Goal: Task Accomplishment & Management: Manage account settings

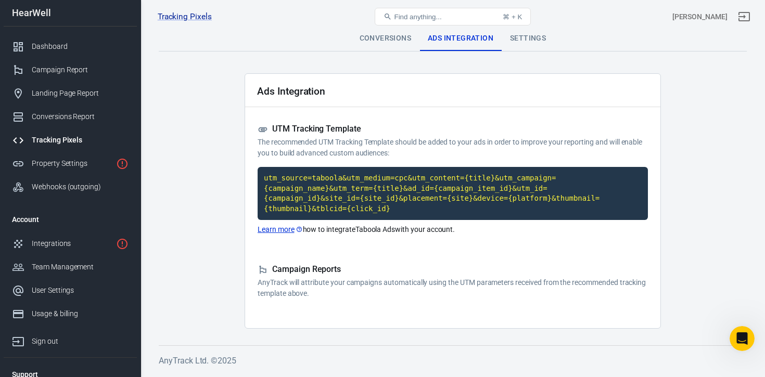
scroll to position [1428, 0]
click at [530, 37] on div "Settings" at bounding box center [528, 38] width 53 height 25
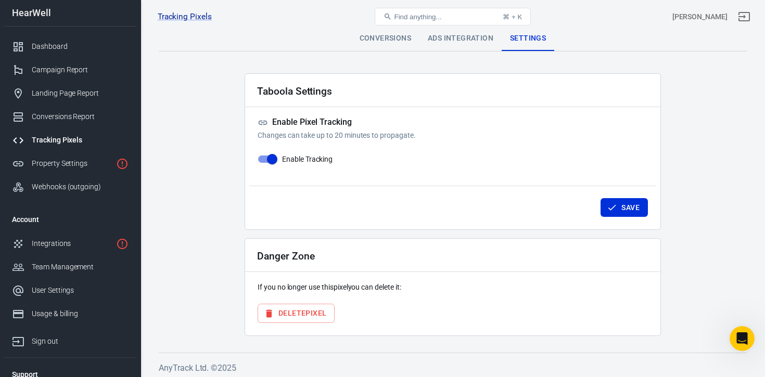
click at [447, 40] on div "Ads Integration" at bounding box center [460, 38] width 82 height 25
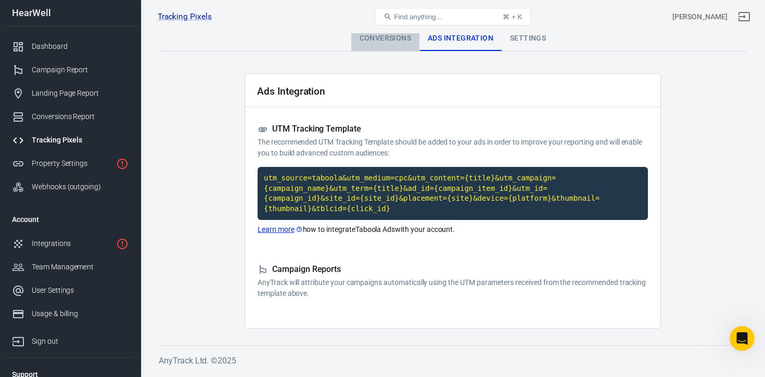
click at [387, 47] on div "Conversions" at bounding box center [385, 38] width 68 height 25
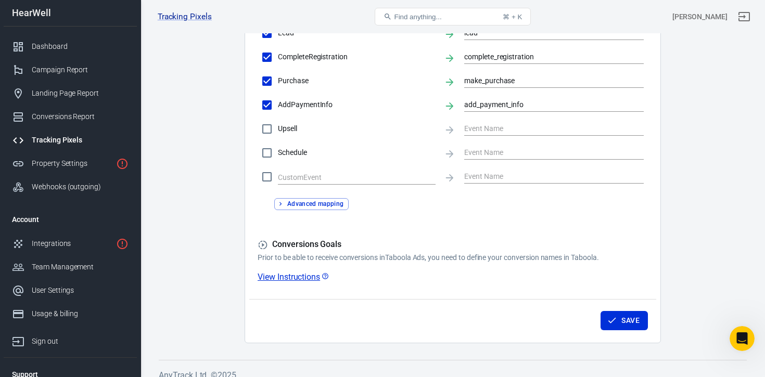
scroll to position [415, 0]
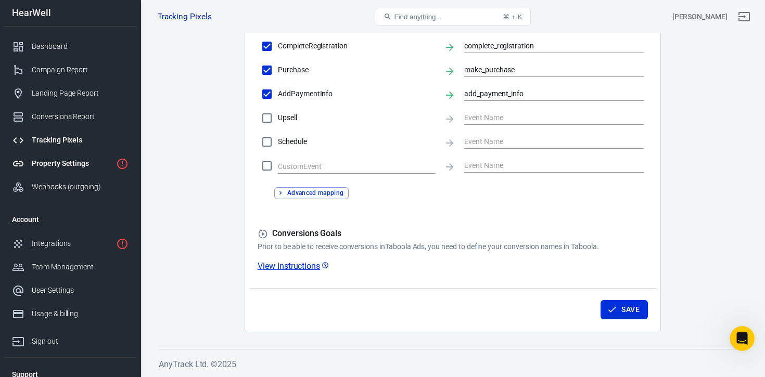
click at [62, 163] on div "Property Settings" at bounding box center [72, 163] width 80 height 11
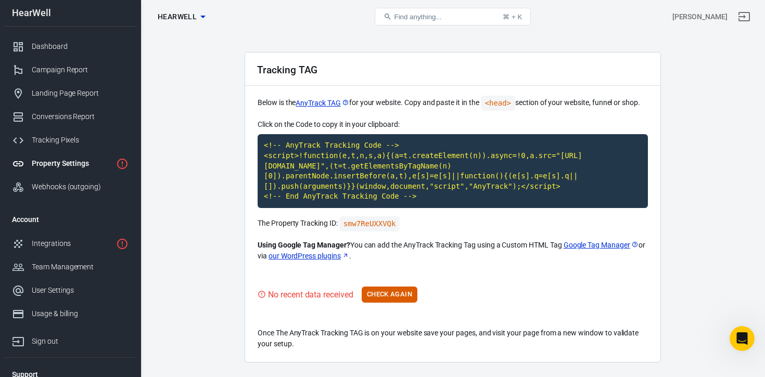
scroll to position [52, 0]
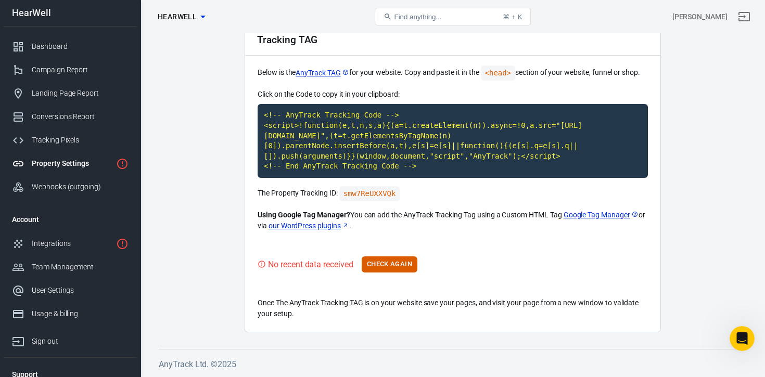
click at [67, 167] on div "Property Settings" at bounding box center [72, 163] width 80 height 11
click at [64, 243] on div "Integrations" at bounding box center [72, 243] width 80 height 11
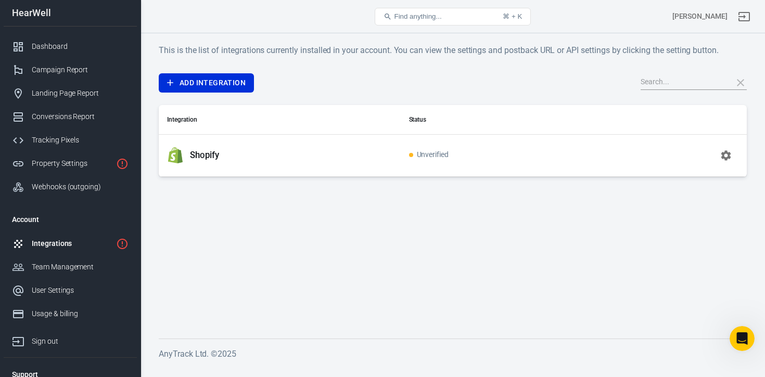
click at [724, 156] on icon "button" at bounding box center [726, 155] width 12 height 12
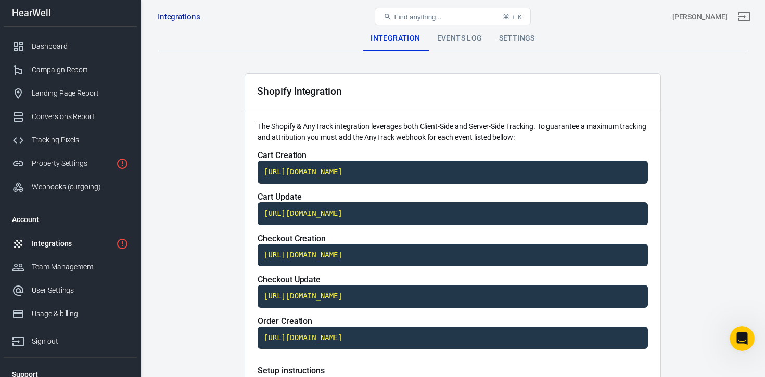
click at [468, 42] on div "Events Log" at bounding box center [460, 38] width 62 height 25
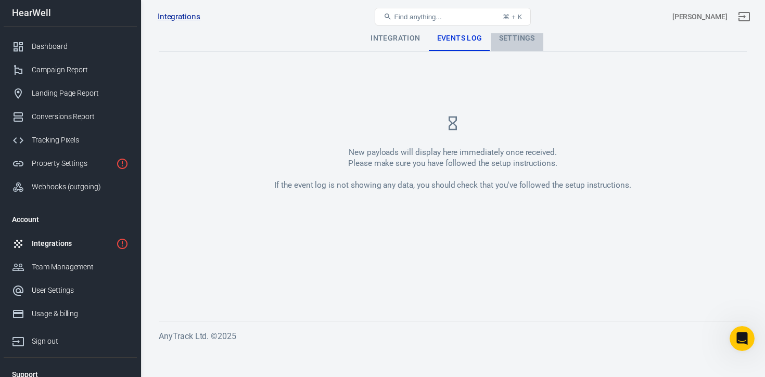
click at [518, 39] on div "Settings" at bounding box center [517, 38] width 53 height 25
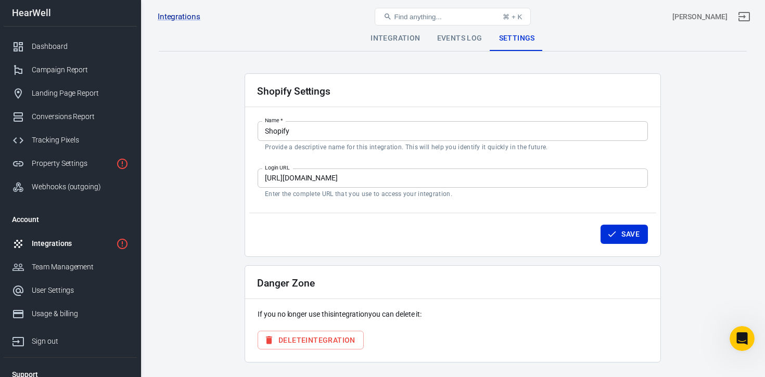
click at [456, 194] on p "Enter the complete URL that you use to access your integration." at bounding box center [453, 194] width 376 height 8
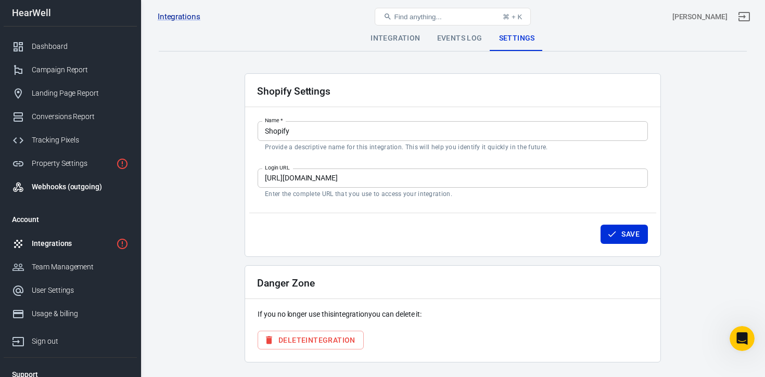
click at [61, 192] on div "Webhooks (outgoing)" at bounding box center [80, 187] width 97 height 11
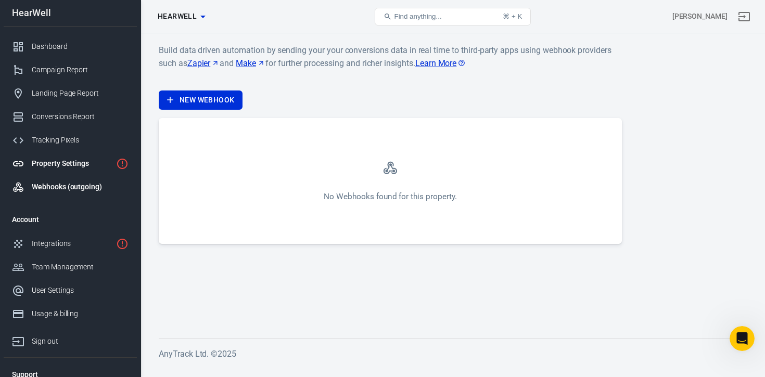
click at [69, 159] on div "Property Settings" at bounding box center [72, 163] width 80 height 11
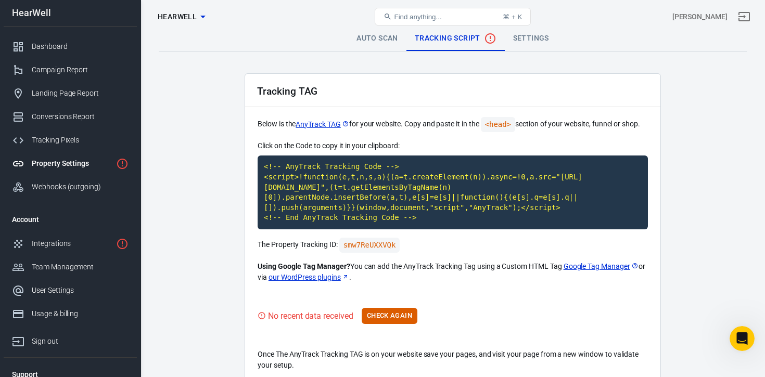
click at [385, 41] on link "Auto Scan" at bounding box center [377, 38] width 58 height 25
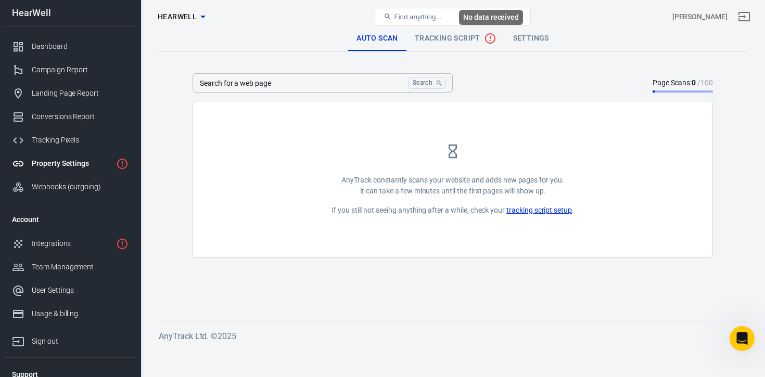
click at [485, 36] on icon "No data received" at bounding box center [490, 38] width 12 height 12
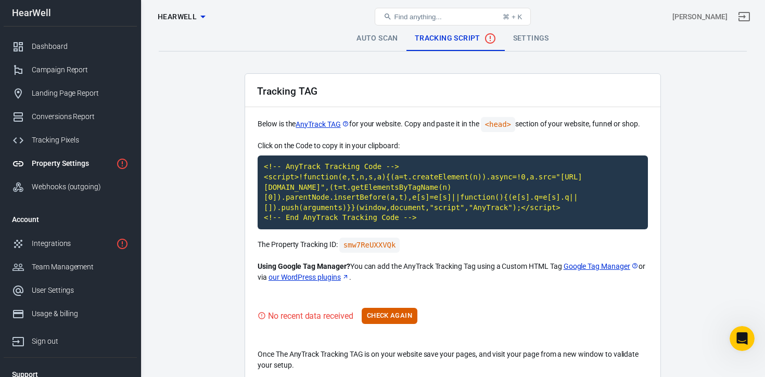
click at [534, 42] on link "Settings" at bounding box center [531, 38] width 53 height 25
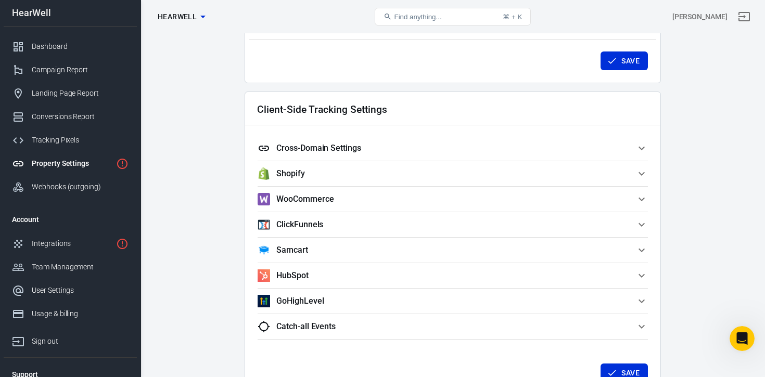
scroll to position [848, 0]
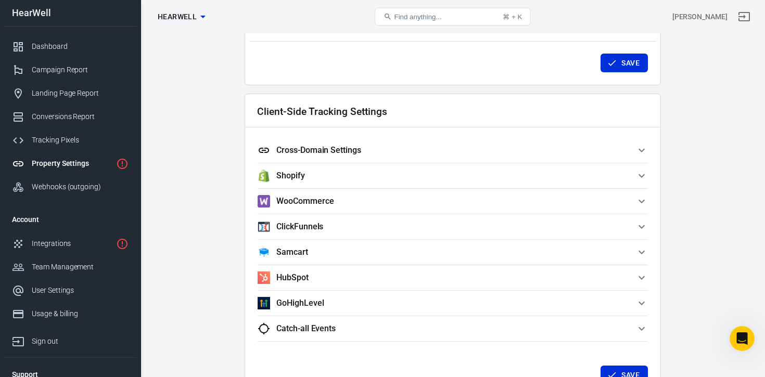
click at [343, 152] on h5 "Cross-Domain Settings" at bounding box center [318, 150] width 85 height 10
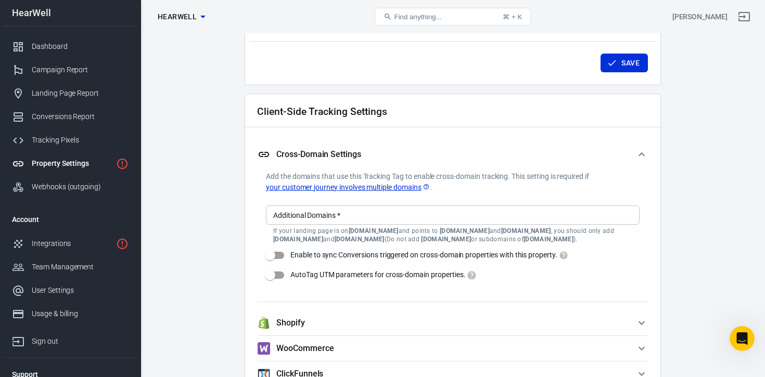
click at [396, 192] on link "your customer journey involves multiple domains" at bounding box center [348, 187] width 164 height 11
click at [326, 214] on div "Additional Domains   * Additional Domains   * If your landing page is on Review…" at bounding box center [453, 225] width 374 height 38
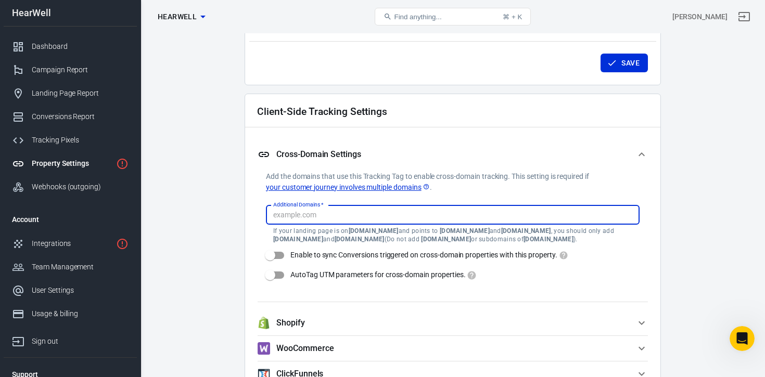
click at [379, 236] on strong "Shop2Domain.com" at bounding box center [360, 239] width 50 height 7
click at [553, 242] on strong "ReviewDomain.com" at bounding box center [549, 239] width 50 height 7
click at [398, 236] on p "If your landing page is on ReviewDomain.com and points to ShopDomain.com and Sh…" at bounding box center [452, 235] width 359 height 17
click at [607, 239] on p "If your landing page is on ReviewDomain.com and points to ShopDomain.com and Sh…" at bounding box center [452, 235] width 359 height 17
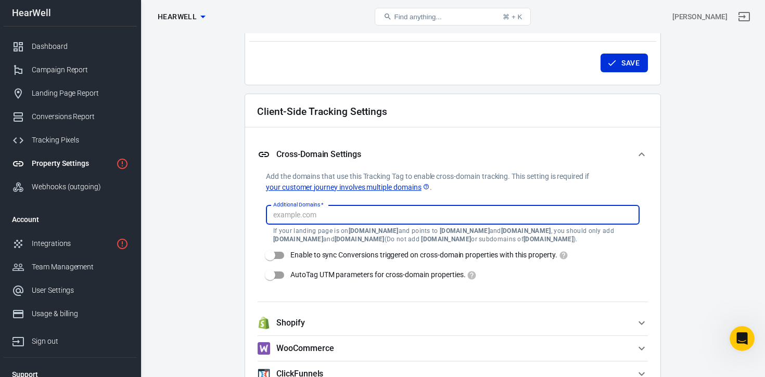
click at [607, 239] on p "If your landing page is on ReviewDomain.com and points to ShopDomain.com and Sh…" at bounding box center [452, 235] width 359 height 17
paste input "gethearwell.co.uk"
type input "gethearwell.co.uk"
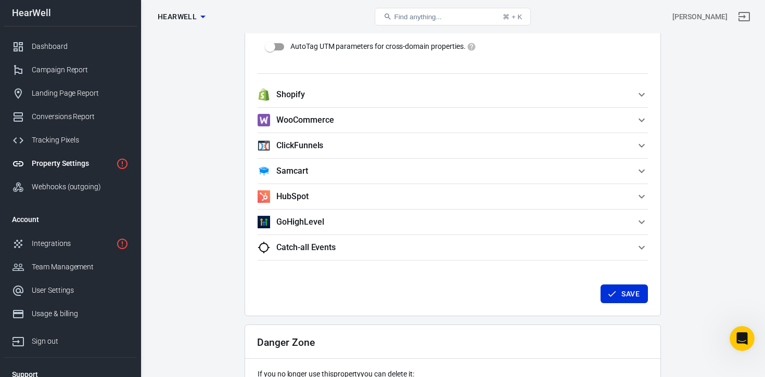
scroll to position [1040, 0]
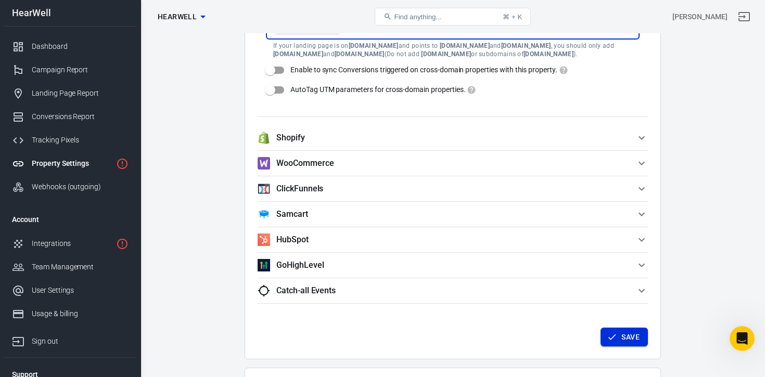
click at [629, 337] on button "Save" at bounding box center [624, 337] width 47 height 19
click at [644, 138] on icon "button" at bounding box center [641, 138] width 12 height 12
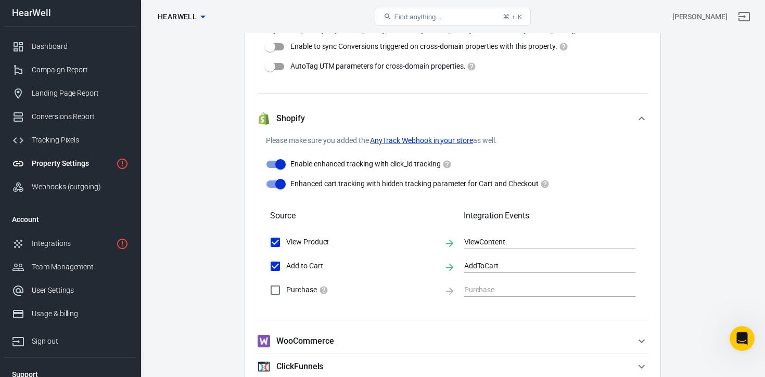
scroll to position [1055, 0]
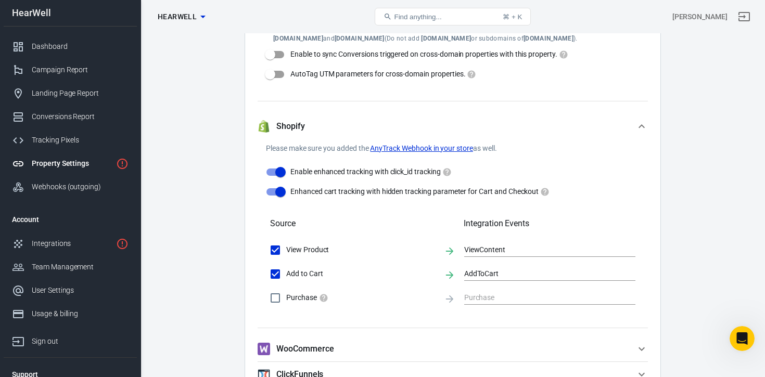
click at [274, 300] on input "Purchase" at bounding box center [275, 298] width 22 height 22
checkbox input "true"
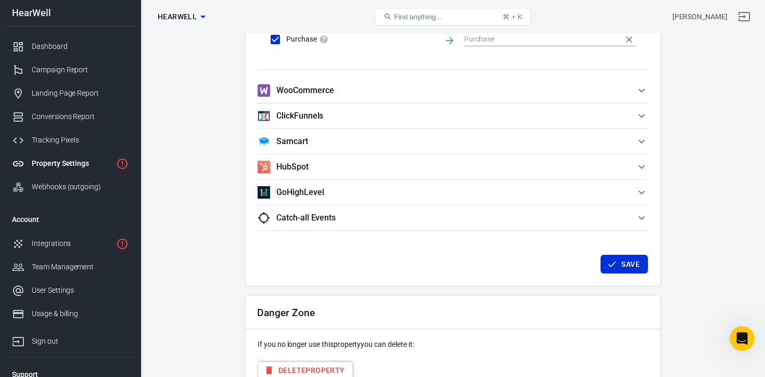
scroll to position [1317, 0]
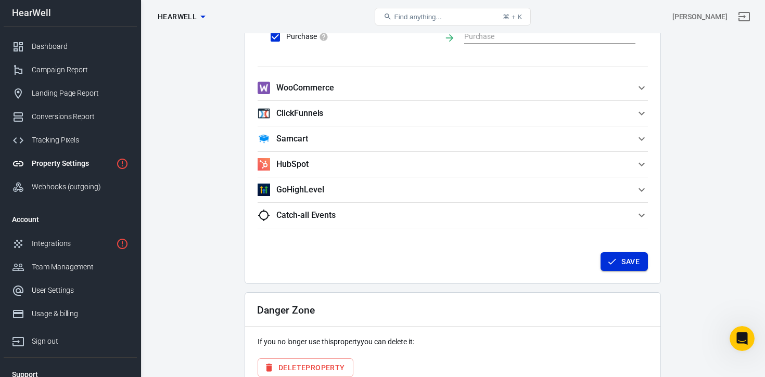
click at [620, 263] on button "Save" at bounding box center [624, 261] width 47 height 19
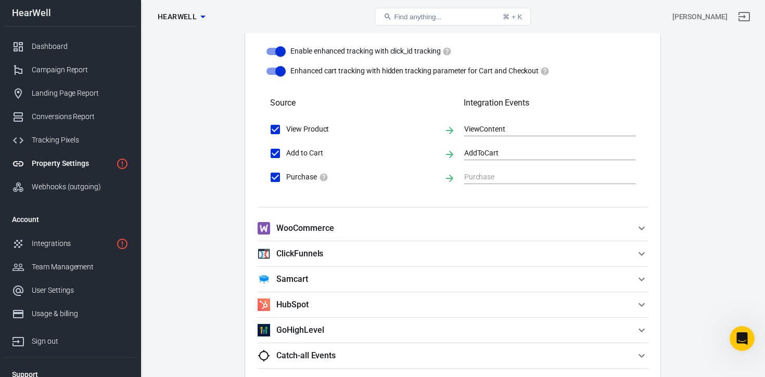
scroll to position [1170, 0]
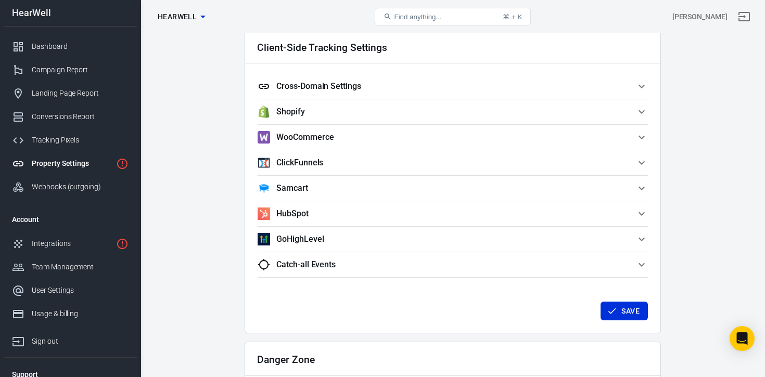
scroll to position [883, 0]
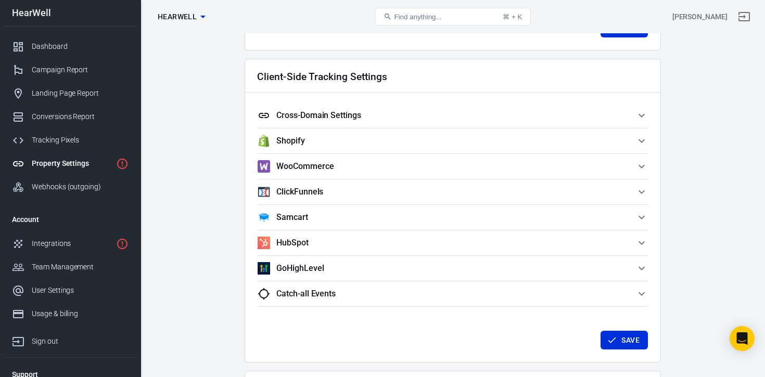
click at [307, 140] on span "Shopify" at bounding box center [447, 141] width 378 height 12
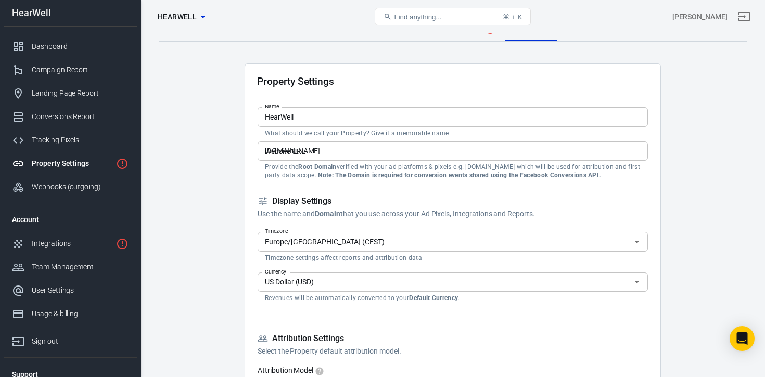
scroll to position [0, 0]
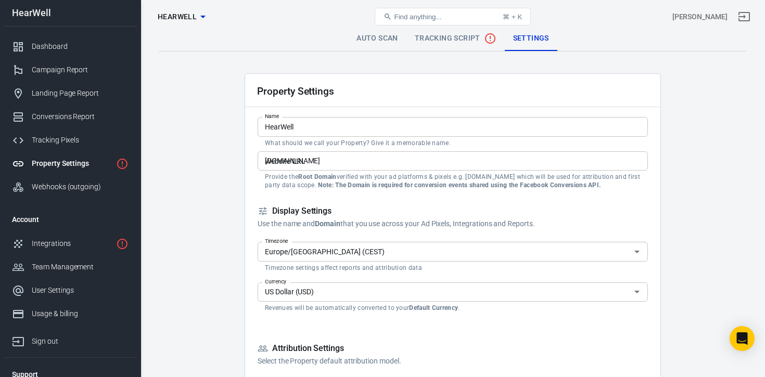
click at [351, 167] on input "[DOMAIN_NAME]" at bounding box center [453, 160] width 390 height 19
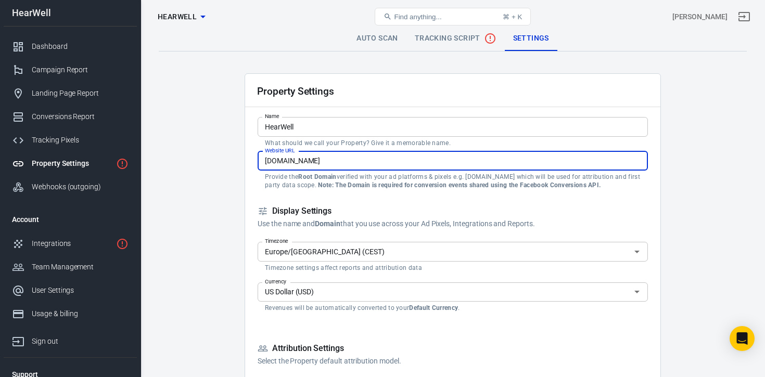
click at [353, 210] on h5 "Display Settings" at bounding box center [453, 211] width 390 height 11
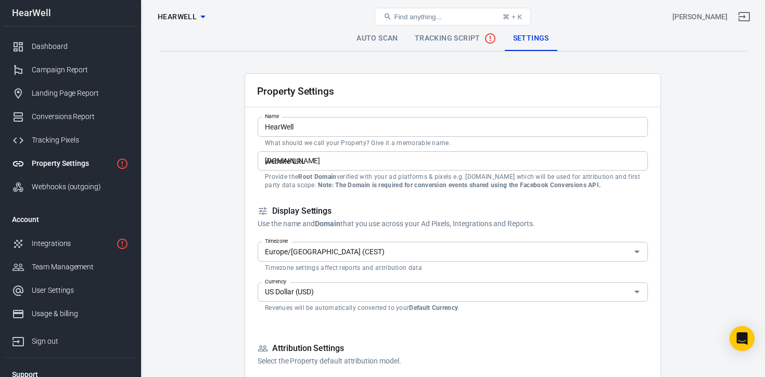
click at [370, 161] on input "[DOMAIN_NAME]" at bounding box center [453, 160] width 390 height 19
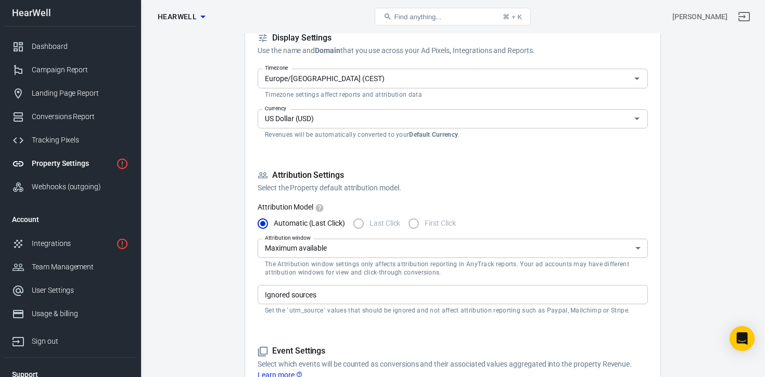
scroll to position [176, 0]
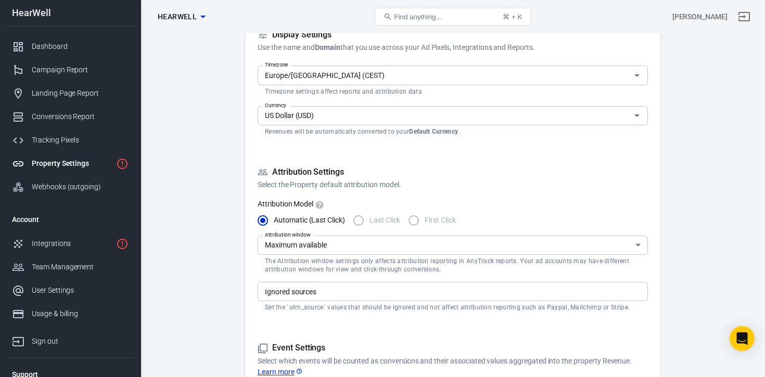
click at [302, 120] on input "US Dollar (USD)" at bounding box center [444, 115] width 367 height 13
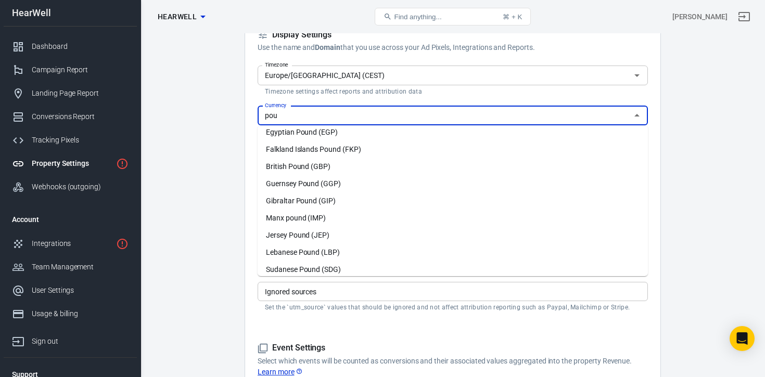
scroll to position [0, 0]
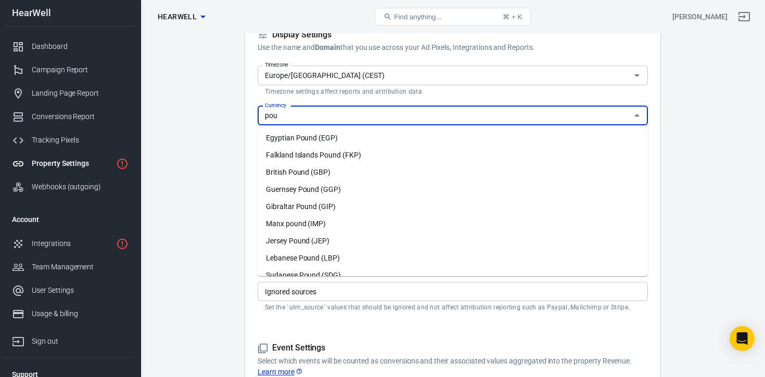
click at [299, 173] on li "British Pound (GBP)" at bounding box center [453, 172] width 390 height 17
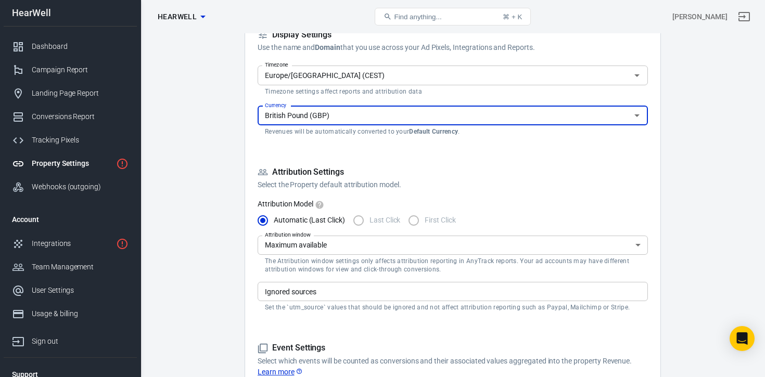
type input "British Pound (GBP)"
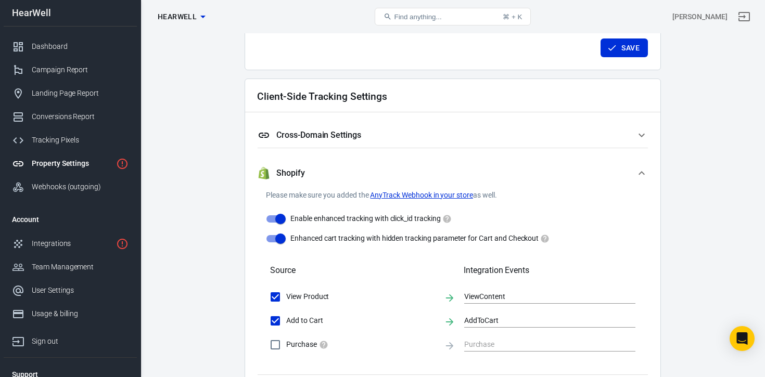
scroll to position [875, 0]
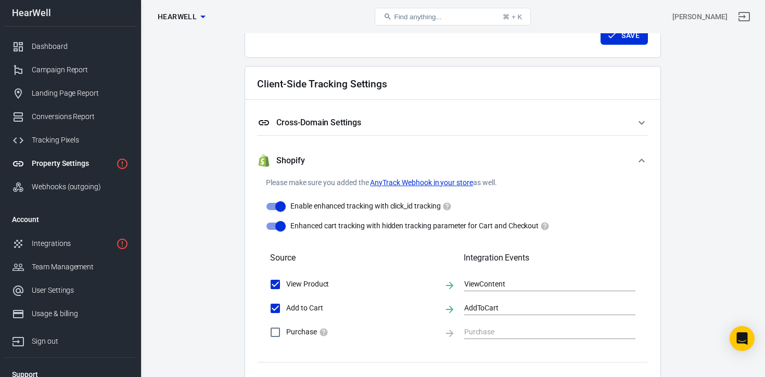
click at [314, 127] on h5 "Cross-Domain Settings" at bounding box center [318, 123] width 85 height 10
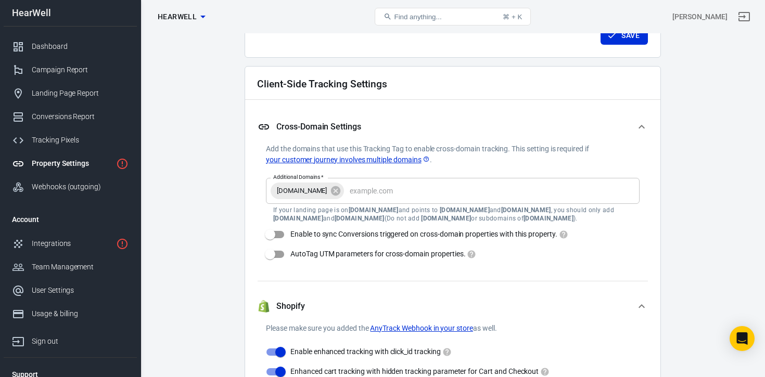
click at [279, 234] on input "Enable to sync Conversions triggered on cross-domain properties with this prope…" at bounding box center [269, 235] width 59 height 20
checkbox input "true"
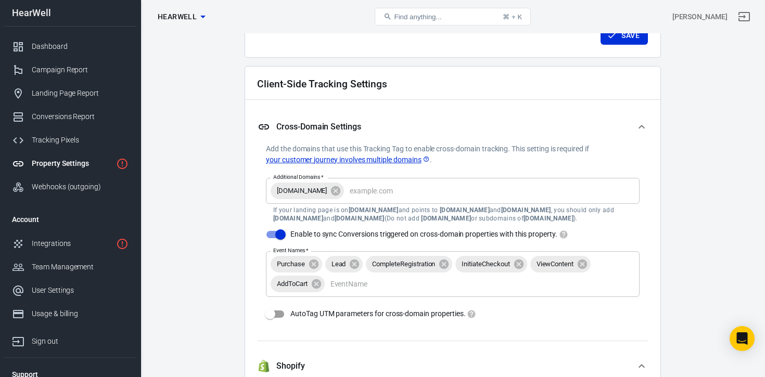
click at [280, 315] on input "AutoTag UTM parameters for cross-domain properties." at bounding box center [269, 314] width 59 height 20
checkbox input "true"
click at [626, 37] on button "Save" at bounding box center [624, 35] width 47 height 19
checkbox input "false"
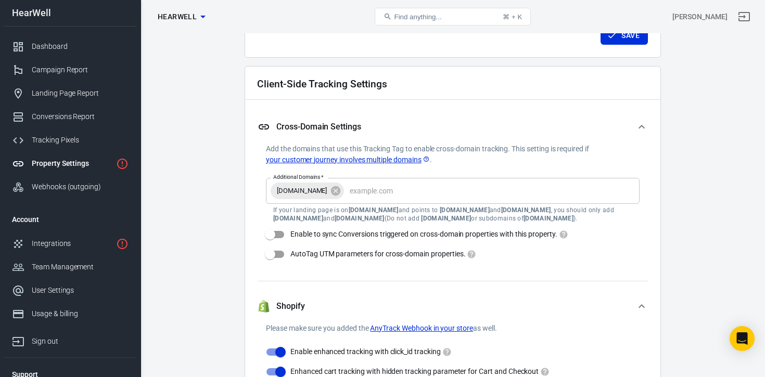
click at [278, 237] on input "Enable to sync Conversions triggered on cross-domain properties with this prope…" at bounding box center [269, 235] width 59 height 20
checkbox input "true"
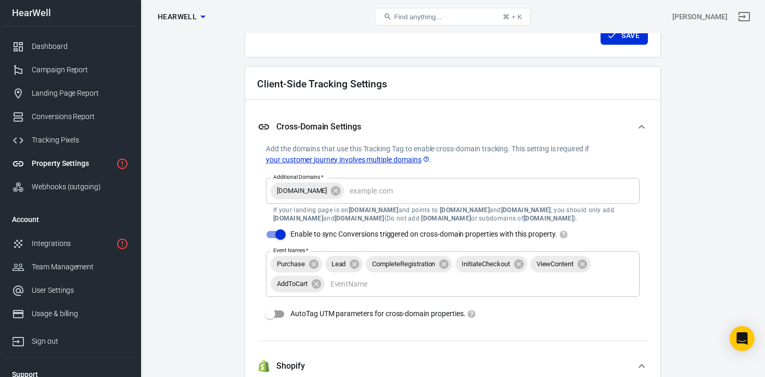
click at [280, 311] on input "AutoTag UTM parameters for cross-domain properties." at bounding box center [269, 314] width 59 height 20
checkbox input "true"
click at [626, 40] on button "Save" at bounding box center [624, 35] width 47 height 19
checkbox input "false"
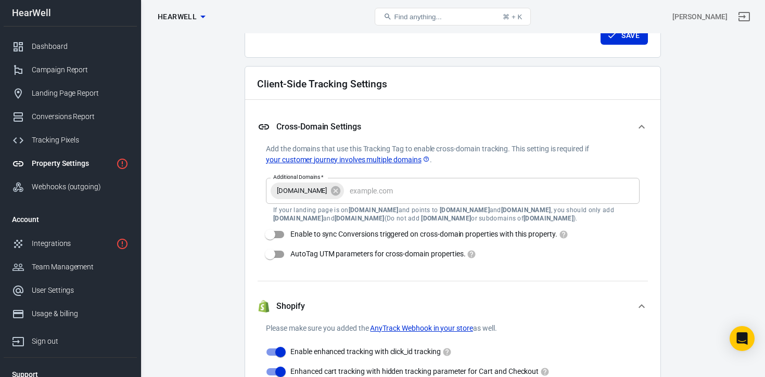
click at [277, 234] on input "Enable to sync Conversions triggered on cross-domain properties with this prope…" at bounding box center [269, 235] width 59 height 20
checkbox input "true"
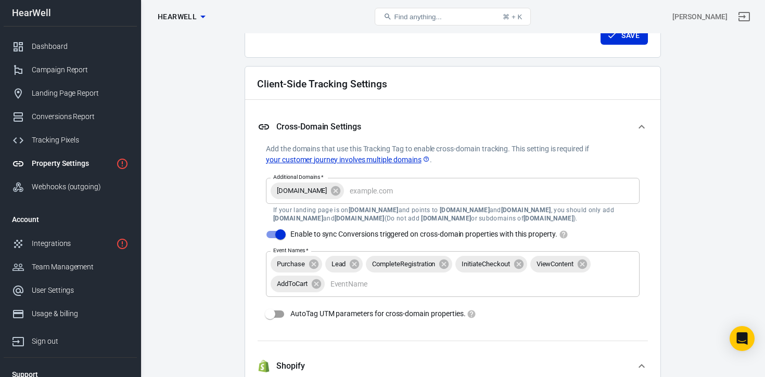
click at [284, 310] on input "AutoTag UTM parameters for cross-domain properties." at bounding box center [269, 314] width 59 height 20
checkbox input "true"
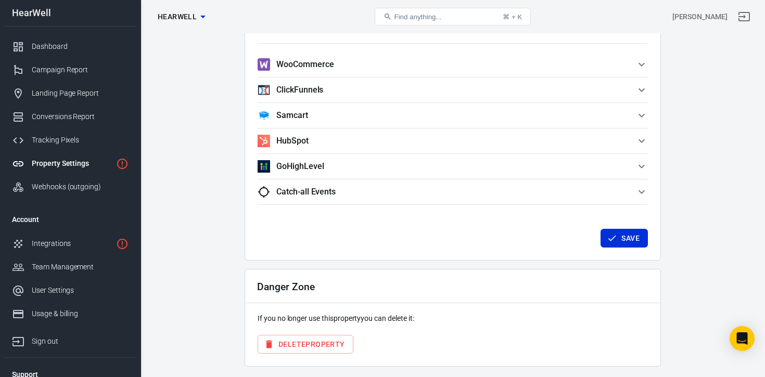
scroll to position [1402, 0]
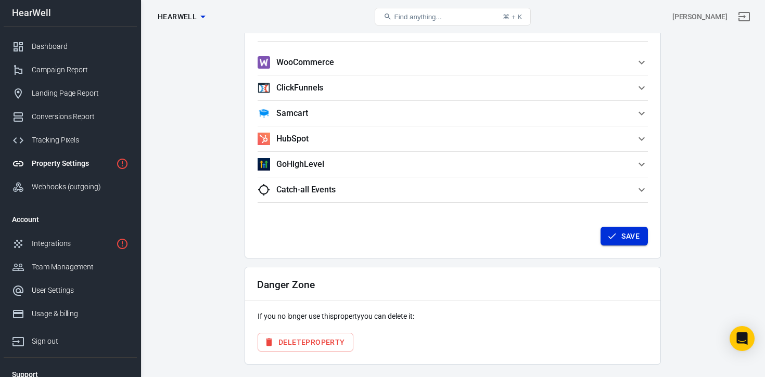
click at [624, 240] on button "Save" at bounding box center [624, 236] width 47 height 19
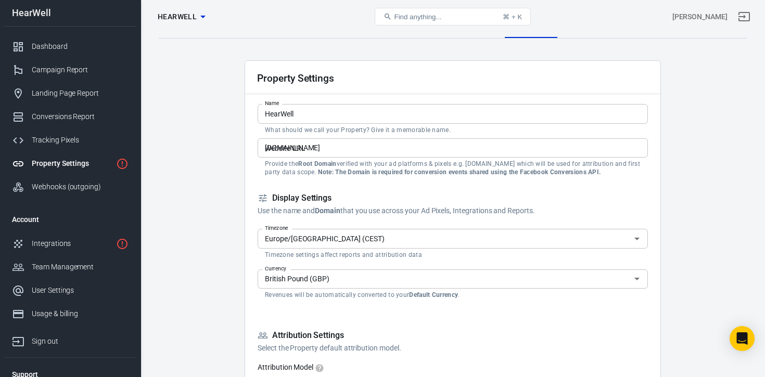
scroll to position [0, 0]
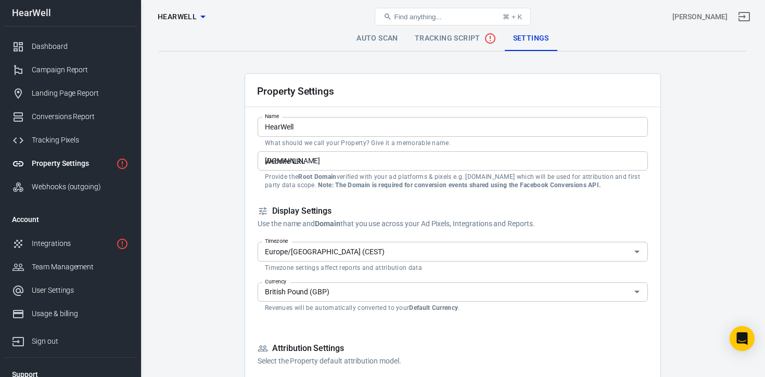
click at [301, 126] on input "HearWell" at bounding box center [453, 126] width 390 height 19
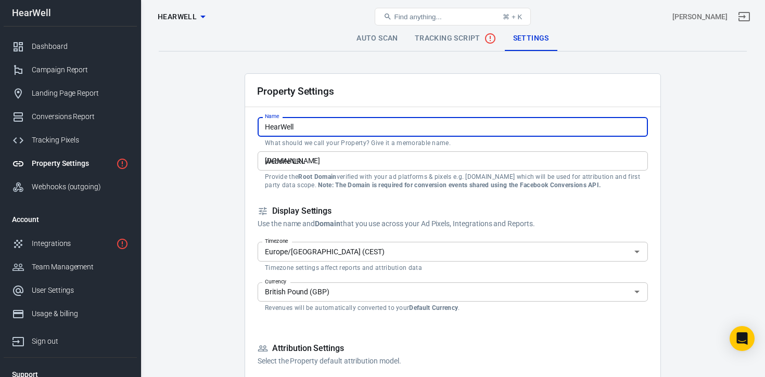
click at [339, 162] on input "gethearwell.co.uk" at bounding box center [453, 160] width 390 height 19
click at [310, 131] on input "HearWell" at bounding box center [453, 126] width 390 height 19
click at [340, 157] on input "gethearwell.co.uk" at bounding box center [453, 160] width 390 height 19
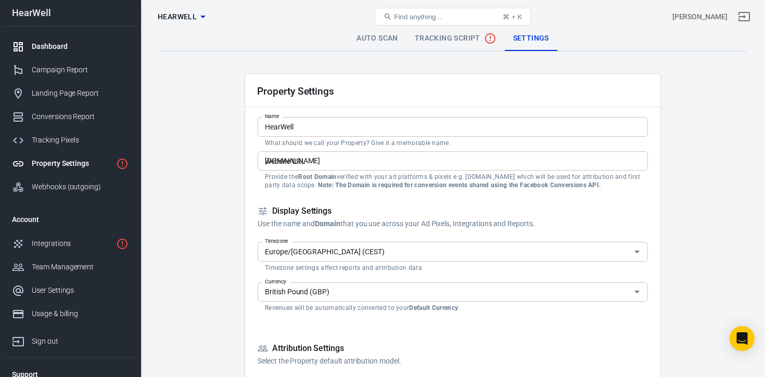
click at [44, 50] on div "Dashboard" at bounding box center [80, 46] width 97 height 11
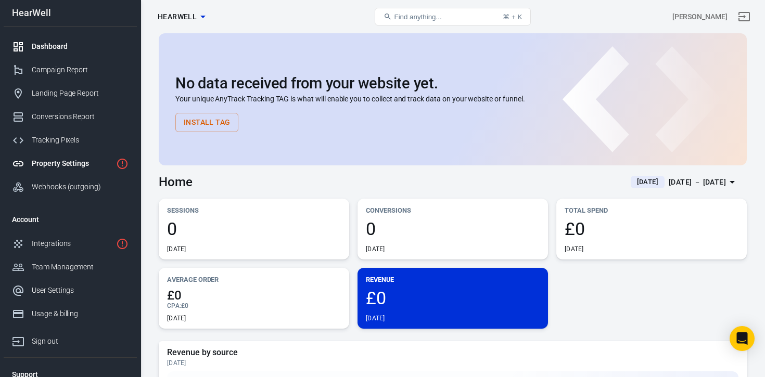
click at [61, 164] on div "Property Settings" at bounding box center [72, 163] width 80 height 11
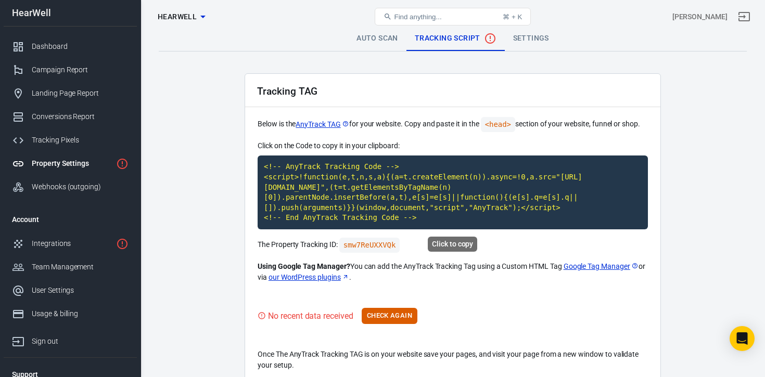
click at [450, 192] on code "<!-- AnyTrack Tracking Code --> <script>!function(e,t,n,s,a){(a=t.createElement…" at bounding box center [453, 193] width 390 height 74
click at [394, 316] on button "Check Again" at bounding box center [390, 316] width 56 height 16
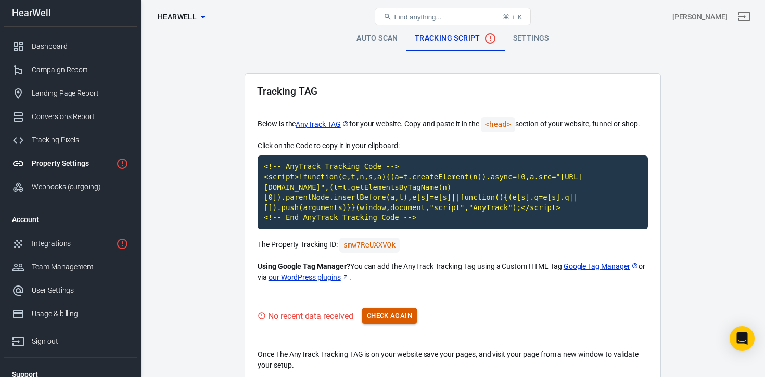
click at [394, 316] on button "Check Again" at bounding box center [390, 316] width 56 height 16
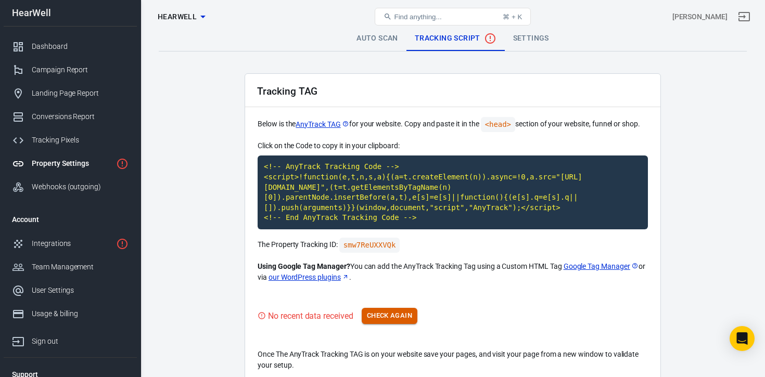
click at [394, 316] on button "Check Again" at bounding box center [390, 316] width 56 height 16
click at [389, 316] on button "Check Again" at bounding box center [390, 316] width 56 height 16
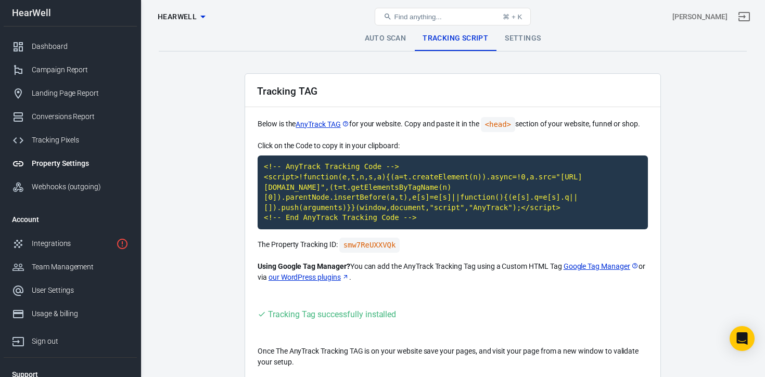
click at [521, 39] on link "Settings" at bounding box center [522, 38] width 53 height 25
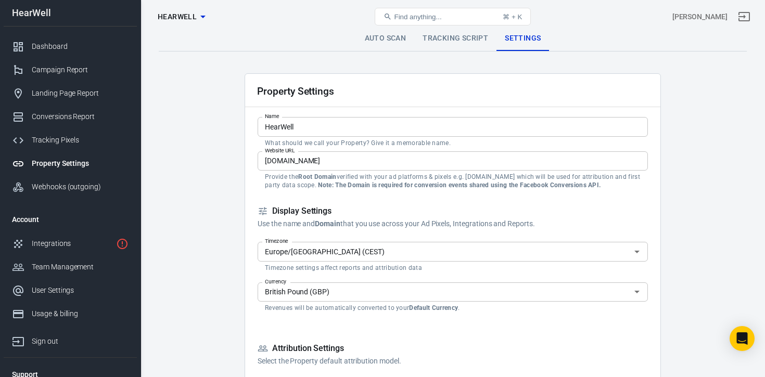
click at [375, 39] on link "Auto Scan" at bounding box center [385, 38] width 58 height 25
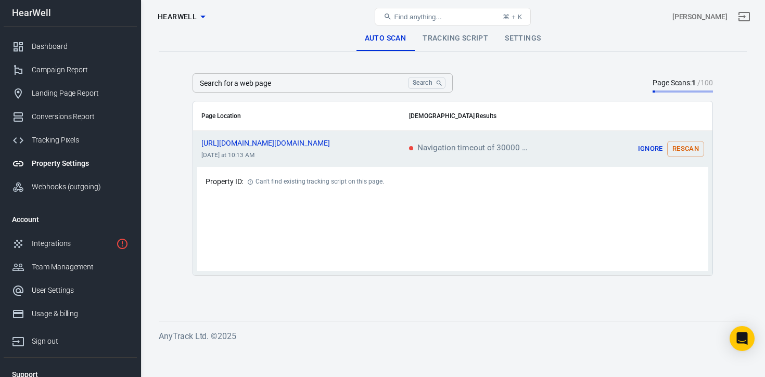
click at [250, 180] on icon "scrollable content" at bounding box center [250, 182] width 6 height 6
click at [683, 148] on button "Rescan" at bounding box center [685, 149] width 37 height 16
click at [344, 143] on icon "scrollable content" at bounding box center [344, 143] width 6 height 6
click at [60, 45] on div "Dashboard" at bounding box center [80, 46] width 97 height 11
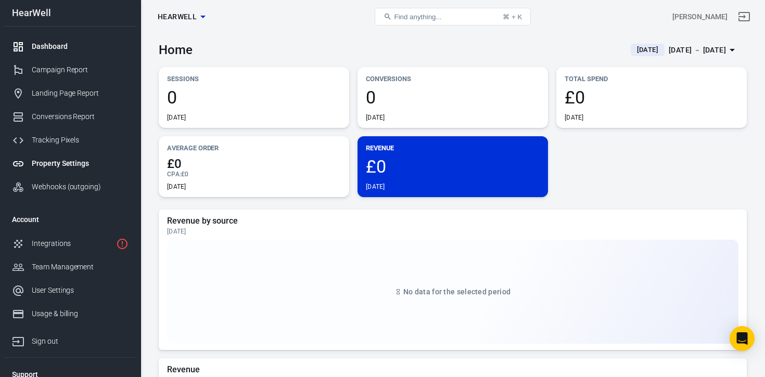
click at [70, 161] on div "Property Settings" at bounding box center [80, 163] width 97 height 11
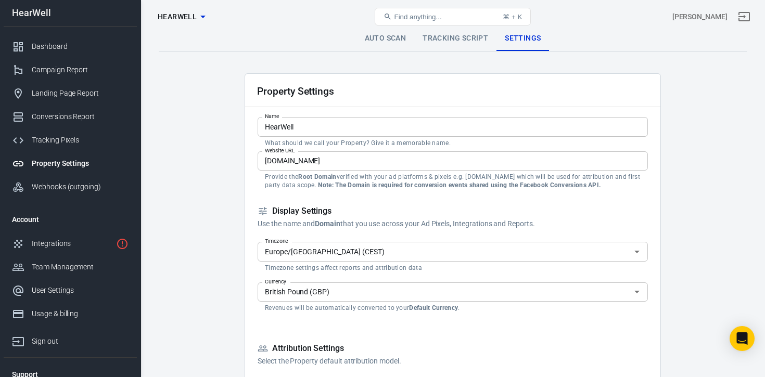
click at [468, 36] on link "Tracking Script" at bounding box center [455, 38] width 82 height 25
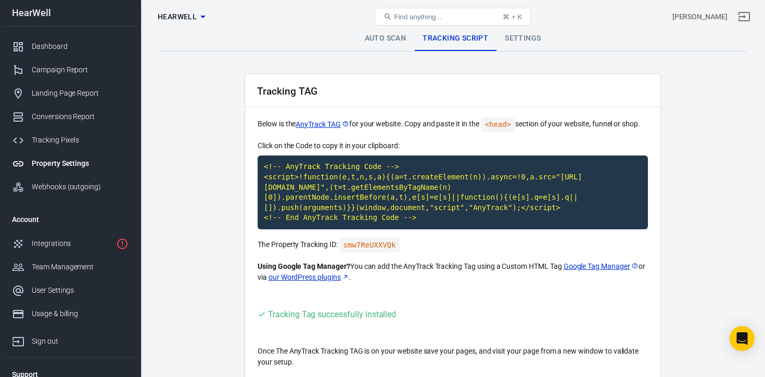
click at [522, 43] on link "Settings" at bounding box center [522, 38] width 53 height 25
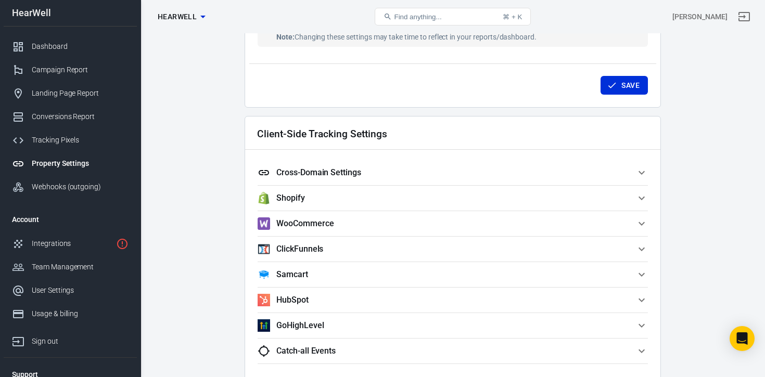
scroll to position [838, 0]
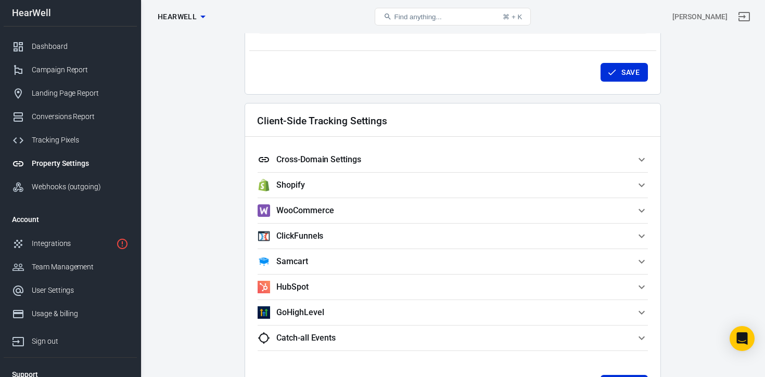
click at [312, 164] on h5 "Cross-Domain Settings" at bounding box center [318, 160] width 85 height 10
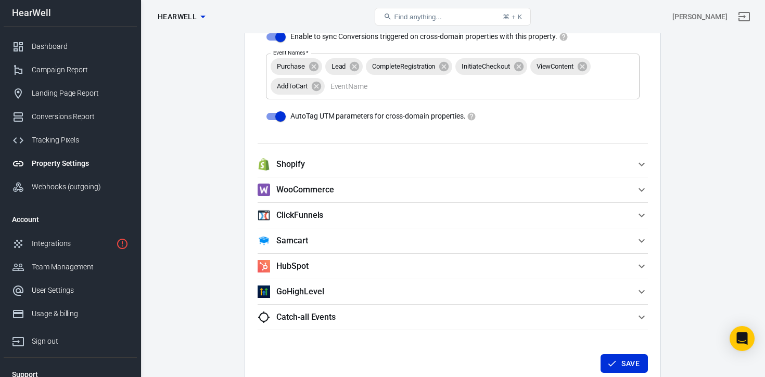
scroll to position [1076, 0]
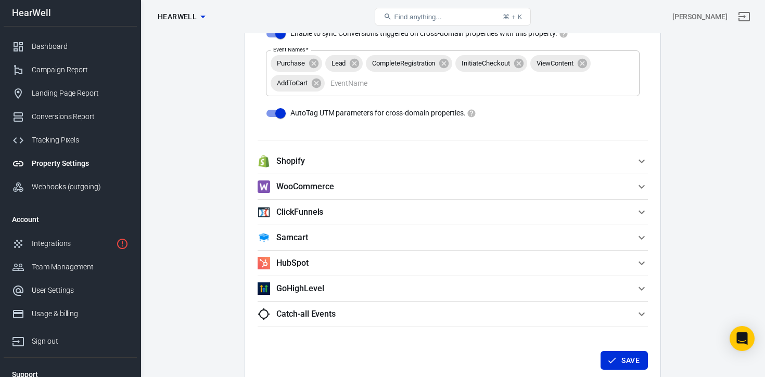
click at [309, 163] on span "Shopify" at bounding box center [447, 161] width 378 height 12
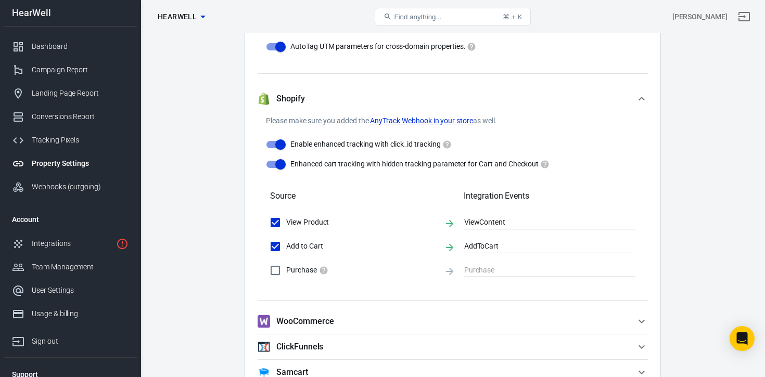
scroll to position [1130, 0]
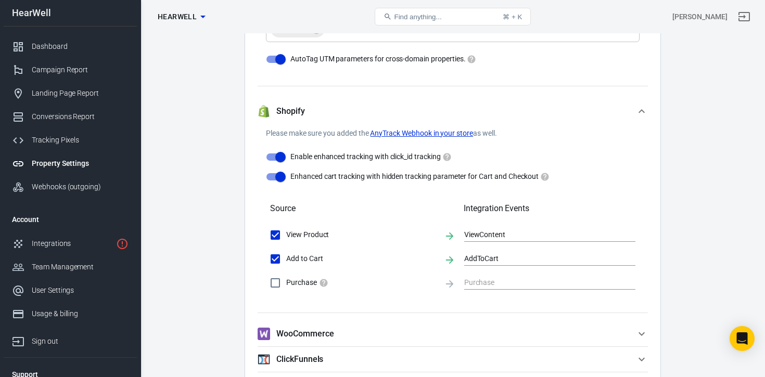
click at [411, 135] on link "AnyTrack Webhook in your store" at bounding box center [421, 133] width 103 height 11
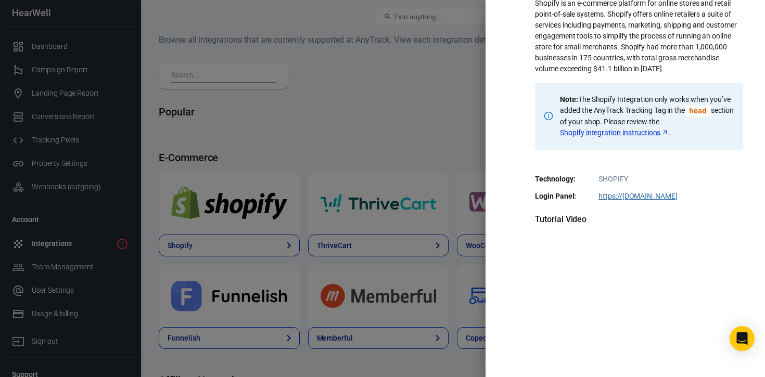
scroll to position [207, 0]
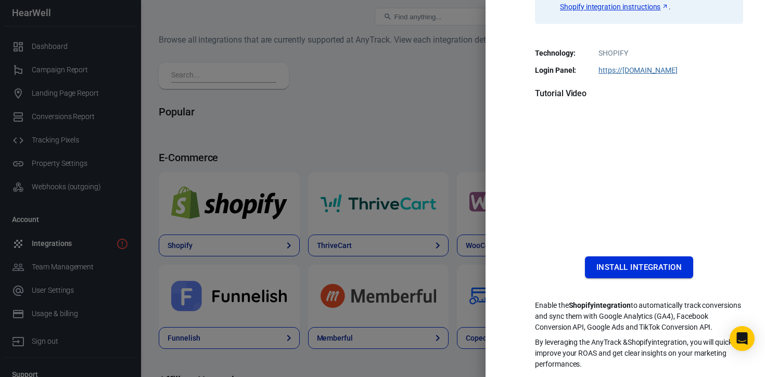
click at [623, 259] on button "Install Integration" at bounding box center [639, 268] width 108 height 22
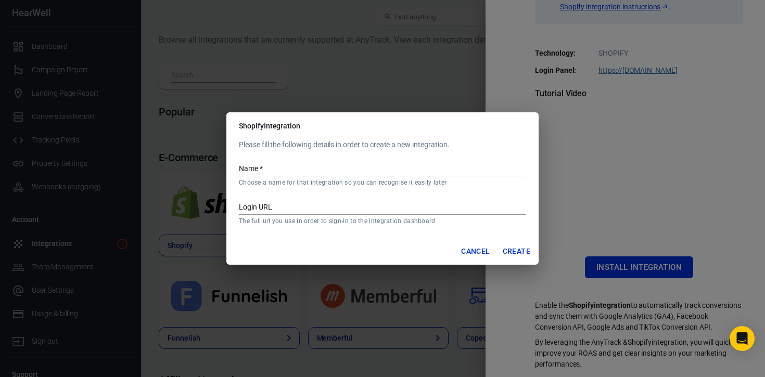
click at [478, 251] on button "Cancel" at bounding box center [475, 251] width 37 height 19
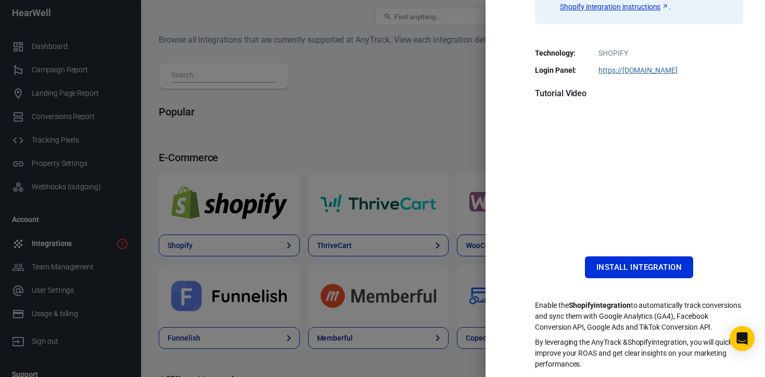
scroll to position [0, 0]
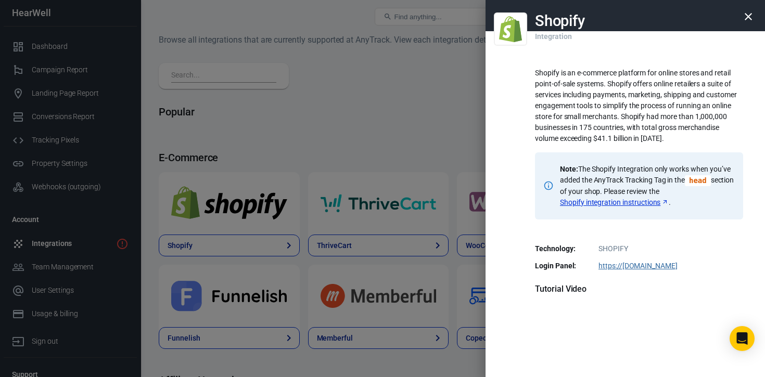
click at [749, 16] on icon "button" at bounding box center [748, 16] width 7 height 7
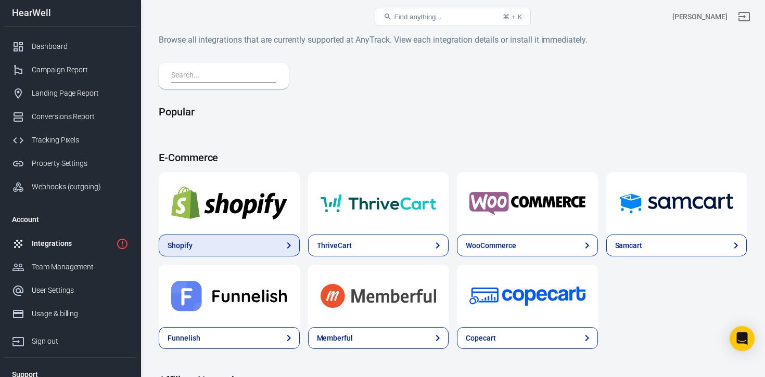
click at [228, 246] on link "Shopify" at bounding box center [229, 246] width 141 height 22
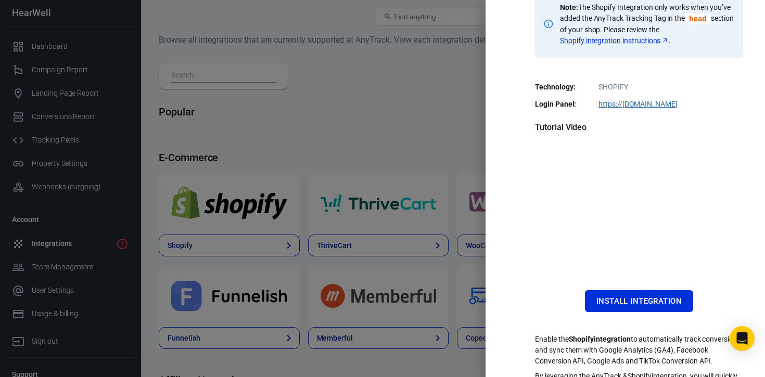
scroll to position [207, 0]
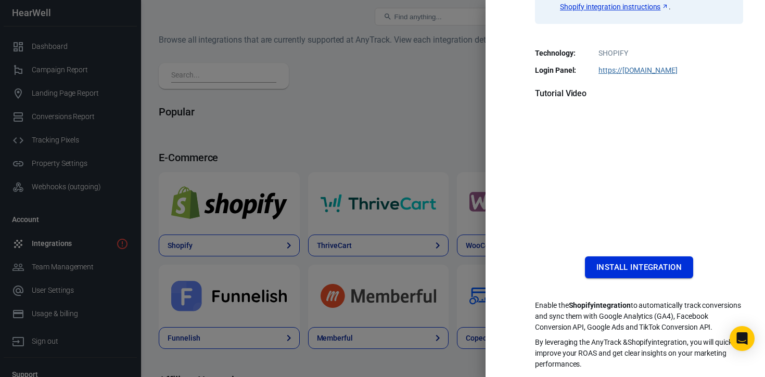
click at [640, 260] on button "Install Integration" at bounding box center [639, 268] width 108 height 22
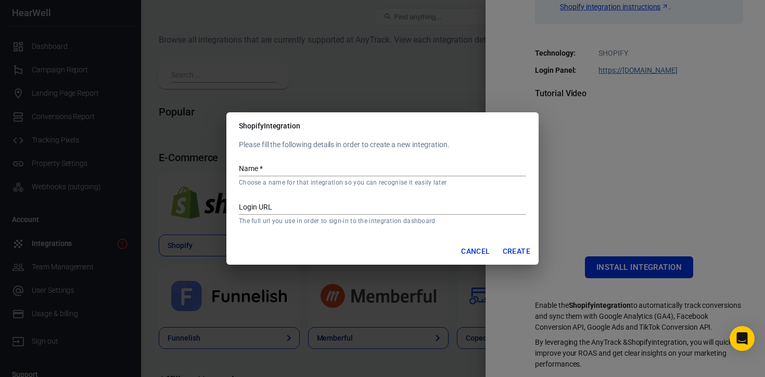
click at [282, 206] on input "Login URL" at bounding box center [382, 208] width 287 height 14
click at [269, 169] on input "Name   *" at bounding box center [382, 170] width 287 height 14
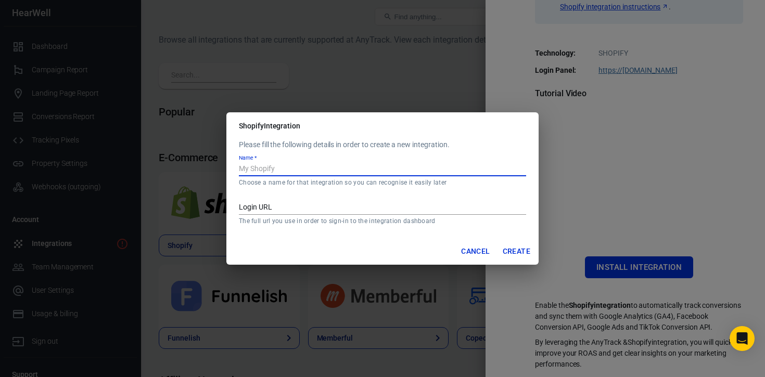
click at [474, 252] on button "Cancel" at bounding box center [475, 251] width 37 height 19
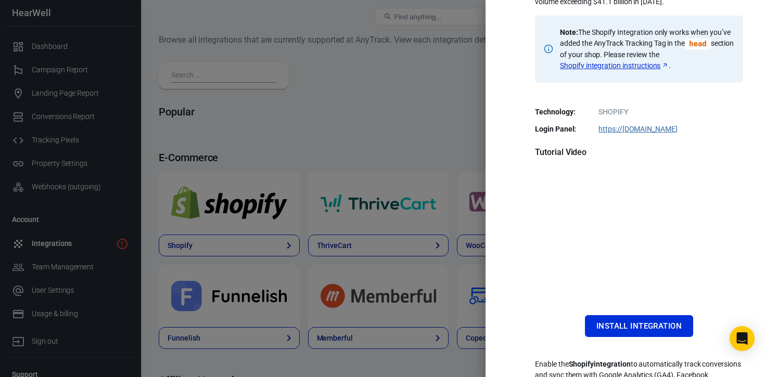
scroll to position [0, 0]
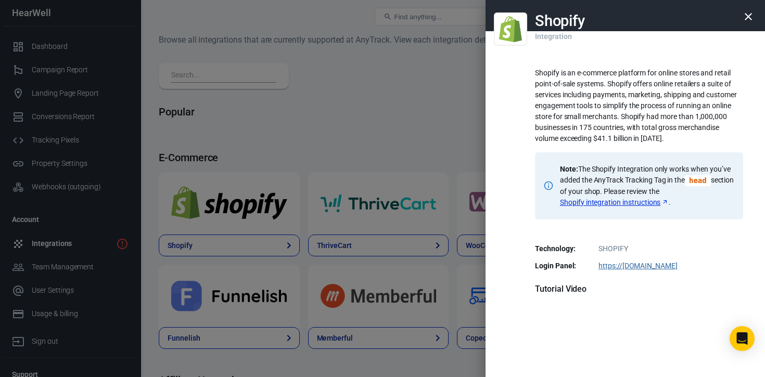
click at [743, 16] on icon "button" at bounding box center [748, 16] width 12 height 12
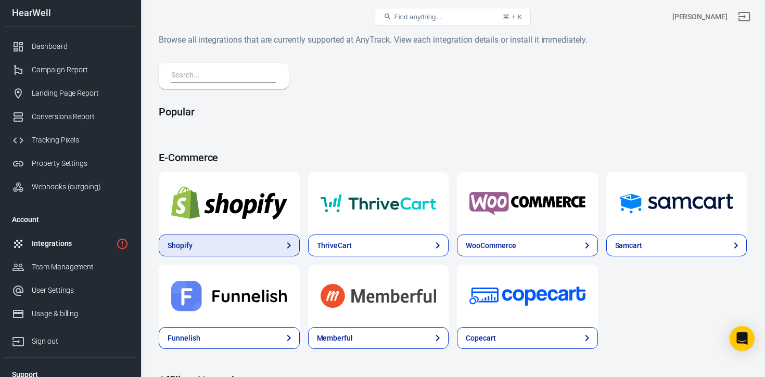
click at [213, 243] on link "Shopify" at bounding box center [229, 246] width 141 height 22
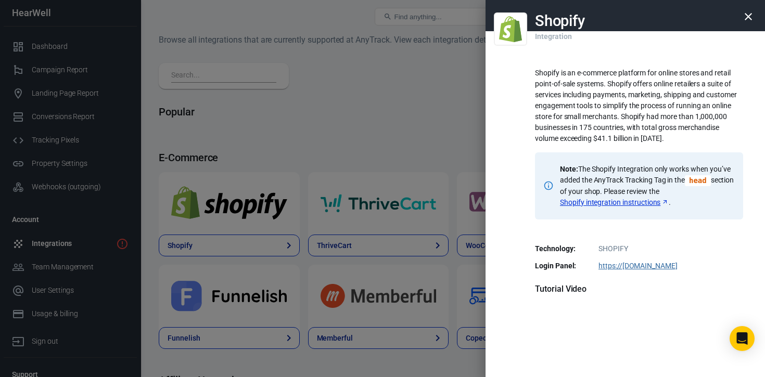
click at [751, 17] on icon "button" at bounding box center [748, 16] width 12 height 12
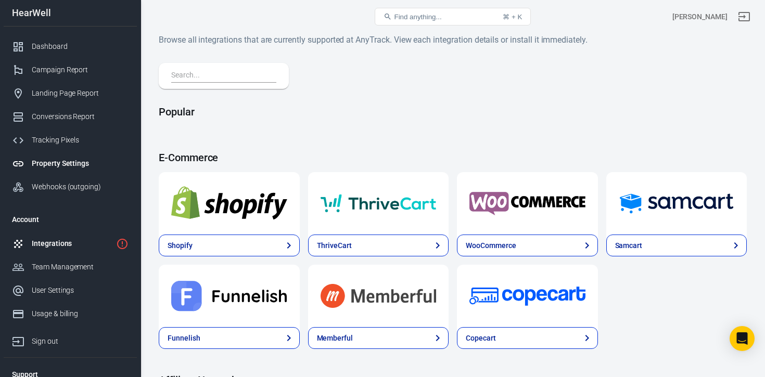
click at [60, 164] on div "Property Settings" at bounding box center [80, 163] width 97 height 11
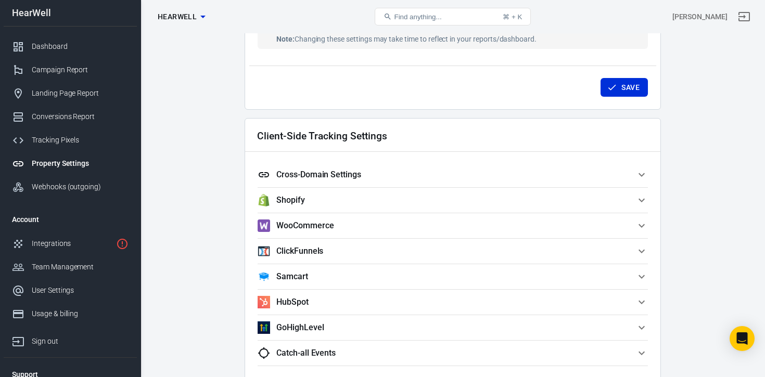
scroll to position [863, 0]
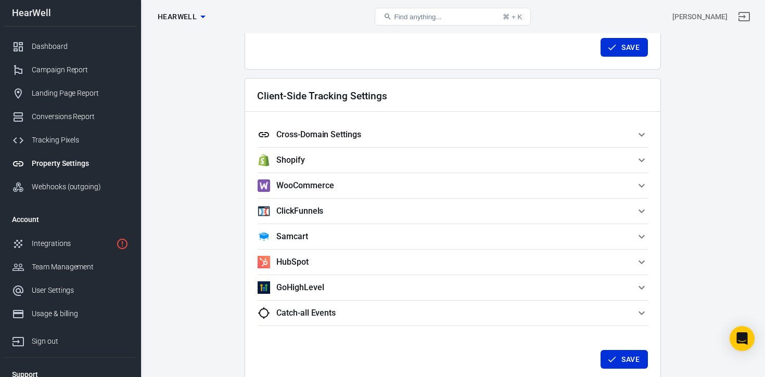
click at [325, 158] on span "Shopify" at bounding box center [447, 160] width 378 height 12
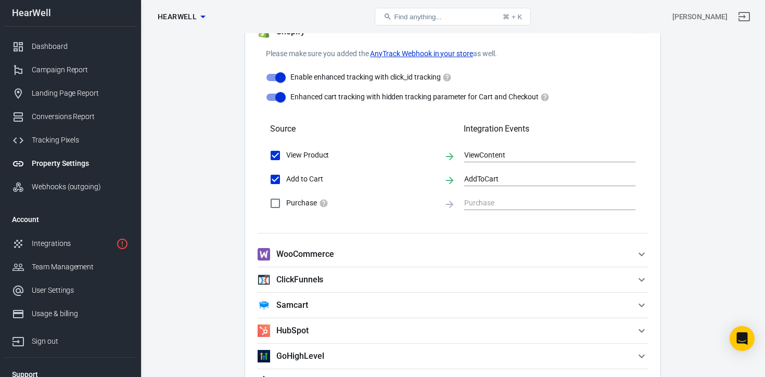
scroll to position [1006, 0]
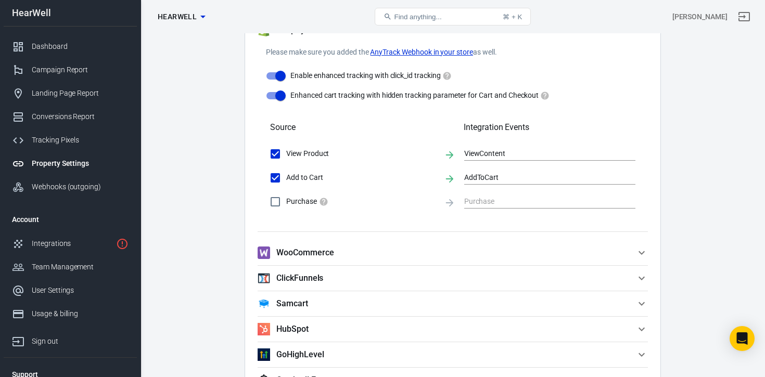
click at [412, 54] on link "AnyTrack Webhook in your store" at bounding box center [421, 52] width 103 height 11
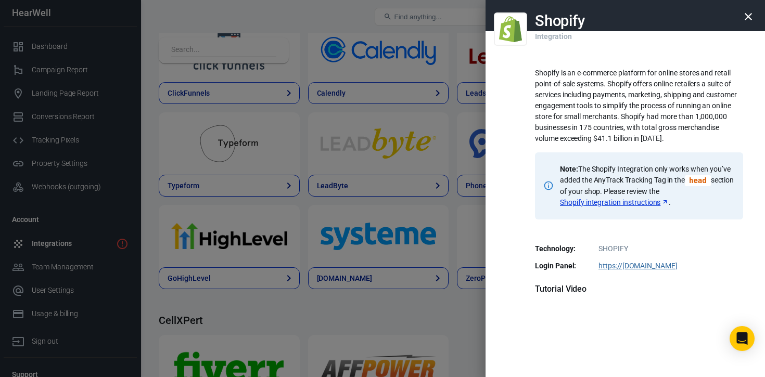
click at [749, 15] on icon "button" at bounding box center [748, 16] width 7 height 7
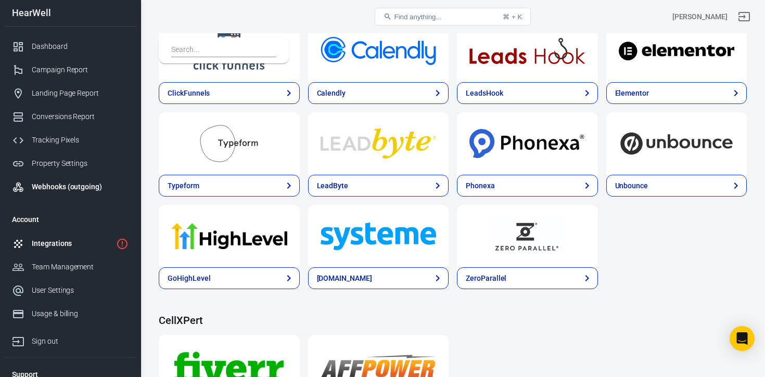
click at [54, 182] on div "Webhooks (outgoing)" at bounding box center [80, 187] width 97 height 11
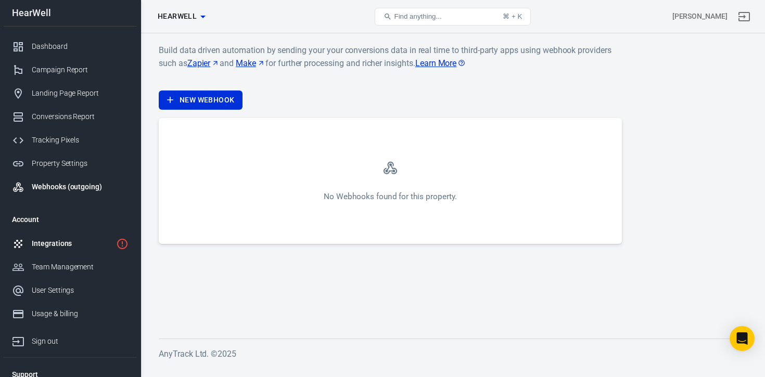
click at [53, 248] on div "Integrations" at bounding box center [72, 243] width 80 height 11
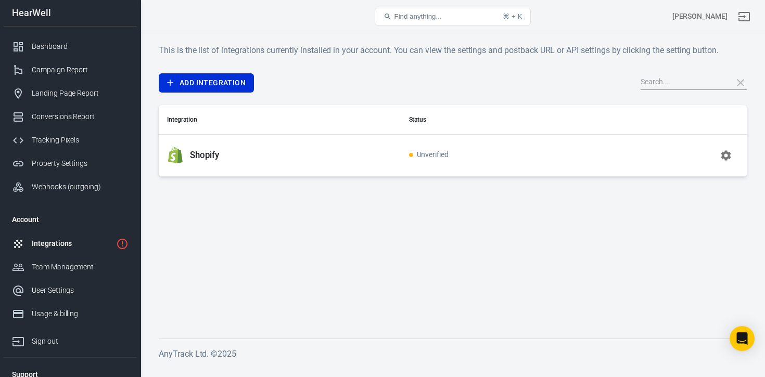
click at [732, 159] on button "button" at bounding box center [725, 155] width 25 height 25
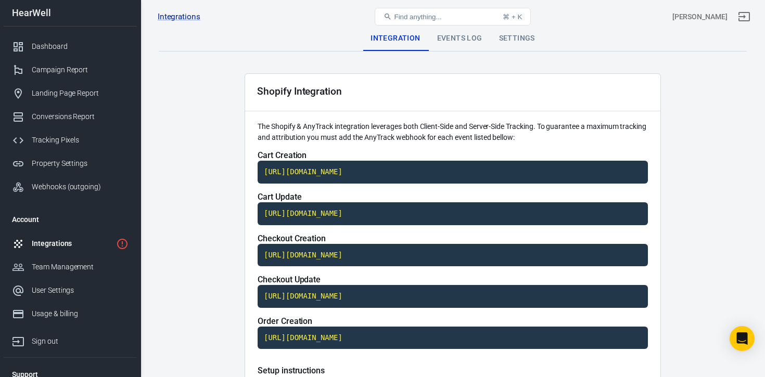
click at [453, 49] on div "Events Log" at bounding box center [460, 38] width 62 height 25
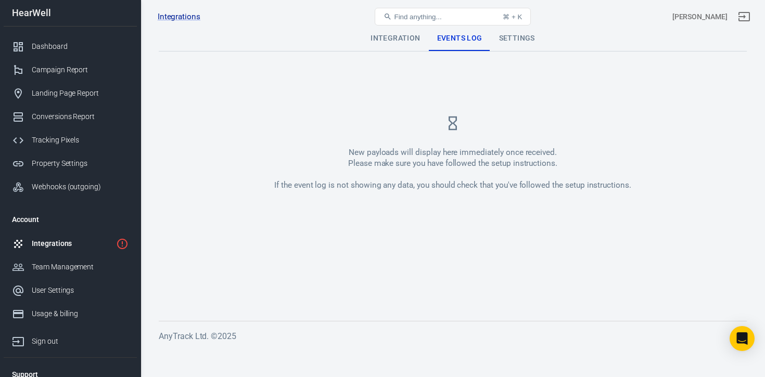
click at [517, 40] on div "Settings" at bounding box center [517, 38] width 53 height 25
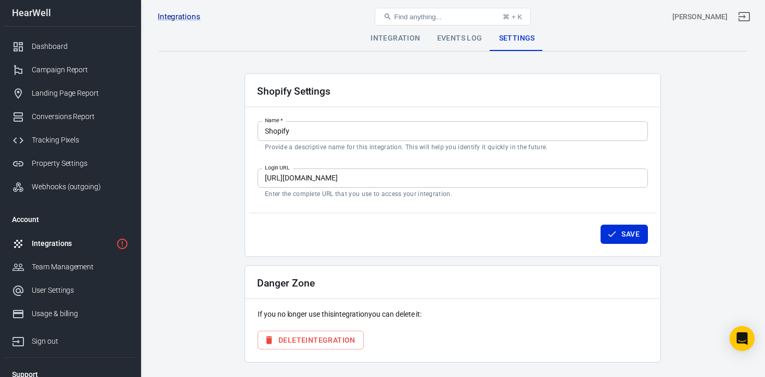
click at [394, 42] on div "Integration" at bounding box center [395, 38] width 66 height 25
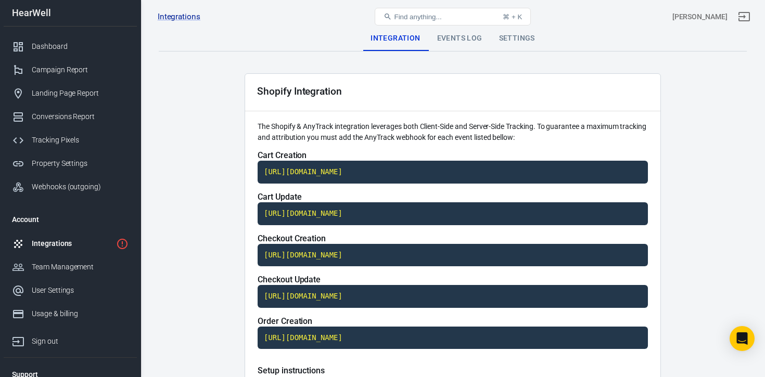
click at [63, 247] on div "Integrations" at bounding box center [72, 243] width 80 height 11
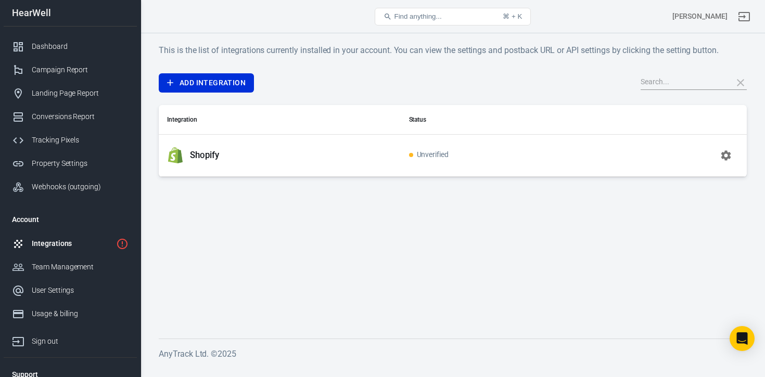
click at [727, 152] on icon "button" at bounding box center [726, 155] width 10 height 10
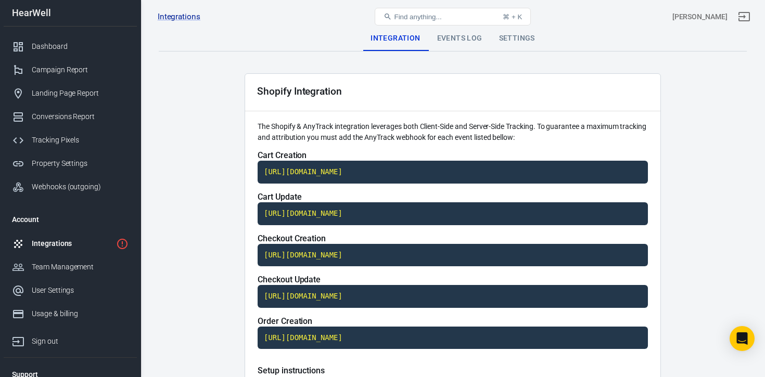
click at [515, 39] on div "Settings" at bounding box center [517, 38] width 53 height 25
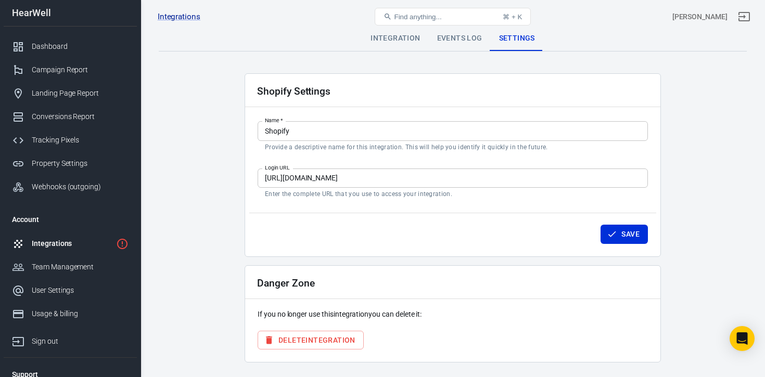
scroll to position [30, 0]
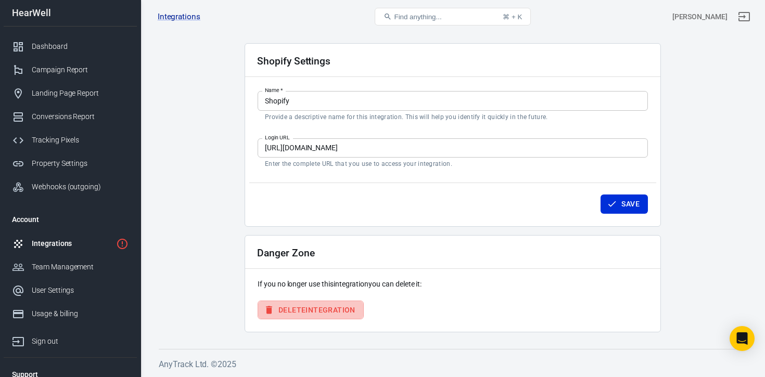
click at [333, 310] on button "Delete Integration" at bounding box center [311, 310] width 106 height 19
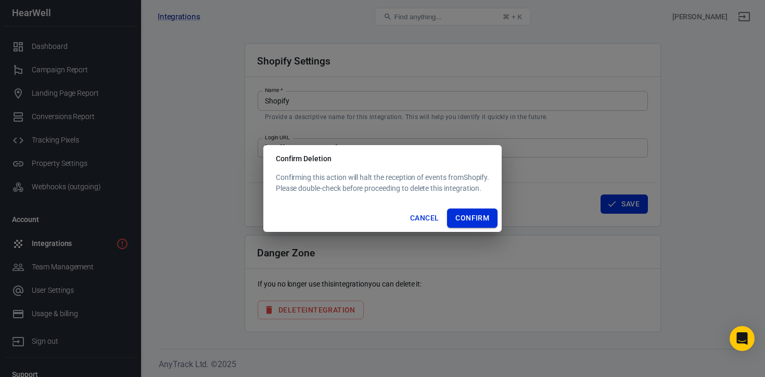
click at [482, 218] on button "Confirm" at bounding box center [472, 218] width 50 height 19
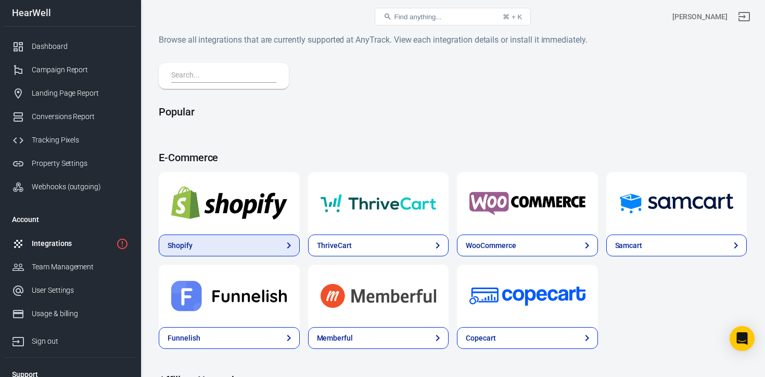
click at [205, 248] on link "Shopify" at bounding box center [229, 246] width 141 height 22
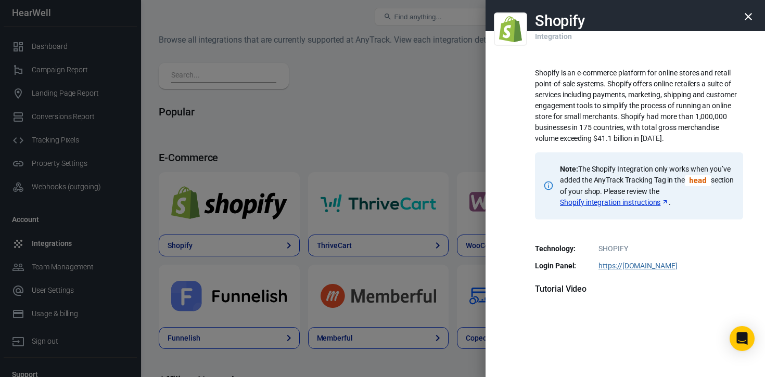
scroll to position [207, 0]
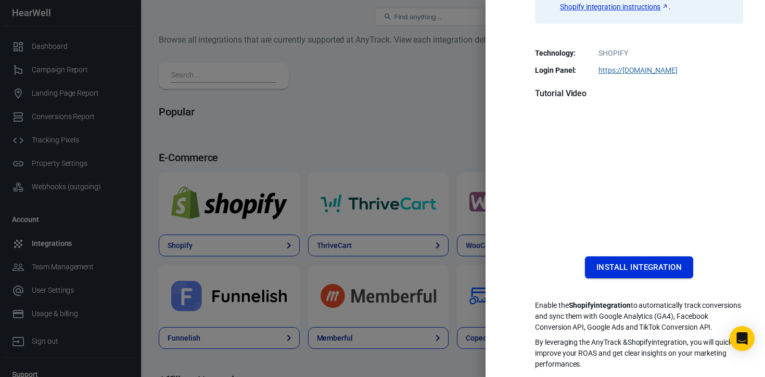
click at [617, 265] on button "Install Integration" at bounding box center [639, 268] width 108 height 22
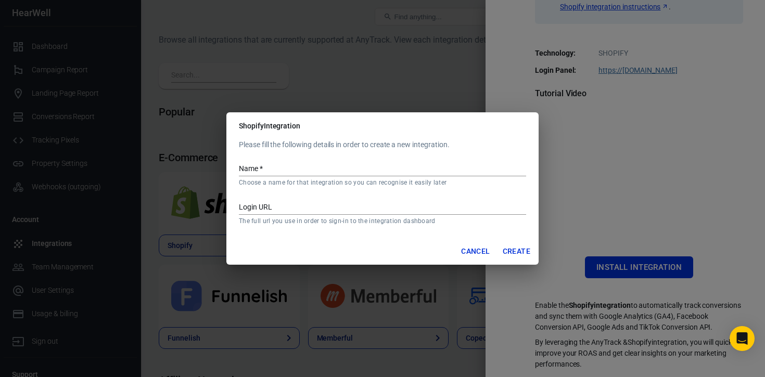
click at [277, 165] on input "Name   *" at bounding box center [382, 170] width 287 height 14
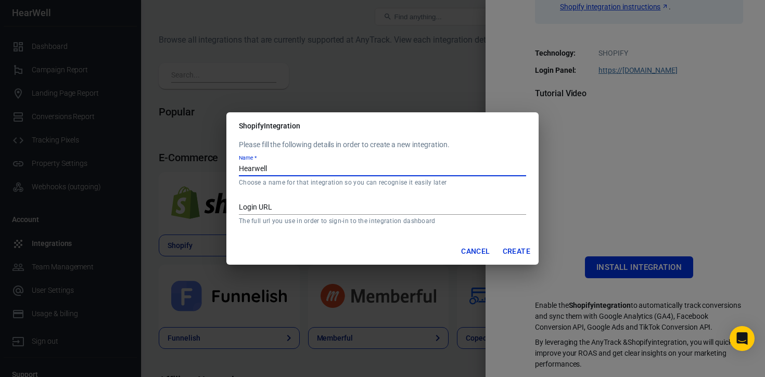
type input "Hearwell"
click at [260, 208] on input "Login URL" at bounding box center [382, 208] width 287 height 14
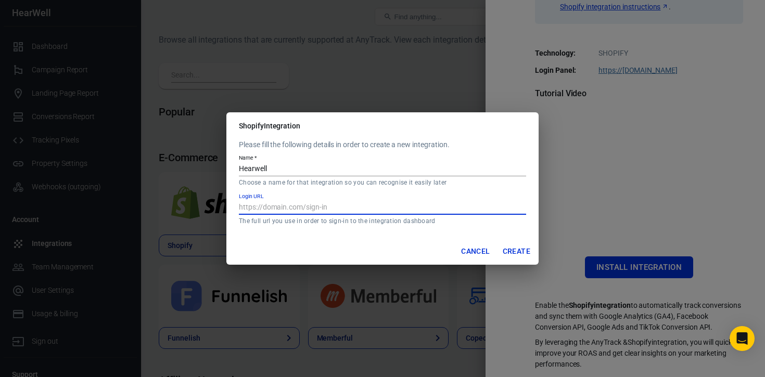
paste input "p4fvzr-aa.myshopify.com"
type input "p4fvzr-aa.myshopify.com/admin"
click at [509, 250] on button "Create" at bounding box center [517, 251] width 36 height 19
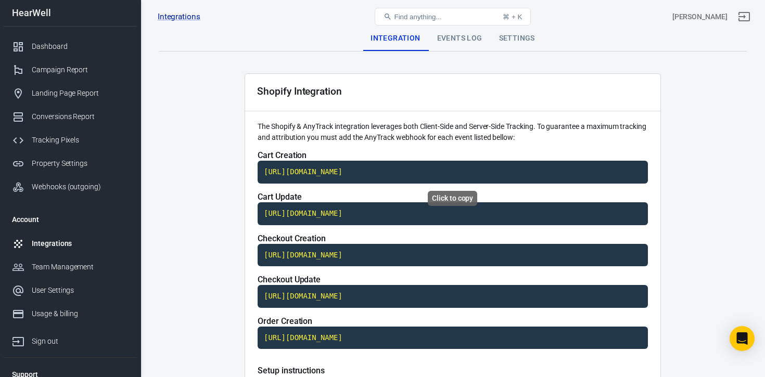
click at [333, 173] on code "[URL][DOMAIN_NAME]" at bounding box center [453, 172] width 390 height 23
click at [322, 218] on code "https://t1.anytrack.io/BS7ZPrtF/collect/shopify-hearwell" at bounding box center [453, 213] width 390 height 23
click at [360, 253] on code "https://t1.anytrack.io/BS7ZPrtF/collect/shopify-hearwell" at bounding box center [453, 255] width 390 height 23
click at [322, 296] on code "https://t1.anytrack.io/BS7ZPrtF/collect/shopify-hearwell" at bounding box center [453, 296] width 390 height 23
click at [349, 336] on code "https://t1.anytrack.io/BS7ZPrtF/collect/shopify-hearwell" at bounding box center [453, 338] width 390 height 23
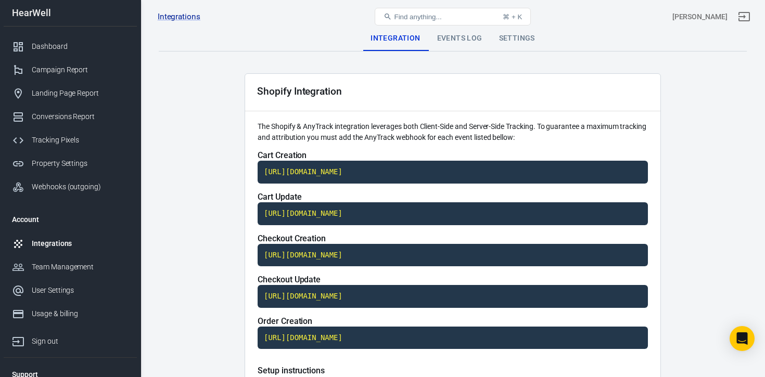
click at [465, 41] on div "Events Log" at bounding box center [460, 38] width 62 height 25
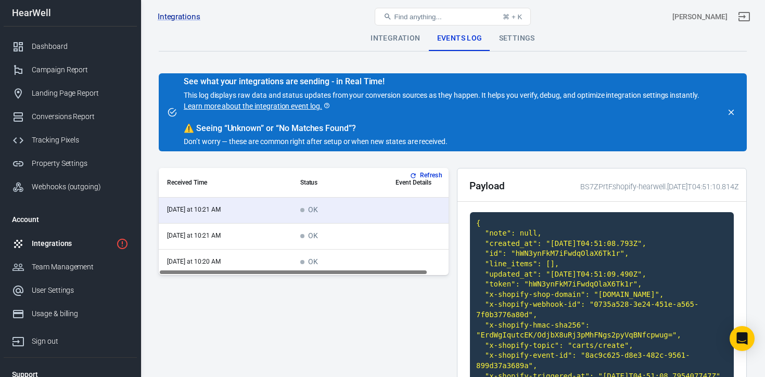
click at [398, 37] on div "Integration" at bounding box center [395, 38] width 66 height 25
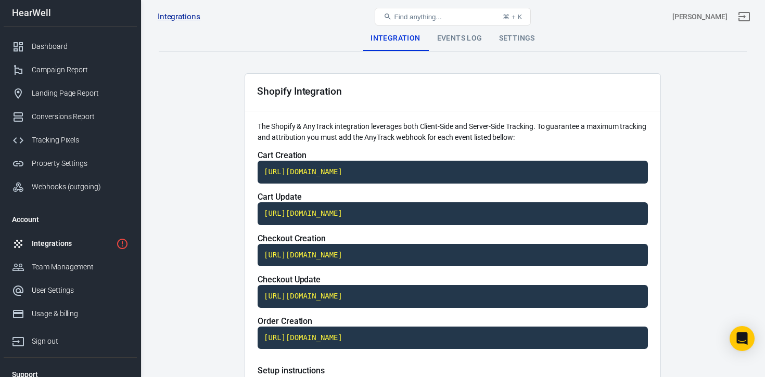
click at [72, 240] on div "Integrations" at bounding box center [72, 243] width 80 height 11
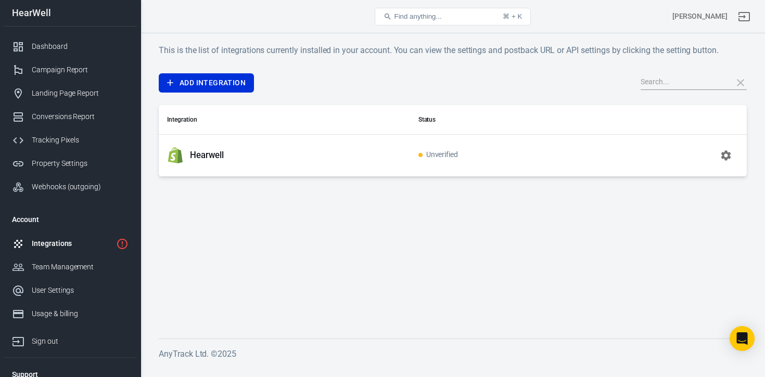
click at [729, 156] on icon "button" at bounding box center [726, 155] width 10 height 10
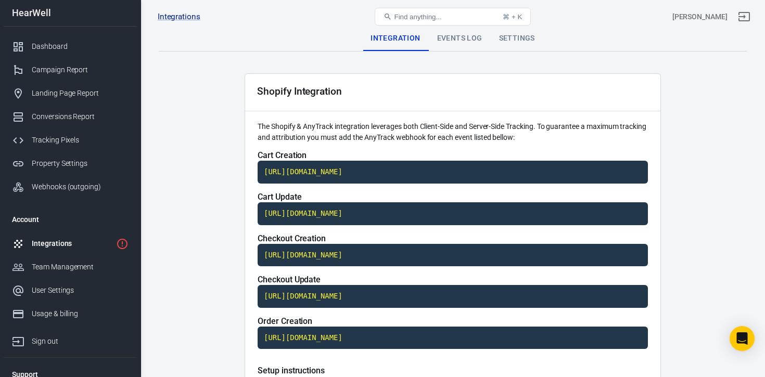
click at [453, 37] on div "Events Log" at bounding box center [460, 38] width 62 height 25
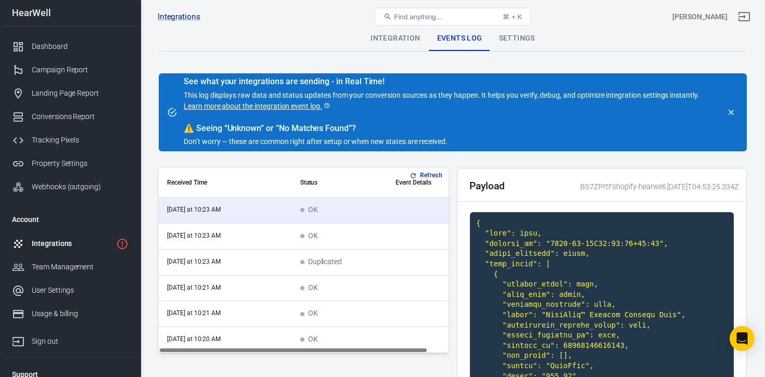
scroll to position [38, 0]
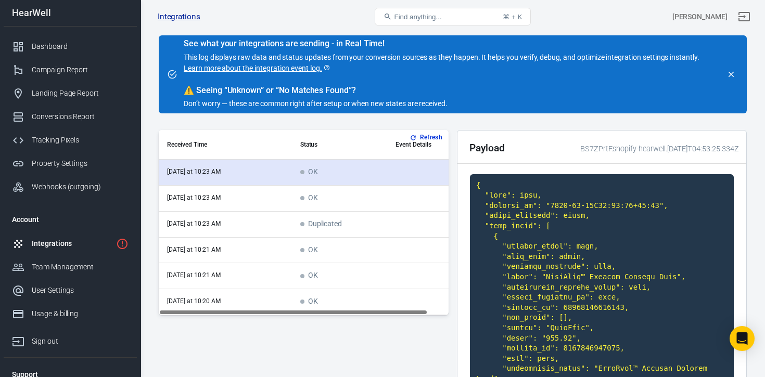
click at [221, 173] on td "today at 10:23 AM" at bounding box center [225, 173] width 133 height 26
click at [287, 168] on td "today at 10:23 AM" at bounding box center [225, 173] width 133 height 26
click at [322, 169] on td "OK" at bounding box center [340, 173] width 96 height 26
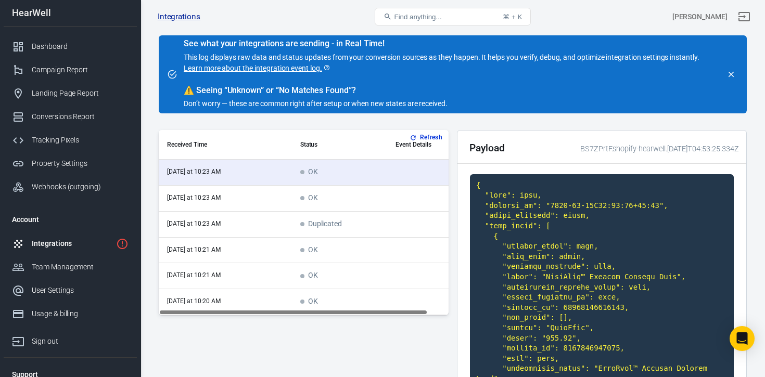
click at [424, 137] on button "Refresh" at bounding box center [426, 137] width 39 height 11
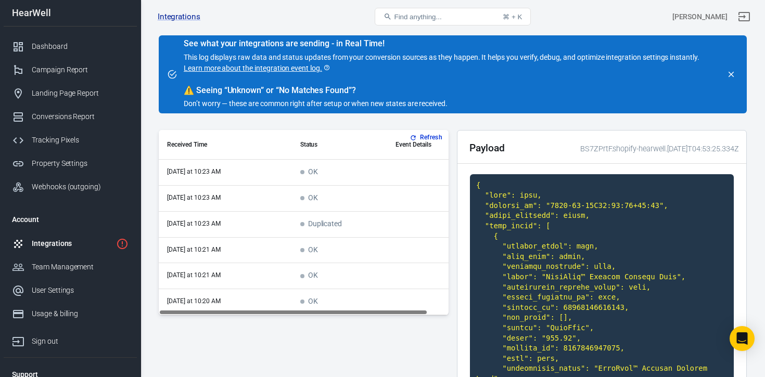
click at [230, 172] on td "today at 10:23 AM" at bounding box center [225, 173] width 133 height 26
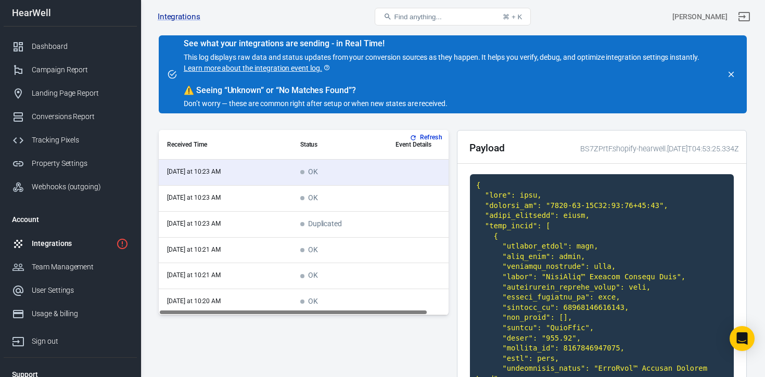
click at [77, 241] on div "Integrations" at bounding box center [72, 243] width 80 height 11
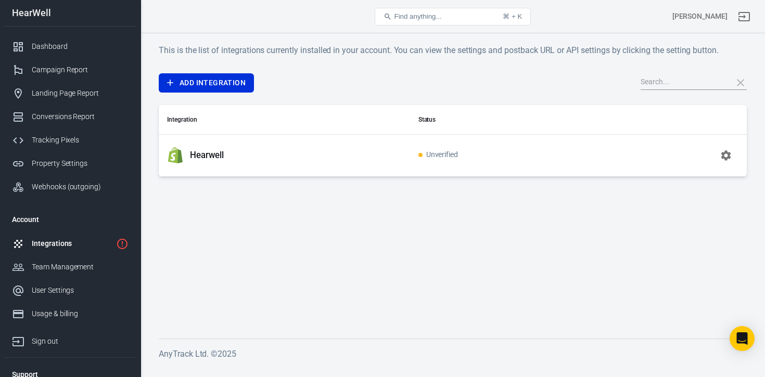
click at [347, 158] on div "Hearwell" at bounding box center [284, 155] width 235 height 17
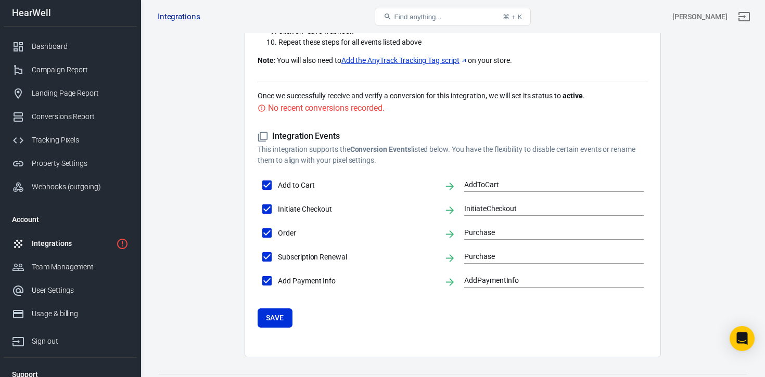
scroll to position [441, 0]
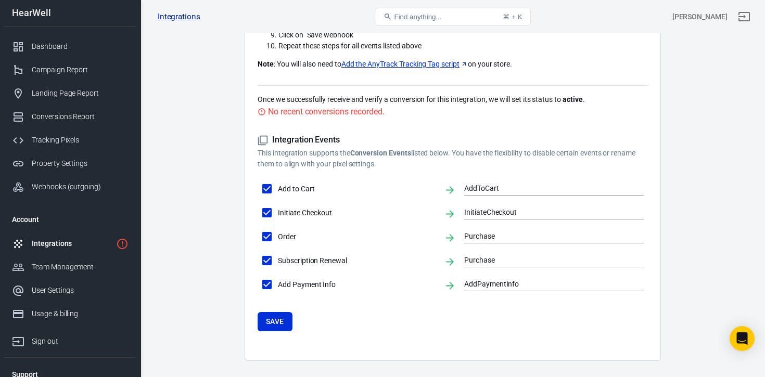
click at [575, 101] on strong "active" at bounding box center [573, 99] width 20 height 8
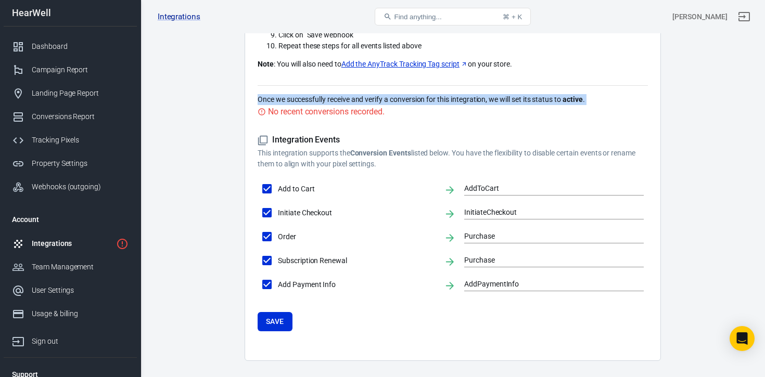
click at [389, 101] on p "Once we successfully receive and verify a conversion for this integration, we w…" at bounding box center [453, 99] width 390 height 11
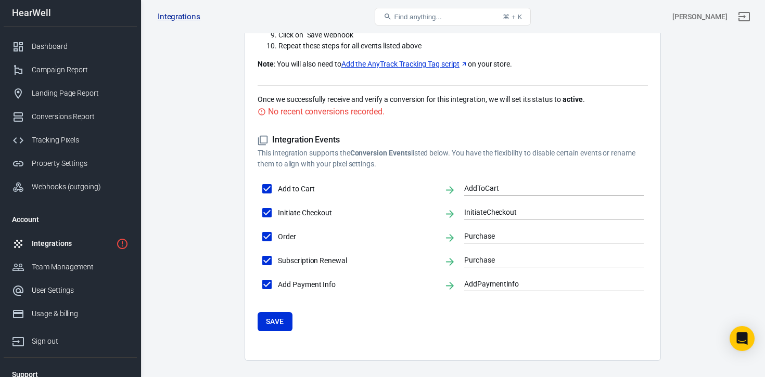
click at [389, 101] on p "Once we successfully receive and verify a conversion for this integration, we w…" at bounding box center [453, 99] width 390 height 11
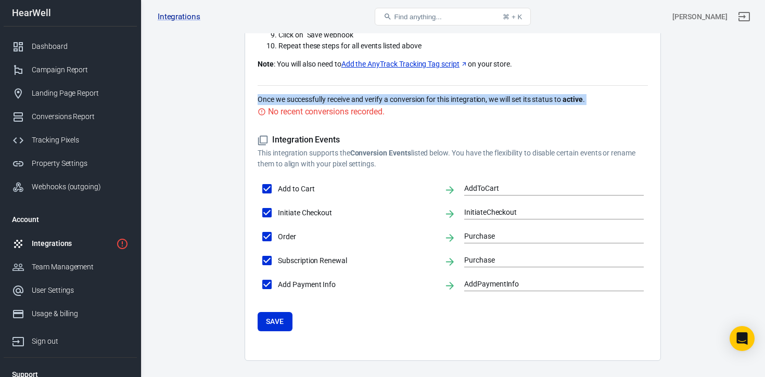
click at [389, 101] on p "Once we successfully receive and verify a conversion for this integration, we w…" at bounding box center [453, 99] width 390 height 11
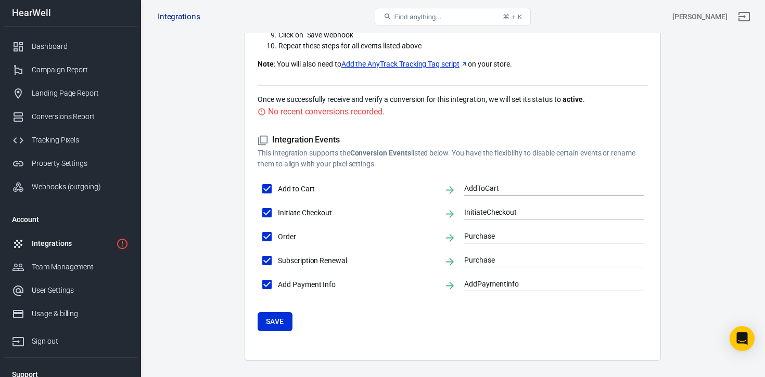
click at [543, 105] on p "Once we successfully receive and verify a conversion for this integration, we w…" at bounding box center [453, 99] width 390 height 11
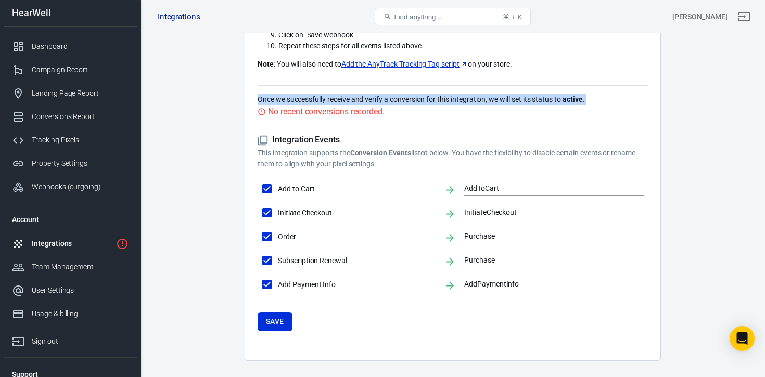
click at [543, 105] on p "Once we successfully receive and verify a conversion for this integration, we w…" at bounding box center [453, 99] width 390 height 11
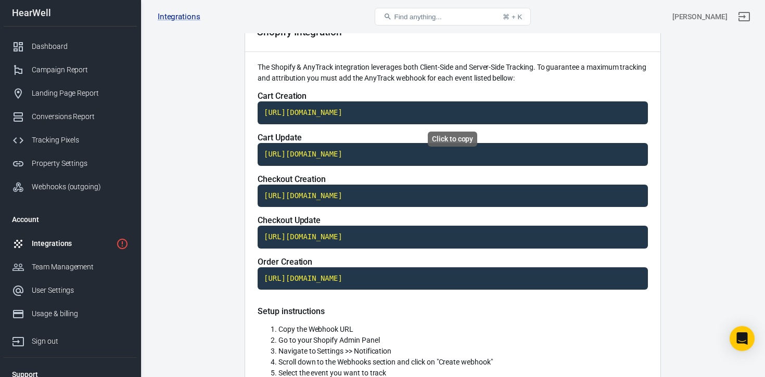
scroll to position [0, 0]
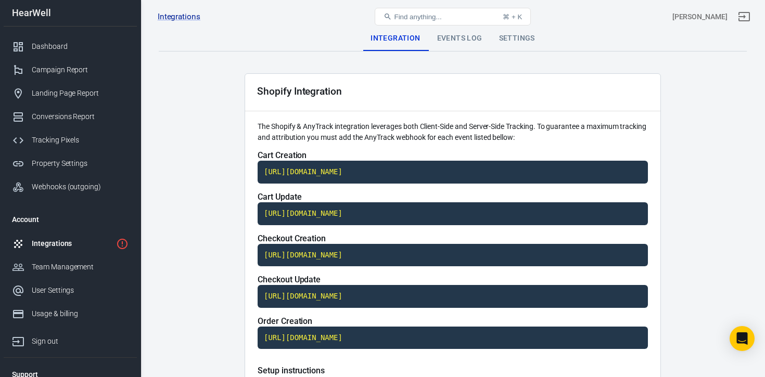
click at [452, 43] on div "Events Log" at bounding box center [460, 38] width 62 height 25
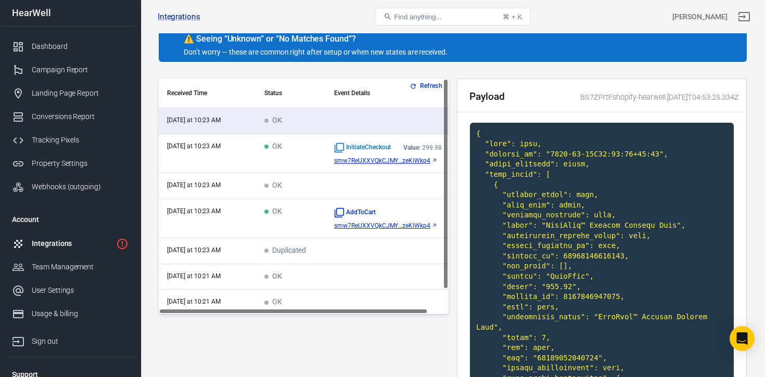
scroll to position [95, 0]
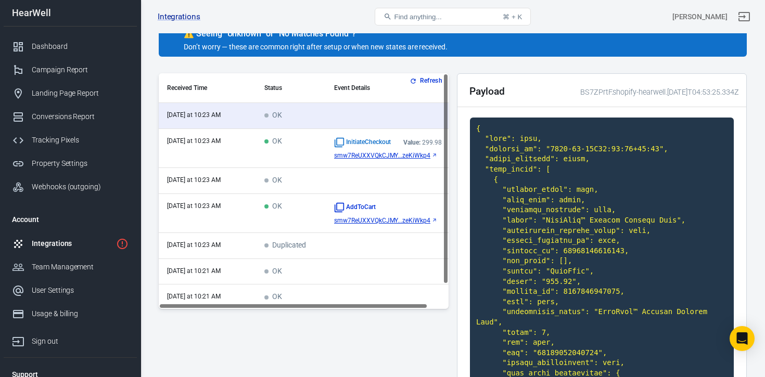
click at [446, 297] on tbody "today at 10:23 AM OK today at 10:23 AM OK InitiateCheckout Value: 299.98 smw7Re…" at bounding box center [315, 220] width 312 height 234
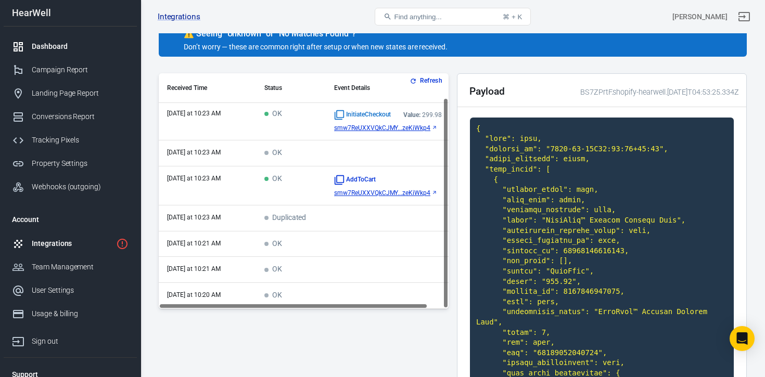
click at [49, 46] on div "Dashboard" at bounding box center [80, 46] width 97 height 11
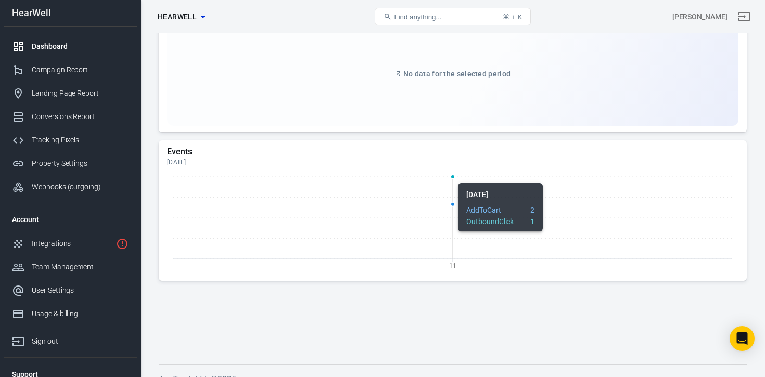
scroll to position [1079, 0]
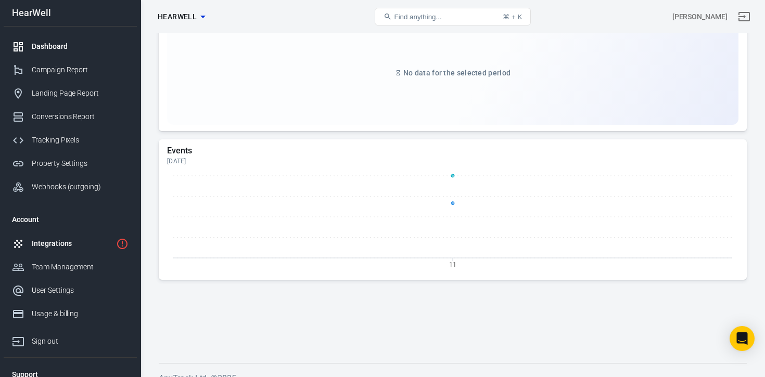
click at [54, 246] on div "Integrations" at bounding box center [72, 243] width 80 height 11
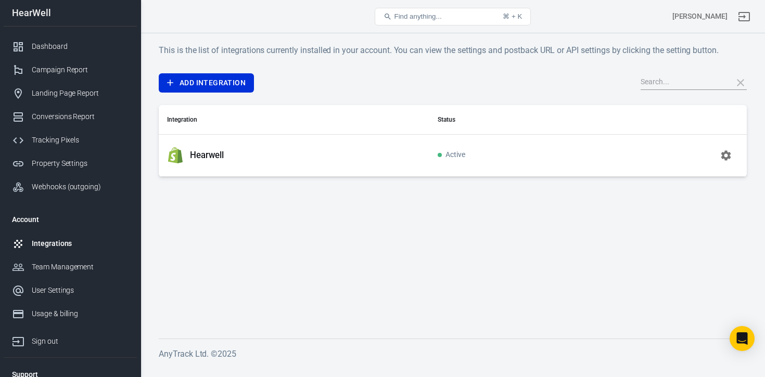
click at [732, 157] on icon "button" at bounding box center [726, 155] width 12 height 12
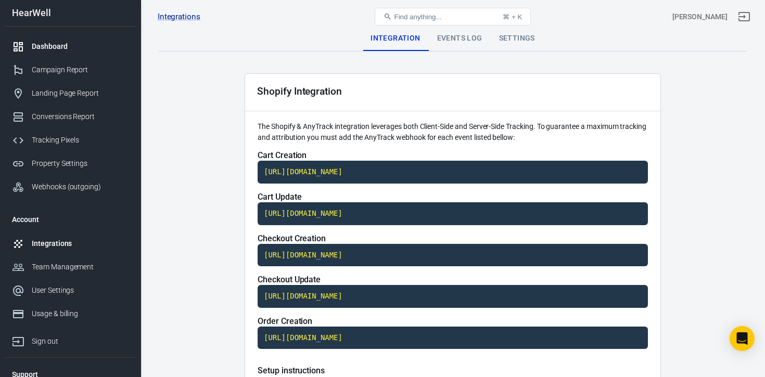
click at [51, 48] on div "Dashboard" at bounding box center [80, 46] width 97 height 11
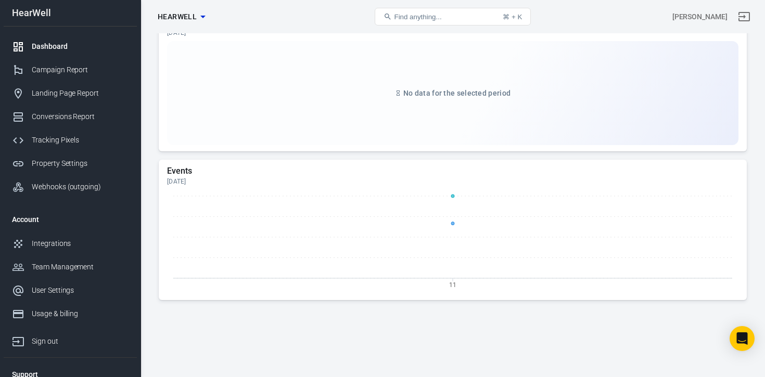
scroll to position [1092, 0]
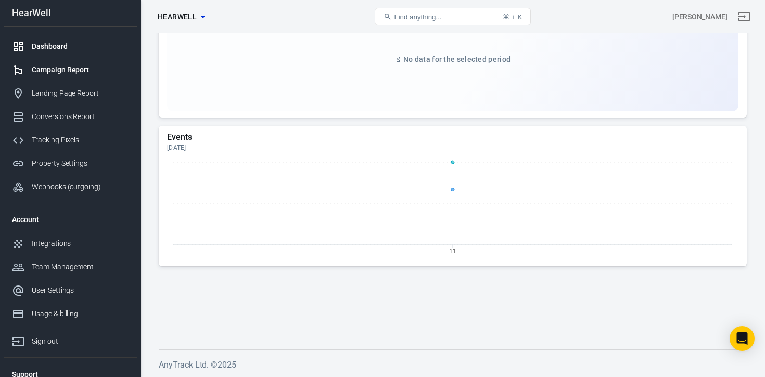
click at [60, 68] on div "Campaign Report" at bounding box center [80, 70] width 97 height 11
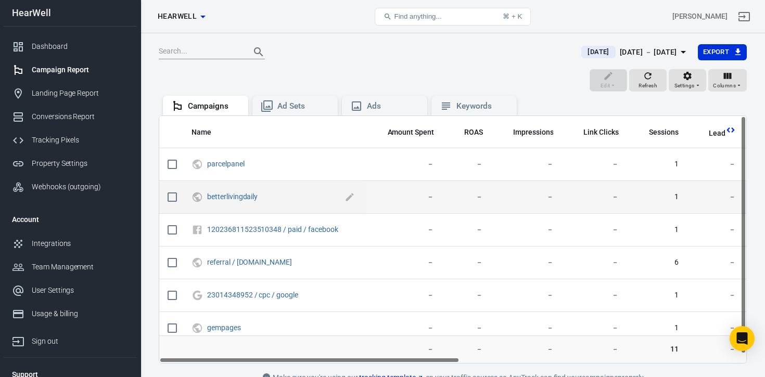
click at [240, 202] on span "betterlivingdaily" at bounding box center [232, 197] width 50 height 10
click at [236, 199] on link "betterlivingdaily" at bounding box center [232, 197] width 50 height 8
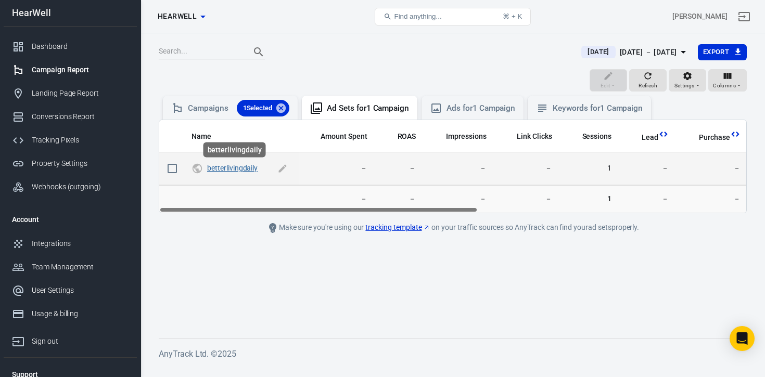
click at [239, 166] on link "betterlivingdaily" at bounding box center [232, 168] width 50 height 8
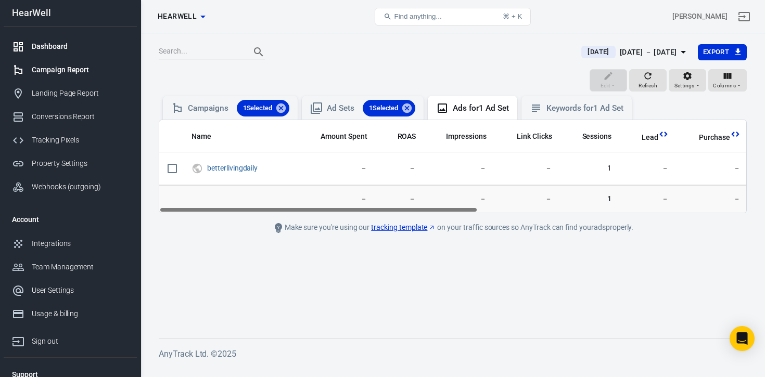
click at [45, 45] on div "Dashboard" at bounding box center [80, 46] width 97 height 11
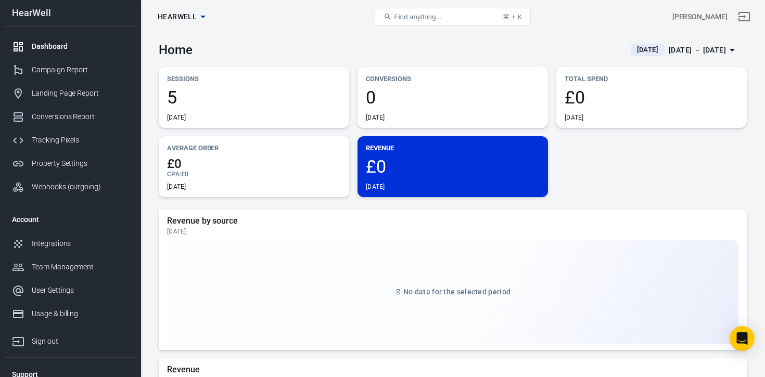
click at [565, 172] on div "Sessions 5 Today Conversions 0 Today Total Spend £0 Today Average Order £0 CPA …" at bounding box center [453, 132] width 588 height 130
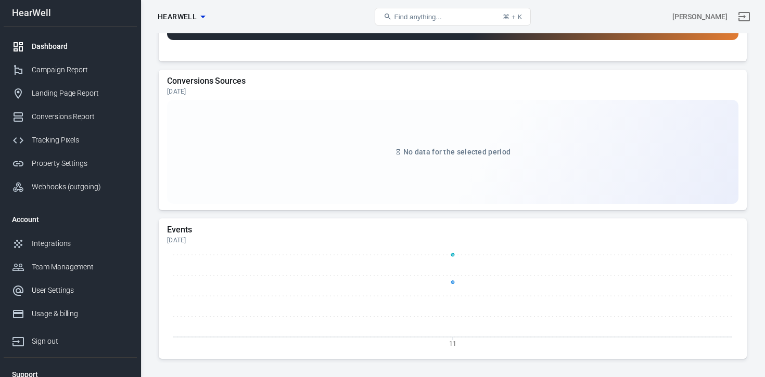
scroll to position [1092, 0]
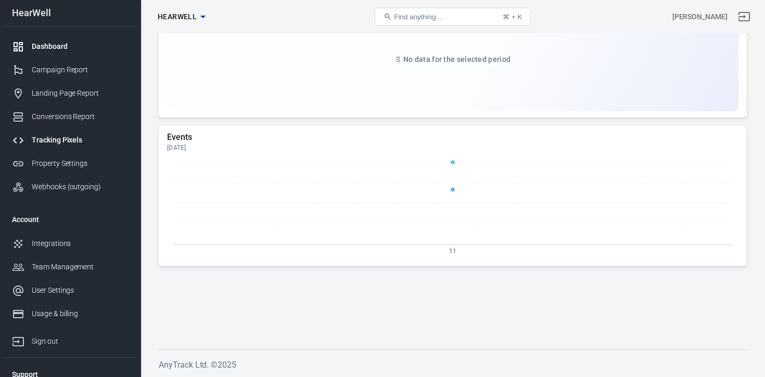
click at [58, 139] on div "Tracking Pixels" at bounding box center [80, 140] width 97 height 11
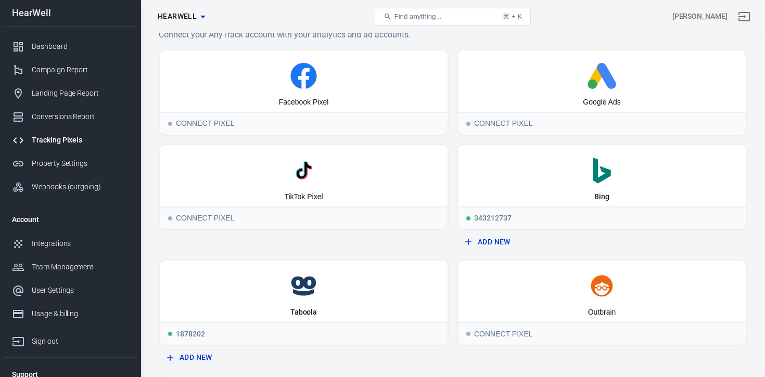
scroll to position [17, 0]
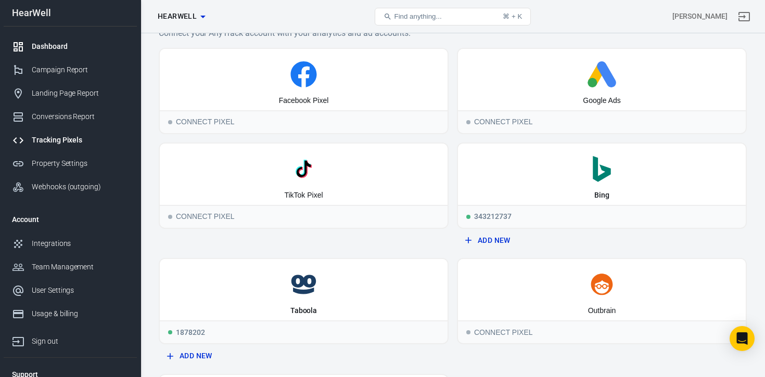
click at [60, 46] on div "Dashboard" at bounding box center [80, 46] width 97 height 11
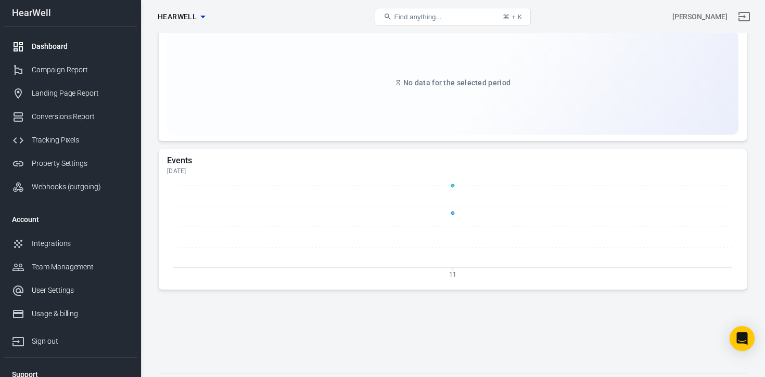
scroll to position [1092, 0]
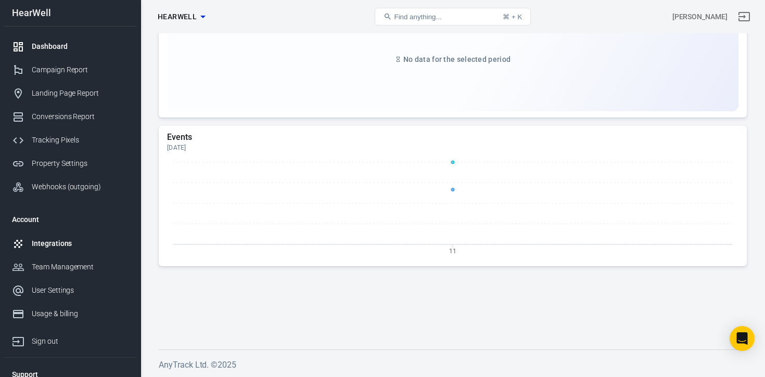
click at [61, 246] on div "Integrations" at bounding box center [80, 243] width 97 height 11
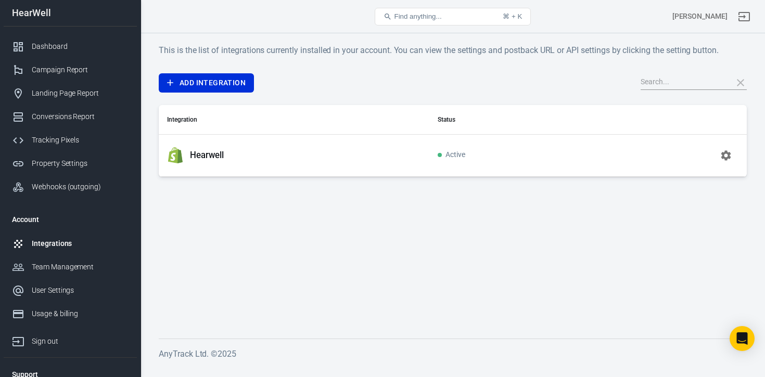
click at [728, 157] on icon "button" at bounding box center [726, 155] width 10 height 10
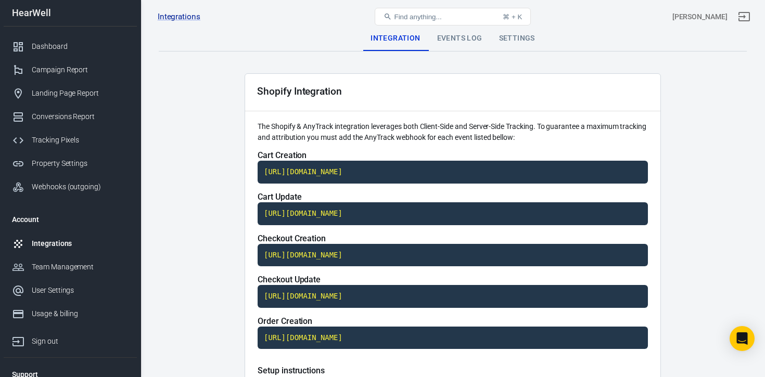
click at [456, 39] on div "Events Log" at bounding box center [460, 38] width 62 height 25
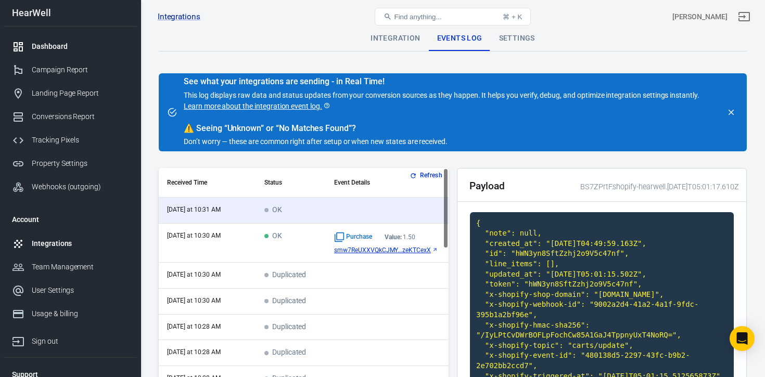
click at [70, 45] on div "Dashboard" at bounding box center [80, 46] width 97 height 11
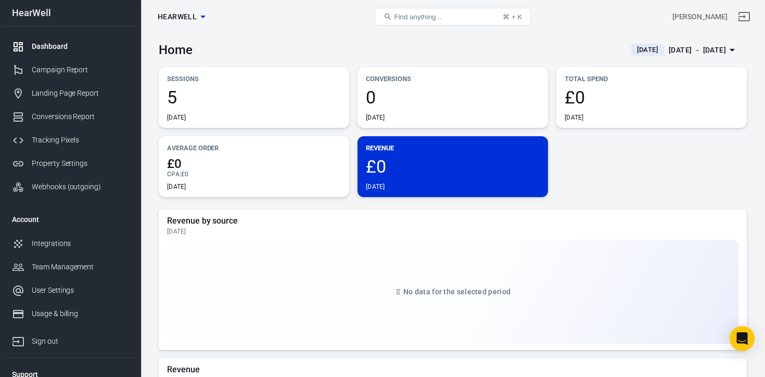
click at [200, 15] on icon "button" at bounding box center [203, 16] width 12 height 12
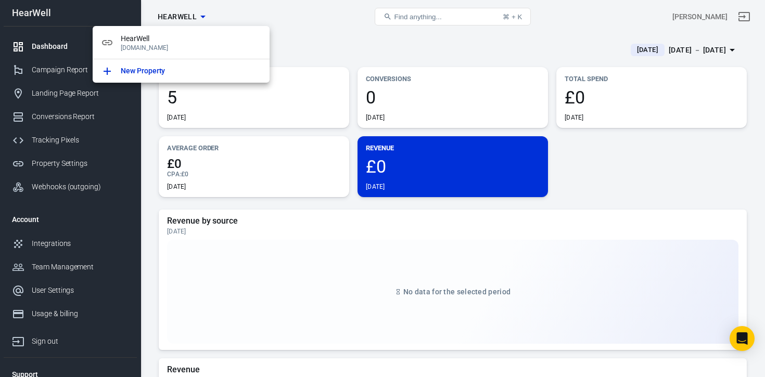
click at [326, 32] on div at bounding box center [382, 188] width 765 height 377
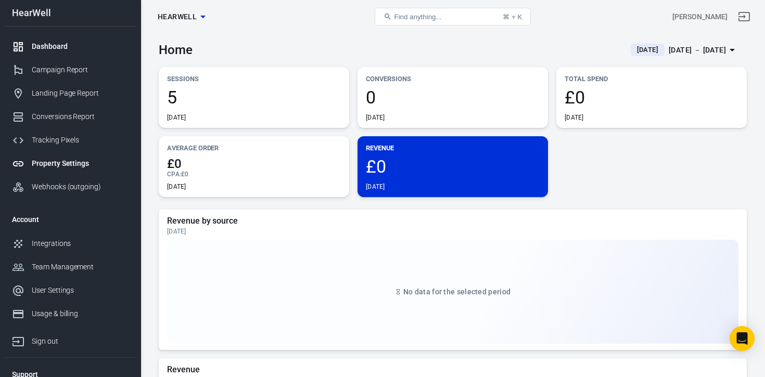
click at [55, 163] on div "Property Settings" at bounding box center [80, 163] width 97 height 11
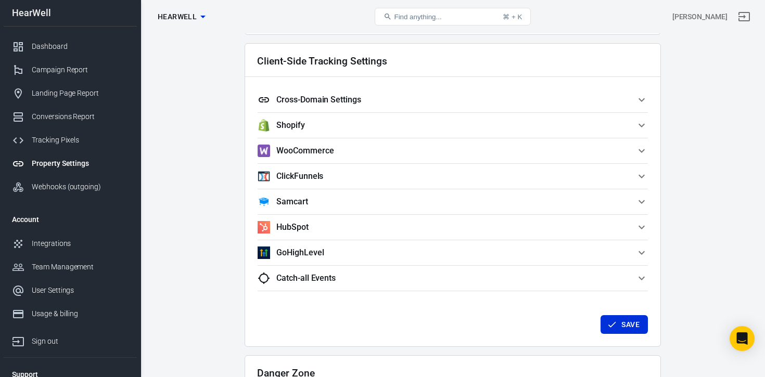
scroll to position [1019, 0]
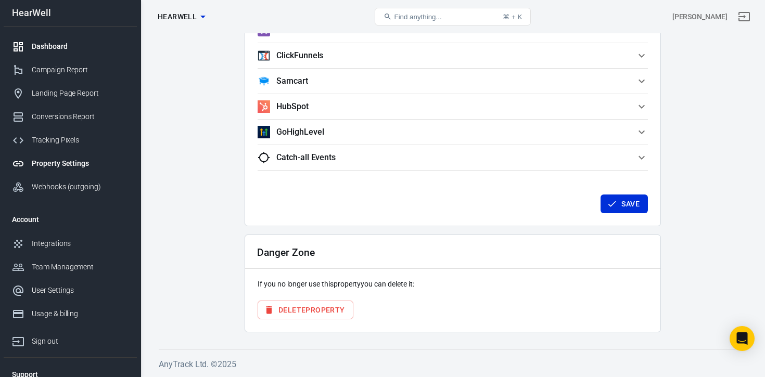
click at [50, 47] on div "Dashboard" at bounding box center [80, 46] width 97 height 11
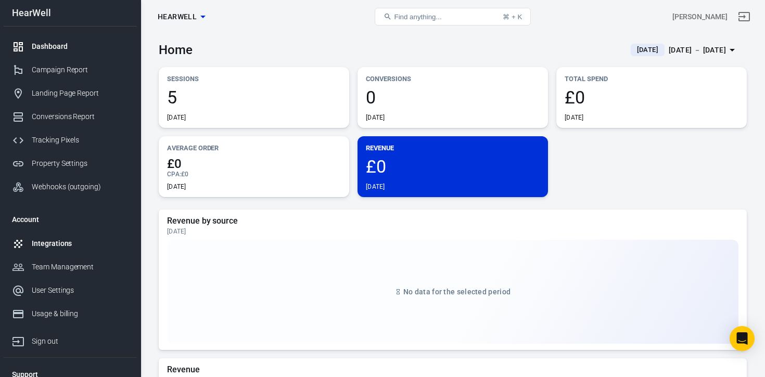
click at [36, 246] on div "Integrations" at bounding box center [80, 243] width 97 height 11
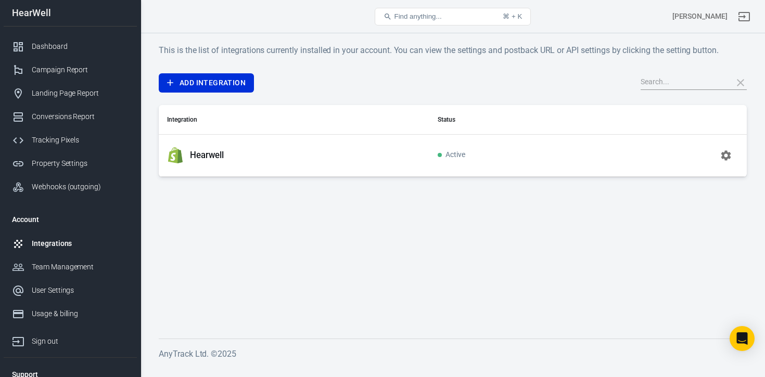
click at [726, 151] on icon "button" at bounding box center [726, 155] width 10 height 10
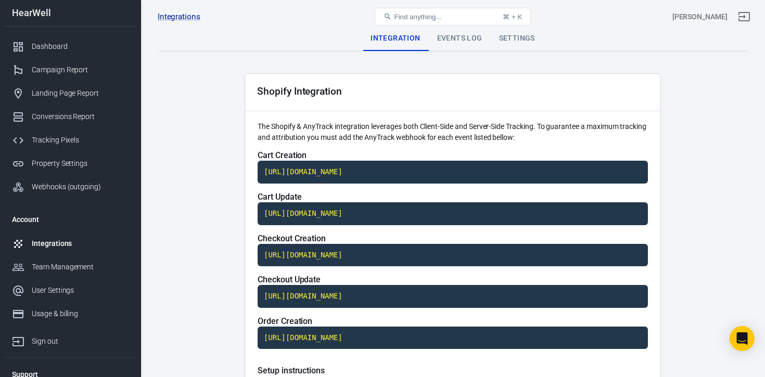
click at [461, 43] on div "Events Log" at bounding box center [460, 38] width 62 height 25
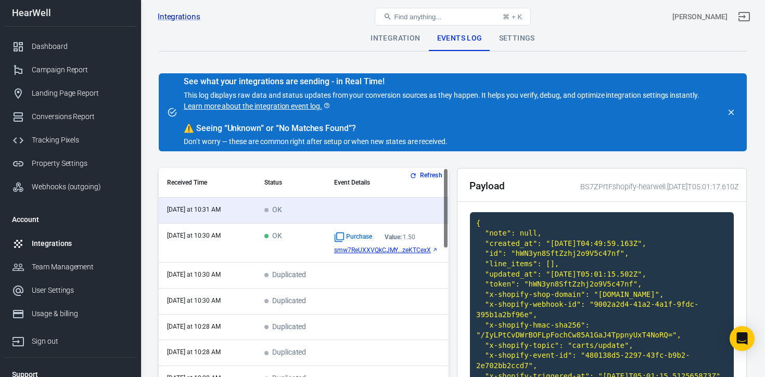
click at [390, 250] on span "smw7ReUXXVQkCJMY...zeKTCexX" at bounding box center [382, 250] width 97 height 7
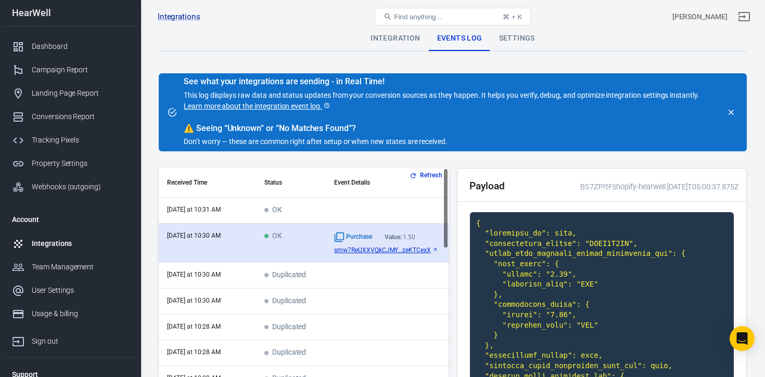
click at [276, 236] on span "OK" at bounding box center [273, 236] width 18 height 9
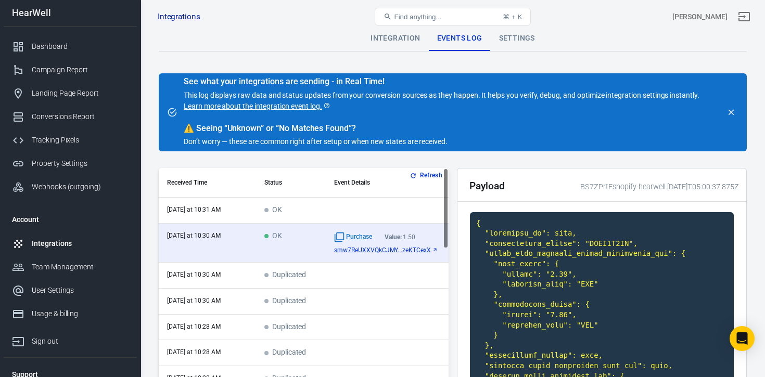
click at [732, 111] on icon "close" at bounding box center [732, 113] width 6 height 6
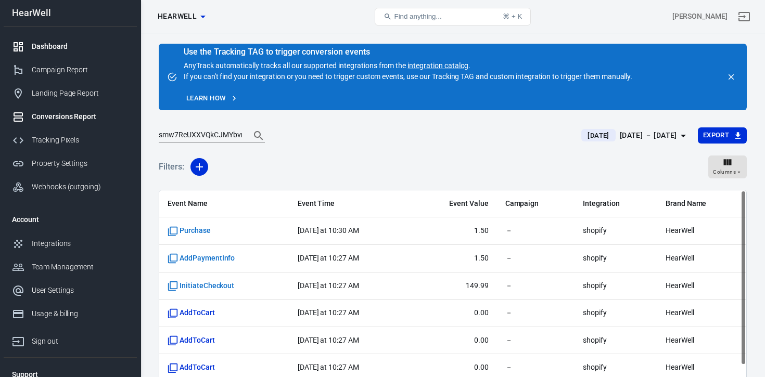
click at [59, 48] on div "Dashboard" at bounding box center [80, 46] width 97 height 11
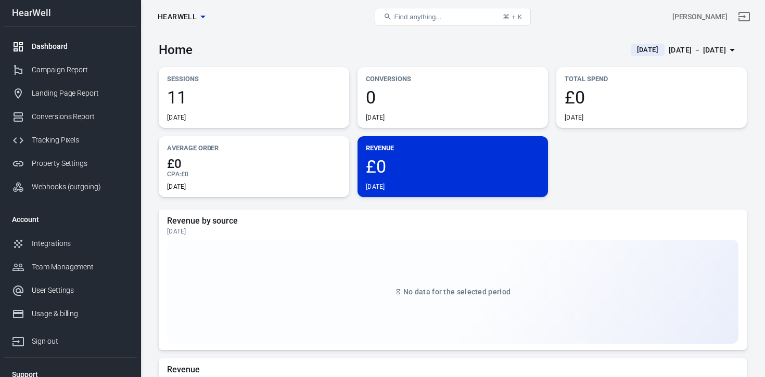
click at [396, 90] on span "0" at bounding box center [453, 97] width 174 height 18
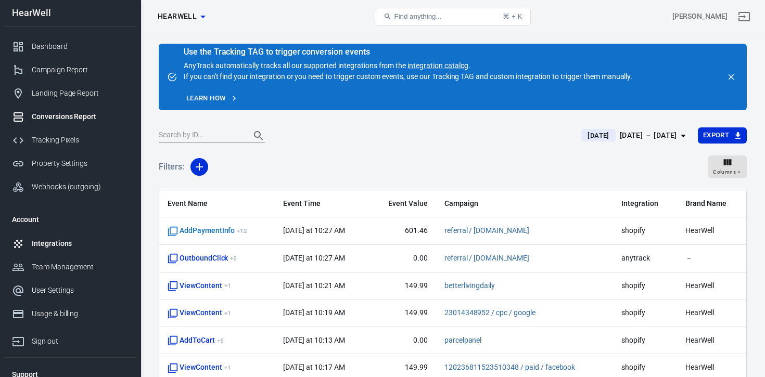
click at [58, 241] on div "Integrations" at bounding box center [80, 243] width 97 height 11
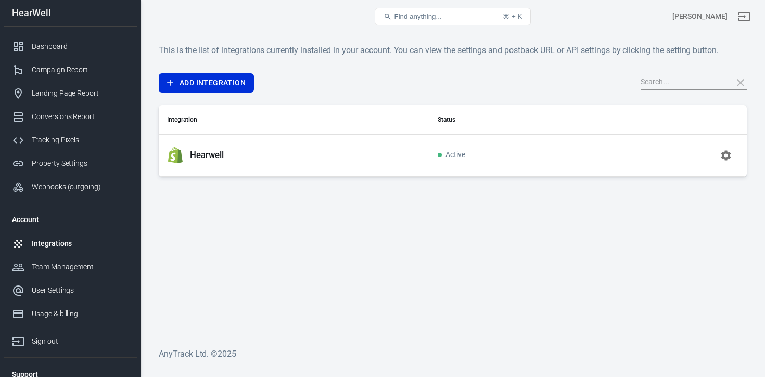
click at [725, 153] on icon "button" at bounding box center [726, 155] width 10 height 10
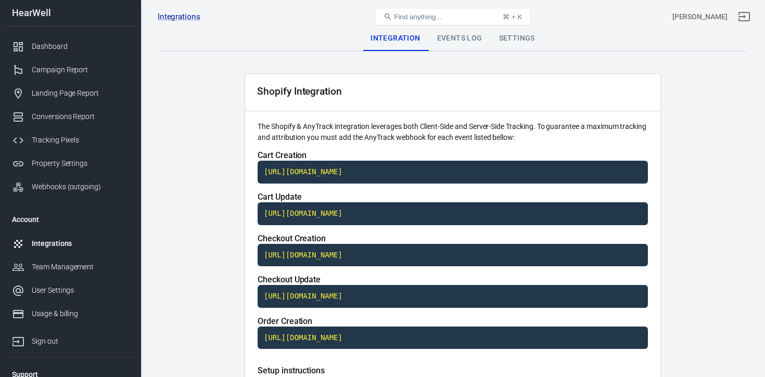
click at [455, 41] on div "Events Log" at bounding box center [460, 38] width 62 height 25
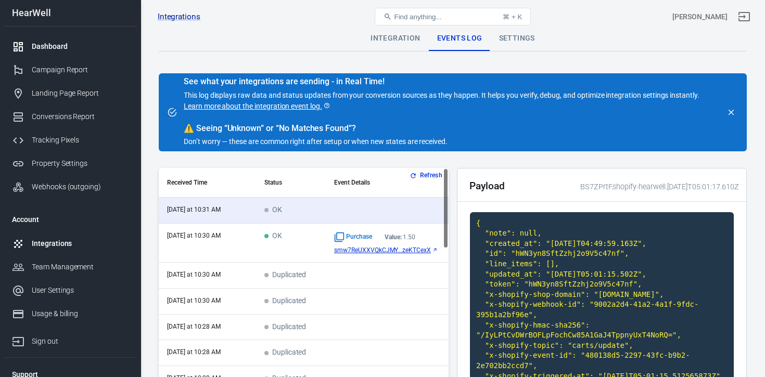
click at [57, 47] on div "Dashboard" at bounding box center [80, 46] width 97 height 11
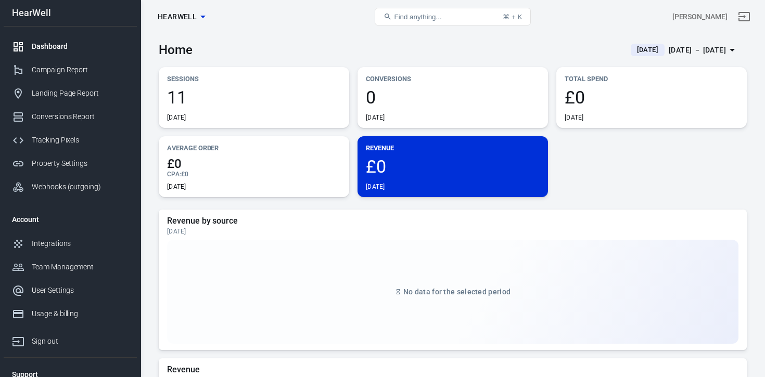
click at [440, 105] on span "0" at bounding box center [453, 97] width 174 height 18
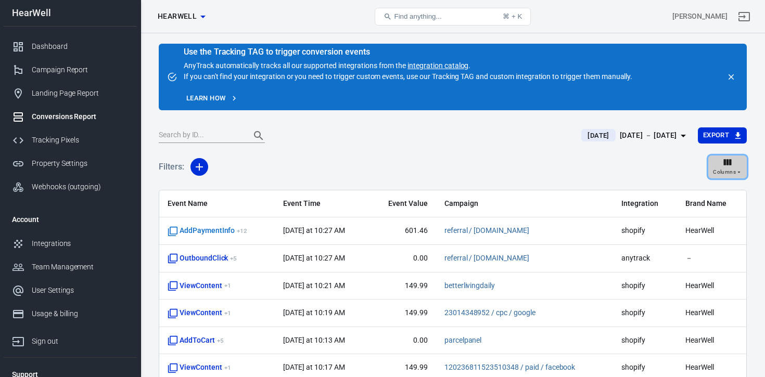
click at [725, 169] on span "Columns" at bounding box center [724, 172] width 23 height 9
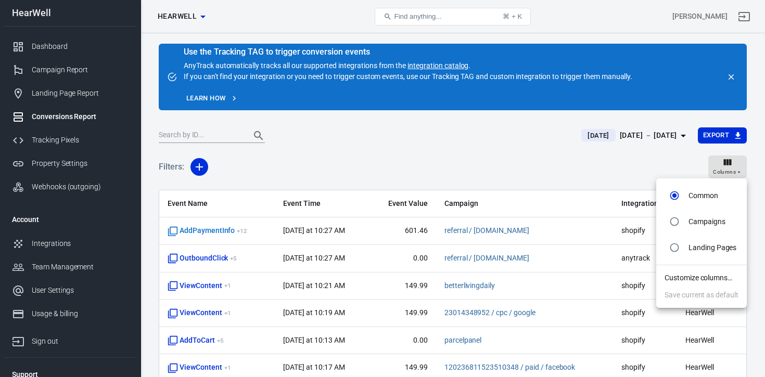
click at [703, 241] on li "Landing Pages" at bounding box center [701, 248] width 91 height 26
radio input "false"
radio input "true"
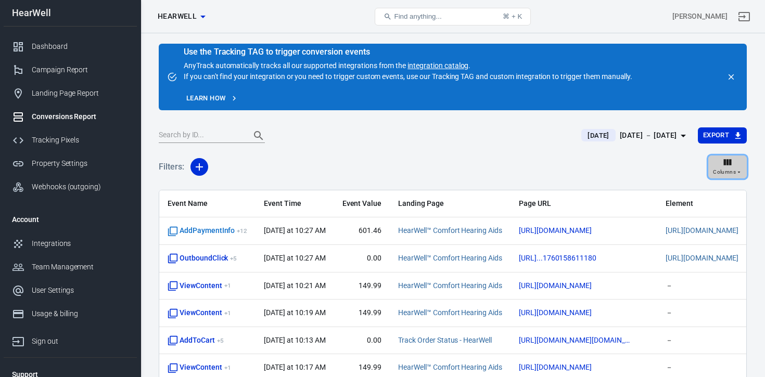
click at [730, 164] on icon "button" at bounding box center [728, 162] width 8 height 6
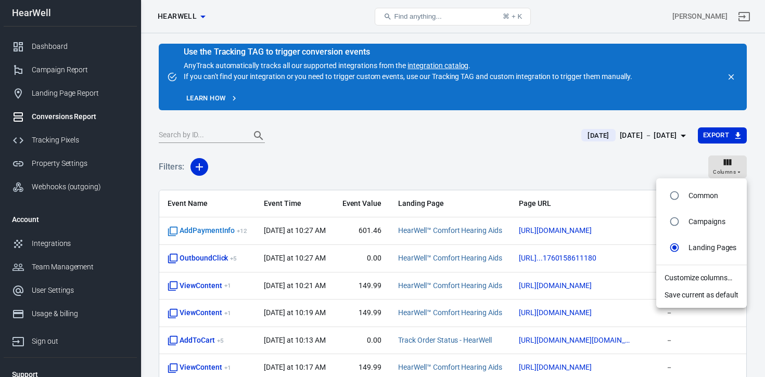
click at [700, 221] on p "Campaigns" at bounding box center [707, 221] width 37 height 11
radio input "true"
radio input "false"
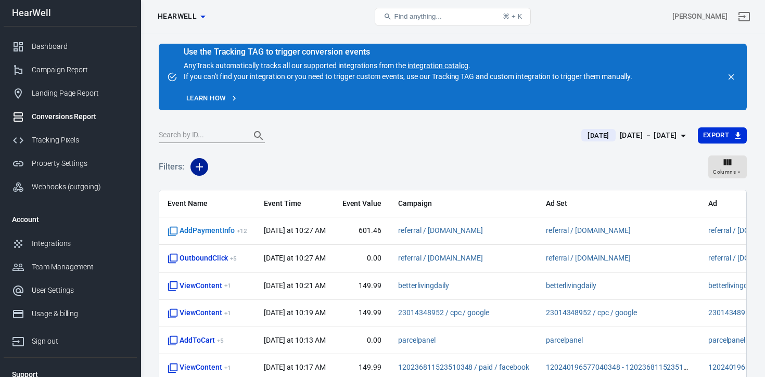
click at [200, 168] on icon "button" at bounding box center [199, 167] width 12 height 12
click at [224, 209] on li "Integration" at bounding box center [225, 208] width 71 height 19
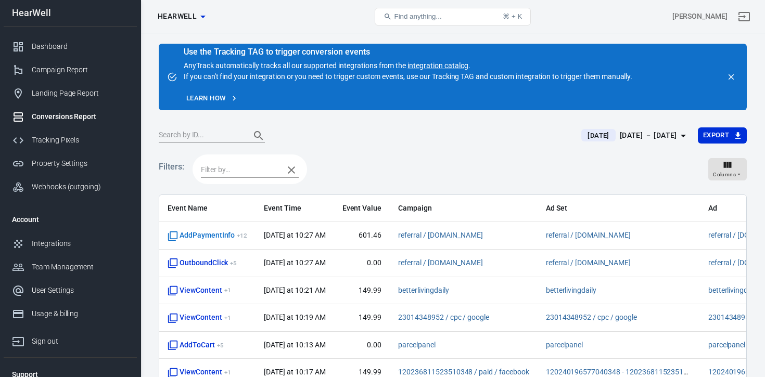
click at [290, 172] on icon "button" at bounding box center [291, 170] width 12 height 12
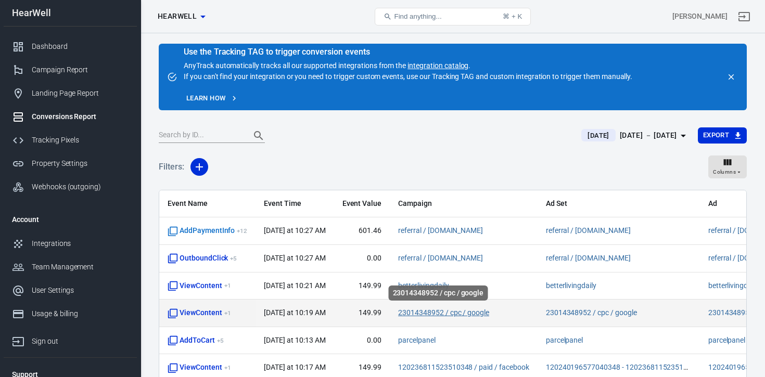
scroll to position [50, 0]
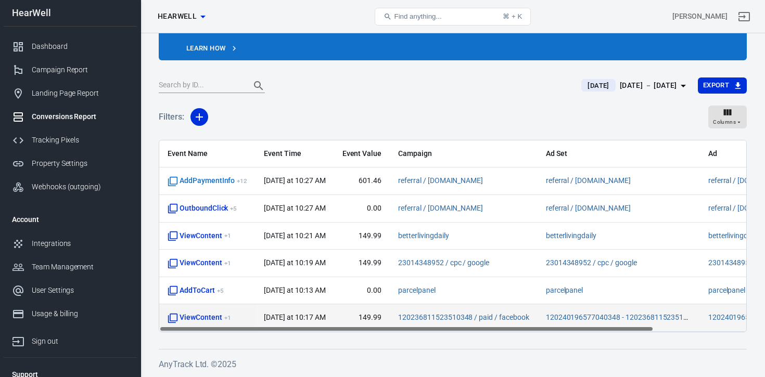
click at [679, 330] on tr "ViewContent + 1 [DATE] at 10:17 AM 149.99 120236811523510348 / paid / facebook …" at bounding box center [510, 318] width 703 height 28
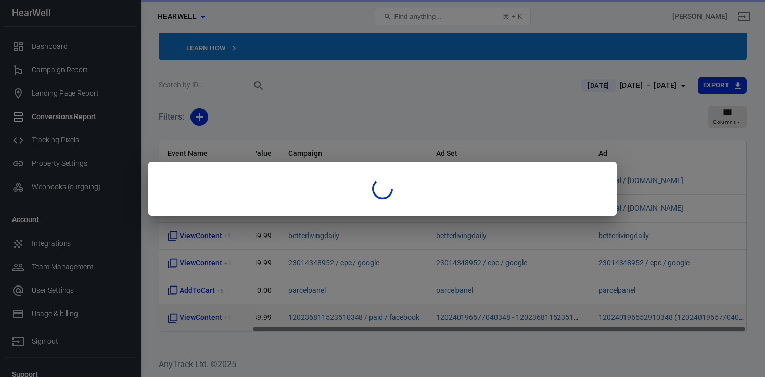
scroll to position [0, 110]
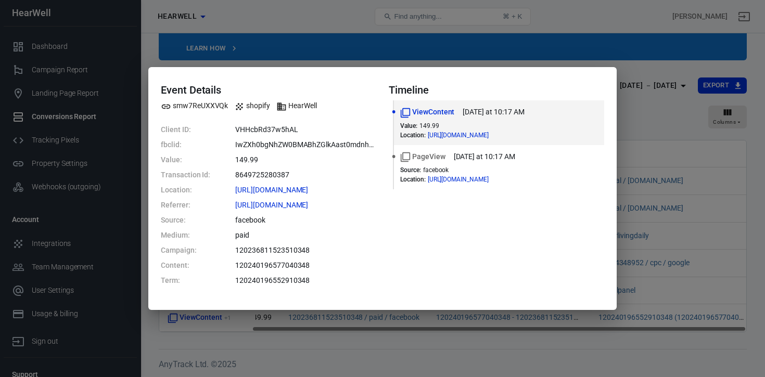
click at [639, 113] on div "Event Details smw7ReUXXVQk shopify HearWell Client ID: VHHcbRd37w5hAL fbclid: I…" at bounding box center [382, 188] width 765 height 377
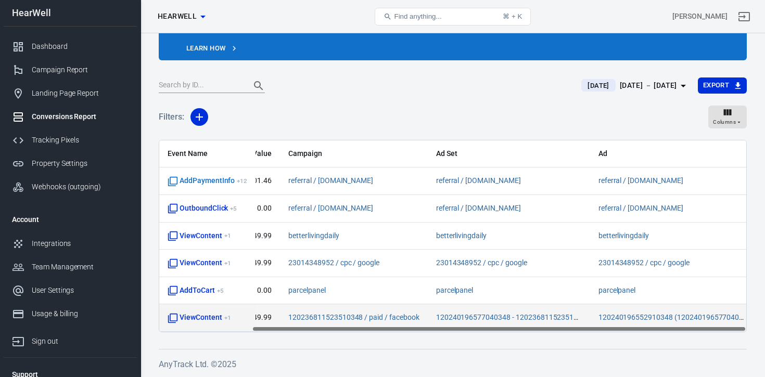
click at [235, 327] on td "ViewContent + 1" at bounding box center [207, 318] width 96 height 28
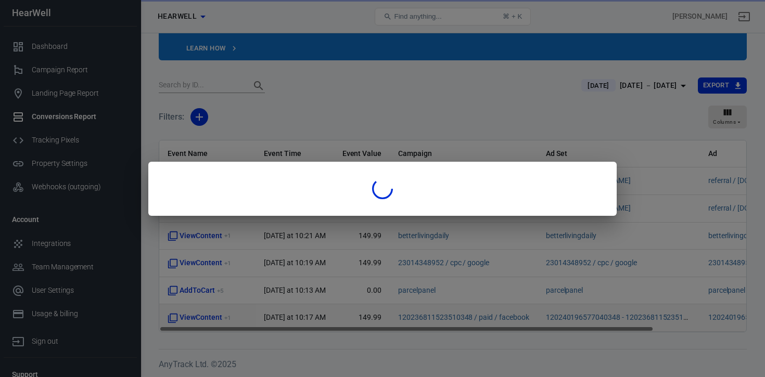
scroll to position [0, 0]
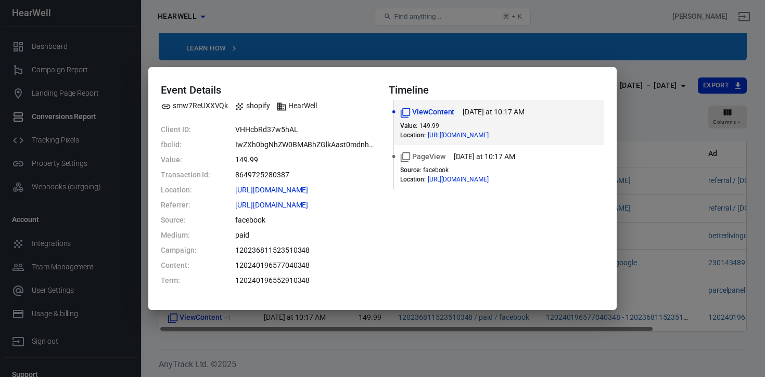
click at [660, 79] on div "Event Details smw7ReUXXVQk shopify HearWell Client ID: VHHcbRd37w5hAL fbclid: I…" at bounding box center [382, 188] width 765 height 377
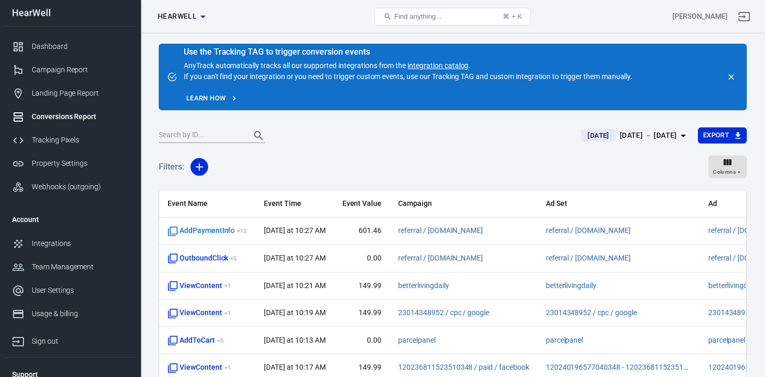
click at [553, 169] on div "Filters: Columns" at bounding box center [453, 170] width 588 height 37
click at [70, 115] on div "Conversions Report" at bounding box center [80, 116] width 97 height 11
radio input "true"
radio input "false"
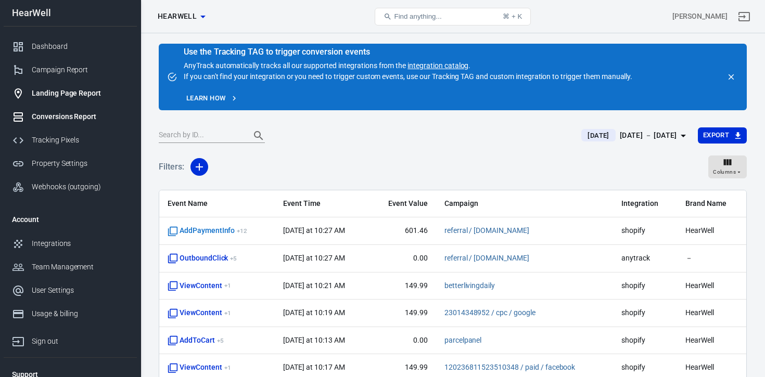
click at [57, 93] on div "Landing Page Report" at bounding box center [80, 93] width 97 height 11
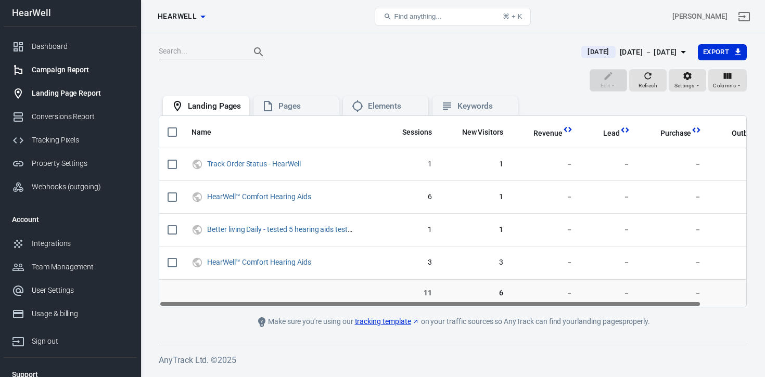
click at [62, 68] on div "Campaign Report" at bounding box center [80, 70] width 97 height 11
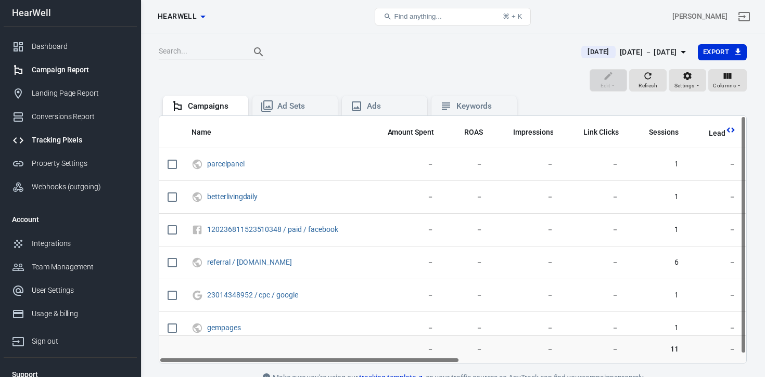
click at [66, 139] on div "Tracking Pixels" at bounding box center [80, 140] width 97 height 11
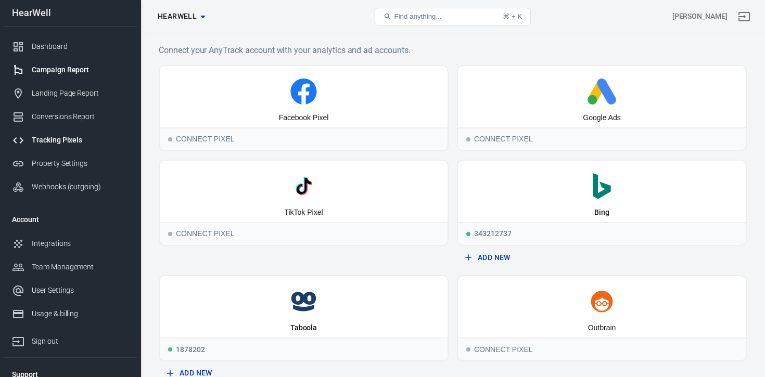
click at [54, 72] on div "Campaign Report" at bounding box center [80, 70] width 97 height 11
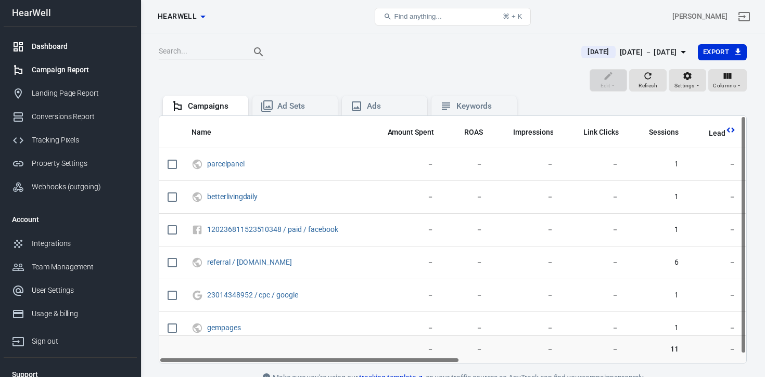
click at [52, 46] on div "Dashboard" at bounding box center [80, 46] width 97 height 11
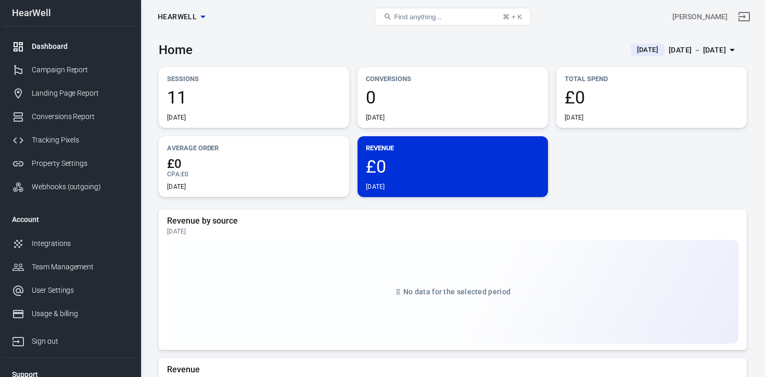
click at [423, 105] on span "0" at bounding box center [453, 97] width 174 height 18
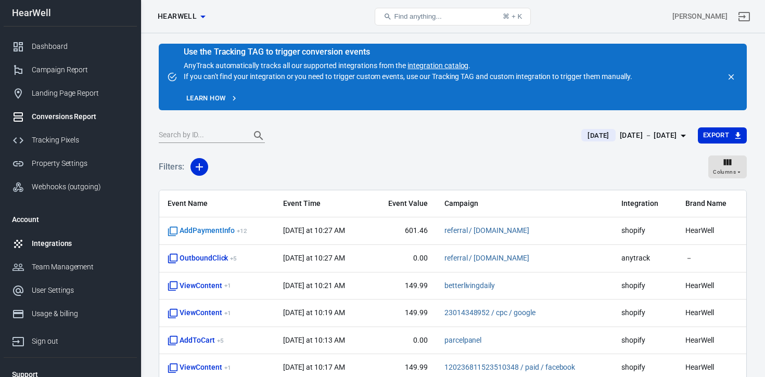
click at [59, 247] on div "Integrations" at bounding box center [80, 243] width 97 height 11
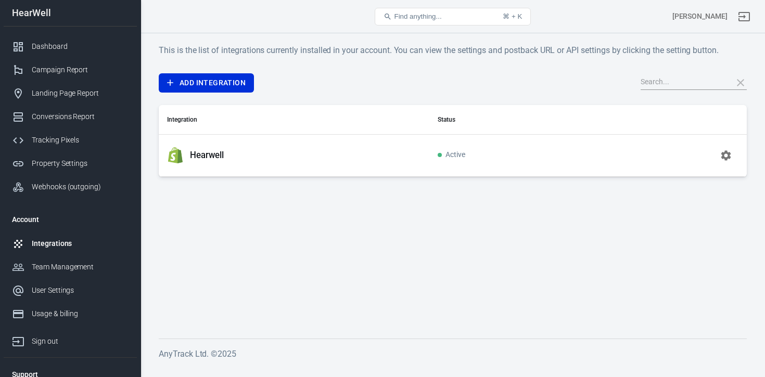
click at [725, 156] on icon "button" at bounding box center [726, 155] width 12 height 12
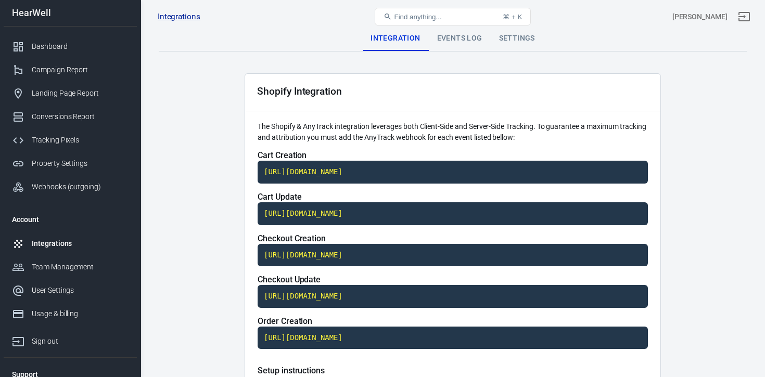
click at [466, 43] on div "Events Log" at bounding box center [460, 38] width 62 height 25
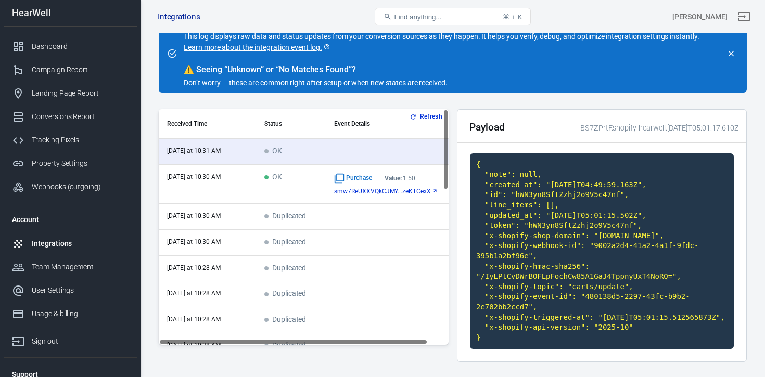
scroll to position [58, 0]
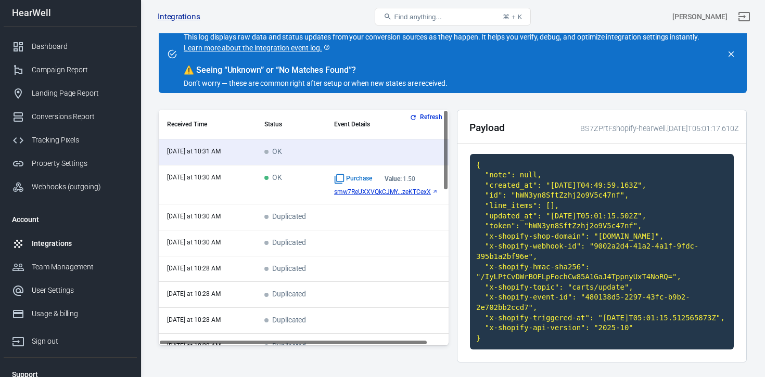
click at [456, 103] on main "Integration Events Log Settings See what your integrations are sending - in Rea…" at bounding box center [453, 169] width 588 height 403
click at [301, 101] on main "Integration Events Log Settings See what your integrations are sending - in Rea…" at bounding box center [453, 169] width 588 height 403
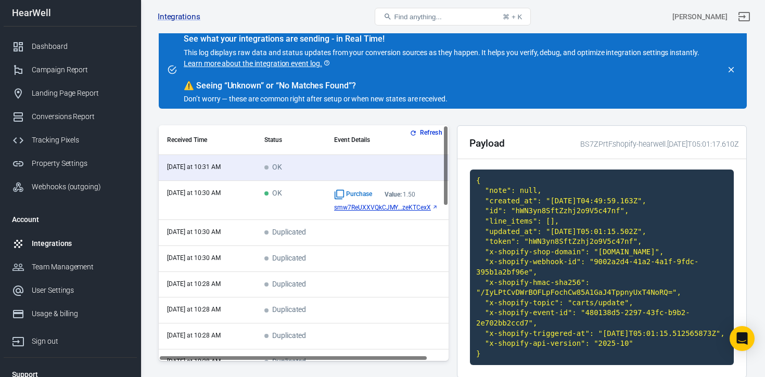
scroll to position [0, 0]
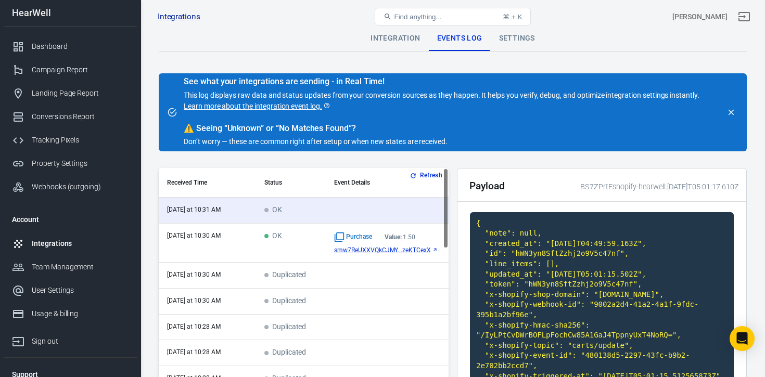
click at [397, 38] on div "Integration" at bounding box center [395, 38] width 66 height 25
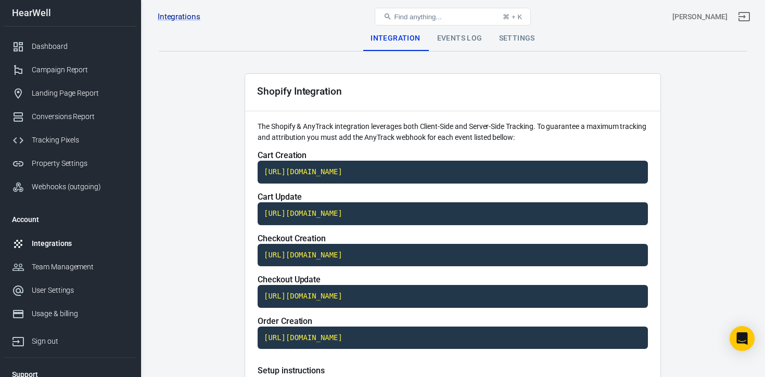
click at [468, 43] on div "Events Log" at bounding box center [460, 38] width 62 height 25
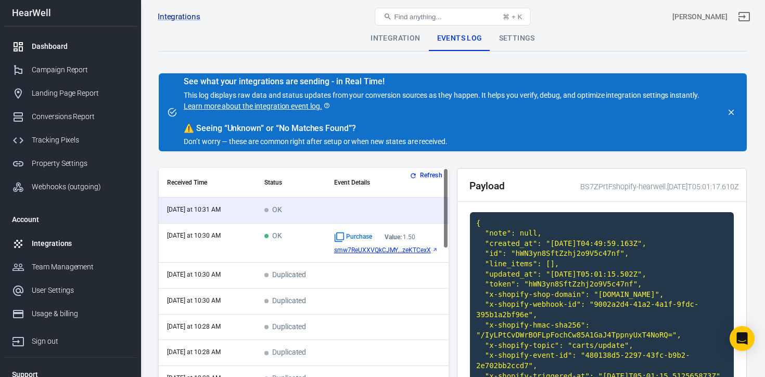
click at [49, 48] on div "Dashboard" at bounding box center [80, 46] width 97 height 11
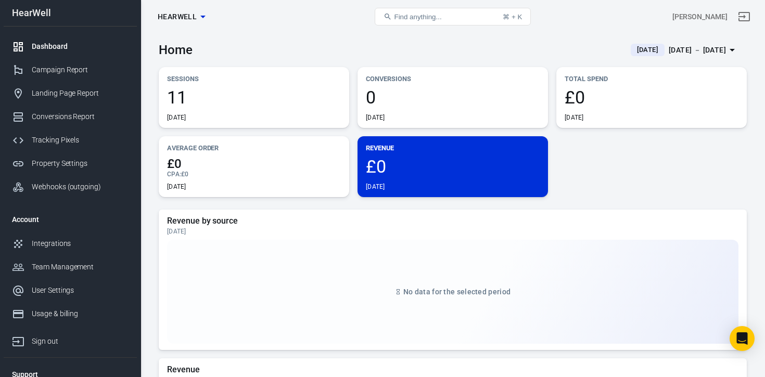
click at [433, 119] on div "[DATE]" at bounding box center [453, 117] width 174 height 8
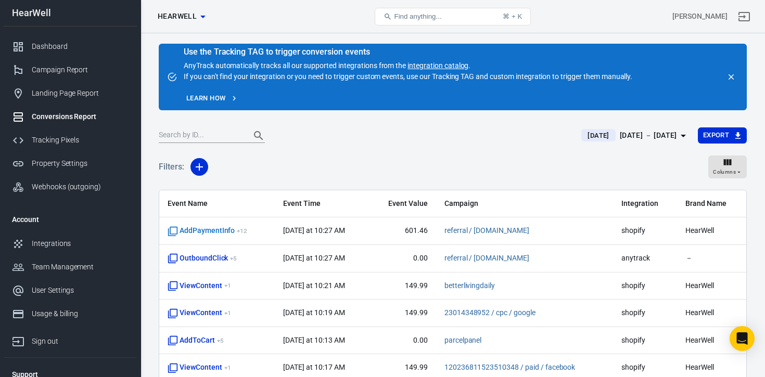
scroll to position [50, 0]
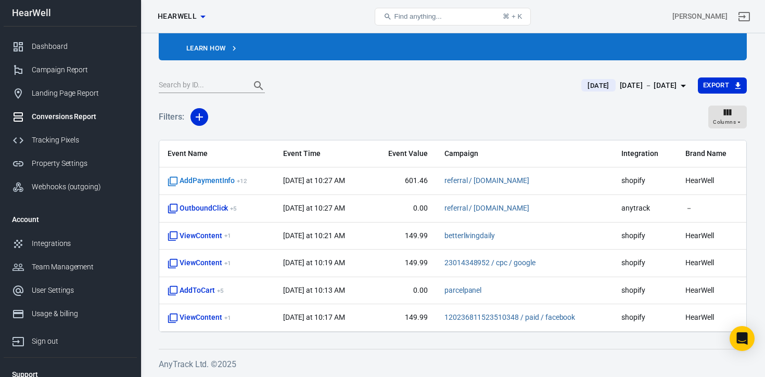
click at [316, 114] on div "Filters: Columns" at bounding box center [453, 121] width 588 height 37
click at [56, 46] on div "Dashboard" at bounding box center [80, 46] width 97 height 11
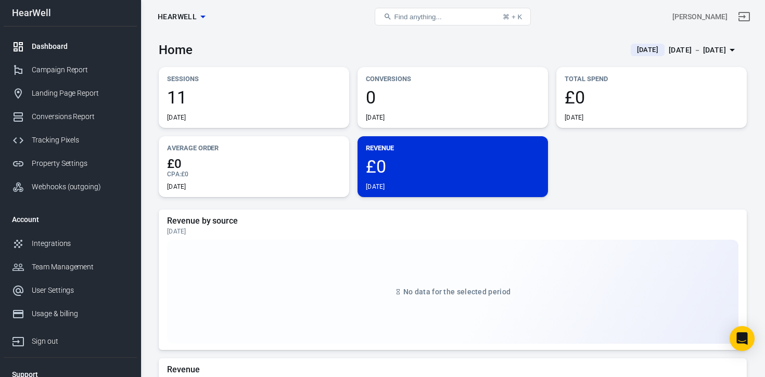
click at [404, 110] on div "0 Today" at bounding box center [453, 104] width 174 height 33
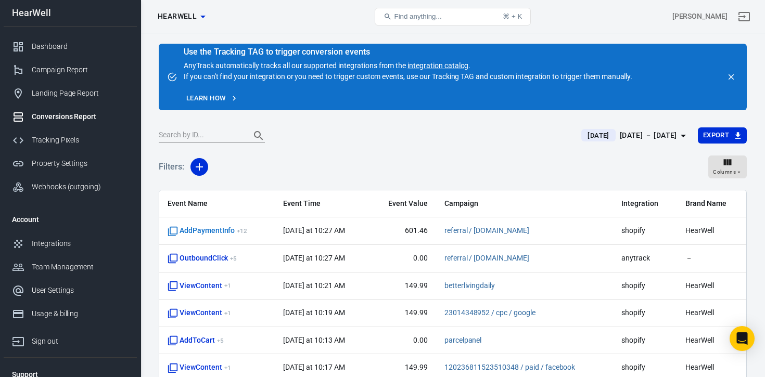
scroll to position [50, 0]
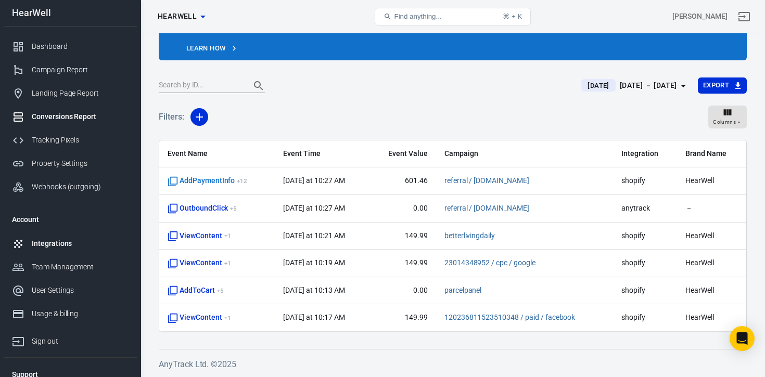
click at [56, 241] on div "Integrations" at bounding box center [80, 243] width 97 height 11
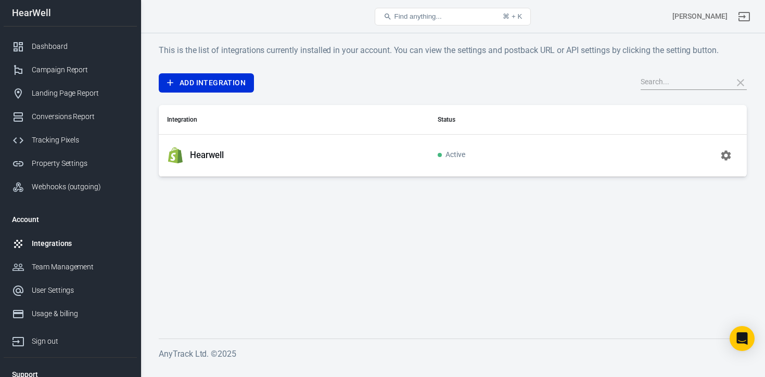
click at [723, 157] on icon "button" at bounding box center [726, 155] width 10 height 10
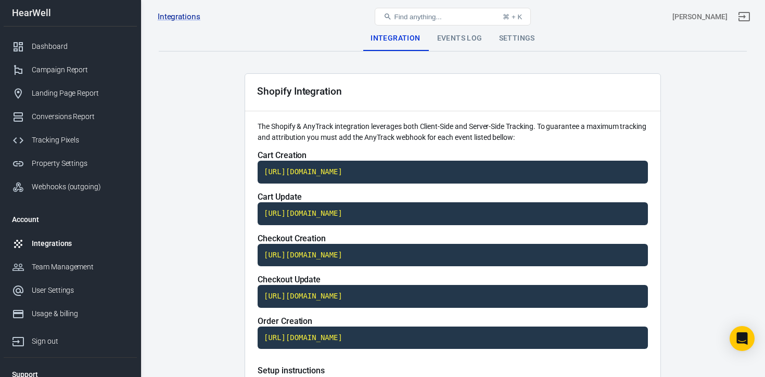
click at [464, 44] on div "Events Log" at bounding box center [460, 38] width 62 height 25
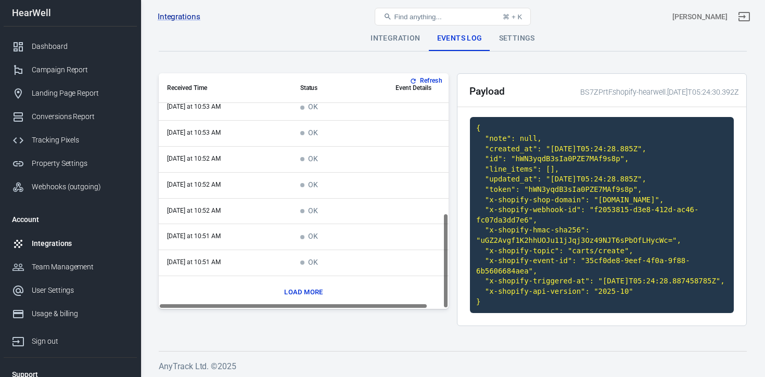
scroll to position [12, 0]
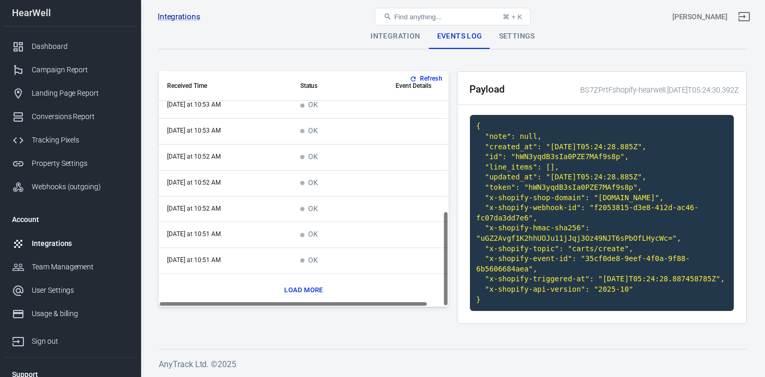
click at [315, 283] on button "Load more" at bounding box center [304, 291] width 44 height 16
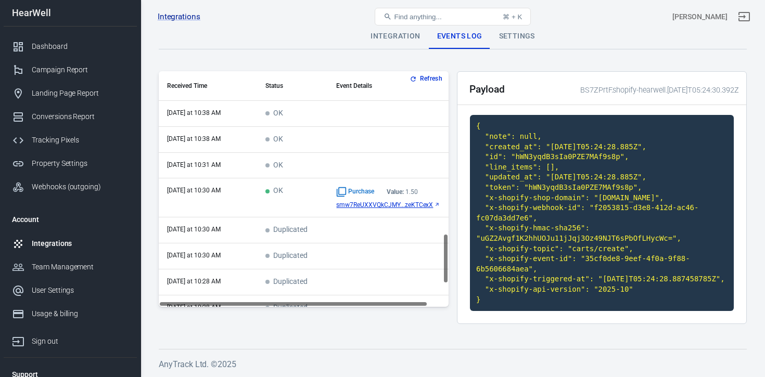
scroll to position [781, 0]
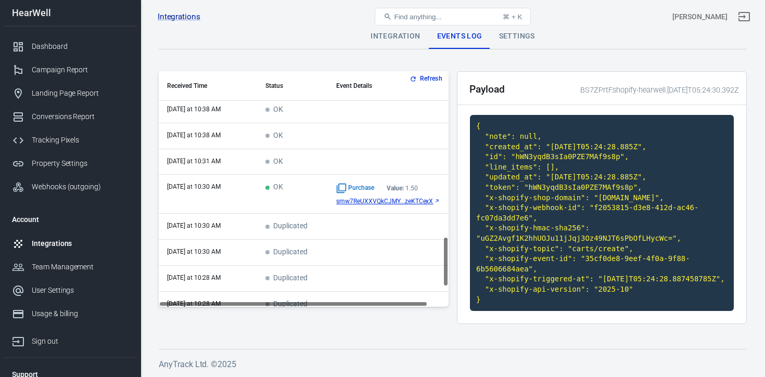
click at [354, 77] on th "Event Details" at bounding box center [399, 86] width 143 height 30
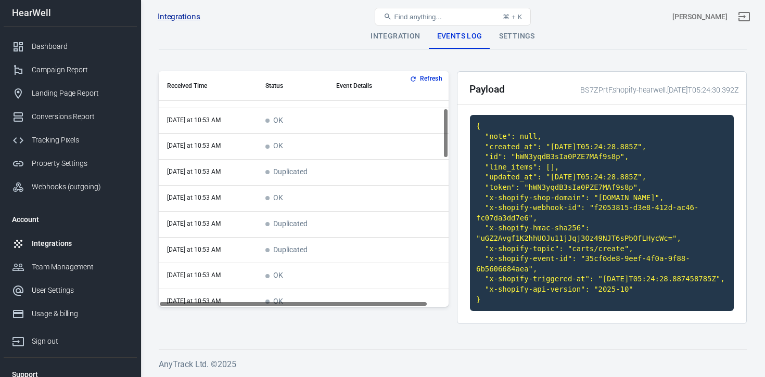
scroll to position [0, 0]
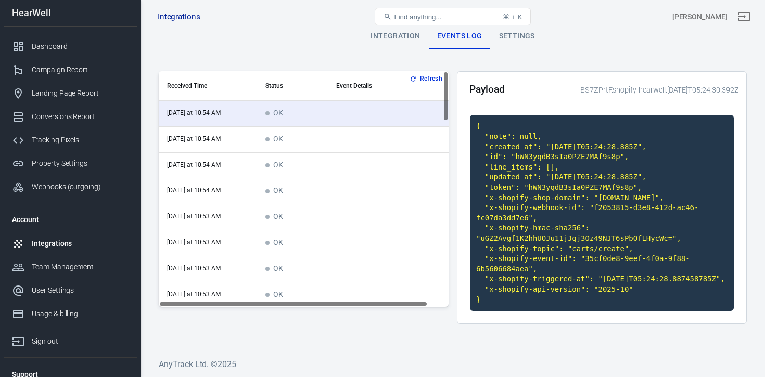
click at [424, 73] on button "Refresh" at bounding box center [426, 78] width 39 height 11
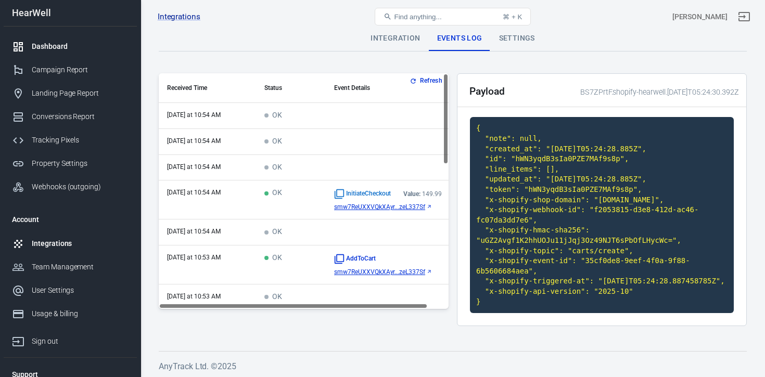
click at [55, 45] on div "Dashboard" at bounding box center [80, 46] width 97 height 11
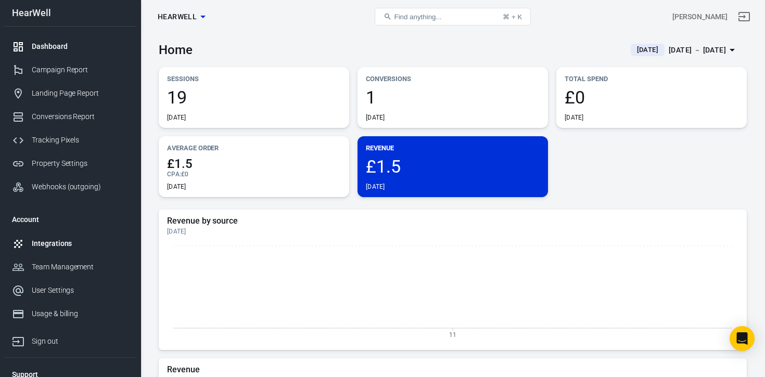
click at [49, 245] on div "Integrations" at bounding box center [80, 243] width 97 height 11
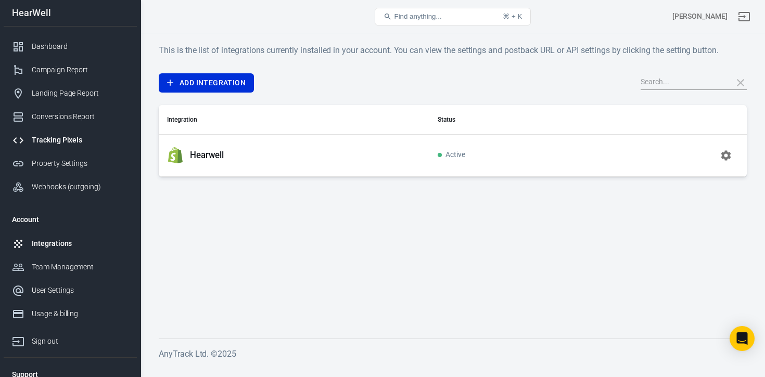
click at [46, 136] on div "Tracking Pixels" at bounding box center [80, 140] width 97 height 11
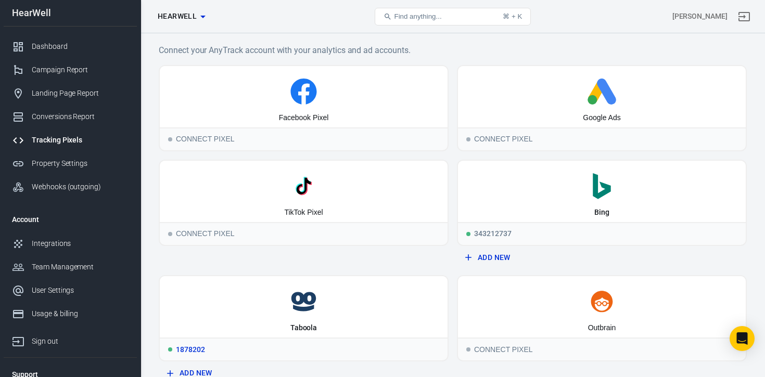
click at [303, 321] on div "Taboola" at bounding box center [304, 306] width 288 height 61
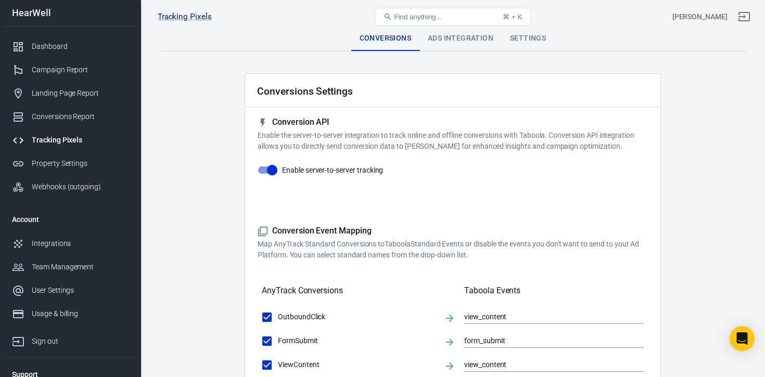
click at [467, 39] on div "Ads Integration" at bounding box center [460, 38] width 82 height 25
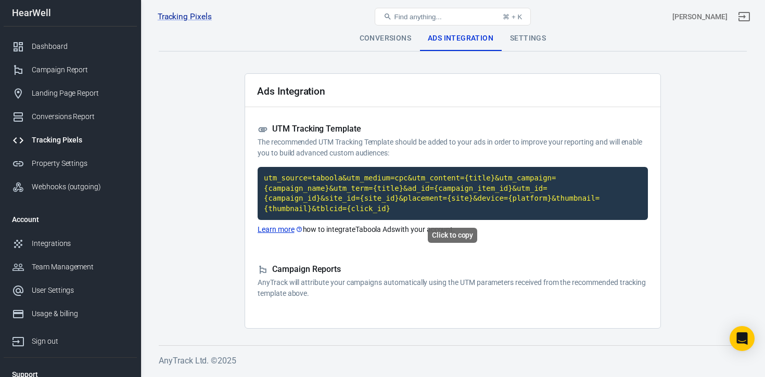
click at [419, 186] on code "utm_source=taboola&utm_medium=cpc&utm_content={title}&utm_campaign={campaign_na…" at bounding box center [453, 193] width 390 height 53
click at [57, 242] on div "Integrations" at bounding box center [80, 243] width 97 height 11
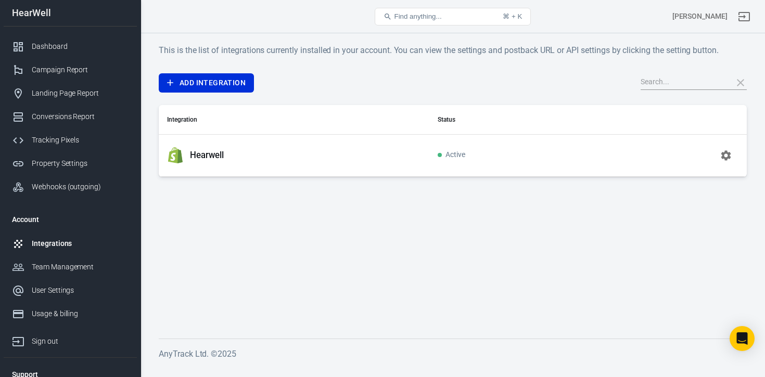
click at [727, 151] on icon "button" at bounding box center [726, 155] width 10 height 10
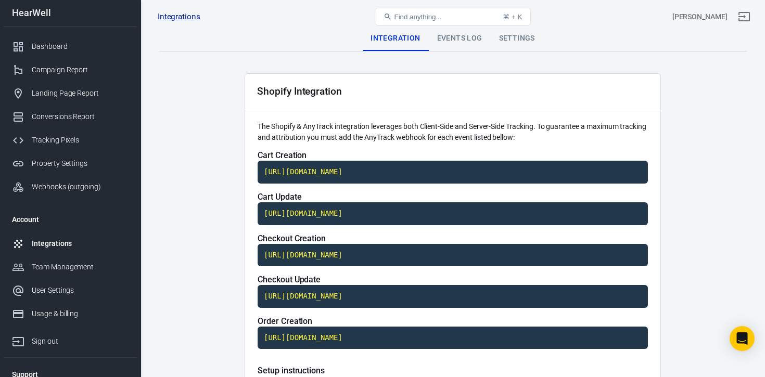
click at [458, 39] on div "Events Log" at bounding box center [460, 38] width 62 height 25
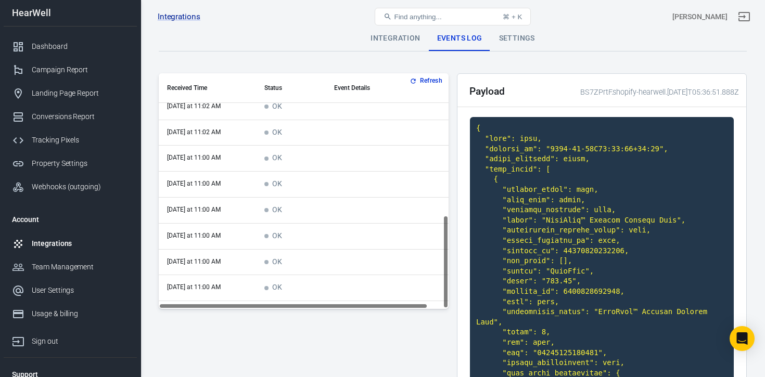
scroll to position [358, 0]
click at [417, 85] on button "Refresh" at bounding box center [426, 80] width 39 height 11
click at [299, 295] on button "Load more" at bounding box center [304, 293] width 44 height 16
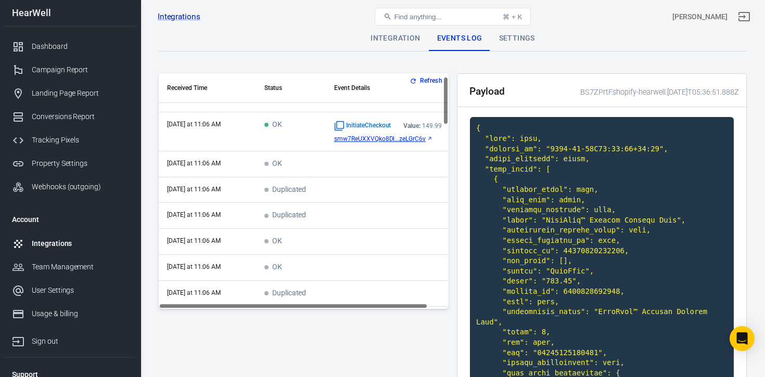
scroll to position [0, 0]
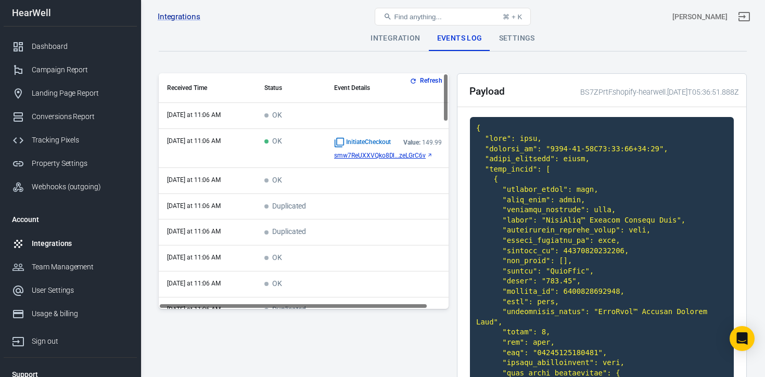
click at [383, 155] on span "smw7ReUXXVQko8Dl...zeLGrC6v" at bounding box center [380, 155] width 92 height 7
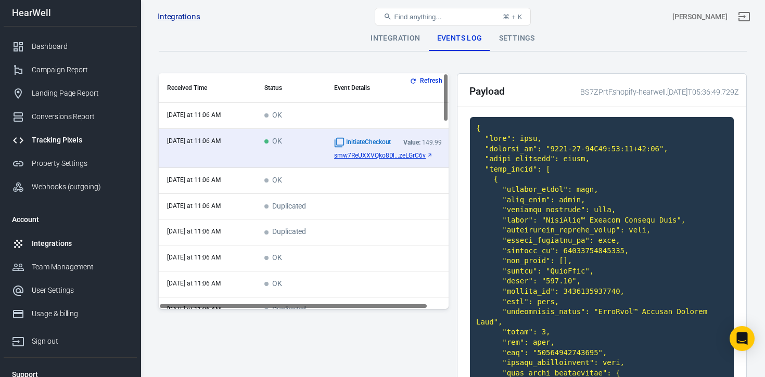
click at [61, 137] on div "Tracking Pixels" at bounding box center [80, 140] width 97 height 11
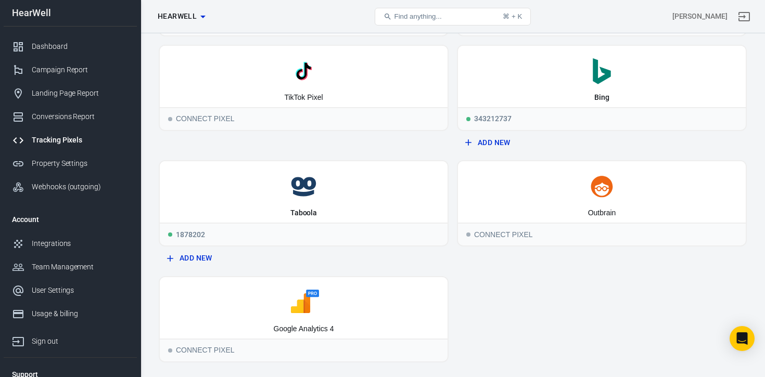
scroll to position [145, 0]
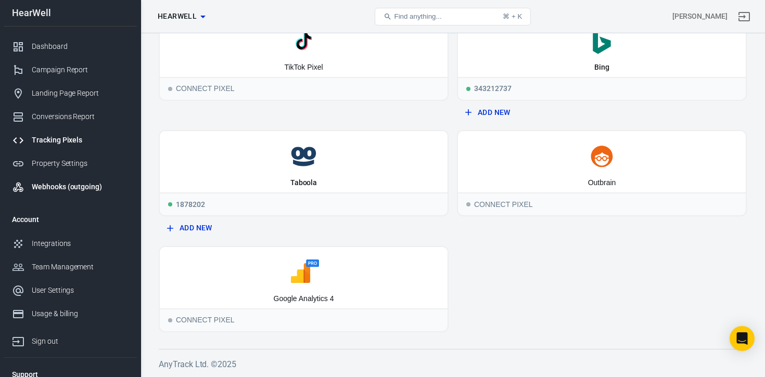
click at [68, 188] on div "Webhooks (outgoing)" at bounding box center [80, 187] width 97 height 11
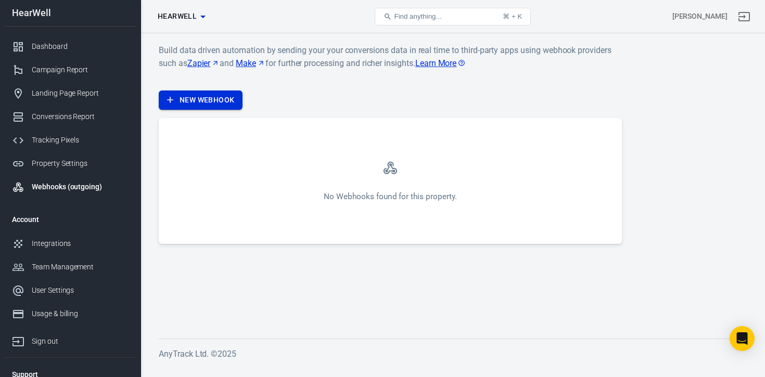
click at [215, 104] on link "New Webhook" at bounding box center [201, 100] width 84 height 19
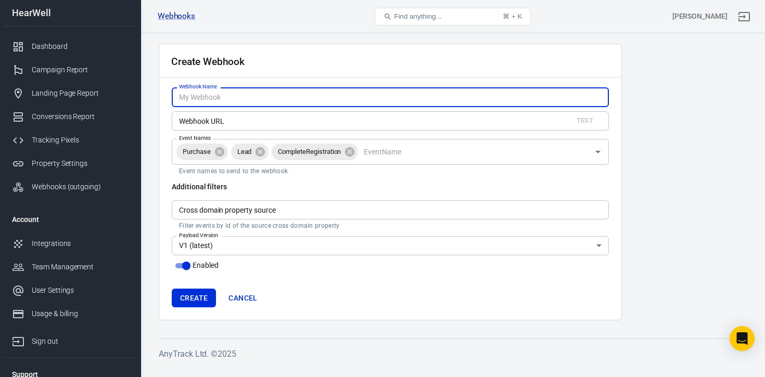
click at [247, 212] on div "Cross domain property source Cross domain property source Filter events by id o…" at bounding box center [390, 215] width 437 height 30
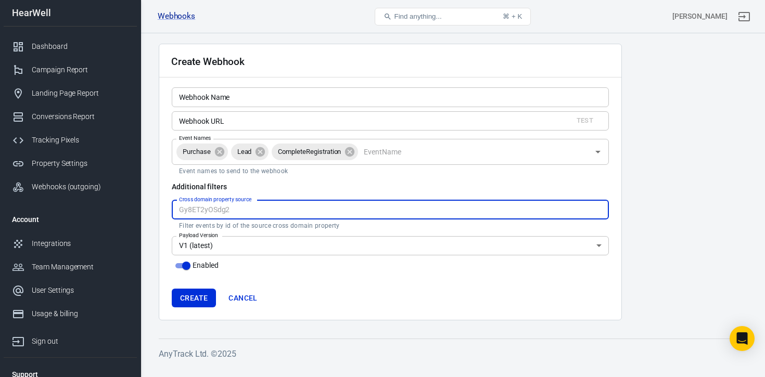
click at [237, 246] on body "Webhooks Create Webhook Find anything... ⌘ + K [PERSON_NAME] HearWell Dashboard…" at bounding box center [382, 200] width 765 height 334
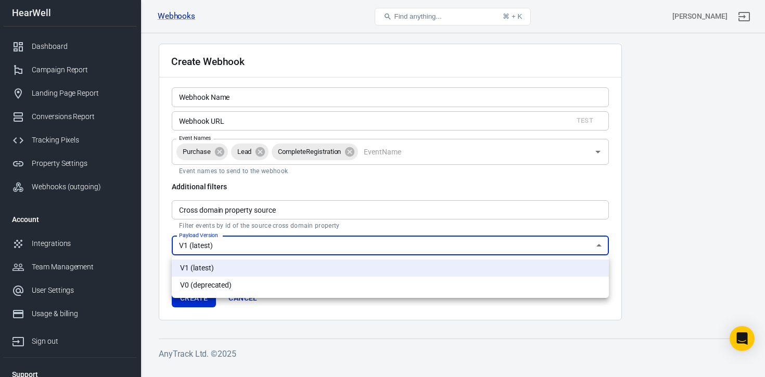
click at [237, 246] on div at bounding box center [382, 188] width 765 height 377
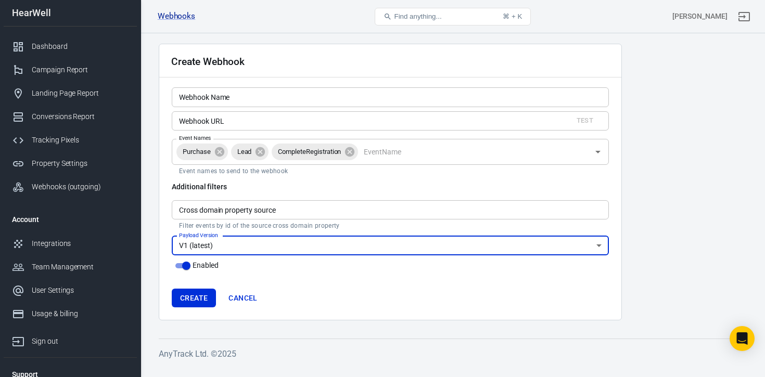
click at [291, 300] on div "Create Cancel" at bounding box center [390, 298] width 437 height 19
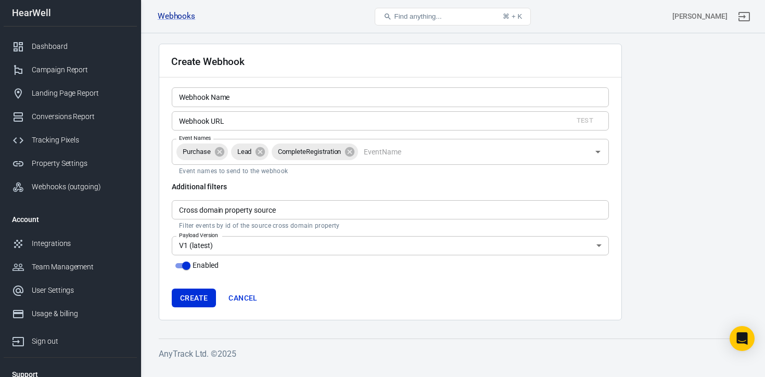
click at [235, 300] on link "Cancel" at bounding box center [242, 298] width 37 height 19
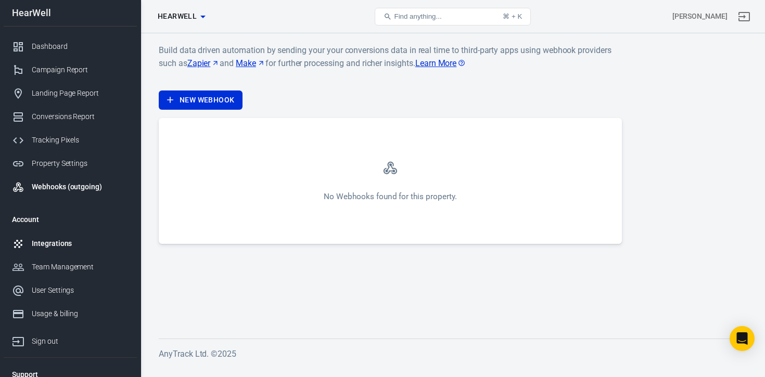
click at [56, 243] on div "Integrations" at bounding box center [80, 243] width 97 height 11
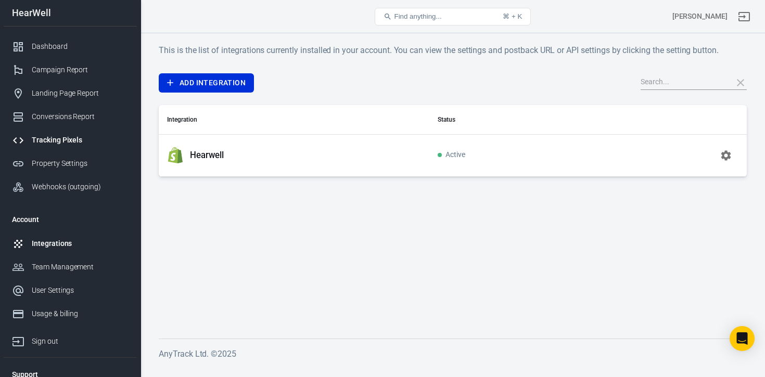
click at [56, 138] on div "Tracking Pixels" at bounding box center [80, 140] width 97 height 11
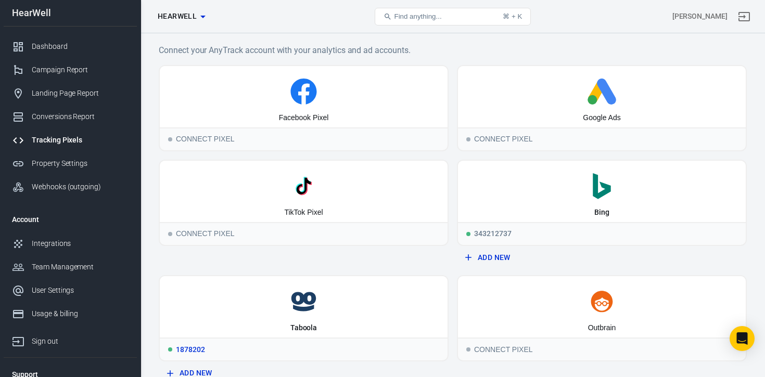
click at [323, 296] on icon at bounding box center [303, 302] width 279 height 26
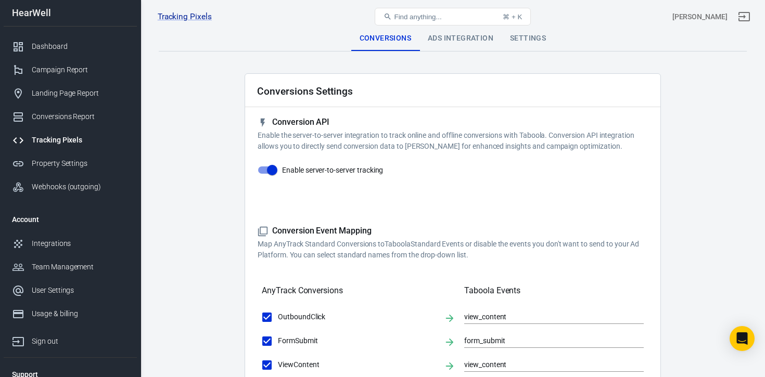
click at [520, 47] on div "Settings" at bounding box center [528, 38] width 53 height 25
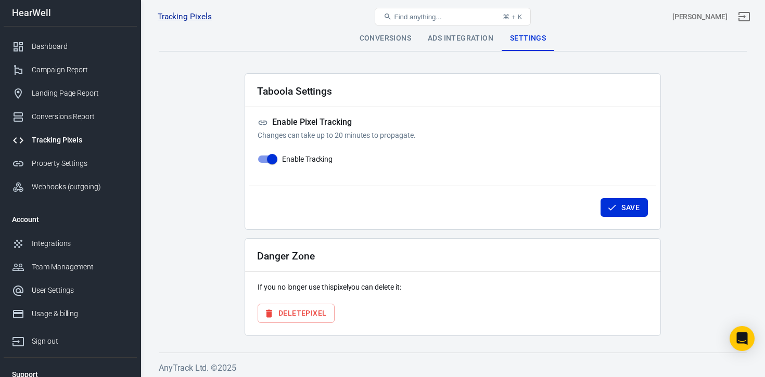
scroll to position [4, 0]
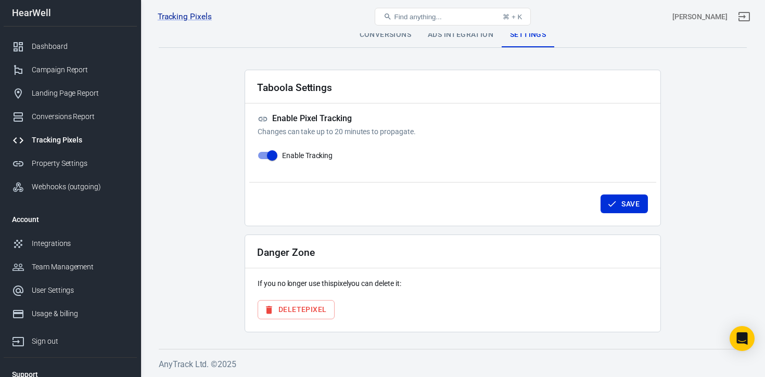
click at [301, 309] on button "Delete Pixel" at bounding box center [296, 309] width 77 height 19
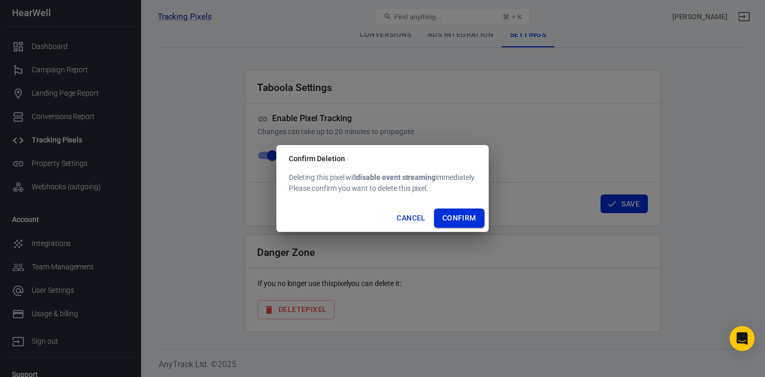
click at [458, 218] on button "Confirm" at bounding box center [459, 218] width 50 height 19
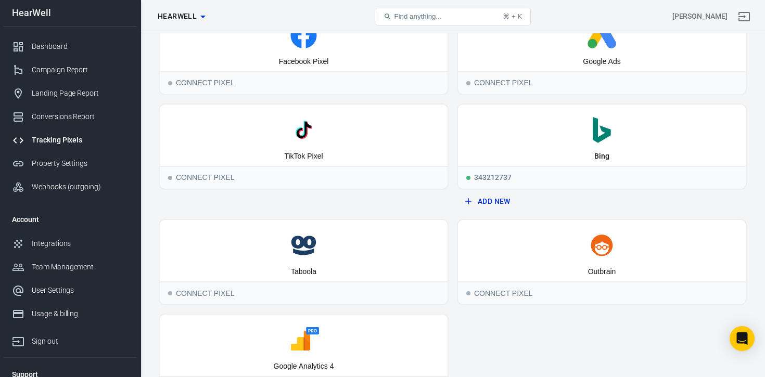
scroll to position [57, 0]
click at [298, 256] on icon at bounding box center [303, 245] width 279 height 26
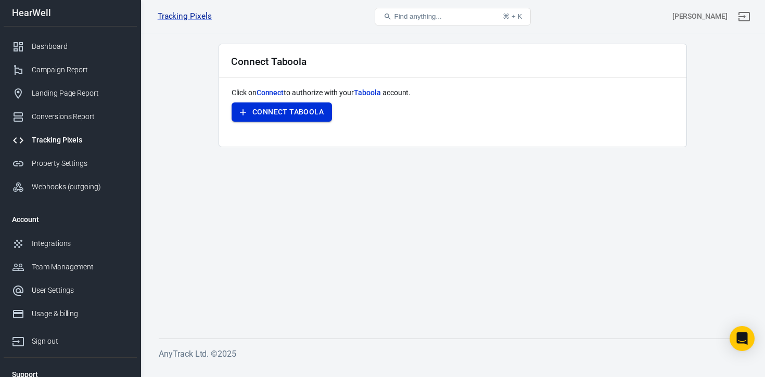
click at [304, 119] on button "Connect Taboola" at bounding box center [282, 112] width 100 height 19
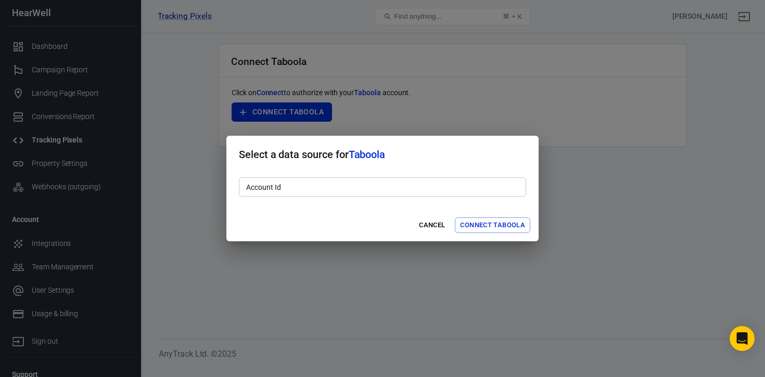
click at [319, 183] on input "Account Id" at bounding box center [382, 186] width 287 height 19
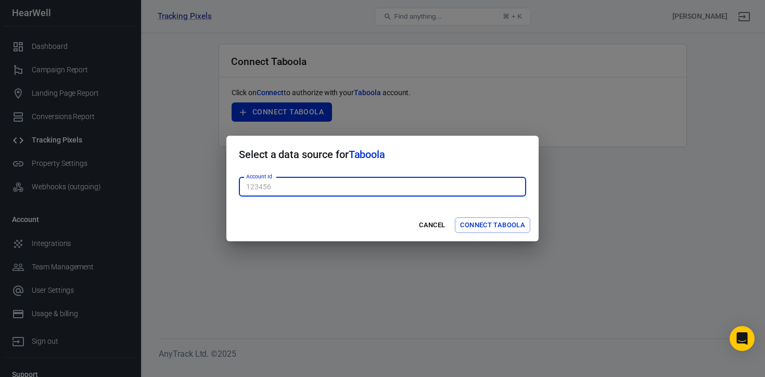
click at [406, 190] on input "Account Id" at bounding box center [382, 186] width 287 height 19
type input "564789"
click at [473, 222] on button "Connect Taboola" at bounding box center [492, 226] width 75 height 16
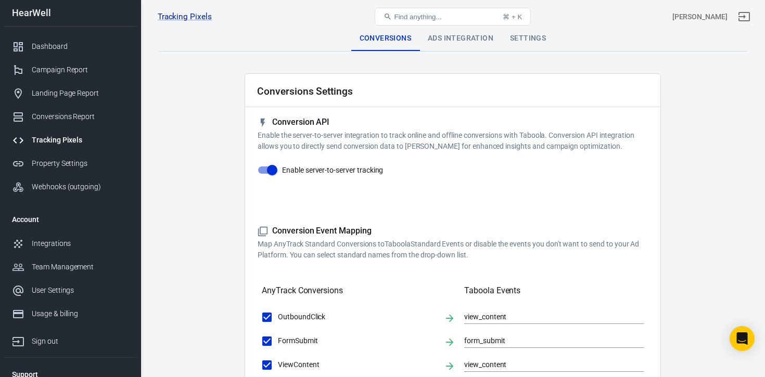
click at [458, 37] on div "Ads Integration" at bounding box center [460, 38] width 82 height 25
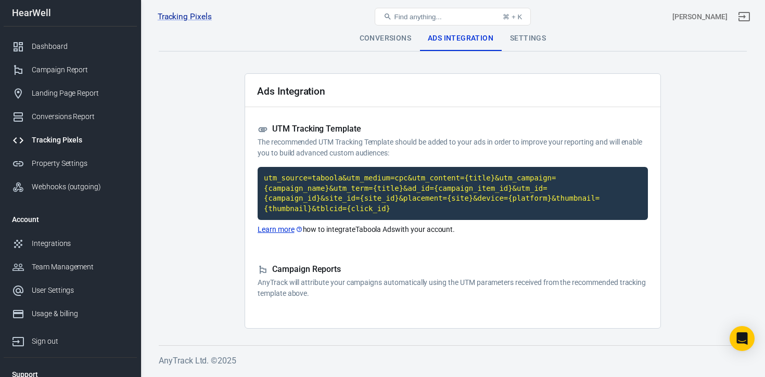
click at [524, 37] on div "Settings" at bounding box center [528, 38] width 53 height 25
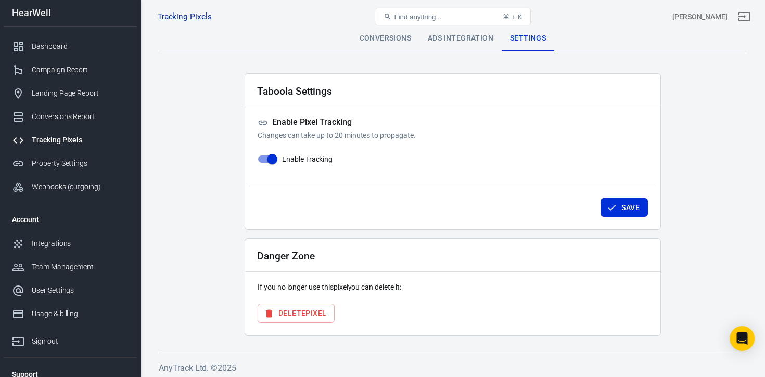
scroll to position [4, 0]
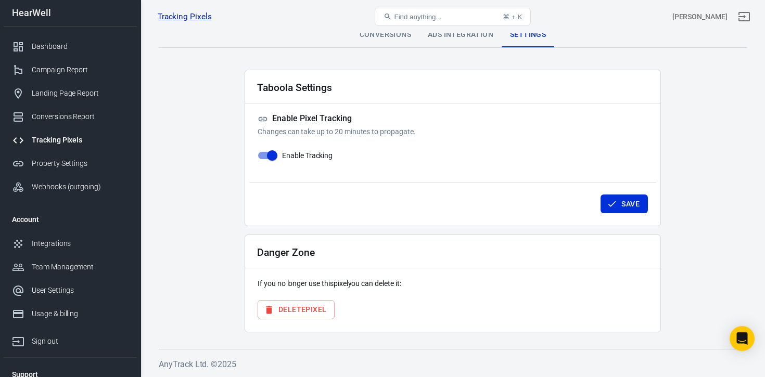
click at [302, 312] on button "Delete Pixel" at bounding box center [296, 309] width 77 height 19
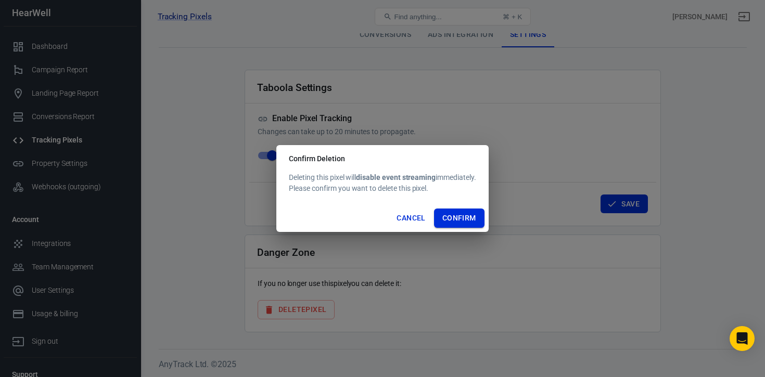
click at [462, 221] on button "Confirm" at bounding box center [459, 218] width 50 height 19
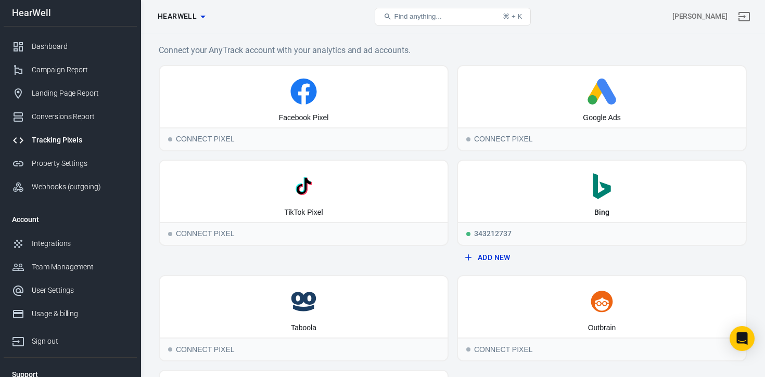
scroll to position [1, 0]
click at [577, 203] on div ".st0{fill:#008272;} Bing" at bounding box center [602, 190] width 288 height 61
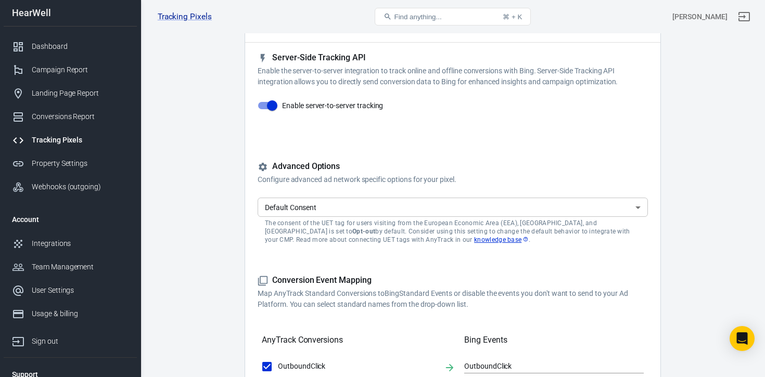
scroll to position [66, 0]
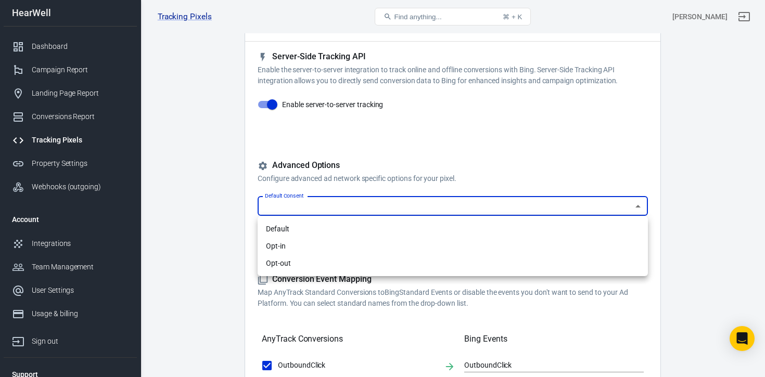
click at [329, 206] on div at bounding box center [382, 188] width 765 height 377
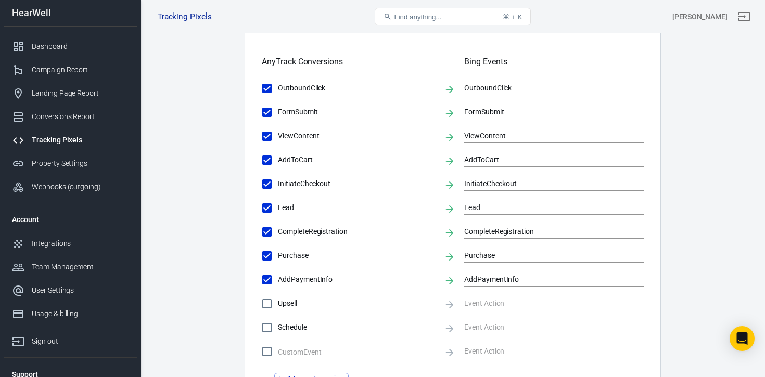
scroll to position [340, 0]
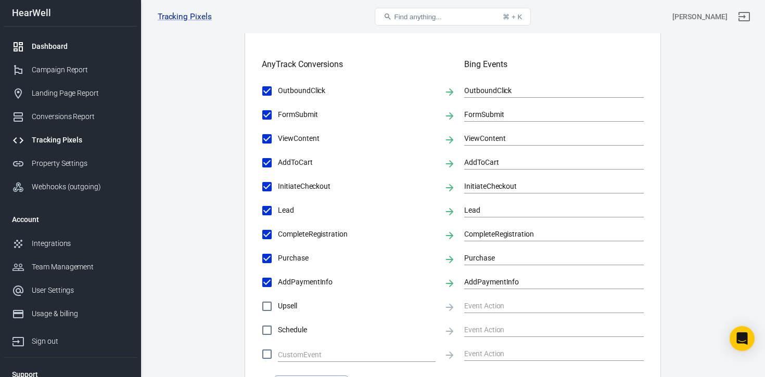
click at [46, 44] on div "Dashboard" at bounding box center [80, 46] width 97 height 11
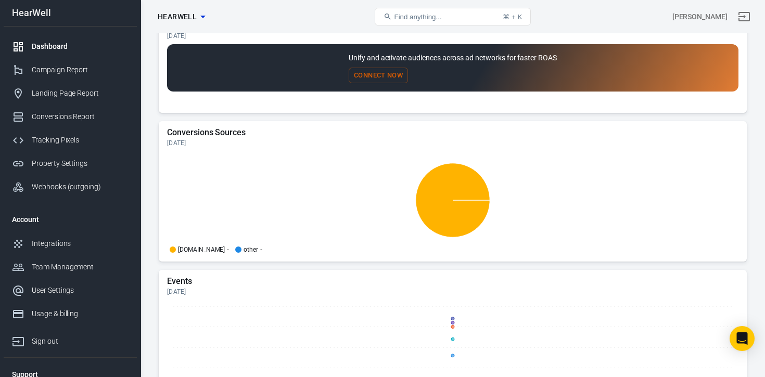
scroll to position [1092, 0]
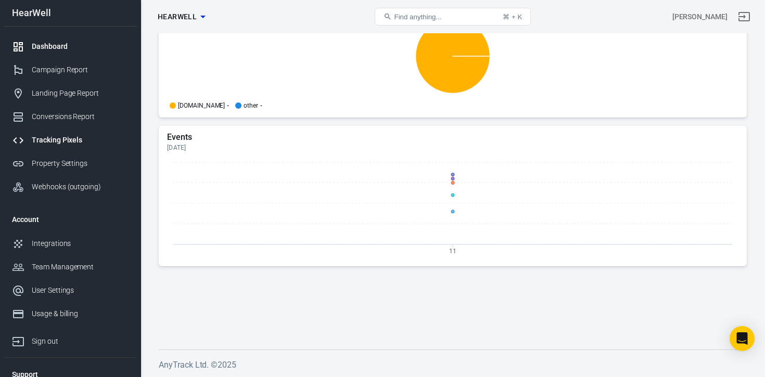
click at [56, 143] on div "Tracking Pixels" at bounding box center [80, 140] width 97 height 11
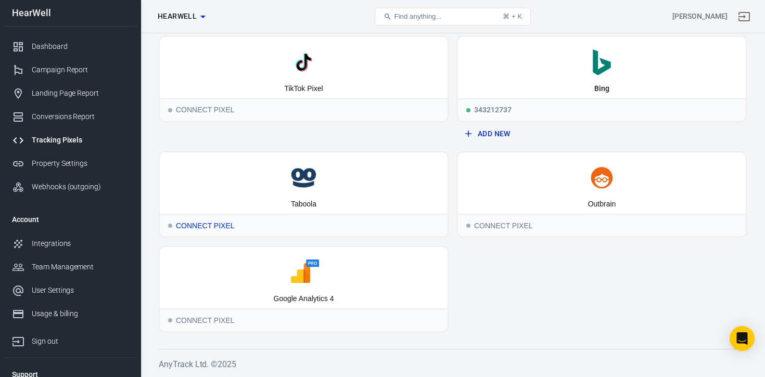
click at [298, 199] on div "Taboola" at bounding box center [304, 204] width 26 height 10
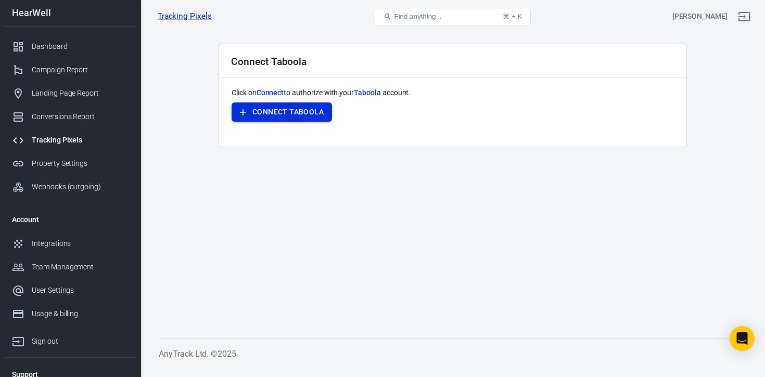
click at [300, 114] on button "Connect Taboola" at bounding box center [282, 112] width 100 height 19
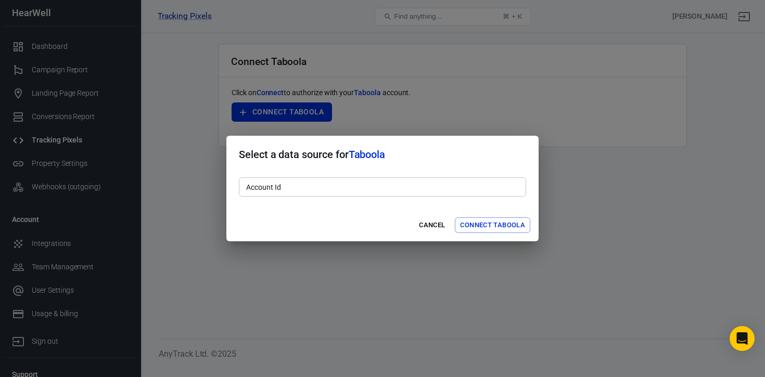
click at [342, 185] on input "Account Id" at bounding box center [382, 186] width 287 height 19
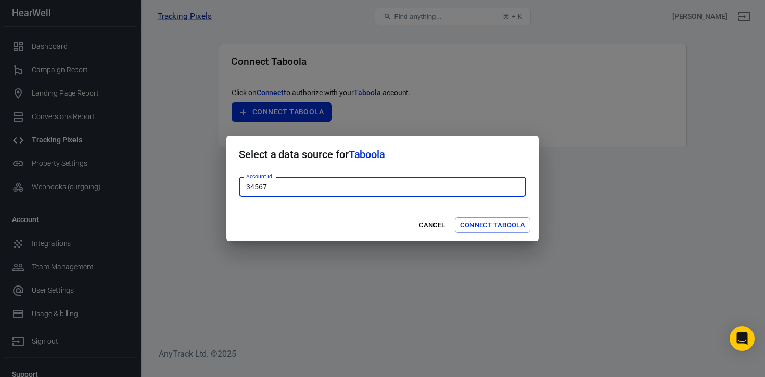
type input "34567"
click at [489, 227] on button "Connect Taboola" at bounding box center [492, 226] width 75 height 16
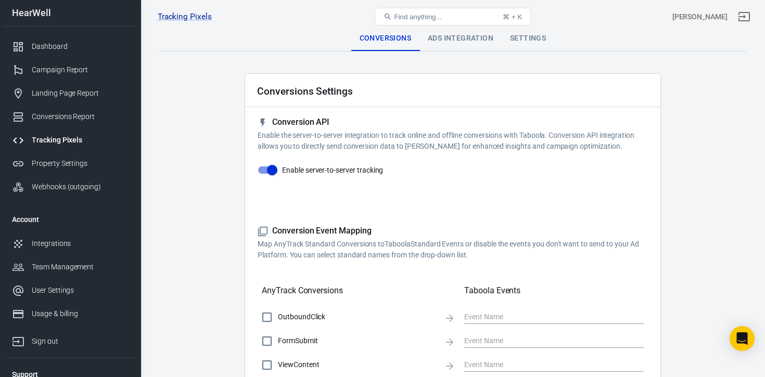
checkbox input "true"
type input "view_content"
checkbox input "true"
type input "form_submit"
checkbox input "true"
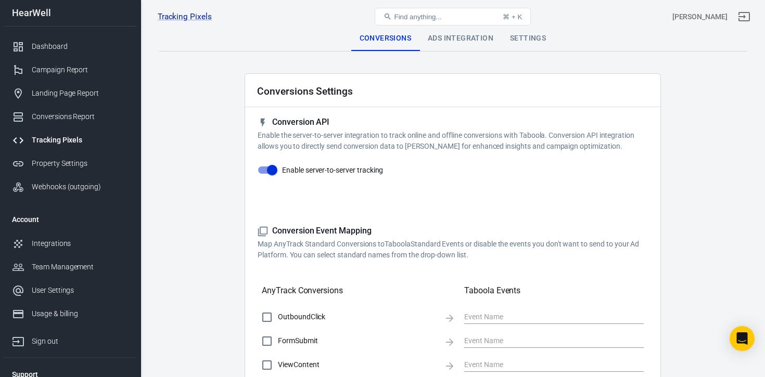
type input "view_content"
checkbox input "true"
type input "add_to_cart"
checkbox input "true"
type input "start_checkout"
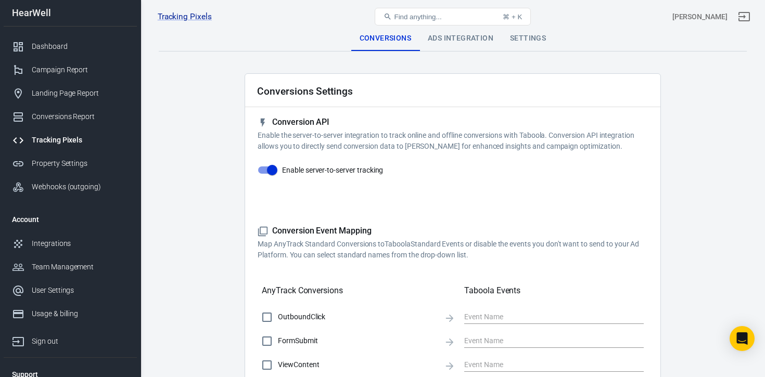
checkbox input "true"
type input "lead"
checkbox input "true"
type input "complete_registration"
checkbox input "true"
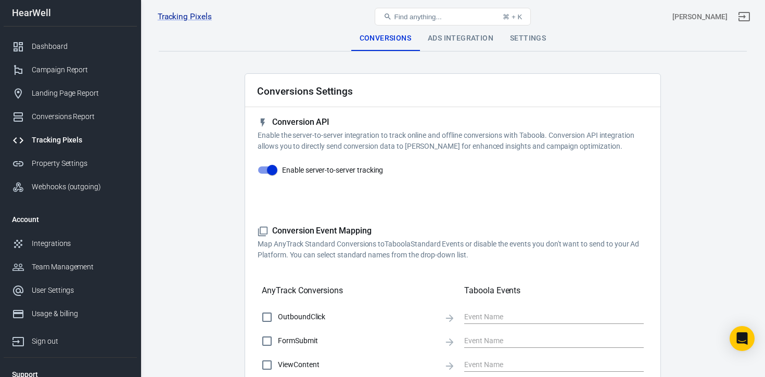
type input "make_purchase"
checkbox input "true"
type input "add_payment_info"
click at [447, 41] on div "Ads Integration" at bounding box center [460, 38] width 82 height 25
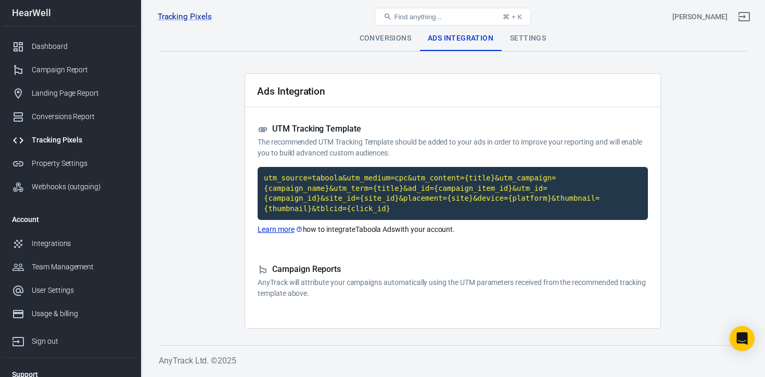
click at [56, 139] on div "Tracking Pixels" at bounding box center [80, 140] width 97 height 11
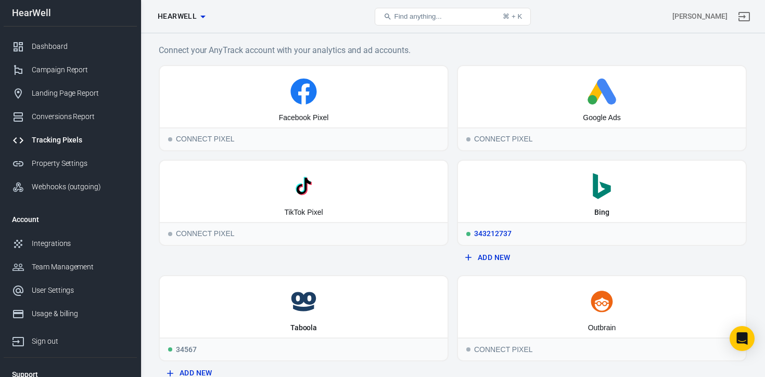
click at [590, 202] on div ".st0{fill:#008272;} Bing" at bounding box center [602, 191] width 288 height 61
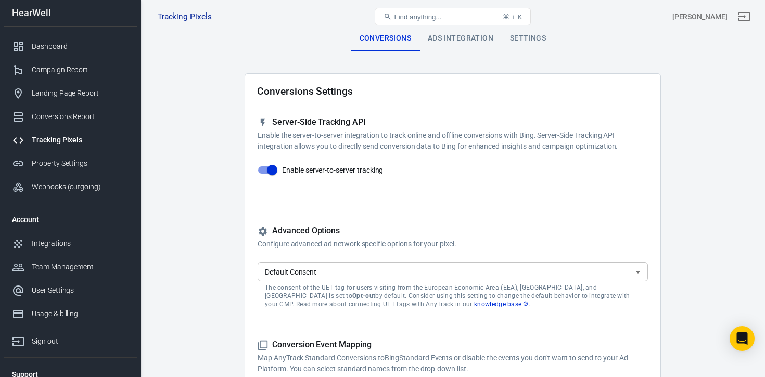
click at [463, 40] on div "Ads Integration" at bounding box center [460, 38] width 82 height 25
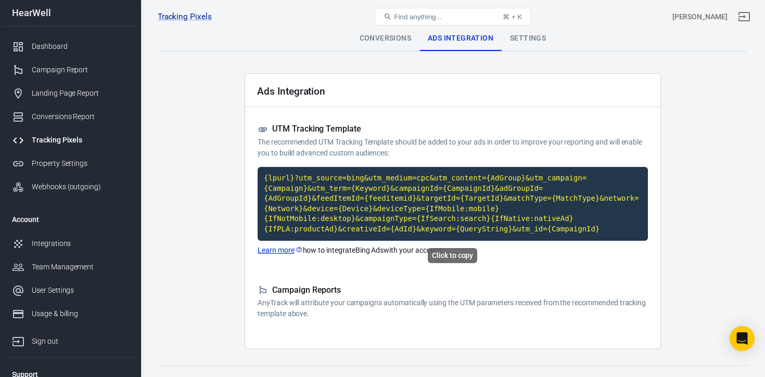
scroll to position [17, 0]
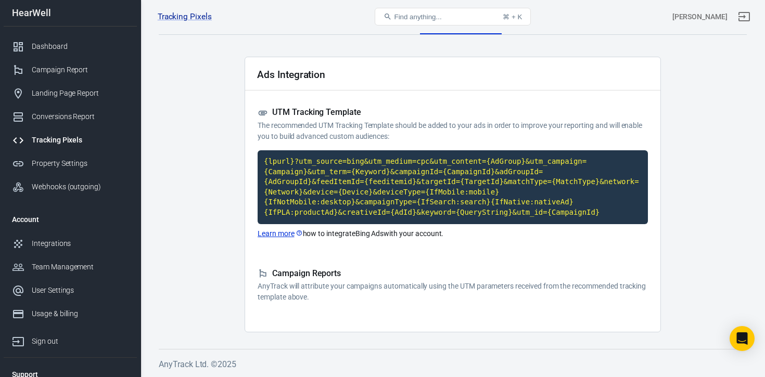
click at [340, 132] on p "The recommended UTM Tracking Template should be added to your ads in order to i…" at bounding box center [453, 131] width 390 height 22
click at [329, 299] on p "AnyTrack will attribute your campaigns automatically using the UTM parameters r…" at bounding box center [453, 292] width 390 height 22
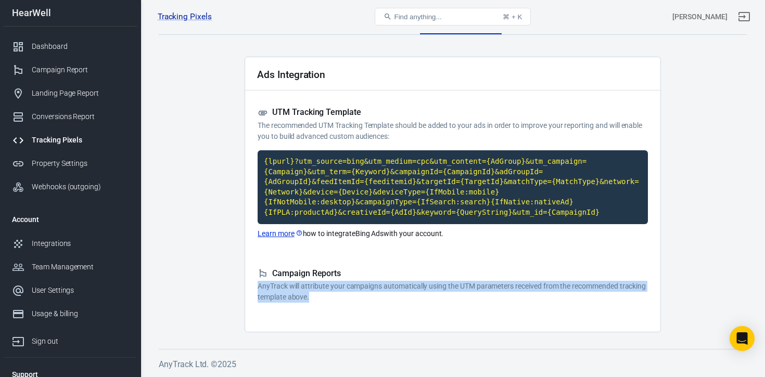
click at [329, 299] on p "AnyTrack will attribute your campaigns automatically using the UTM parameters r…" at bounding box center [453, 292] width 390 height 22
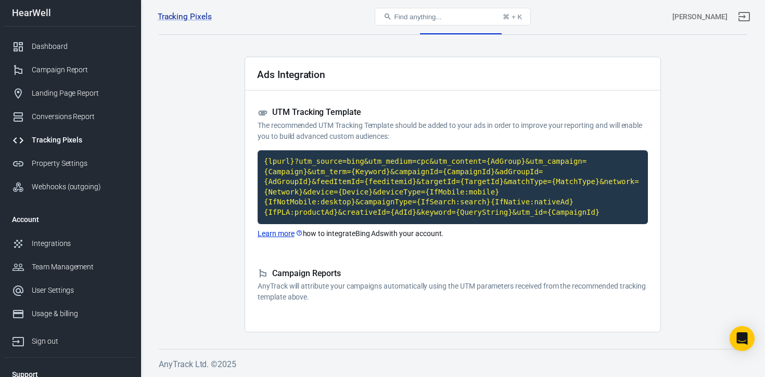
click at [338, 117] on h5 "UTM Tracking Template" at bounding box center [453, 112] width 390 height 11
click at [58, 140] on div "Tracking Pixels" at bounding box center [80, 140] width 97 height 11
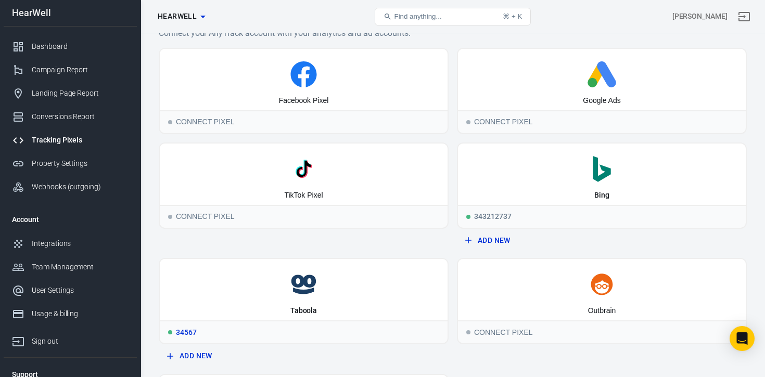
click at [295, 290] on icon at bounding box center [303, 291] width 21 height 7
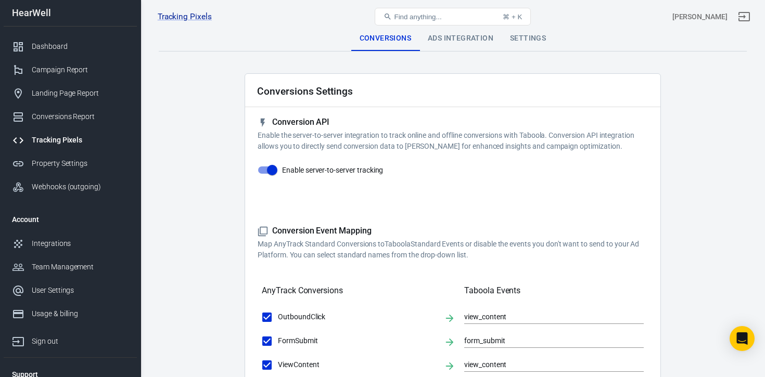
click at [465, 43] on div "Ads Integration" at bounding box center [460, 38] width 82 height 25
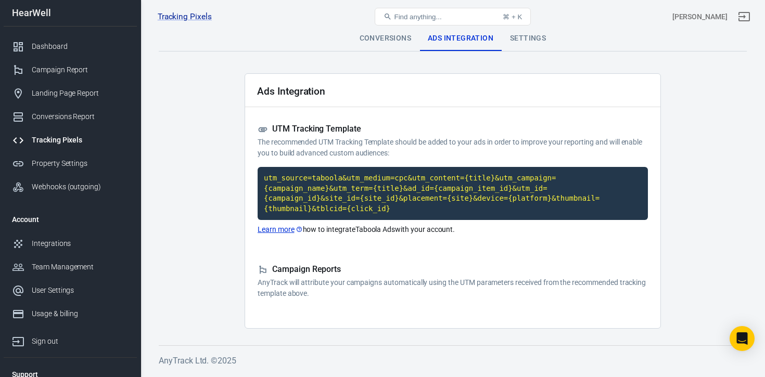
click at [53, 140] on div "Tracking Pixels" at bounding box center [80, 140] width 97 height 11
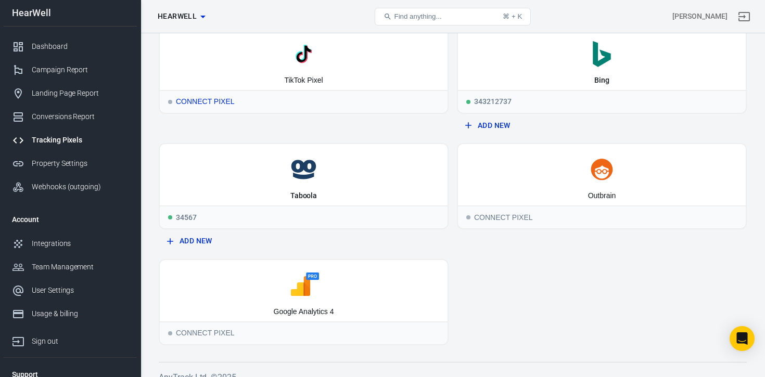
scroll to position [145, 0]
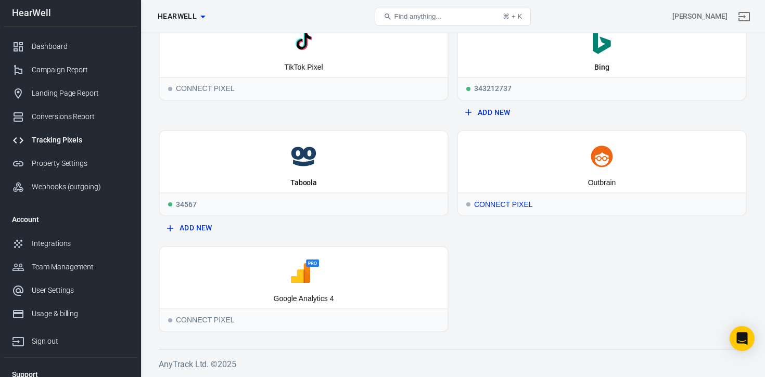
click at [609, 168] on icon at bounding box center [601, 157] width 279 height 26
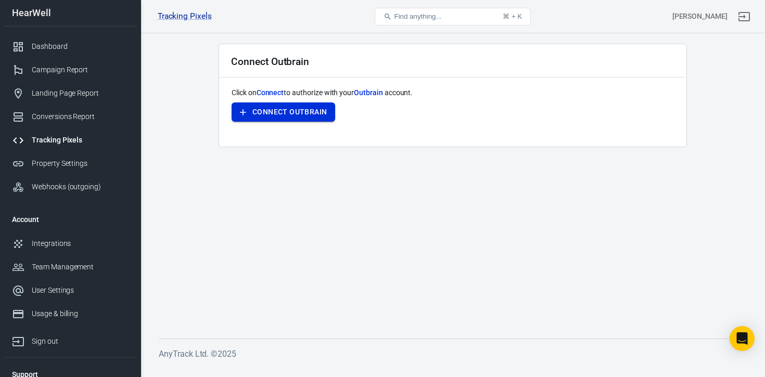
click at [308, 113] on button "Connect Outbrain" at bounding box center [284, 112] width 104 height 19
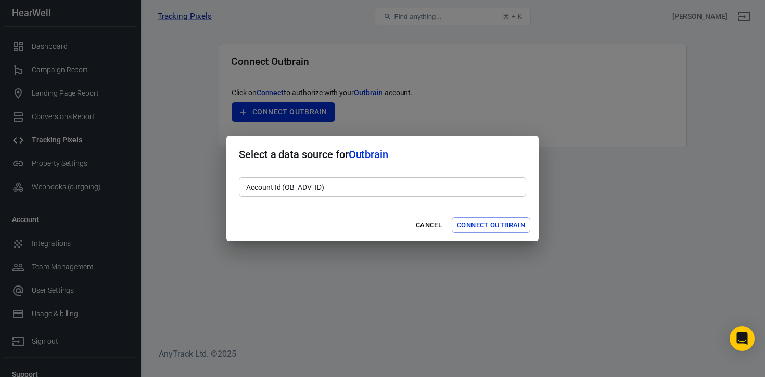
click at [350, 187] on input "Account Id (OB_ADV_ID)" at bounding box center [382, 186] width 287 height 19
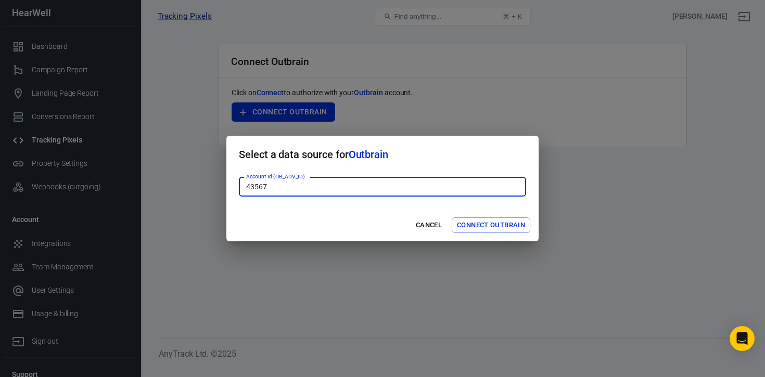
type input "43567"
click at [476, 223] on button "Connect Outbrain" at bounding box center [491, 226] width 79 height 16
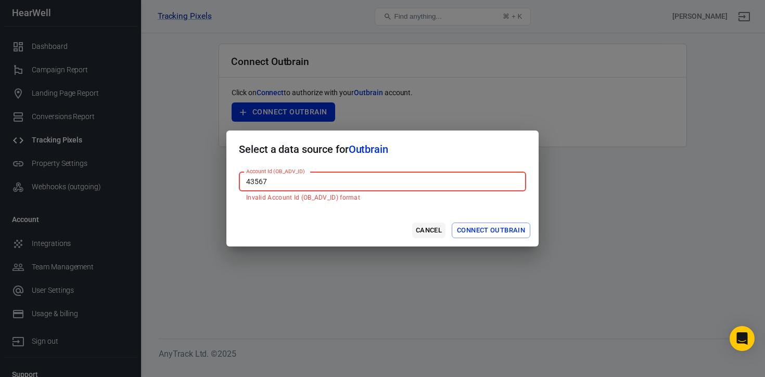
click at [427, 231] on button "Cancel" at bounding box center [428, 231] width 33 height 16
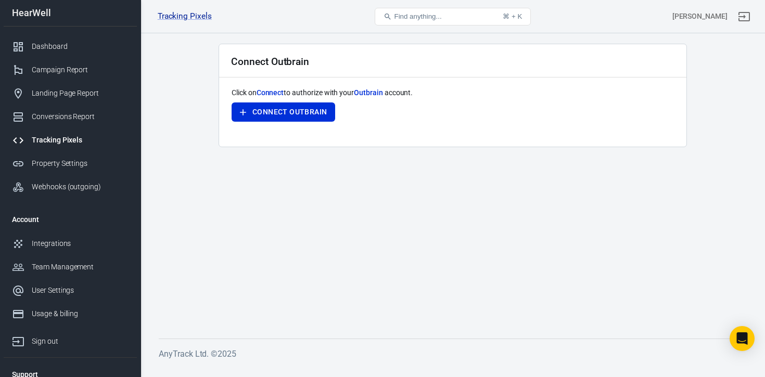
click at [59, 138] on div "Tracking Pixels" at bounding box center [80, 140] width 97 height 11
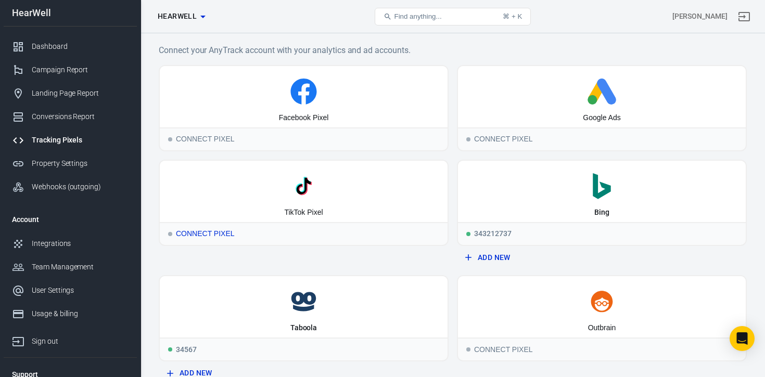
scroll to position [9, 0]
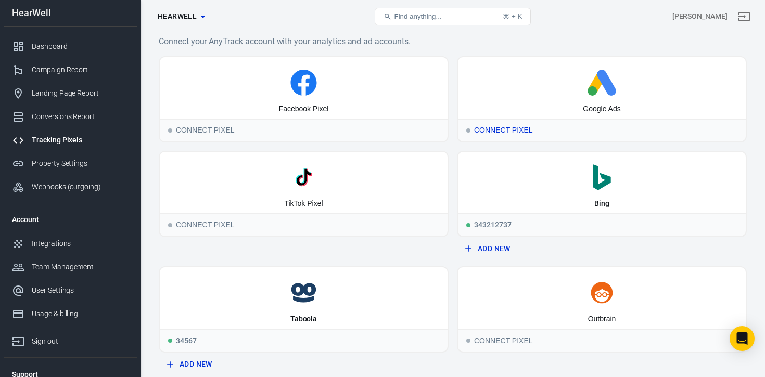
click at [589, 85] on icon at bounding box center [601, 83] width 279 height 26
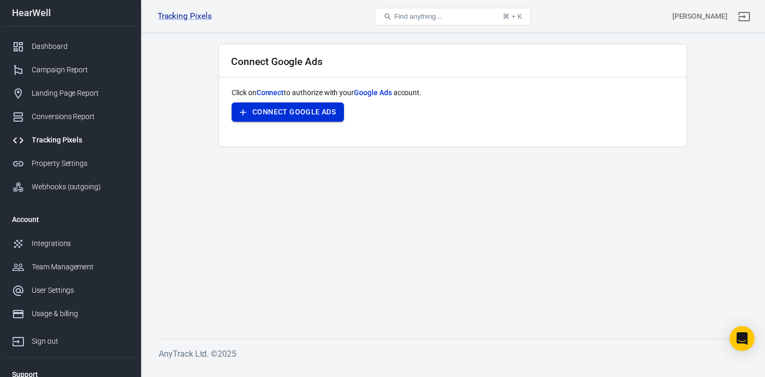
click at [305, 111] on button "Connect Google Ads" at bounding box center [288, 112] width 112 height 19
click at [58, 139] on div "Tracking Pixels" at bounding box center [80, 140] width 97 height 11
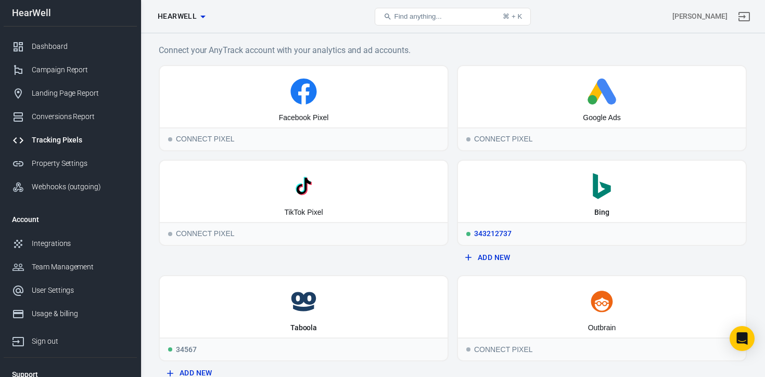
click at [619, 185] on icon ".st0{fill:#008272;}" at bounding box center [601, 186] width 279 height 26
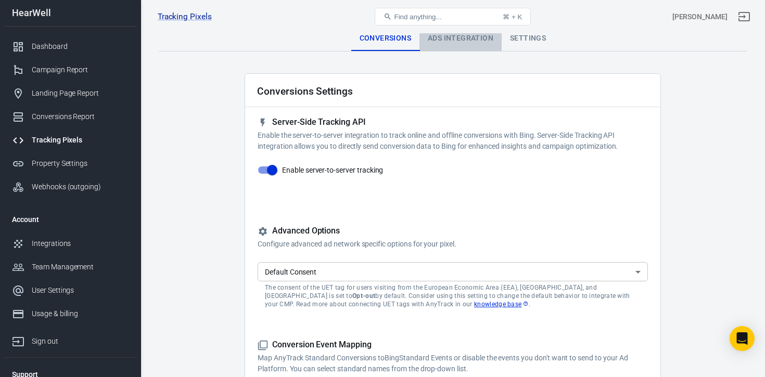
click at [454, 41] on div "Ads Integration" at bounding box center [460, 38] width 82 height 25
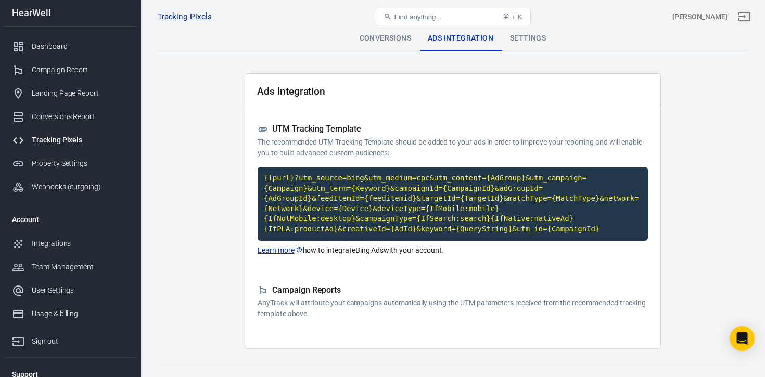
click at [54, 143] on div "Tracking Pixels" at bounding box center [80, 140] width 97 height 11
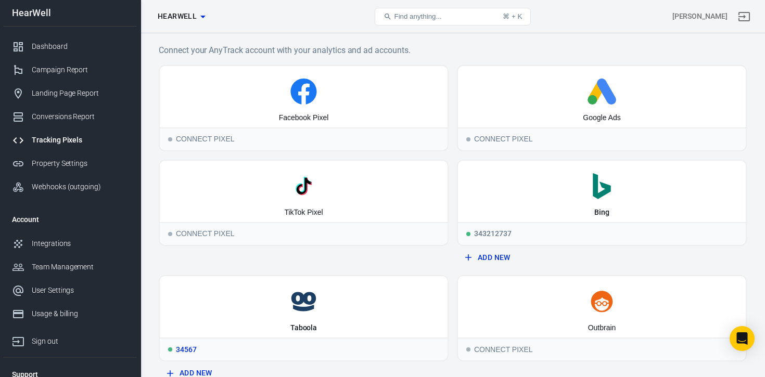
click at [323, 304] on icon at bounding box center [303, 302] width 279 height 26
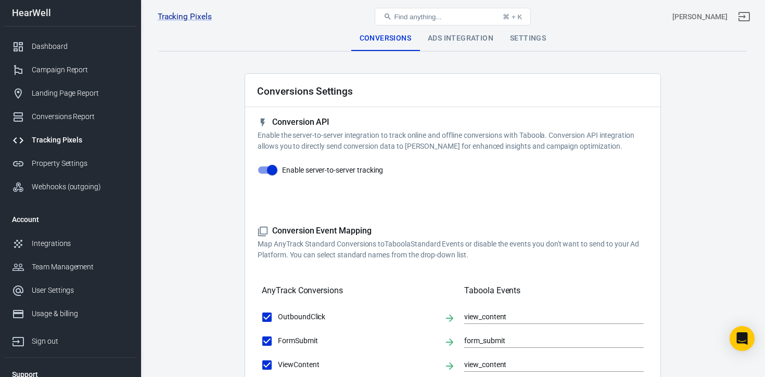
click at [457, 40] on div "Ads Integration" at bounding box center [460, 38] width 82 height 25
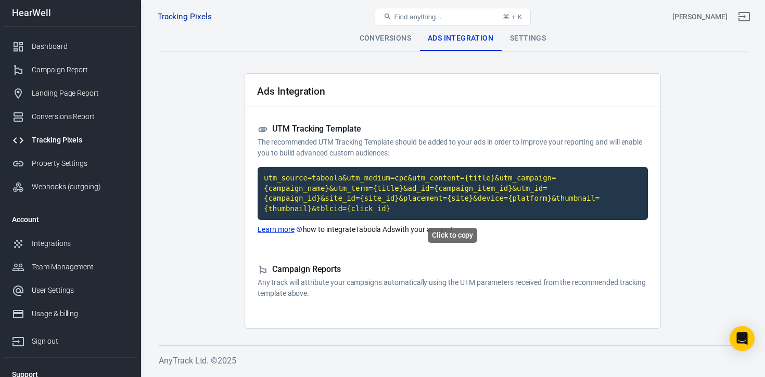
click at [416, 198] on code "utm_source=taboola&utm_medium=cpc&utm_content={title}&utm_campaign={campaign_na…" at bounding box center [453, 193] width 390 height 53
click at [55, 144] on div "Tracking Pixels" at bounding box center [80, 140] width 97 height 11
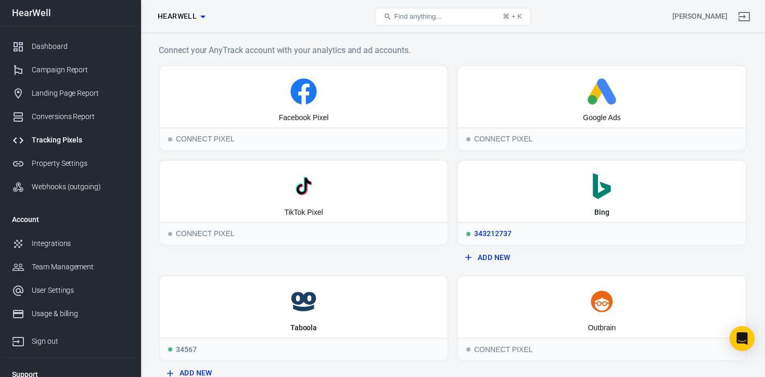
click at [584, 202] on div ".st0{fill:#008272;} Bing" at bounding box center [602, 191] width 288 height 61
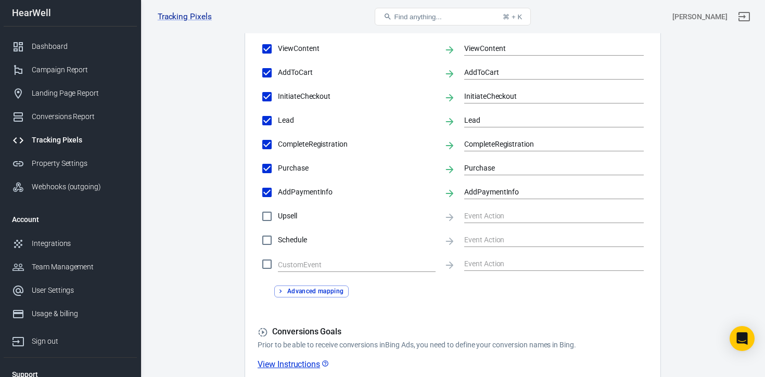
scroll to position [529, 0]
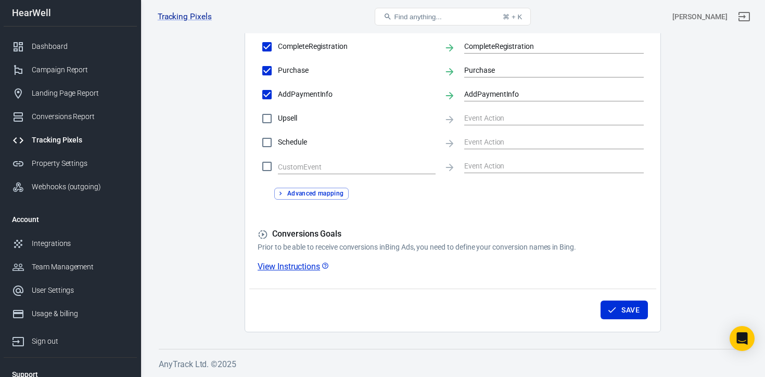
click at [305, 267] on link "View Instructions" at bounding box center [294, 266] width 72 height 11
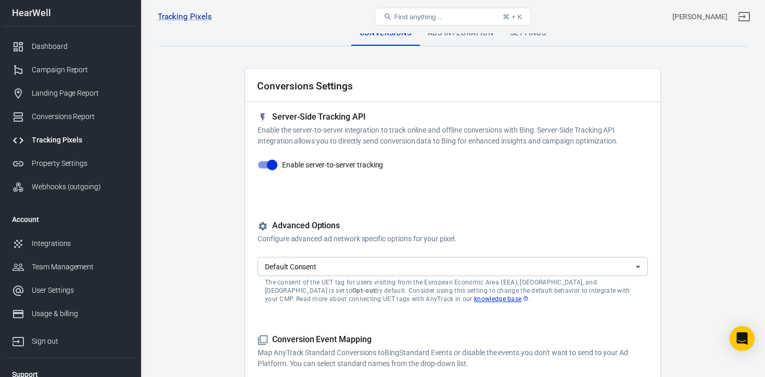
scroll to position [0, 0]
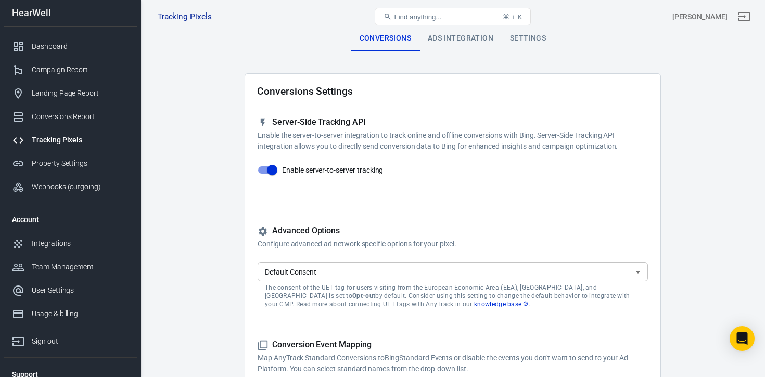
click at [461, 43] on div "Ads Integration" at bounding box center [460, 38] width 82 height 25
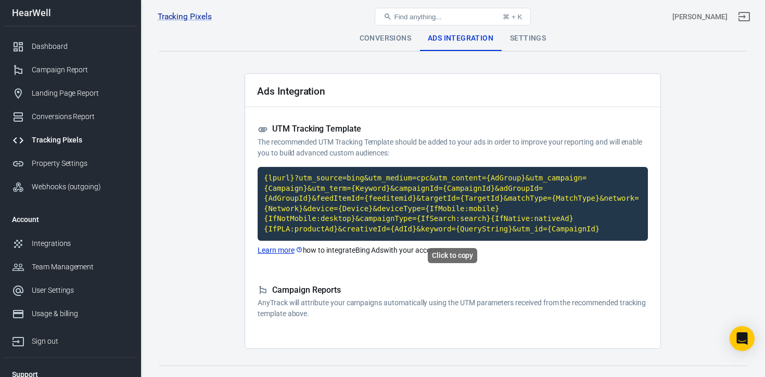
click at [491, 206] on code "{lpurl}?utm_source=bing&utm_medium=cpc&utm_content={AdGroup}&utm_campaign={Camp…" at bounding box center [453, 204] width 390 height 74
click at [63, 141] on div "Tracking Pixels" at bounding box center [80, 140] width 97 height 11
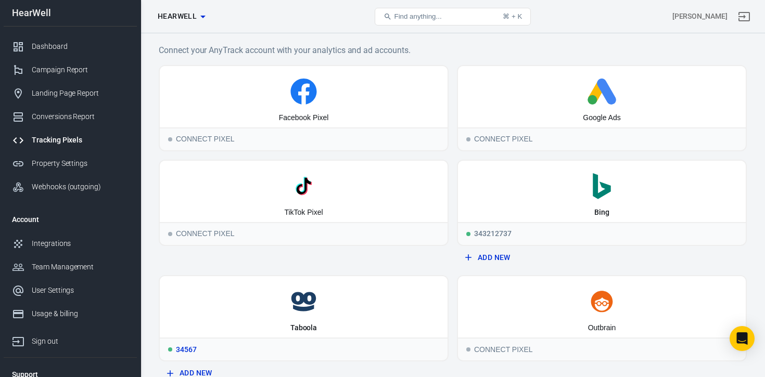
click at [328, 301] on icon at bounding box center [303, 302] width 279 height 26
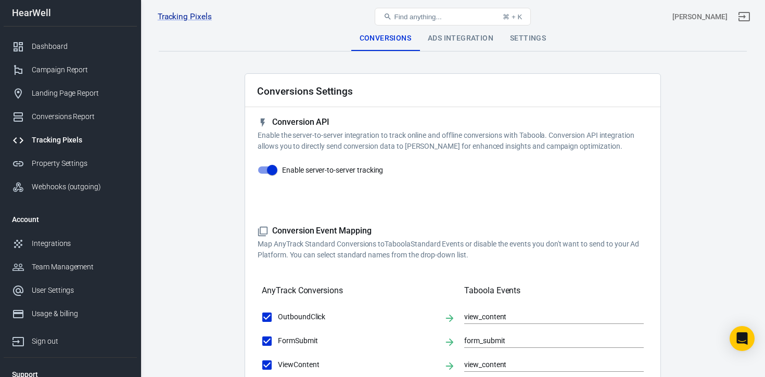
click at [453, 42] on div "Ads Integration" at bounding box center [460, 38] width 82 height 25
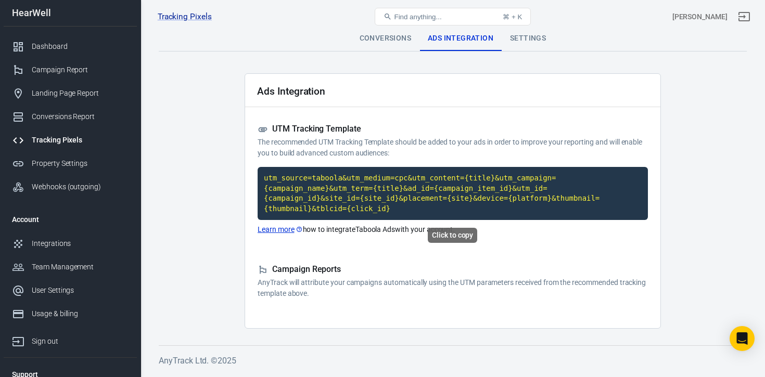
click at [440, 194] on code "utm_source=taboola&utm_medium=cpc&utm_content={title}&utm_campaign={campaign_na…" at bounding box center [453, 193] width 390 height 53
click at [388, 43] on div "Conversions" at bounding box center [385, 38] width 68 height 25
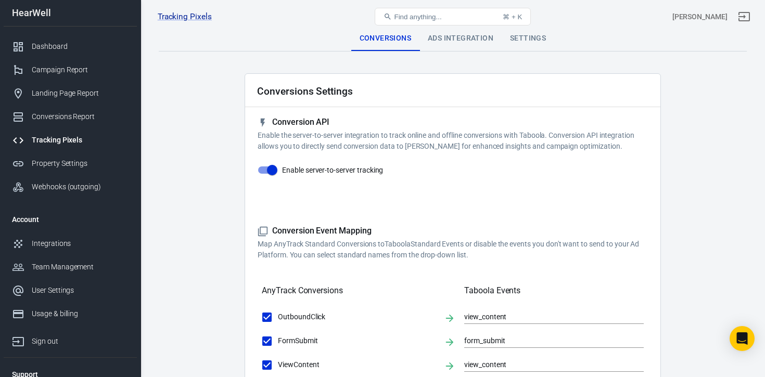
click at [529, 43] on div "Settings" at bounding box center [528, 38] width 53 height 25
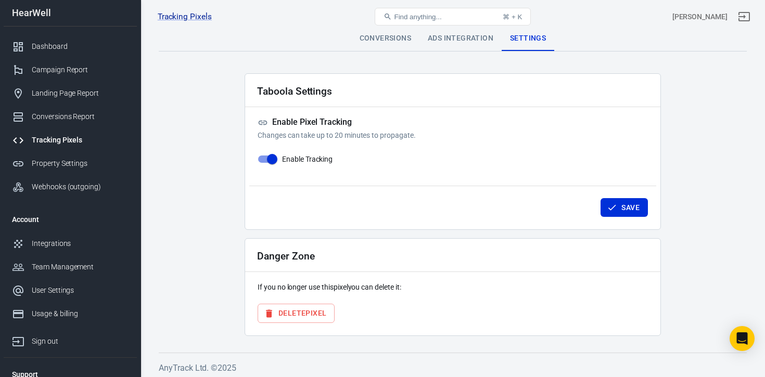
click at [307, 312] on button "Delete Pixel" at bounding box center [296, 313] width 77 height 19
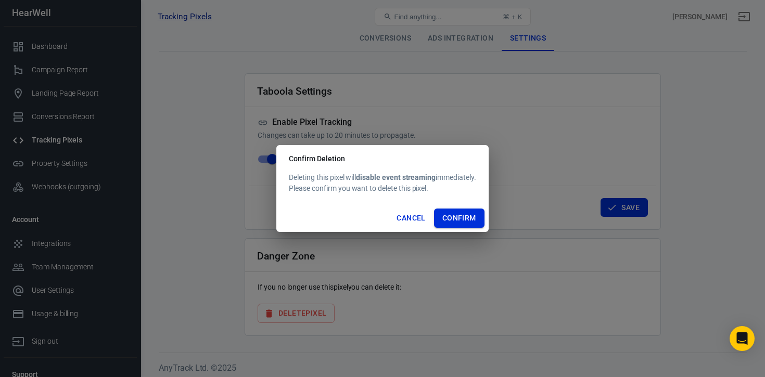
click at [466, 216] on button "Confirm" at bounding box center [459, 218] width 50 height 19
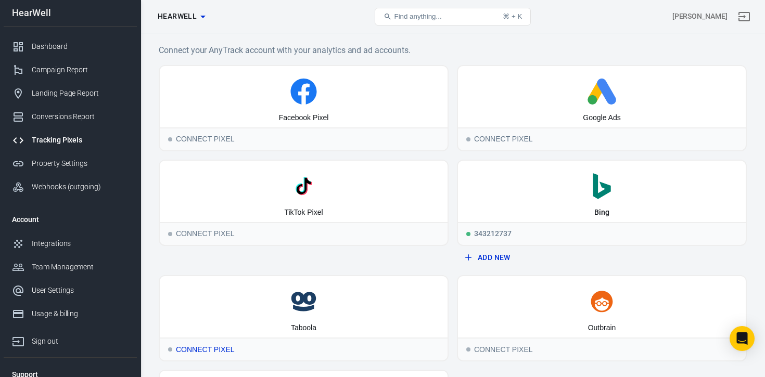
click at [337, 297] on icon at bounding box center [303, 302] width 279 height 26
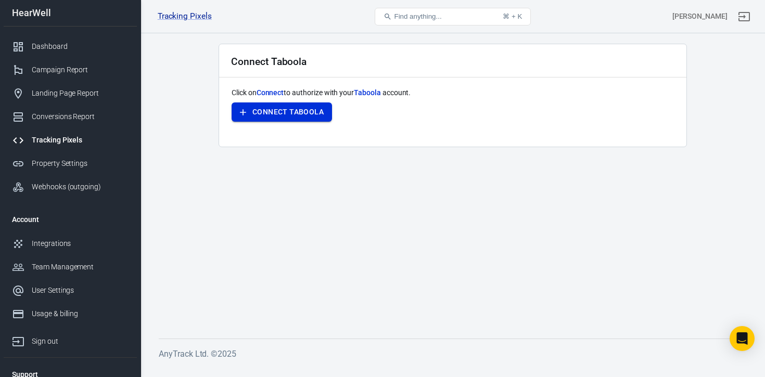
click at [290, 119] on button "Connect Taboola" at bounding box center [282, 112] width 100 height 19
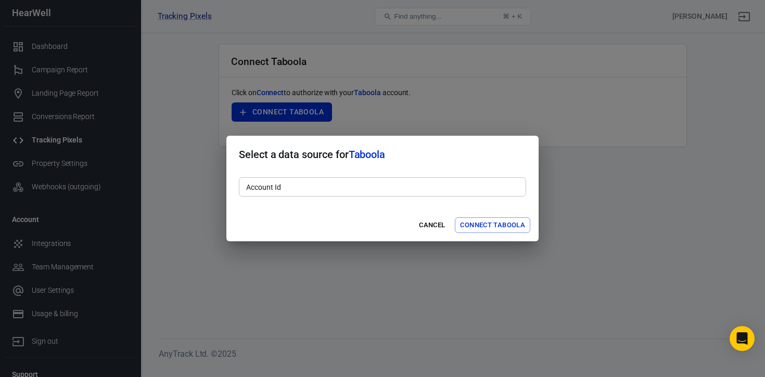
click at [272, 183] on div "Account Id Account Id" at bounding box center [382, 186] width 287 height 19
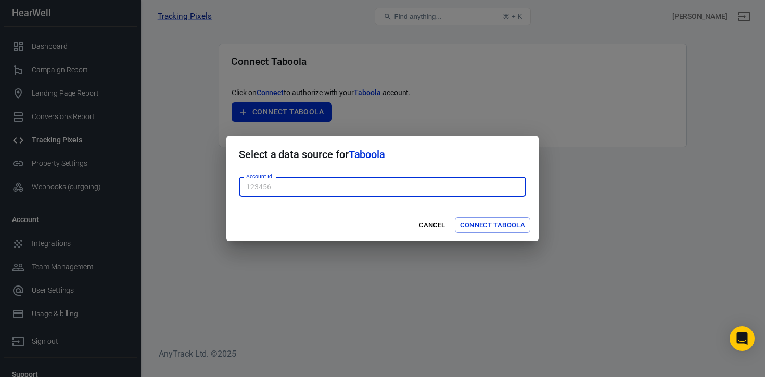
paste input "1742294"
type input "1742294"
click at [484, 224] on button "Connect Taboola" at bounding box center [492, 226] width 75 height 16
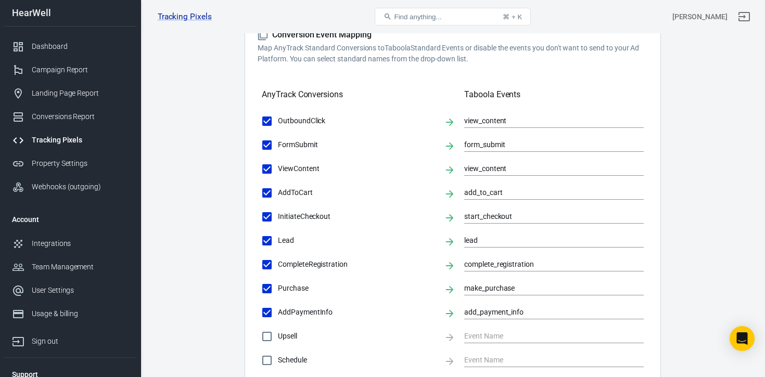
scroll to position [201, 0]
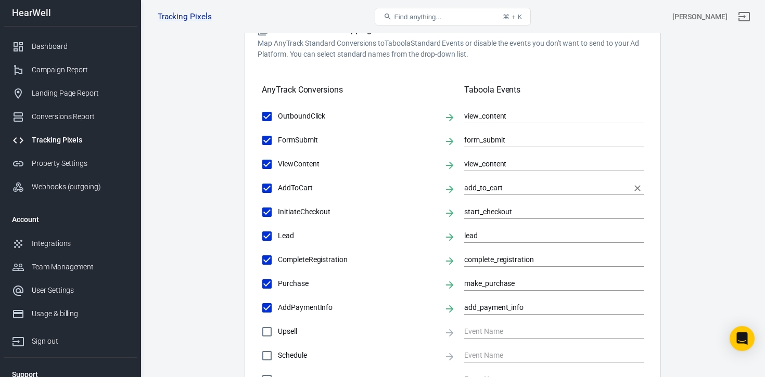
click at [513, 190] on input "add_to_cart" at bounding box center [546, 188] width 164 height 13
type input "add_to_cart22"
click at [707, 170] on main "Conversions Ads Integration Settings Conversions Settings Conversion API Enable…" at bounding box center [453, 185] width 588 height 721
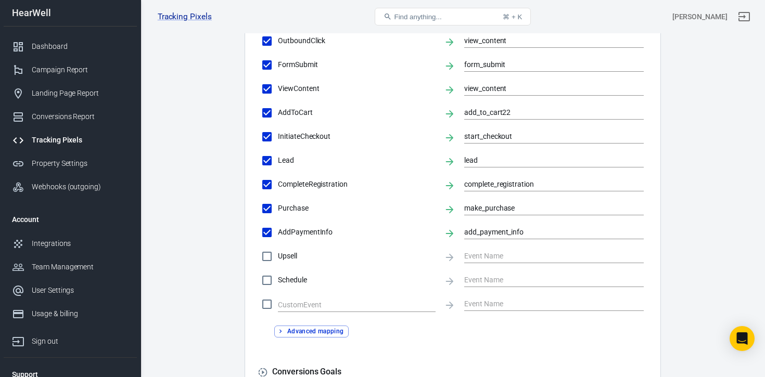
scroll to position [415, 0]
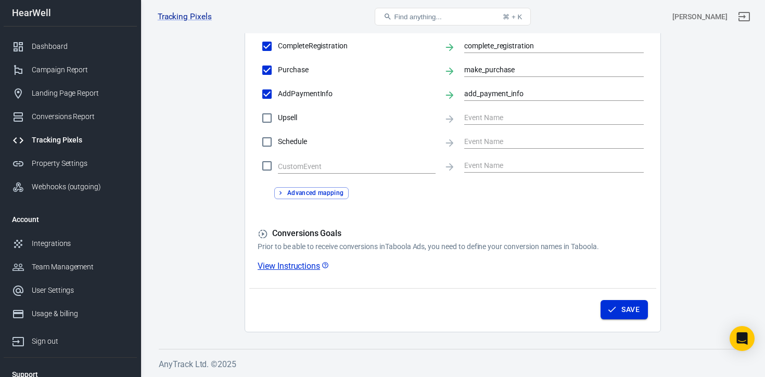
click at [629, 305] on button "Save" at bounding box center [624, 309] width 47 height 19
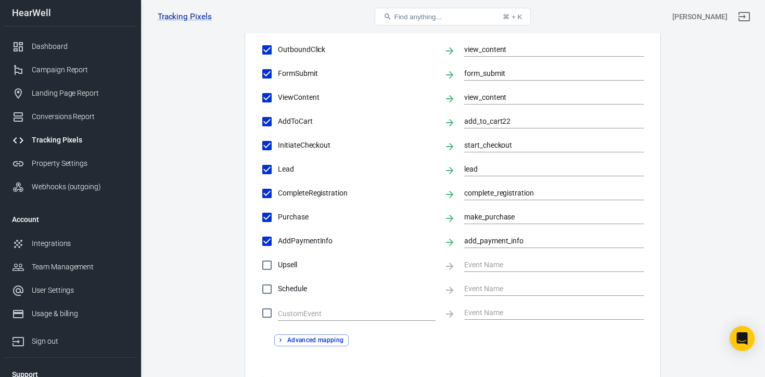
scroll to position [269, 0]
click at [524, 145] on input "start_checkout" at bounding box center [546, 144] width 164 height 13
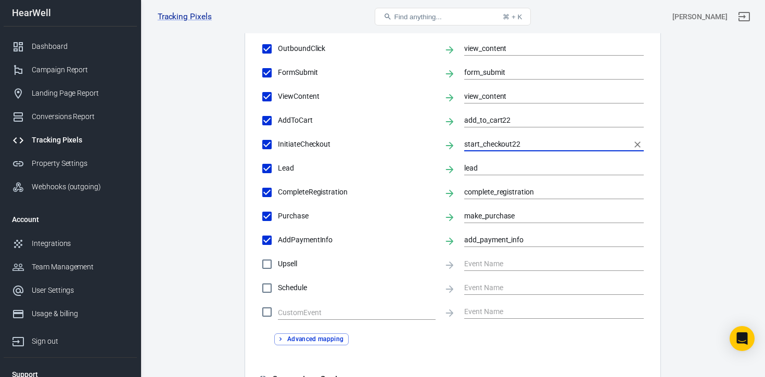
type input "start_checkout22"
click at [528, 146] on input "start_checkout22" at bounding box center [546, 144] width 164 height 13
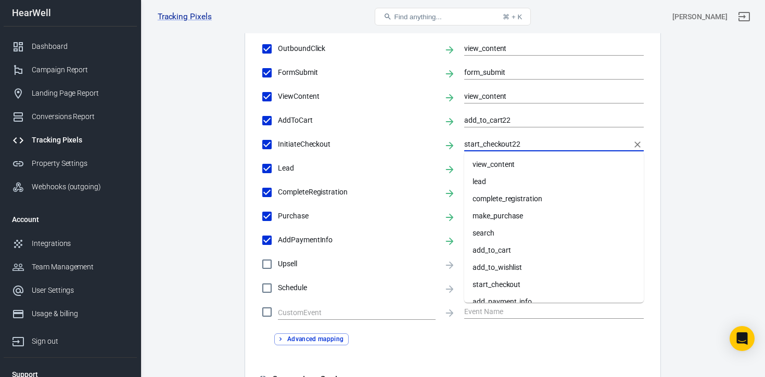
click at [528, 146] on input "start_checkout22" at bounding box center [546, 144] width 164 height 13
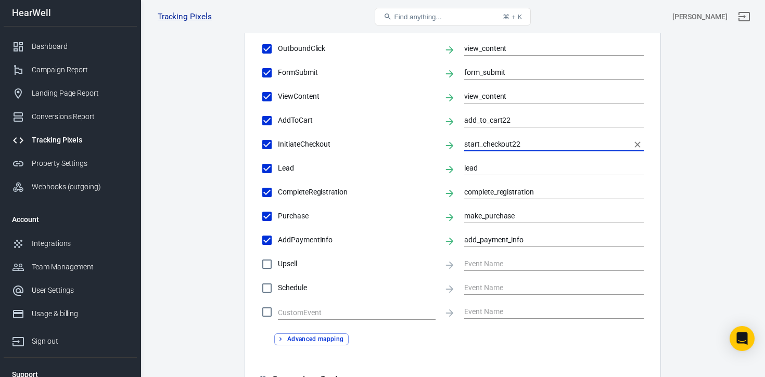
click at [409, 337] on div "Advanced mapping" at bounding box center [453, 335] width 390 height 20
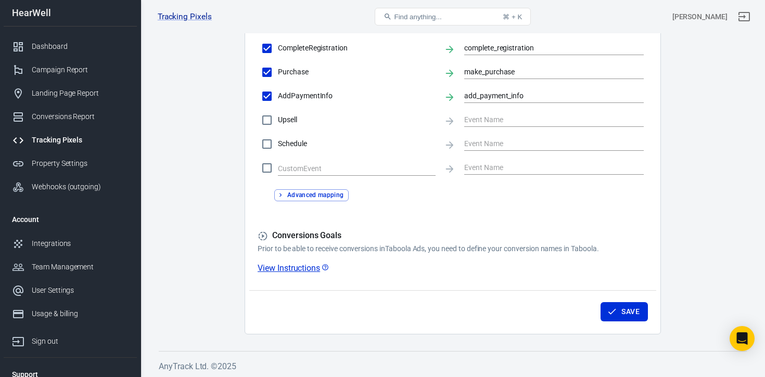
scroll to position [415, 0]
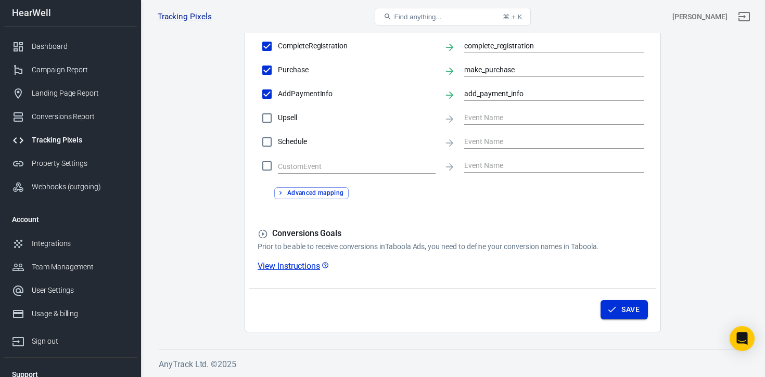
click at [619, 312] on button "Save" at bounding box center [624, 309] width 47 height 19
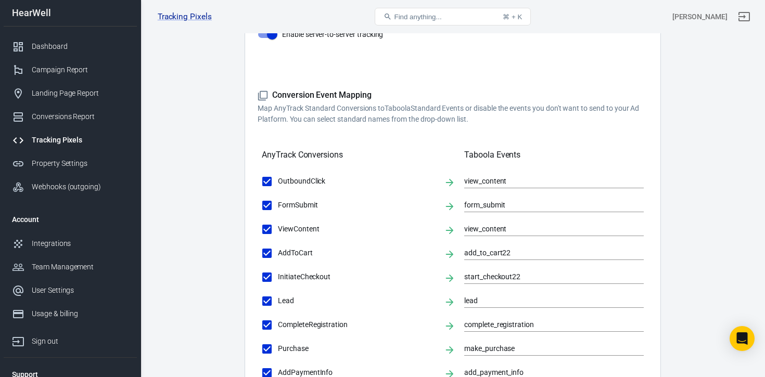
scroll to position [0, 0]
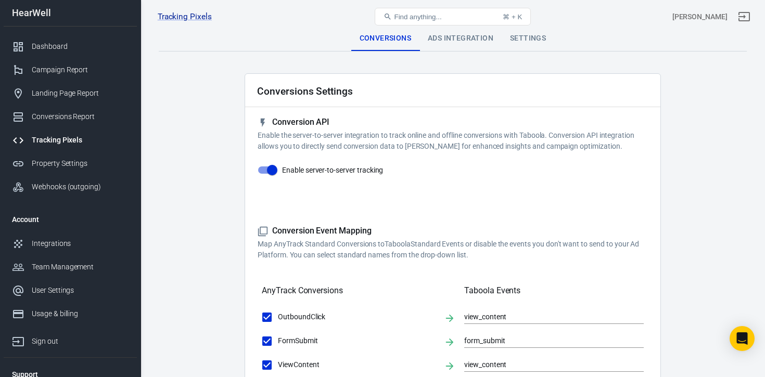
click at [57, 143] on div "Tracking Pixels" at bounding box center [80, 140] width 97 height 11
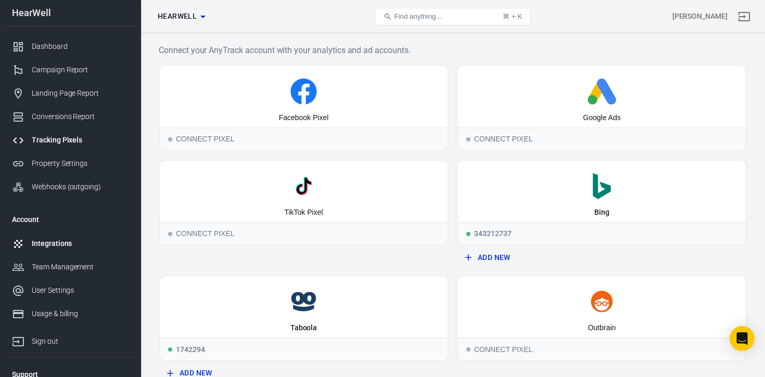
click at [56, 245] on div "Integrations" at bounding box center [80, 243] width 97 height 11
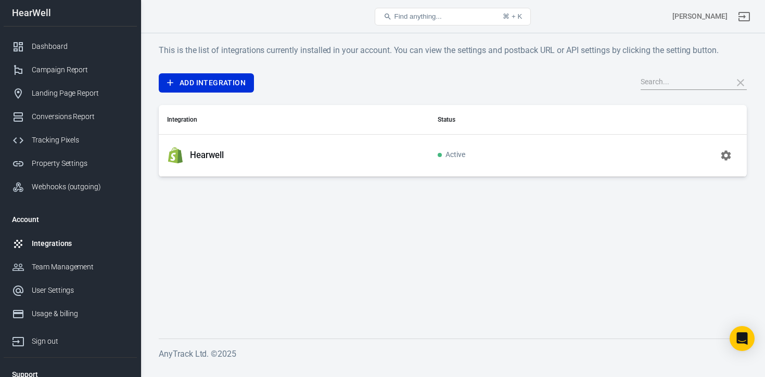
click at [724, 154] on icon "button" at bounding box center [726, 155] width 12 height 12
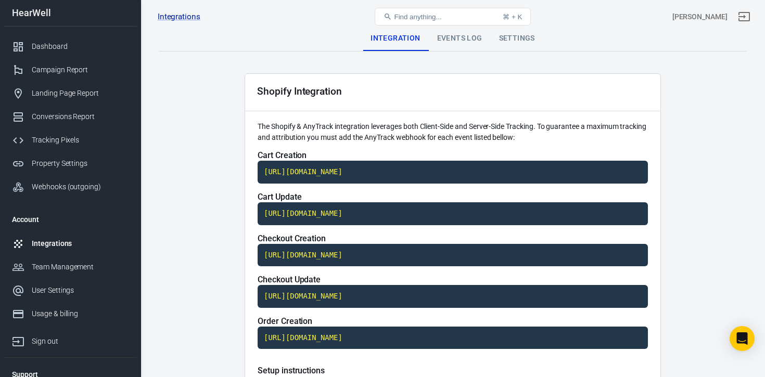
click at [452, 36] on div "Events Log" at bounding box center [460, 38] width 62 height 25
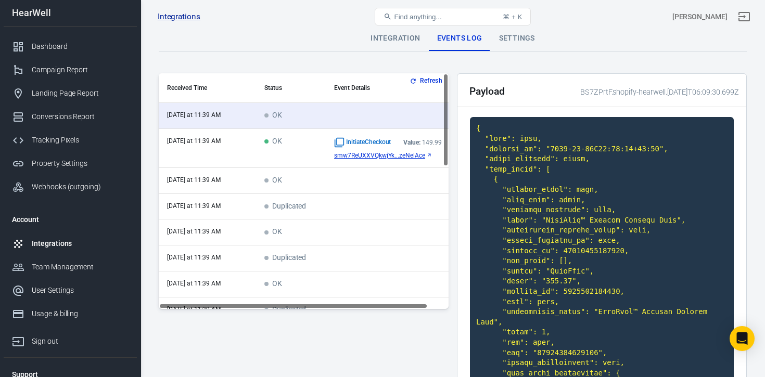
click at [273, 142] on span "OK" at bounding box center [273, 141] width 18 height 9
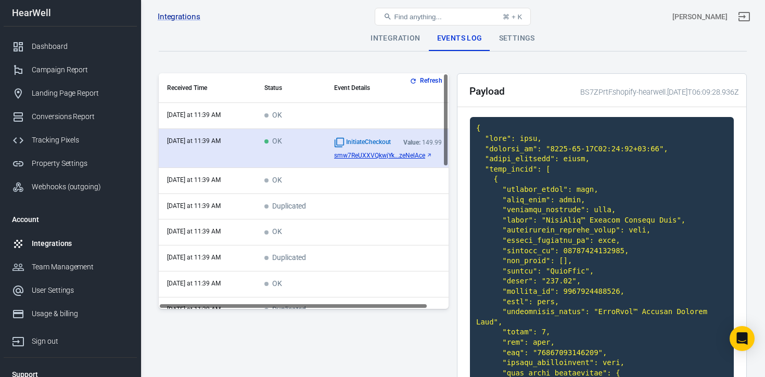
click at [411, 155] on span "smw7ReUXXVQkwjYk...zeNelAce" at bounding box center [379, 155] width 91 height 7
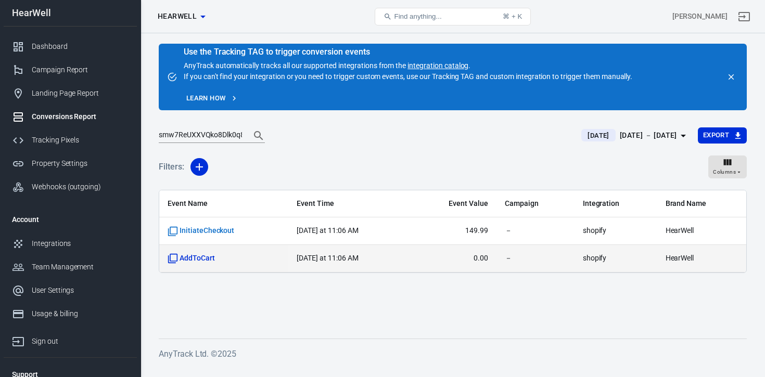
click at [481, 258] on span "0.00" at bounding box center [453, 258] width 70 height 10
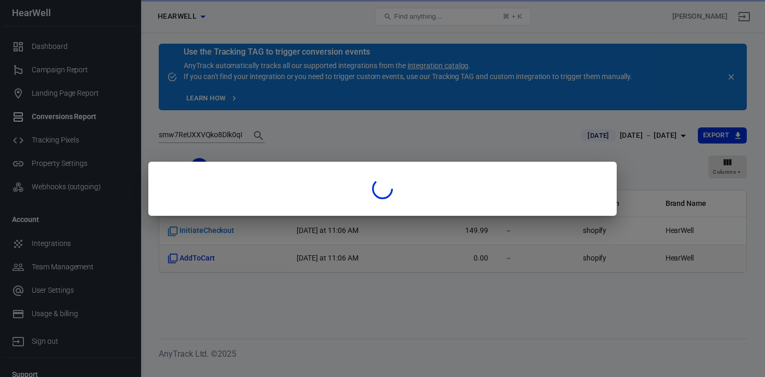
click at [481, 258] on div at bounding box center [382, 188] width 765 height 377
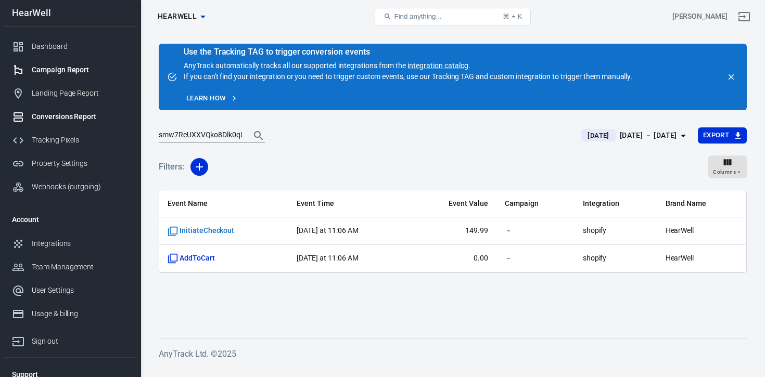
click at [58, 72] on div "Campaign Report" at bounding box center [80, 70] width 97 height 11
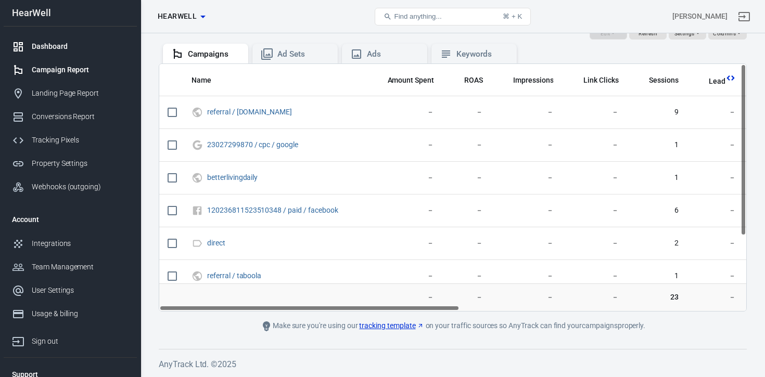
click at [49, 47] on div "Dashboard" at bounding box center [80, 46] width 97 height 11
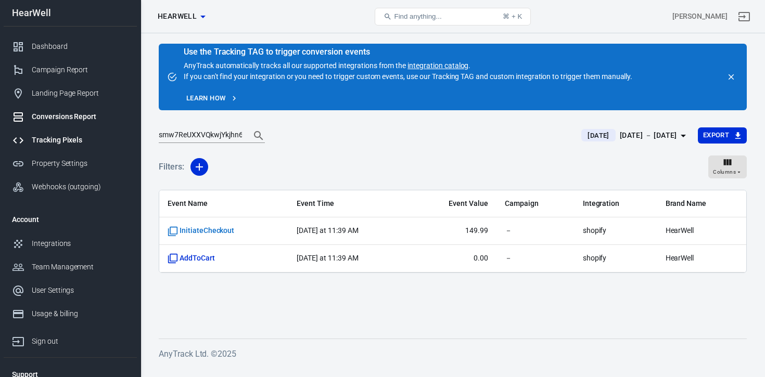
click at [57, 142] on div "Tracking Pixels" at bounding box center [80, 140] width 97 height 11
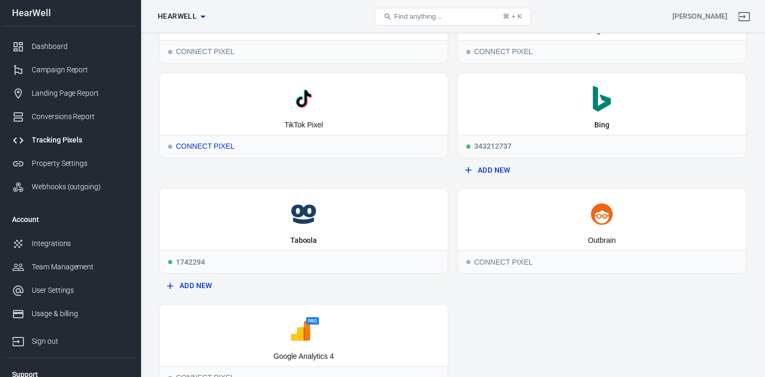
scroll to position [89, 0]
click at [297, 227] on div "Taboola" at bounding box center [304, 217] width 288 height 61
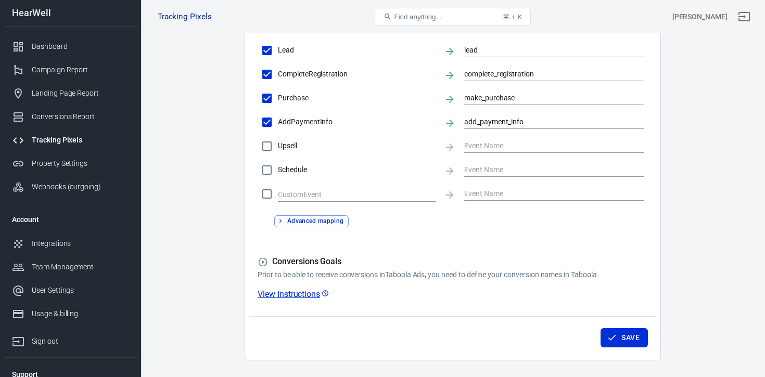
scroll to position [388, 0]
click at [299, 295] on link "View Instructions" at bounding box center [294, 293] width 72 height 11
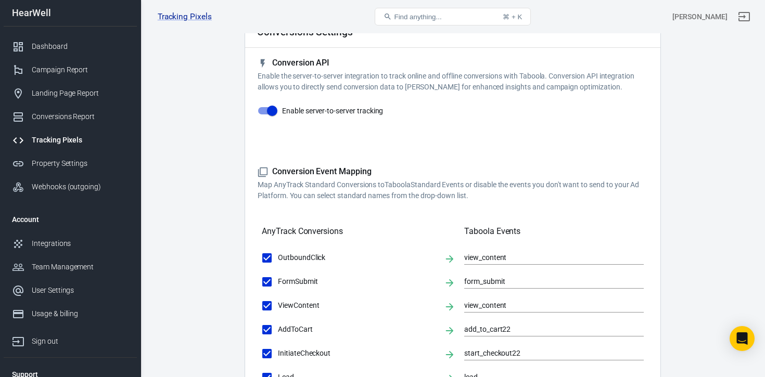
scroll to position [0, 0]
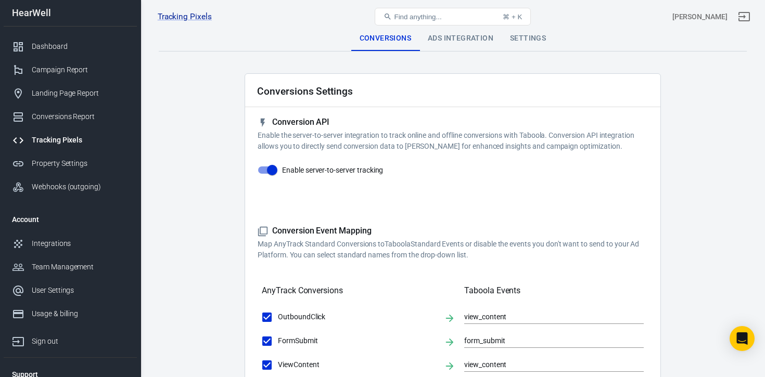
click at [529, 42] on div "Settings" at bounding box center [528, 38] width 53 height 25
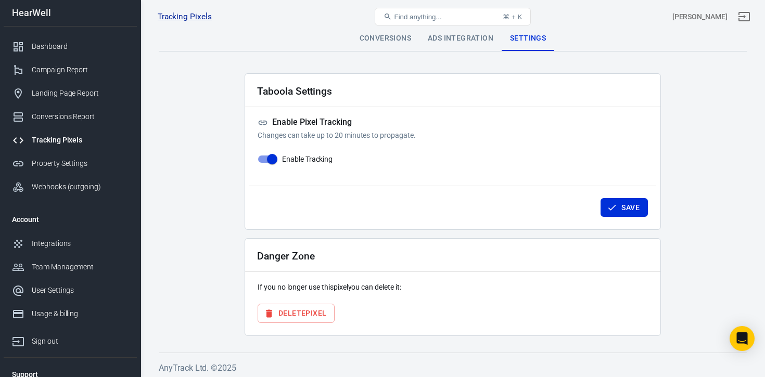
click at [461, 39] on div "Ads Integration" at bounding box center [460, 38] width 82 height 25
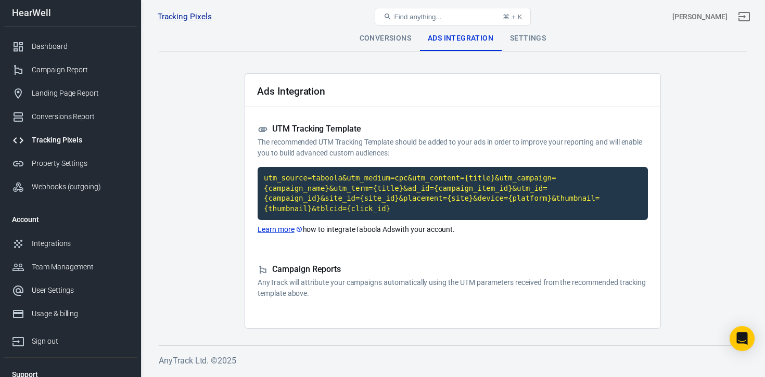
scroll to position [33, 0]
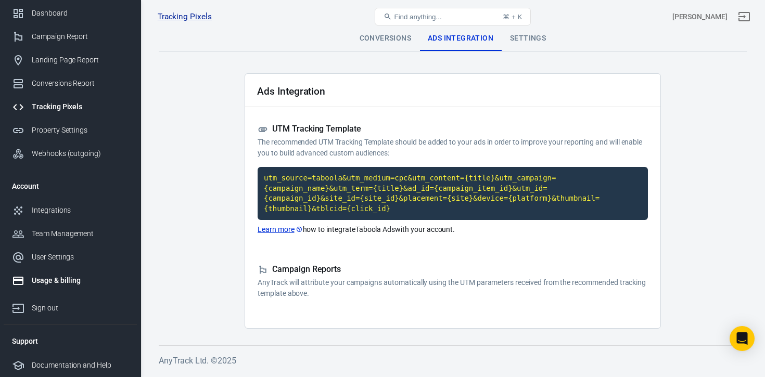
click at [58, 287] on link "Usage & billing" at bounding box center [70, 280] width 133 height 23
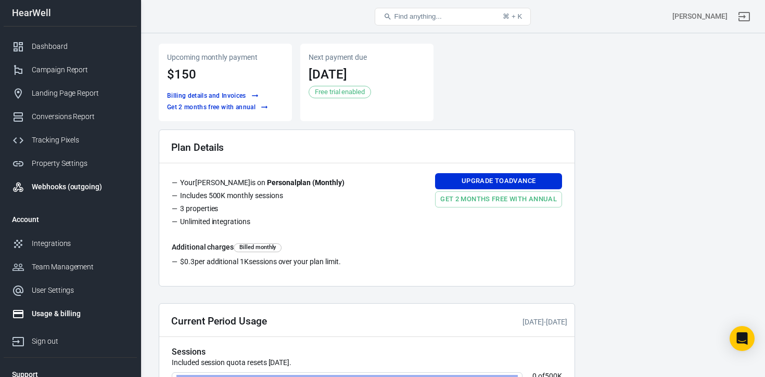
scroll to position [33, 0]
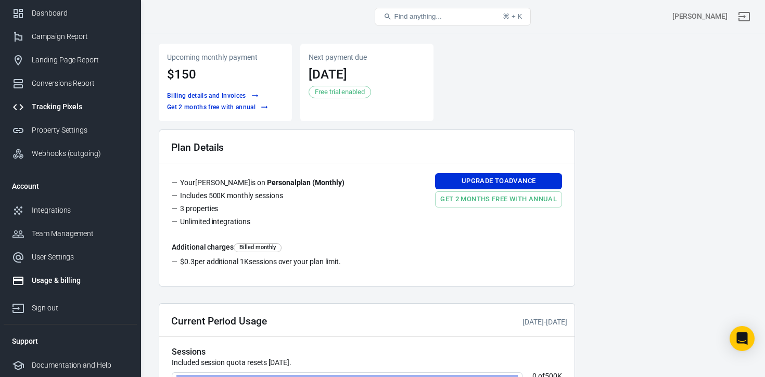
click at [53, 111] on div "Tracking Pixels" at bounding box center [80, 106] width 97 height 11
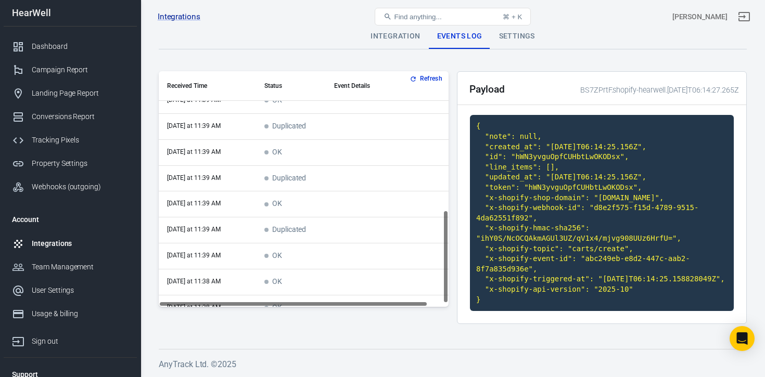
scroll to position [358, 0]
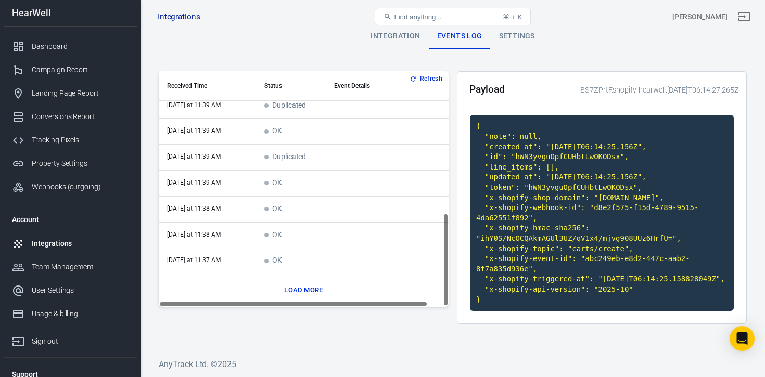
click at [308, 283] on button "Load more" at bounding box center [304, 291] width 44 height 16
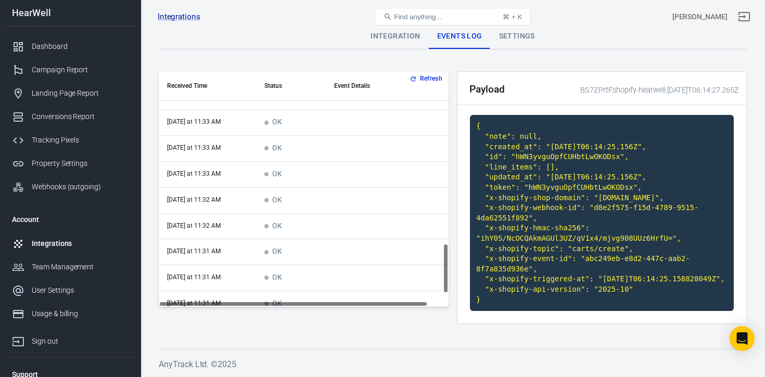
scroll to position [876, 0]
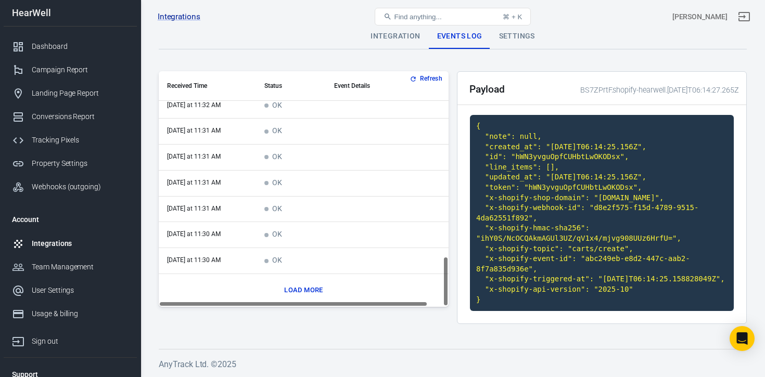
click at [310, 283] on button "Load more" at bounding box center [304, 291] width 44 height 16
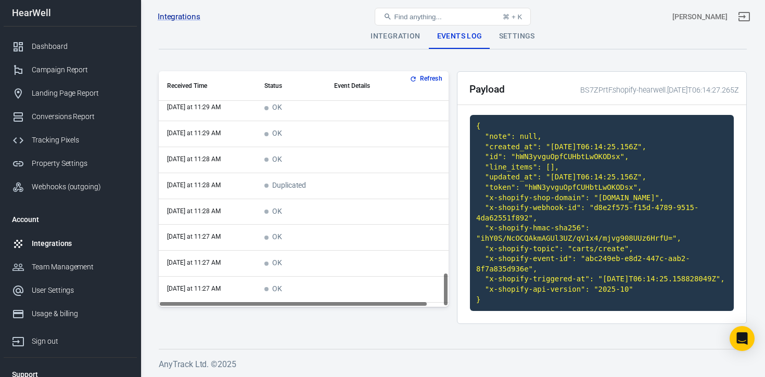
scroll to position [1395, 0]
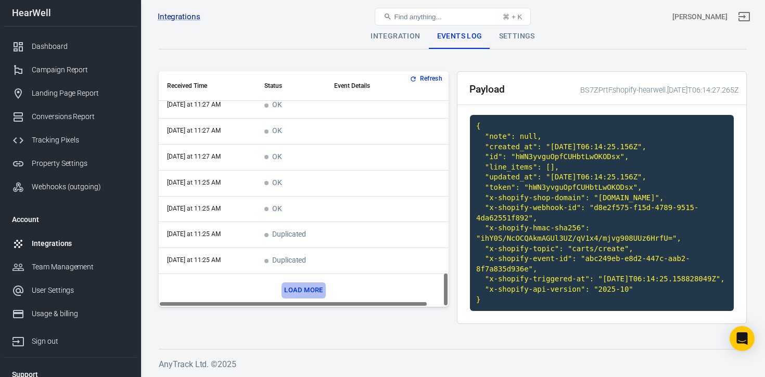
click at [307, 283] on button "Load more" at bounding box center [304, 291] width 44 height 16
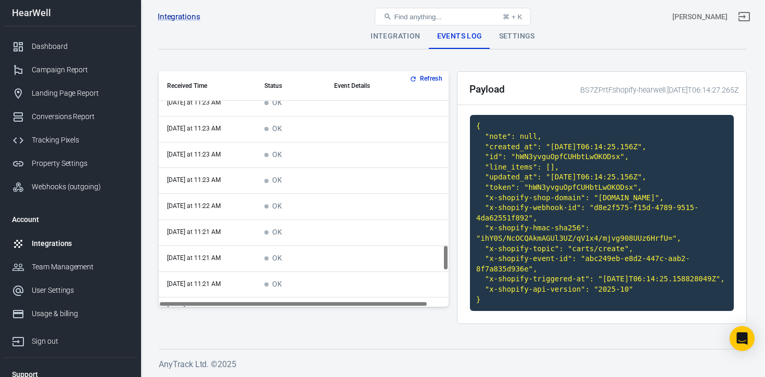
scroll to position [1926, 0]
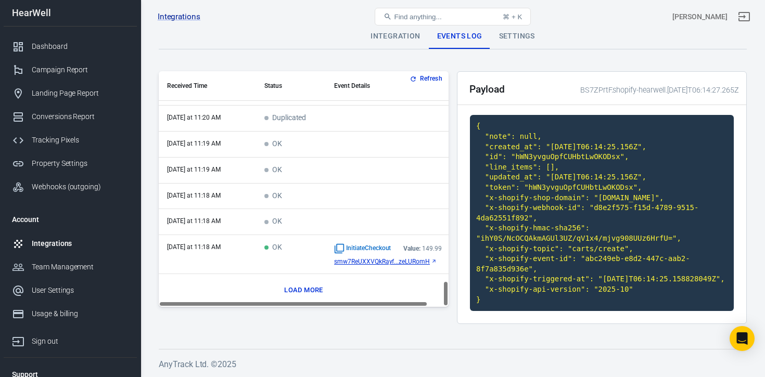
click at [313, 283] on button "Load more" at bounding box center [304, 291] width 44 height 16
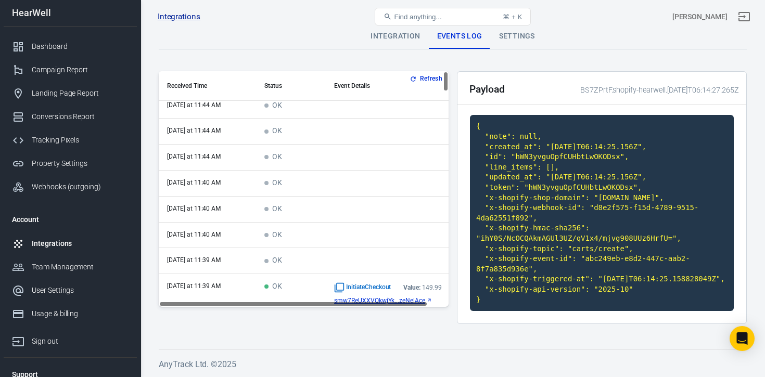
scroll to position [0, 0]
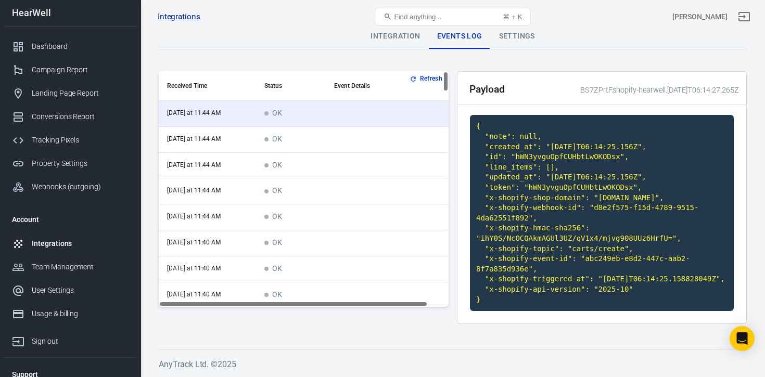
click at [424, 73] on button "Refresh" at bounding box center [426, 78] width 39 height 11
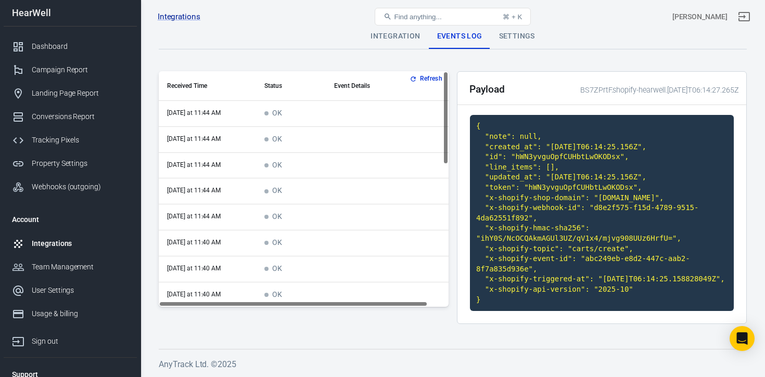
click at [426, 73] on button "Refresh" at bounding box center [426, 78] width 39 height 11
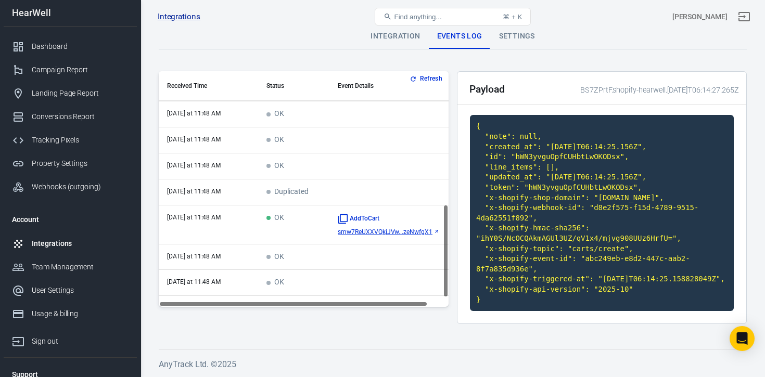
scroll to position [358, 0]
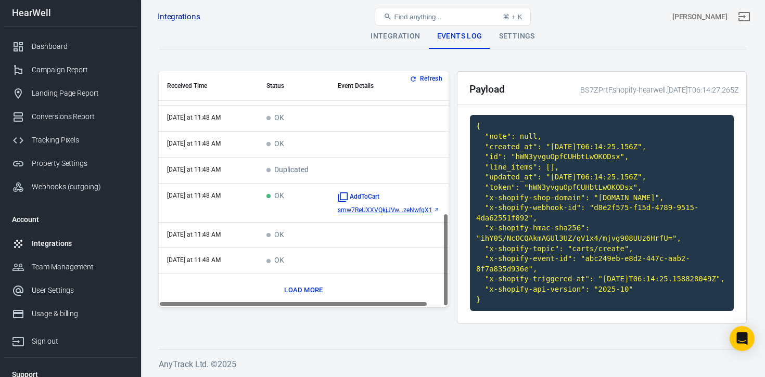
click at [424, 73] on button "Refresh" at bounding box center [426, 78] width 39 height 11
click at [426, 73] on button "Refresh" at bounding box center [426, 78] width 39 height 11
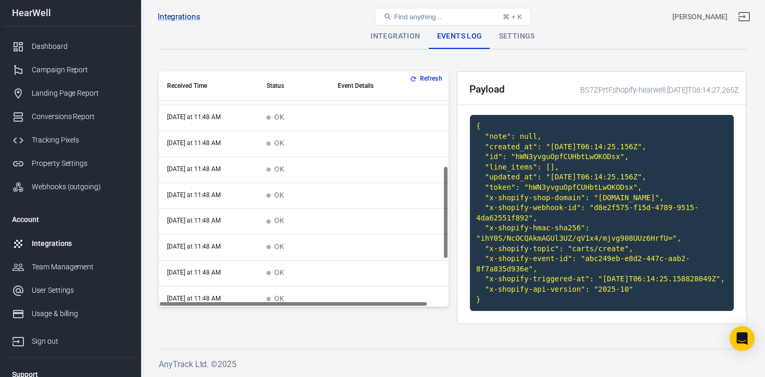
scroll to position [0, 0]
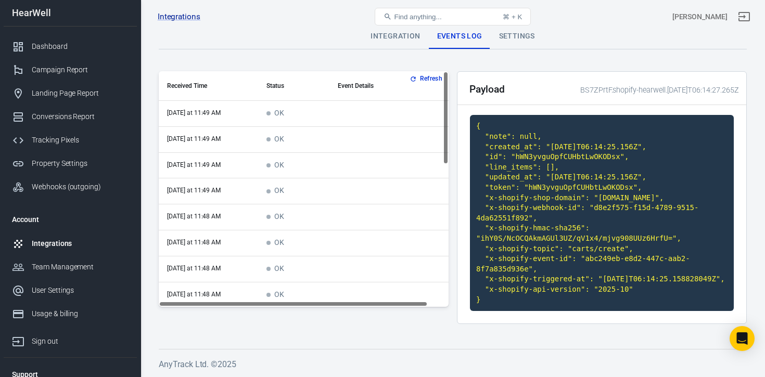
click at [426, 73] on button "Refresh" at bounding box center [426, 78] width 39 height 11
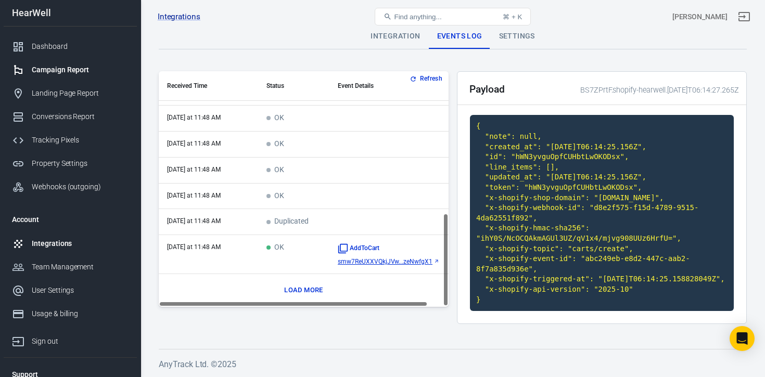
click at [59, 70] on div "Campaign Report" at bounding box center [80, 70] width 97 height 11
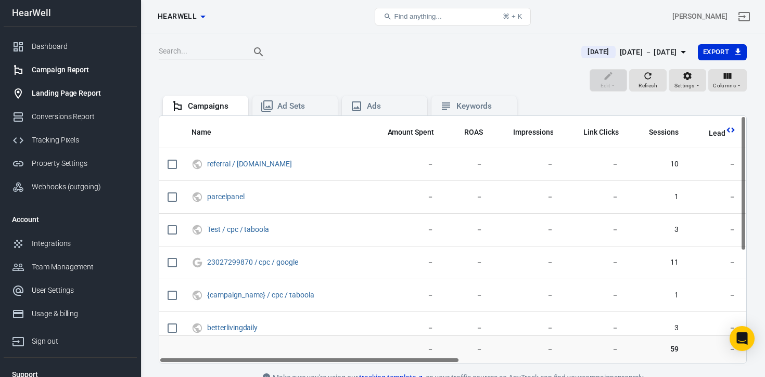
click at [70, 97] on div "Landing Page Report" at bounding box center [80, 93] width 97 height 11
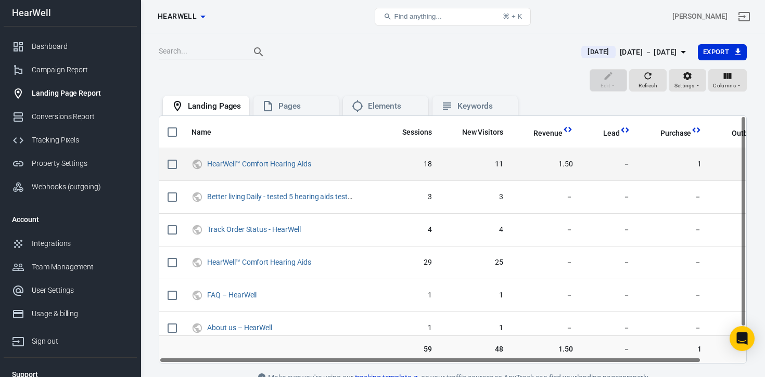
click at [565, 164] on span "1.50" at bounding box center [546, 164] width 53 height 10
click at [566, 165] on span "1.50" at bounding box center [546, 164] width 53 height 10
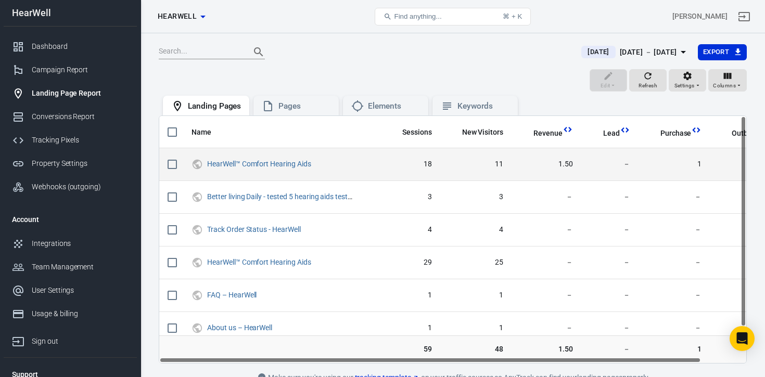
click at [566, 165] on span "1.50" at bounding box center [546, 164] width 53 height 10
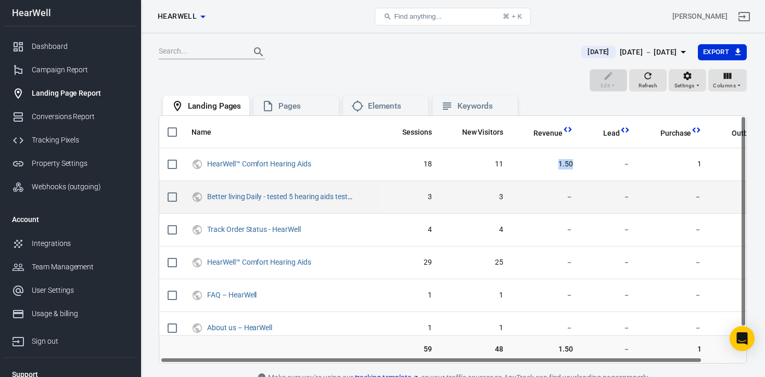
scroll to position [0, 49]
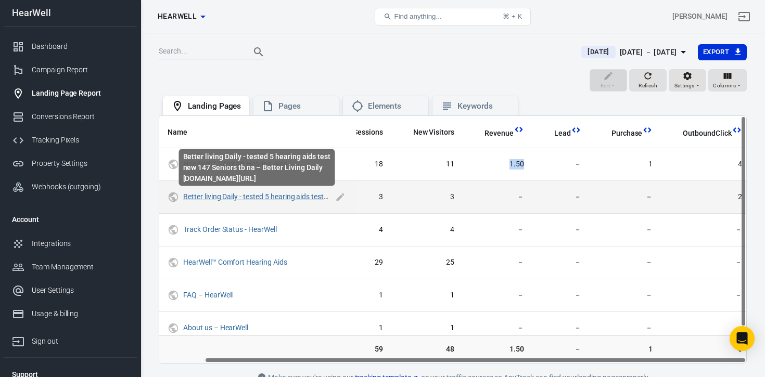
click at [287, 197] on link "Better living Daily - tested 5 hearing aids test new 147 Seniors tb na – Better…" at bounding box center [322, 197] width 278 height 8
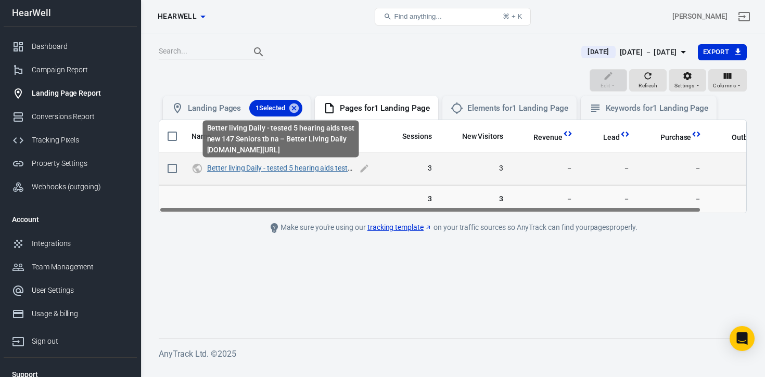
click at [311, 168] on link "Better living Daily - tested 5 hearing aids test new 147 Seniors tb na – Better…" at bounding box center [346, 168] width 278 height 8
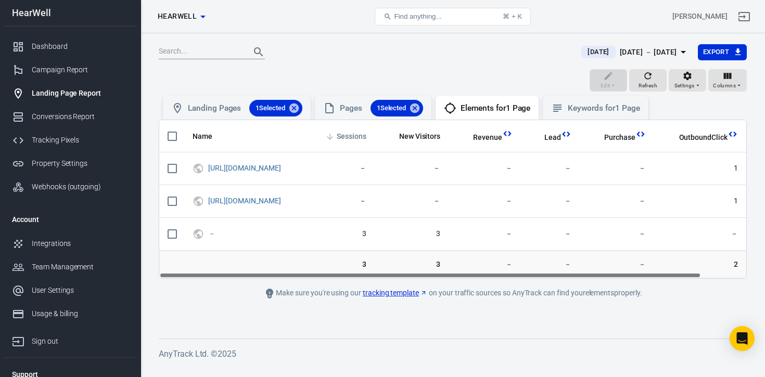
click at [366, 137] on span "Sessions" at bounding box center [352, 137] width 30 height 10
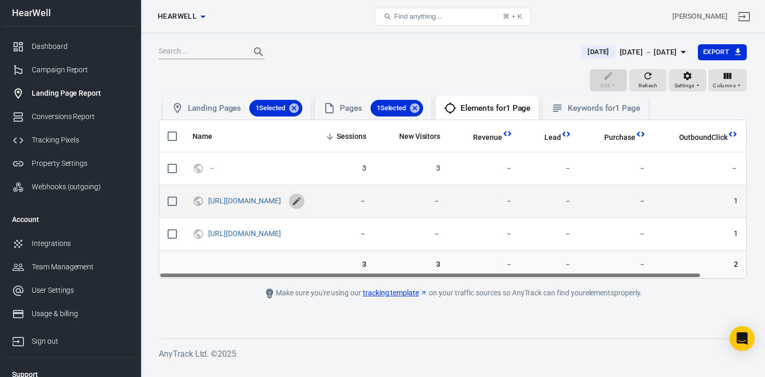
click at [301, 202] on icon "scrollable content" at bounding box center [297, 202] width 8 height 8
click at [293, 205] on input "https://gethearwell.co.uk/products/hearwell-comfort-hearing-aids-tb?utm_id=4685…" at bounding box center [250, 201] width 85 height 14
click at [293, 201] on input "https://gethearwell.co.uk/products/hearwell-comfort-hearing-aids-tb?utm_id=4685…" at bounding box center [250, 201] width 85 height 14
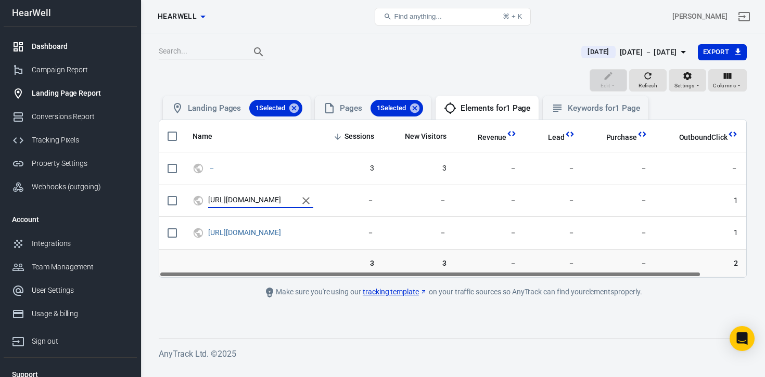
click at [54, 48] on div "Dashboard" at bounding box center [80, 46] width 97 height 11
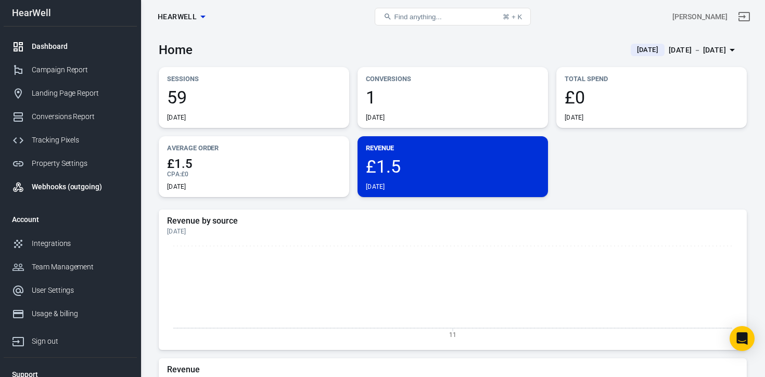
click at [66, 188] on div "Webhooks (outgoing)" at bounding box center [80, 187] width 97 height 11
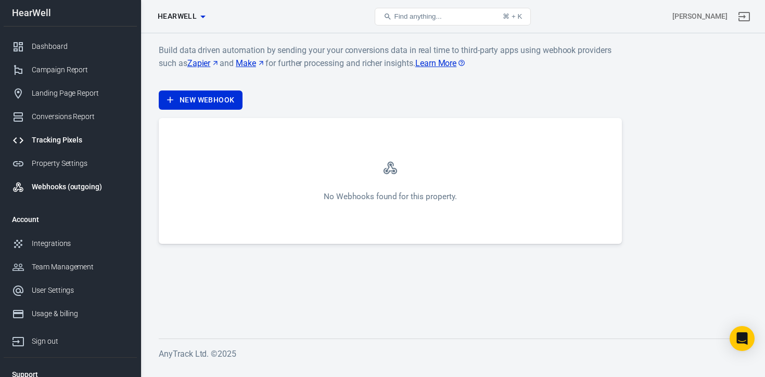
click at [53, 139] on div "Tracking Pixels" at bounding box center [80, 140] width 97 height 11
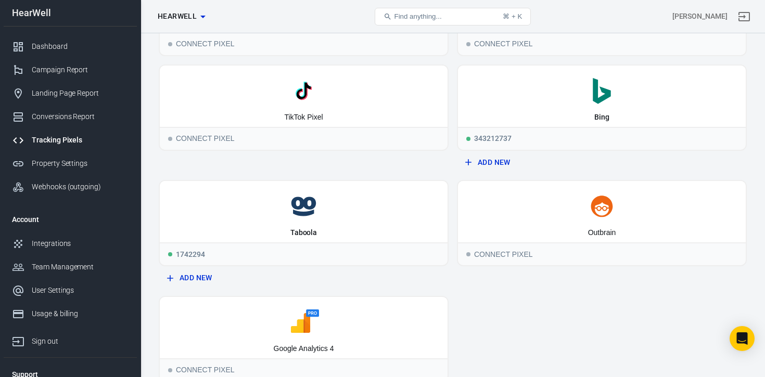
scroll to position [145, 0]
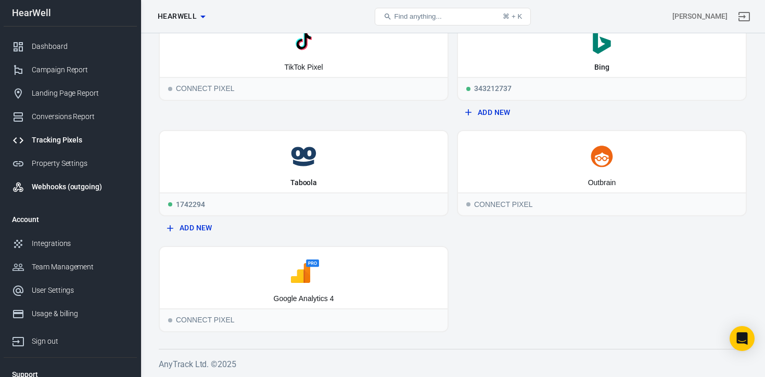
click at [63, 189] on div "Webhooks (outgoing)" at bounding box center [80, 187] width 97 height 11
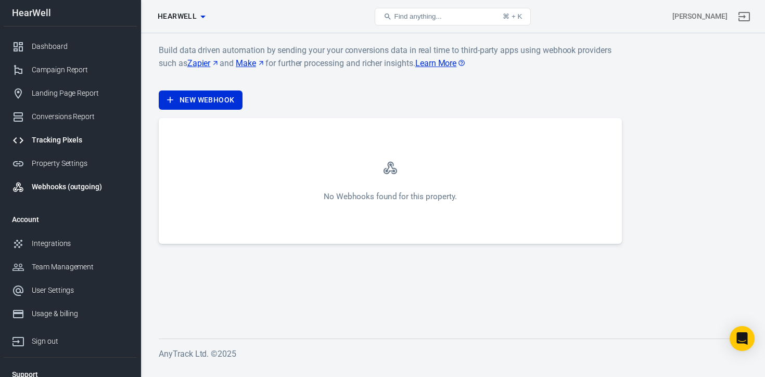
click at [59, 141] on div "Tracking Pixels" at bounding box center [80, 140] width 97 height 11
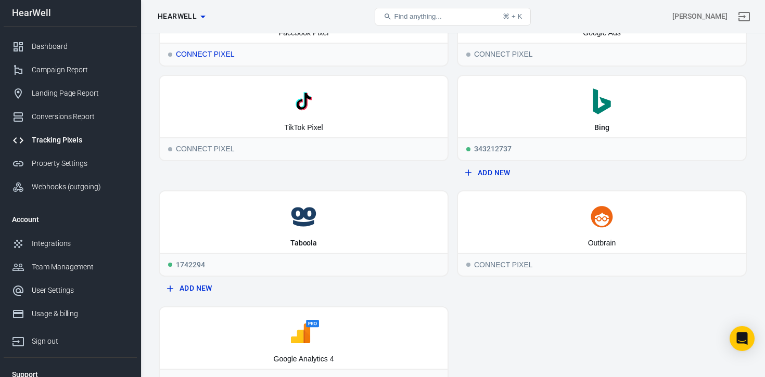
scroll to position [145, 0]
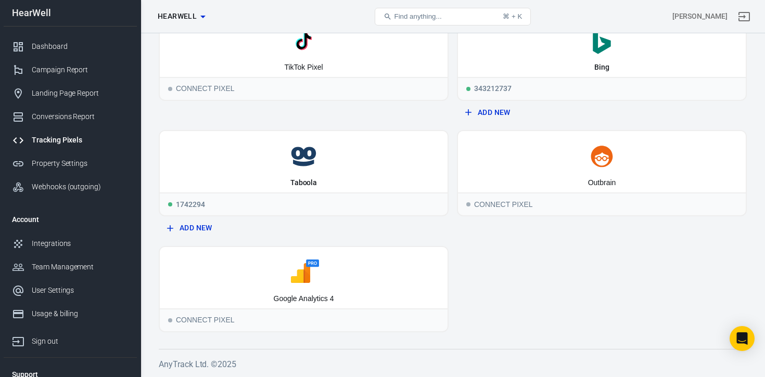
click at [491, 112] on button "Add New" at bounding box center [602, 112] width 282 height 19
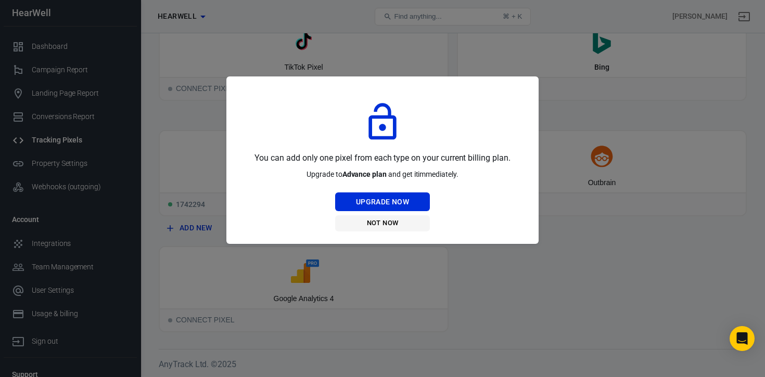
click at [386, 222] on button "Not Now" at bounding box center [382, 223] width 95 height 16
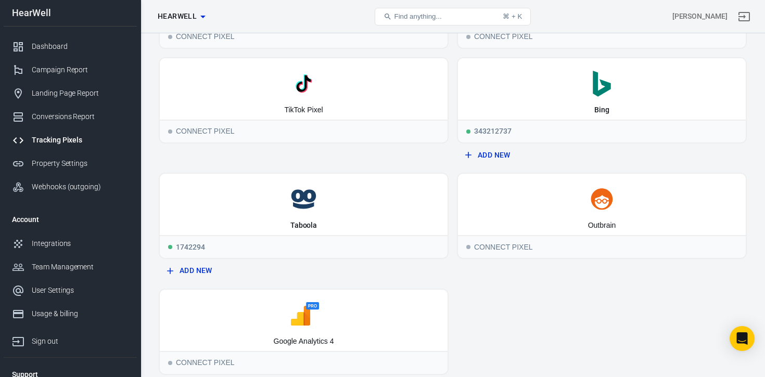
scroll to position [0, 0]
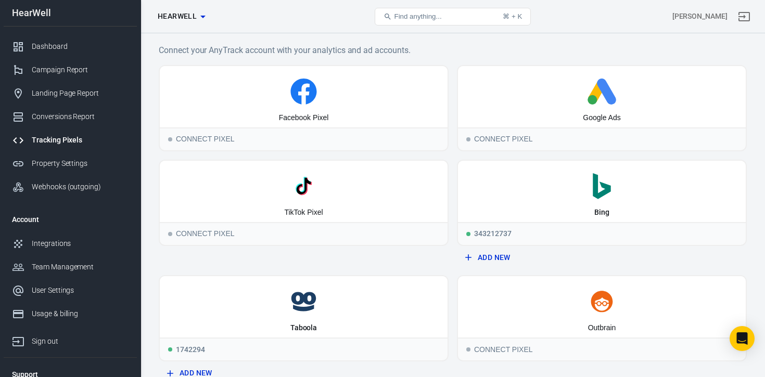
click at [427, 14] on span "Find anything..." at bounding box center [417, 16] width 47 height 8
click at [197, 20] on icon "button" at bounding box center [203, 16] width 12 height 12
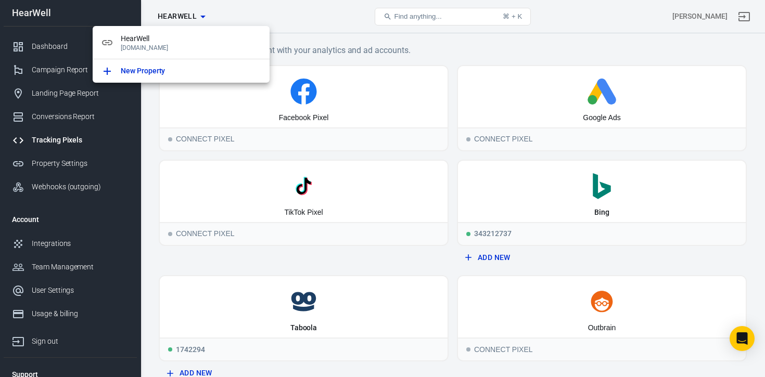
click at [318, 30] on div at bounding box center [382, 188] width 765 height 377
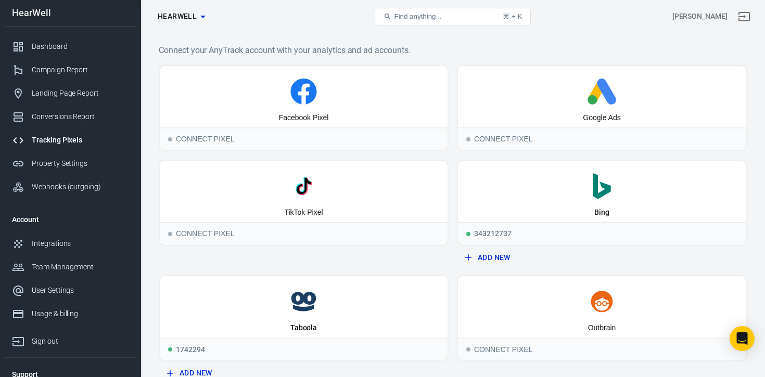
click at [467, 19] on button "Find anything... ⌘ + K" at bounding box center [453, 17] width 156 height 18
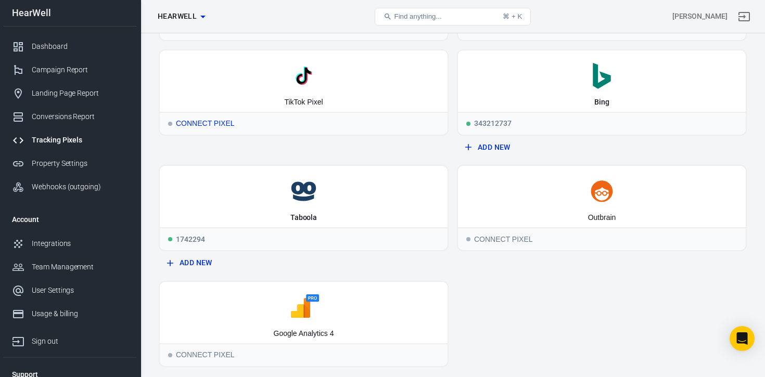
scroll to position [111, 0]
click at [54, 237] on link "Integrations" at bounding box center [70, 243] width 133 height 23
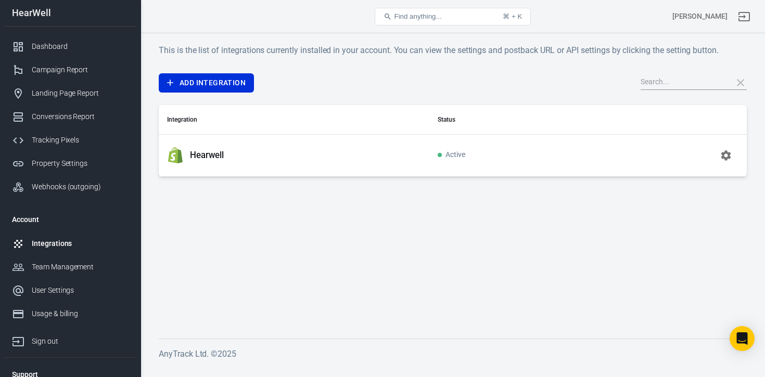
click at [729, 158] on icon "button" at bounding box center [726, 155] width 10 height 10
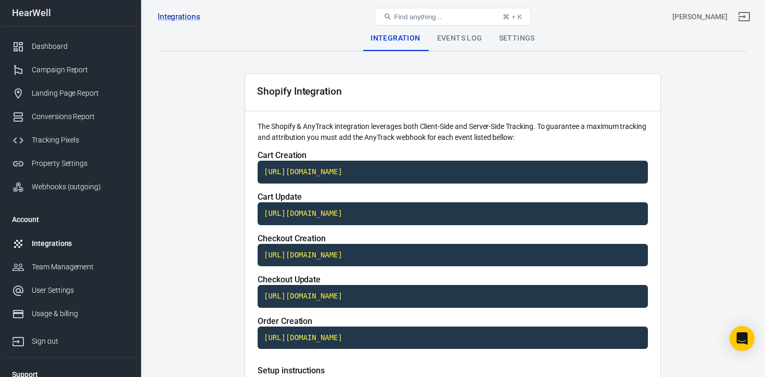
click at [460, 39] on div "Events Log" at bounding box center [460, 38] width 62 height 25
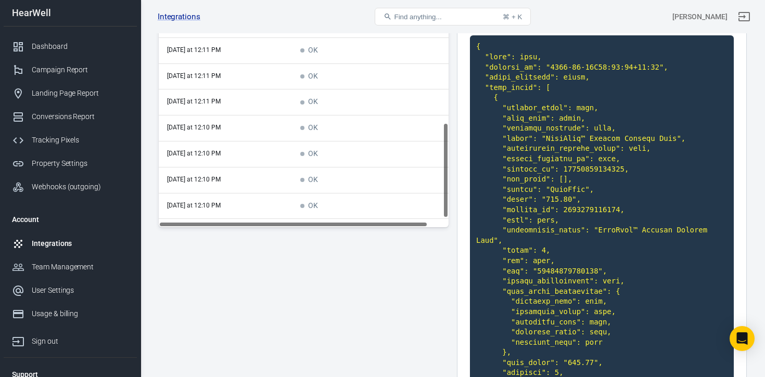
scroll to position [345, 0]
click at [315, 206] on button "Load more" at bounding box center [304, 211] width 44 height 16
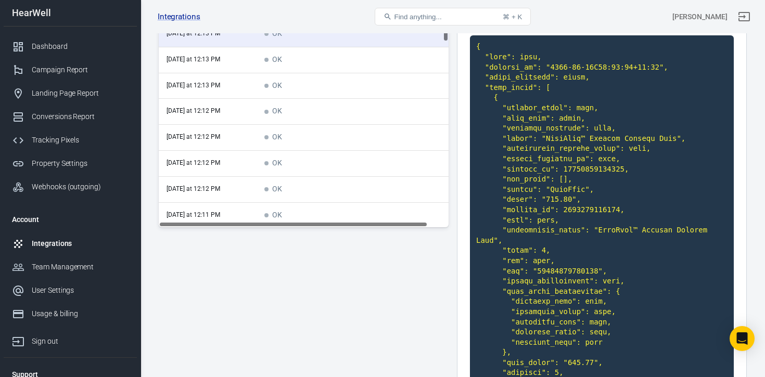
scroll to position [0, 0]
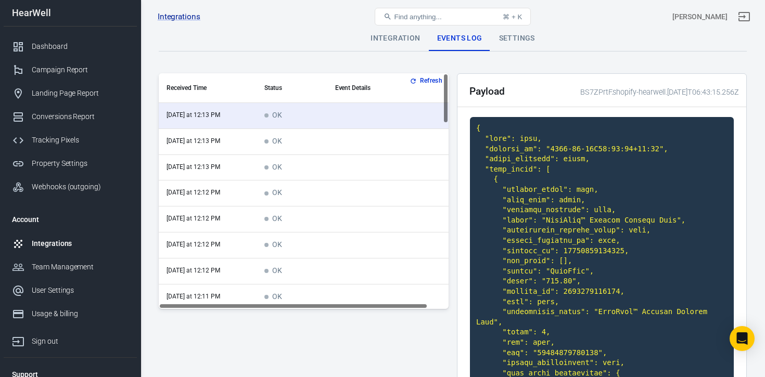
click at [432, 83] on button "Refresh" at bounding box center [426, 80] width 39 height 11
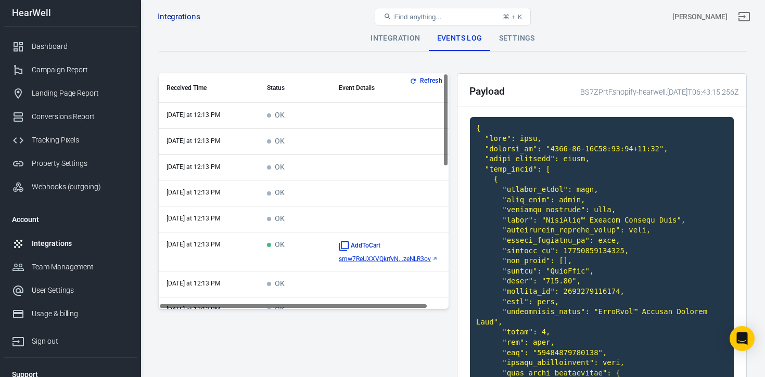
click at [427, 80] on button "Refresh" at bounding box center [426, 80] width 39 height 11
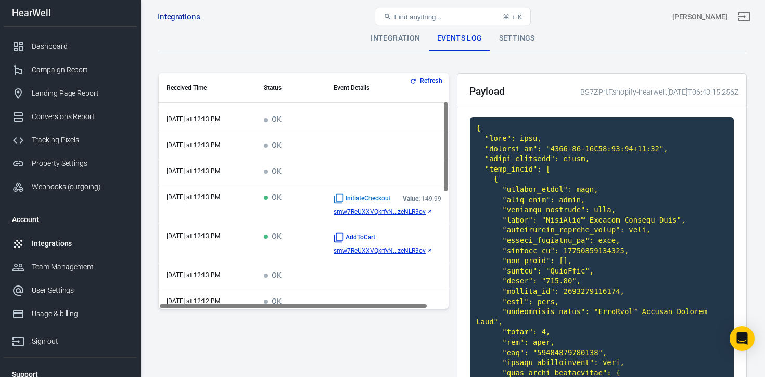
scroll to position [73, 1]
click at [426, 79] on button "Refresh" at bounding box center [426, 80] width 39 height 11
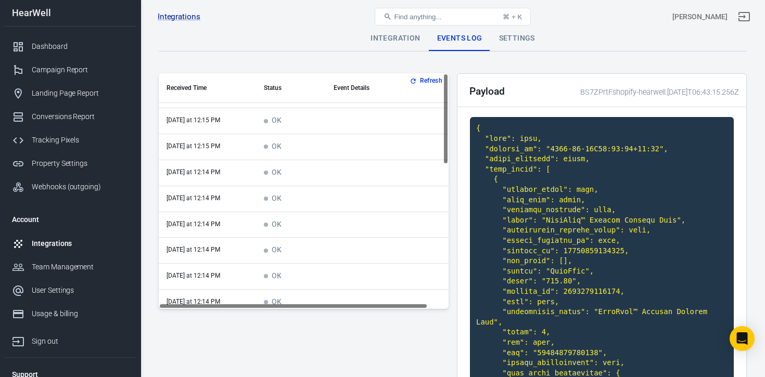
scroll to position [0, 1]
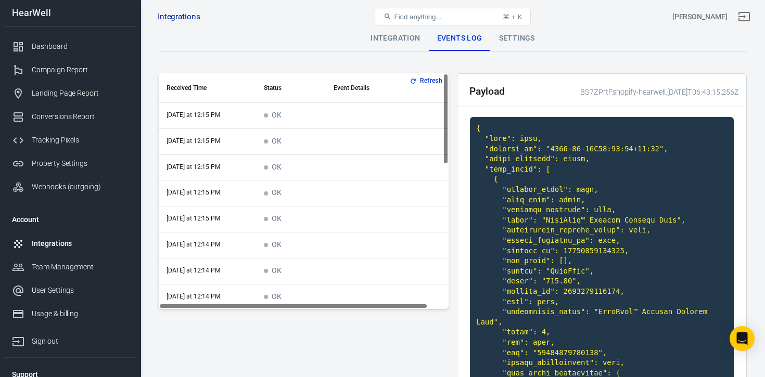
click at [425, 81] on button "Refresh" at bounding box center [426, 80] width 39 height 11
click at [427, 82] on button "Refresh" at bounding box center [426, 80] width 39 height 11
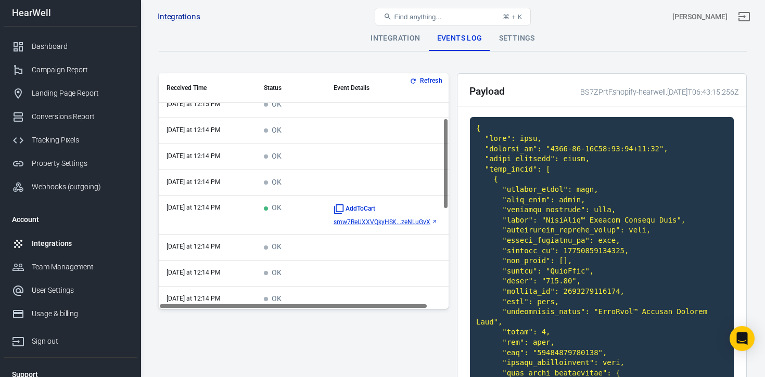
scroll to position [115, 1]
click at [425, 83] on button "Refresh" at bounding box center [426, 80] width 39 height 11
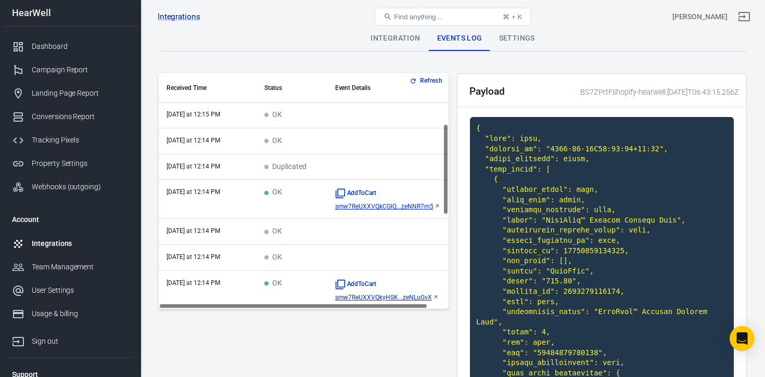
scroll to position [131, 1]
click at [426, 81] on button "Refresh" at bounding box center [426, 80] width 39 height 11
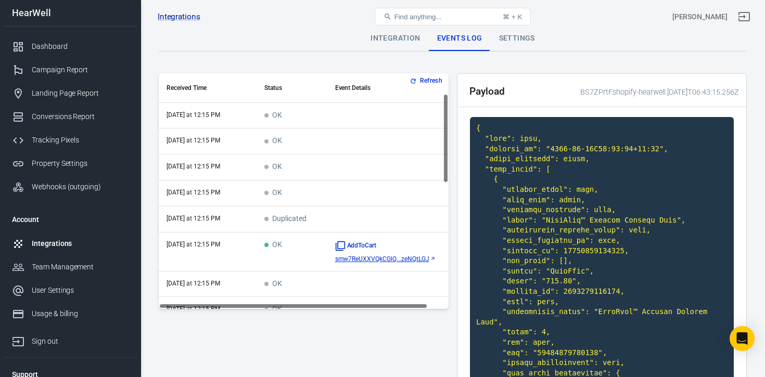
scroll to position [55, 1]
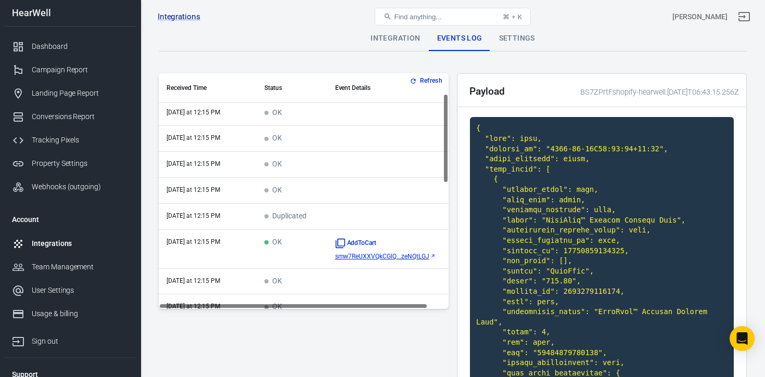
click at [427, 80] on button "Refresh" at bounding box center [426, 80] width 39 height 11
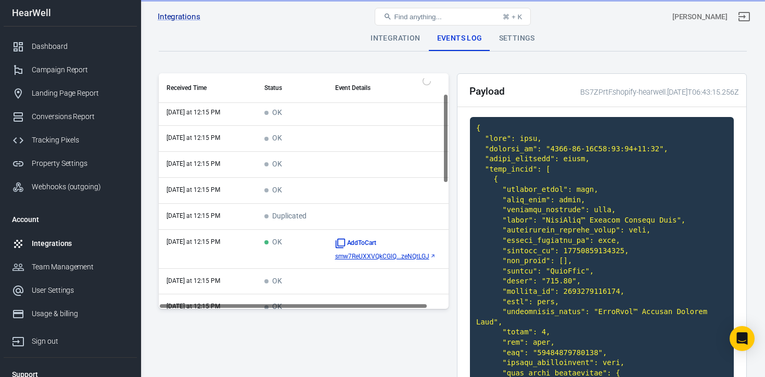
scroll to position [81, 1]
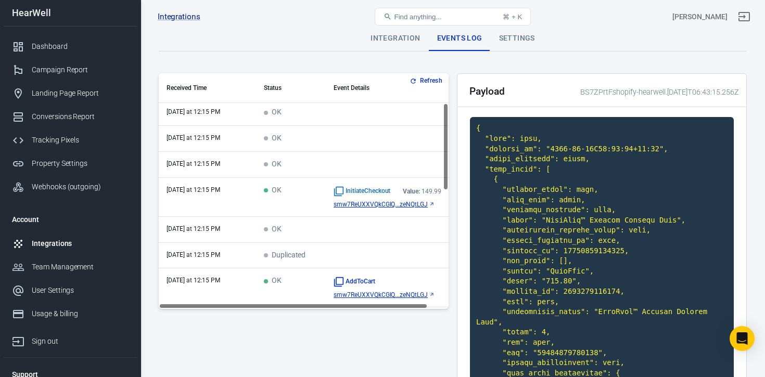
click at [426, 82] on button "Refresh" at bounding box center [426, 80] width 39 height 11
click at [368, 191] on span "InitiateCheckout" at bounding box center [362, 191] width 57 height 10
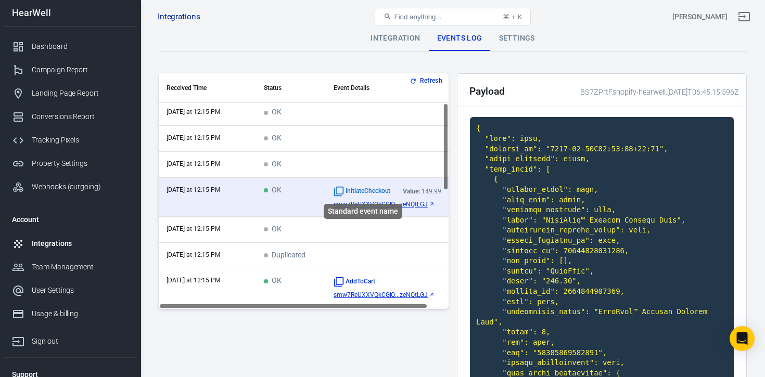
click at [381, 206] on div "Standard event name" at bounding box center [363, 211] width 79 height 15
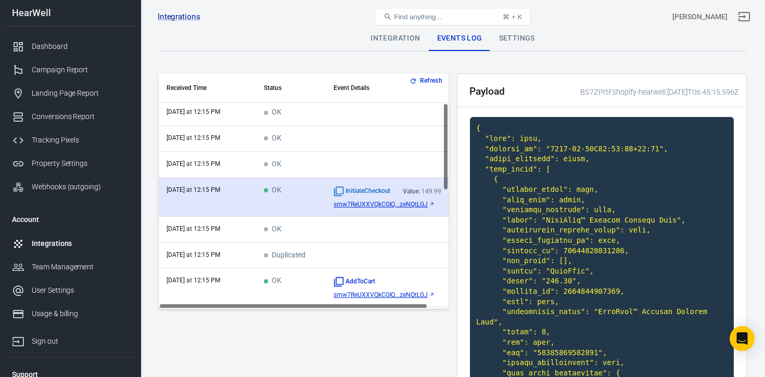
click at [412, 206] on span "smw7ReUXXVQkCGlQ...zeNQtLGJ" at bounding box center [381, 204] width 94 height 7
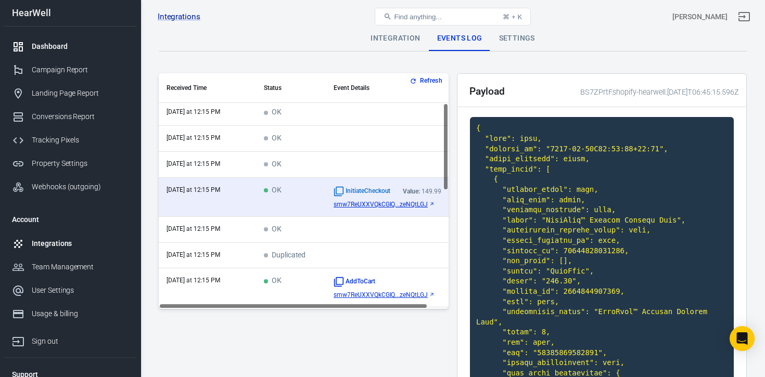
click at [52, 48] on div "Dashboard" at bounding box center [80, 46] width 97 height 11
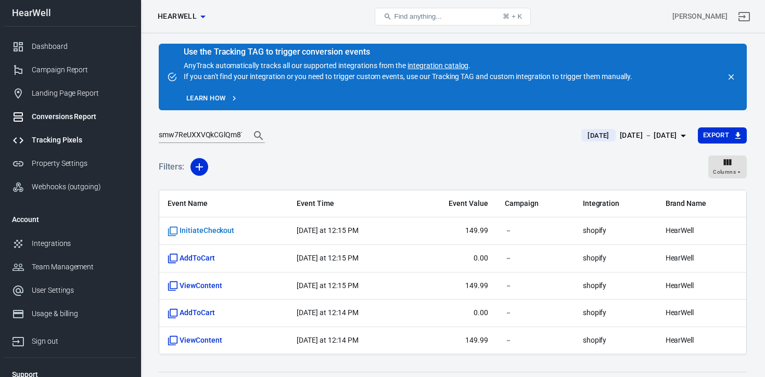
click at [63, 138] on div "Tracking Pixels" at bounding box center [80, 140] width 97 height 11
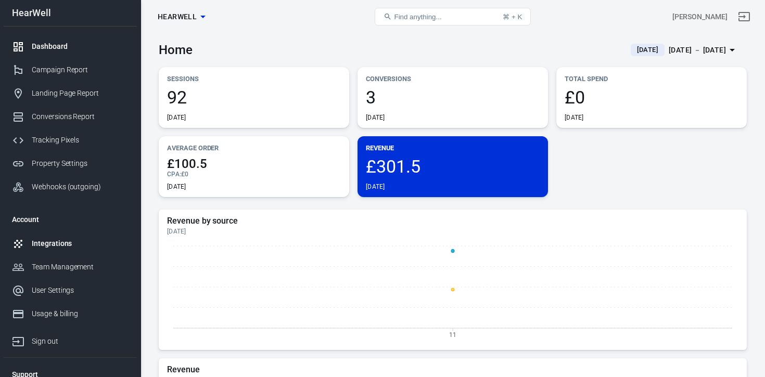
click at [61, 241] on div "Integrations" at bounding box center [80, 243] width 97 height 11
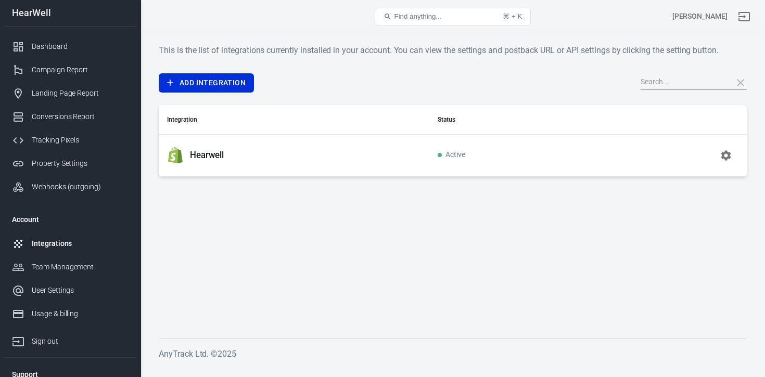
click at [728, 157] on icon "button" at bounding box center [726, 155] width 10 height 10
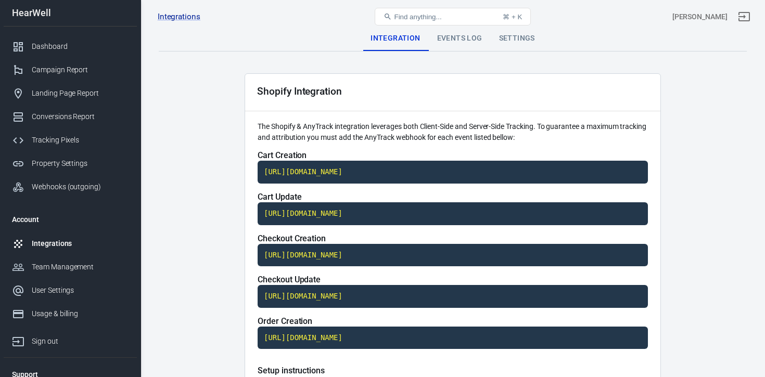
click at [466, 41] on div "Events Log" at bounding box center [460, 38] width 62 height 25
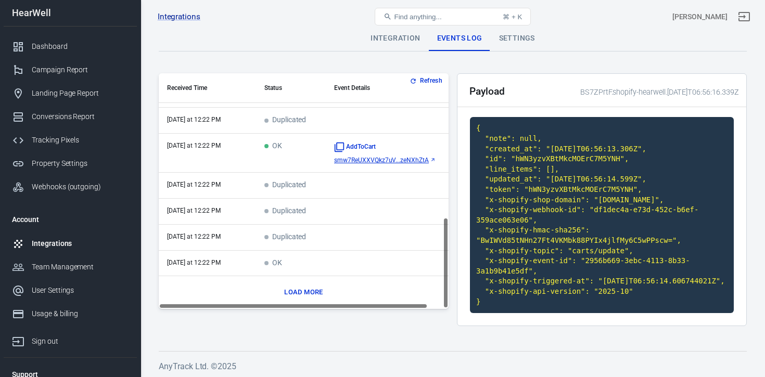
scroll to position [12, 0]
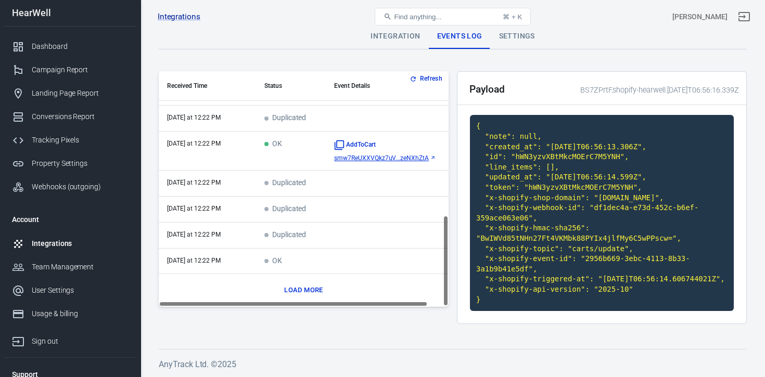
click at [310, 284] on button "Load more" at bounding box center [304, 291] width 44 height 16
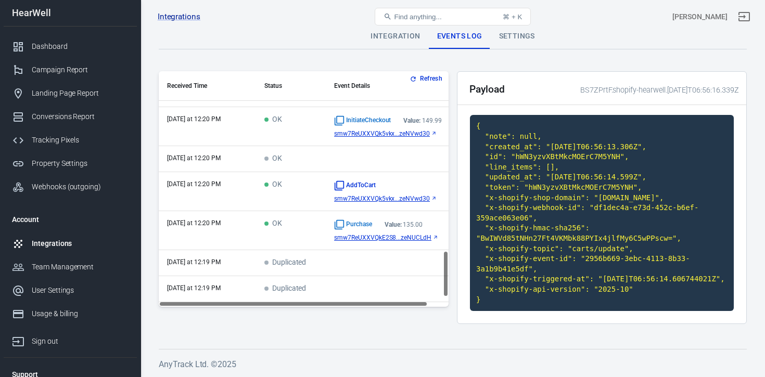
scroll to position [908, 0]
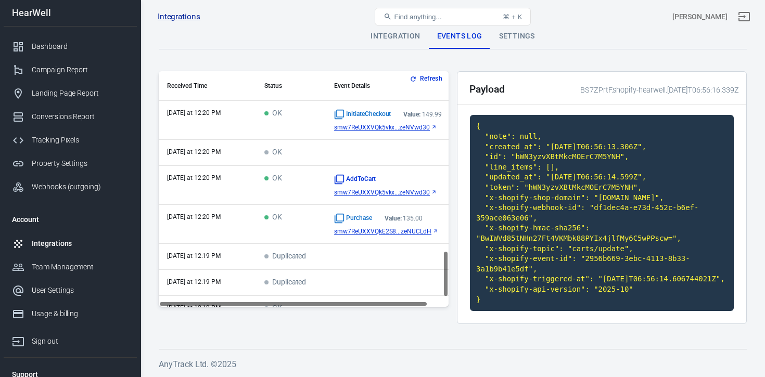
click at [368, 228] on span "smw7ReUXXVQkE2S8...zeNUCLdH" at bounding box center [382, 231] width 97 height 7
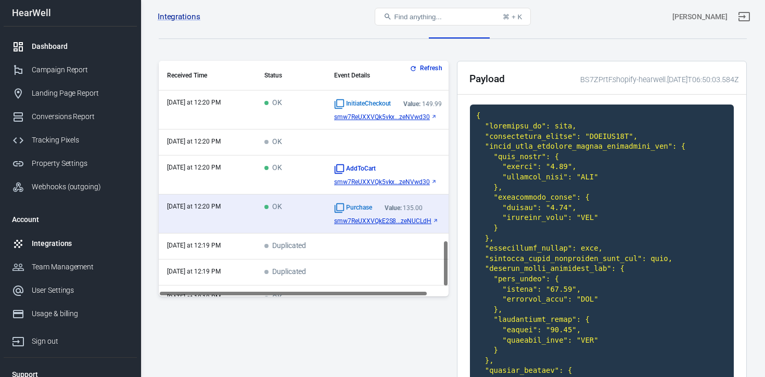
click at [53, 48] on div "Dashboard" at bounding box center [80, 46] width 97 height 11
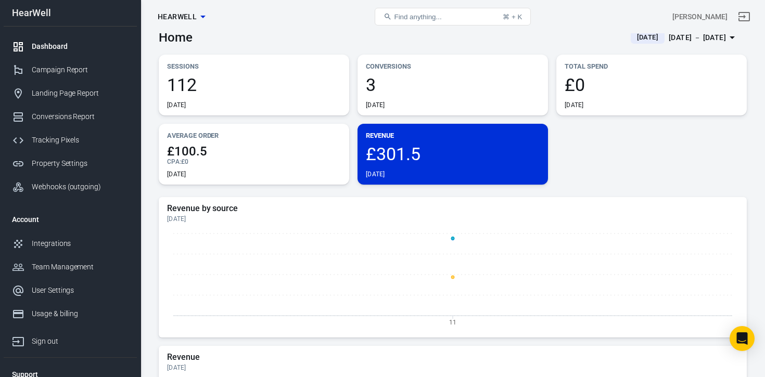
click at [49, 48] on div "Dashboard" at bounding box center [80, 46] width 97 height 11
click at [53, 72] on div "Campaign Report" at bounding box center [80, 70] width 97 height 11
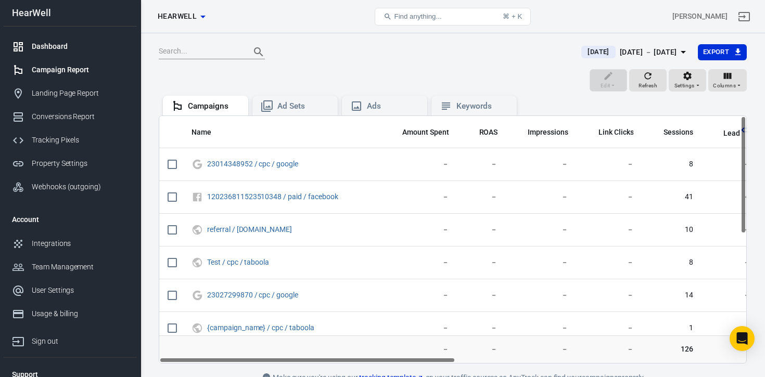
click at [55, 49] on div "Dashboard" at bounding box center [80, 46] width 97 height 11
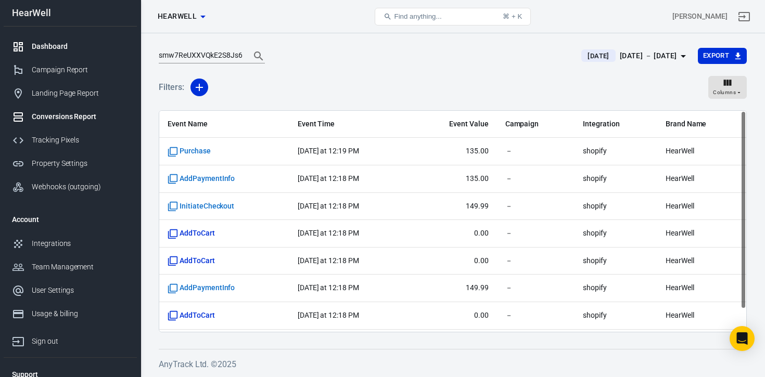
click at [39, 41] on div "Dashboard" at bounding box center [80, 46] width 97 height 11
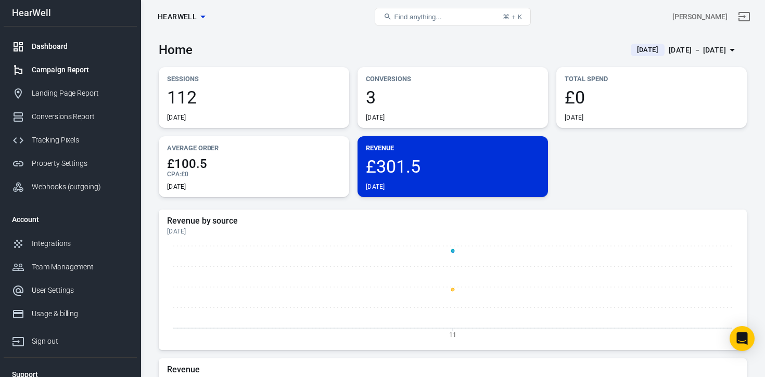
click at [62, 76] on link "Campaign Report" at bounding box center [70, 69] width 133 height 23
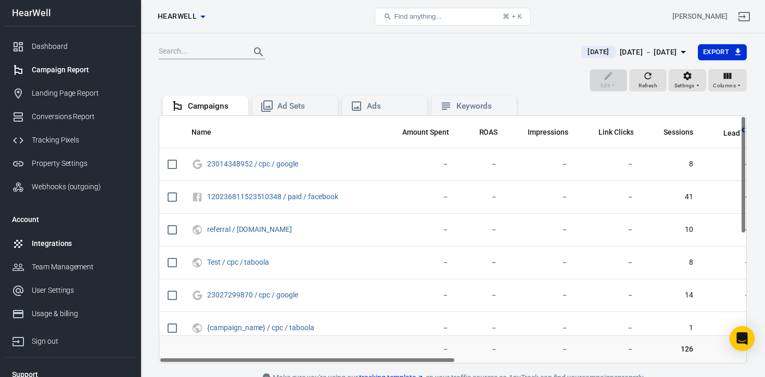
click at [46, 246] on div "Integrations" at bounding box center [80, 243] width 97 height 11
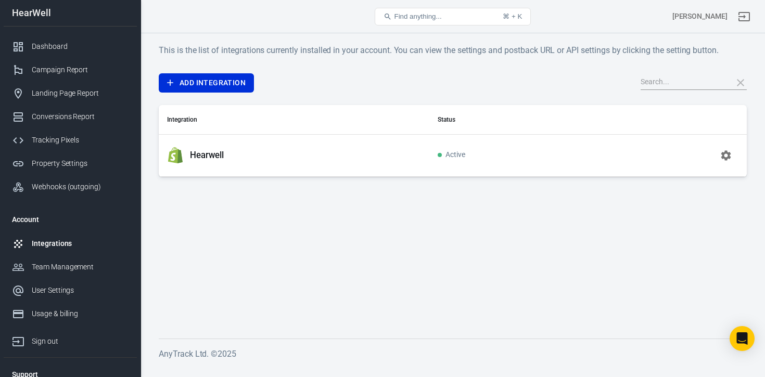
click at [721, 159] on icon "button" at bounding box center [726, 155] width 12 height 12
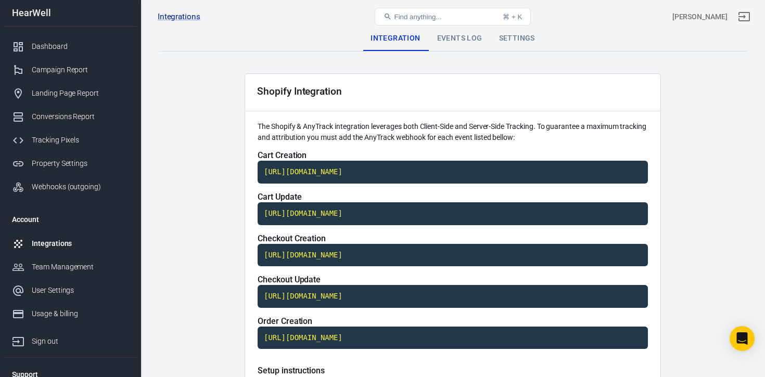
click at [466, 45] on div "Events Log" at bounding box center [460, 38] width 62 height 25
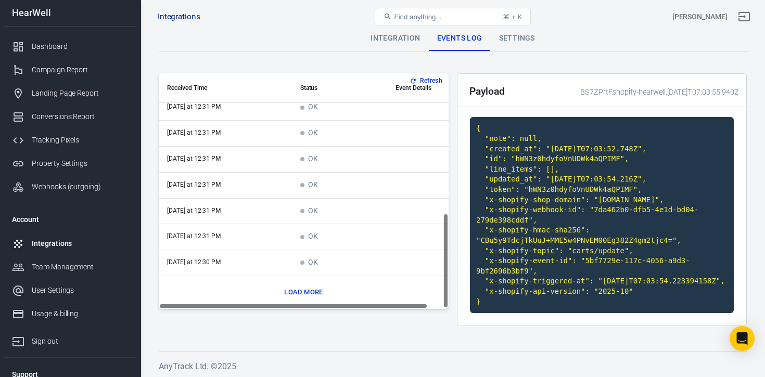
scroll to position [12, 0]
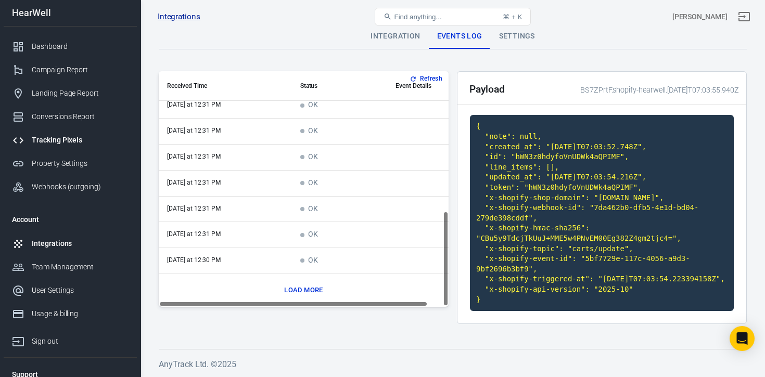
click at [54, 143] on div "Tracking Pixels" at bounding box center [80, 140] width 97 height 11
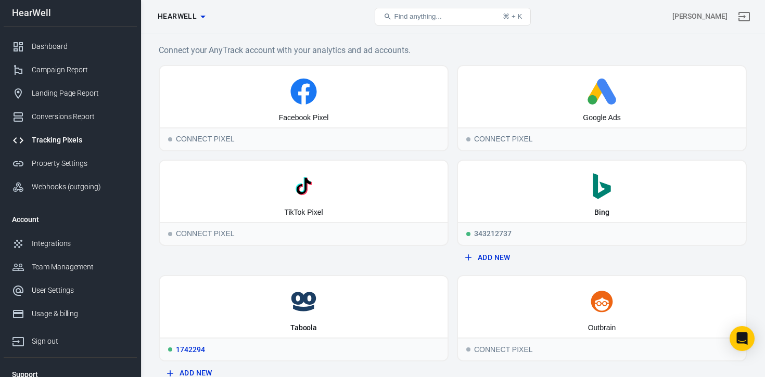
click at [307, 306] on icon at bounding box center [303, 302] width 279 height 26
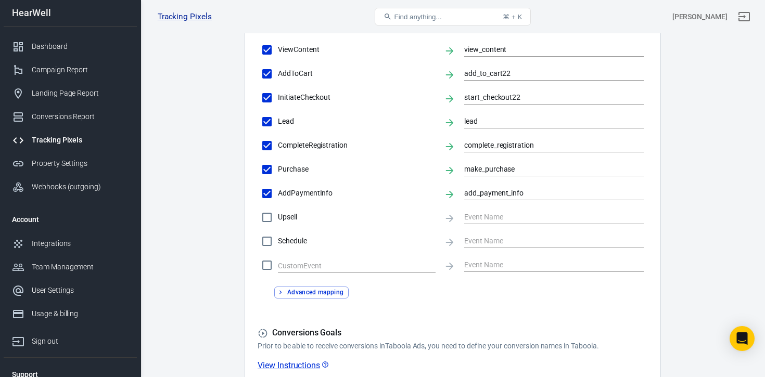
scroll to position [316, 0]
click at [524, 97] on input "start_checkout22" at bounding box center [546, 96] width 164 height 13
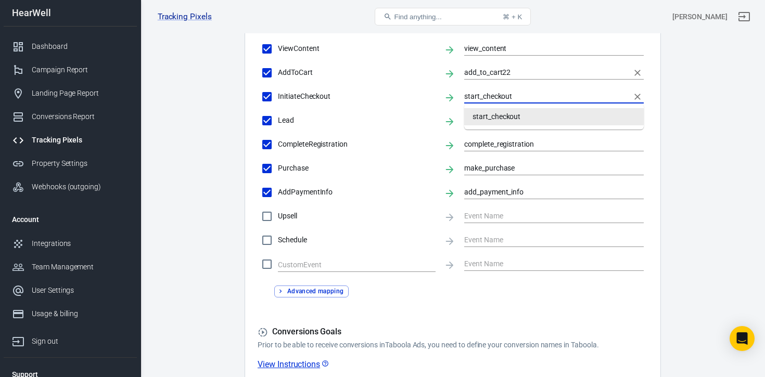
type input "start_checkout"
click at [517, 69] on input "add_to_cart22" at bounding box center [546, 72] width 164 height 13
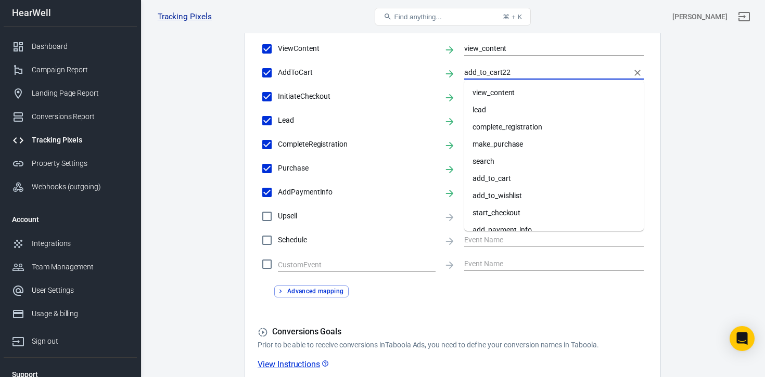
click at [517, 69] on input "add_to_cart22" at bounding box center [546, 72] width 164 height 13
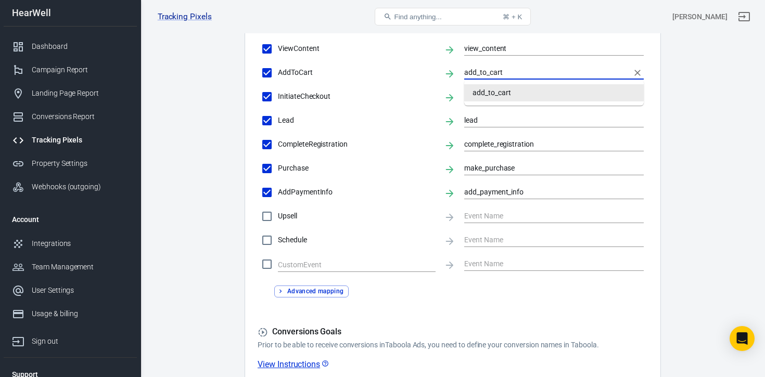
click at [502, 93] on li "add_to_cart" at bounding box center [554, 92] width 180 height 17
type input "add_to_cart"
click at [527, 97] on input "start_checkout" at bounding box center [546, 96] width 164 height 13
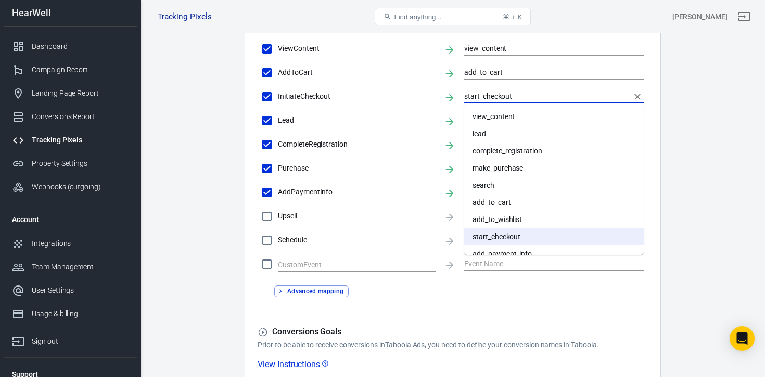
click at [697, 210] on main "Conversions Ads Integration Settings Conversions Settings Conversion API Enable…" at bounding box center [453, 70] width 588 height 721
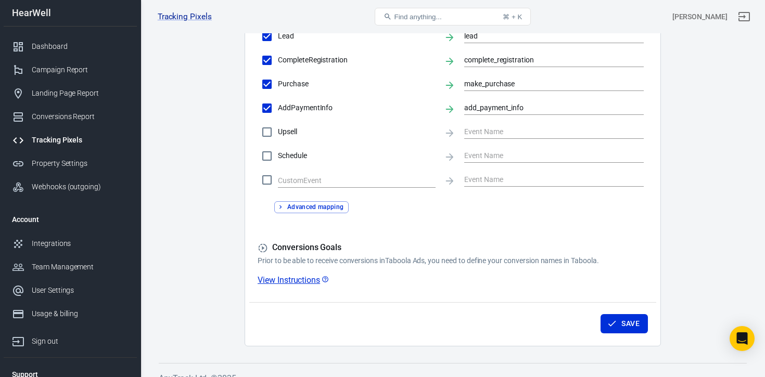
scroll to position [415, 0]
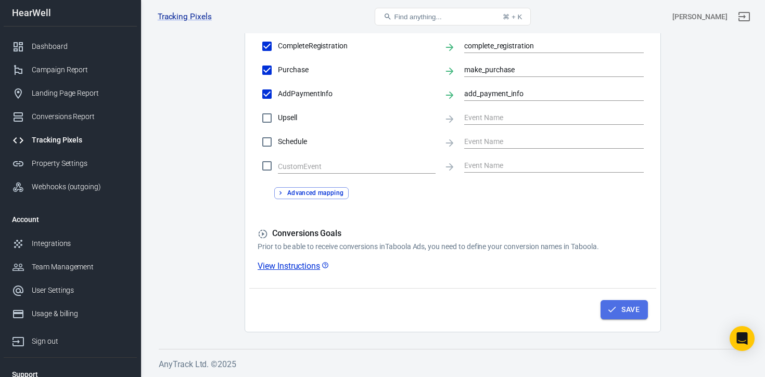
click at [631, 308] on button "Save" at bounding box center [624, 309] width 47 height 19
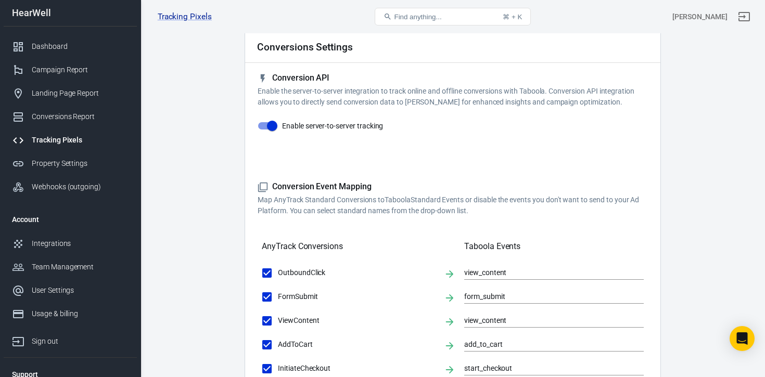
scroll to position [0, 0]
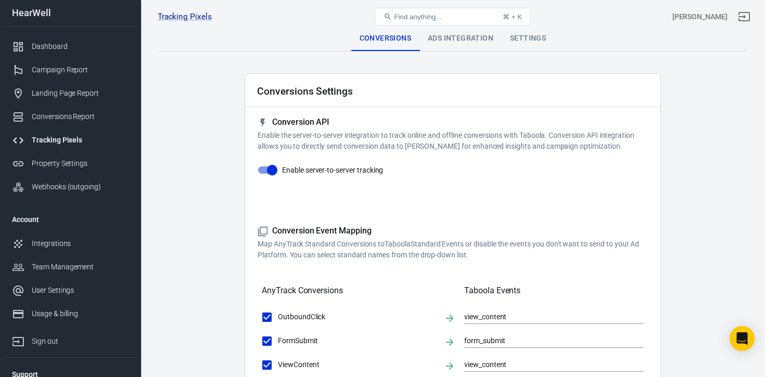
click at [54, 138] on div "Tracking Pixels" at bounding box center [80, 140] width 97 height 11
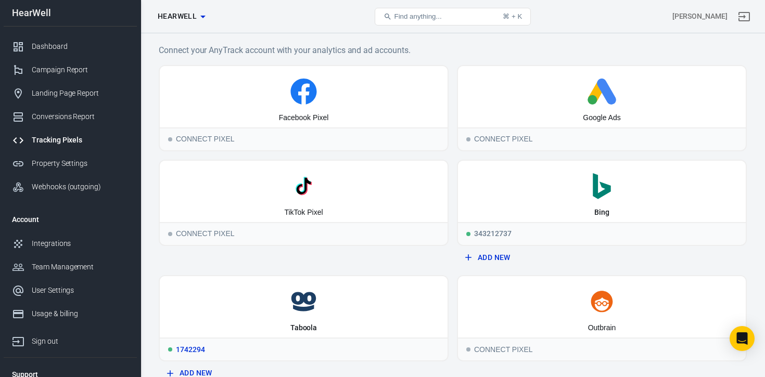
click at [314, 308] on icon at bounding box center [303, 302] width 279 height 26
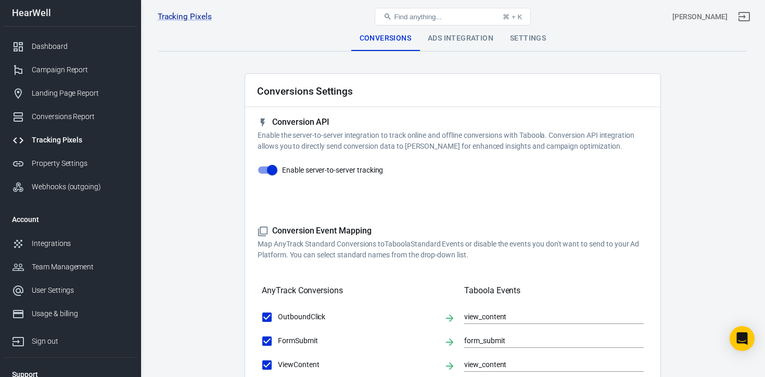
click at [462, 40] on div "Ads Integration" at bounding box center [460, 38] width 82 height 25
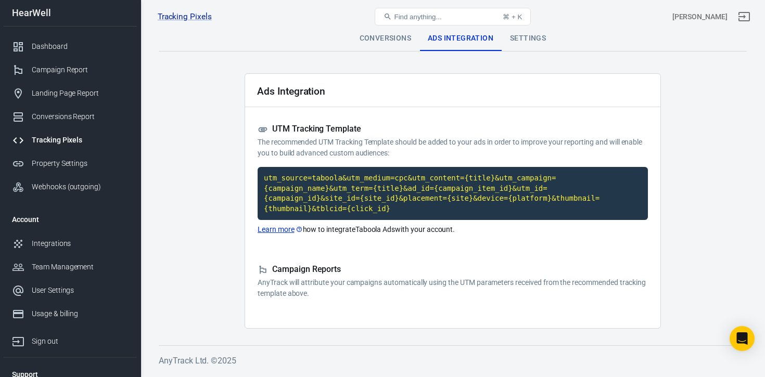
click at [344, 130] on h5 "UTM Tracking Template" at bounding box center [453, 129] width 390 height 11
click at [376, 231] on p "Learn more how to integrate Taboola Ads with your account." at bounding box center [453, 229] width 390 height 11
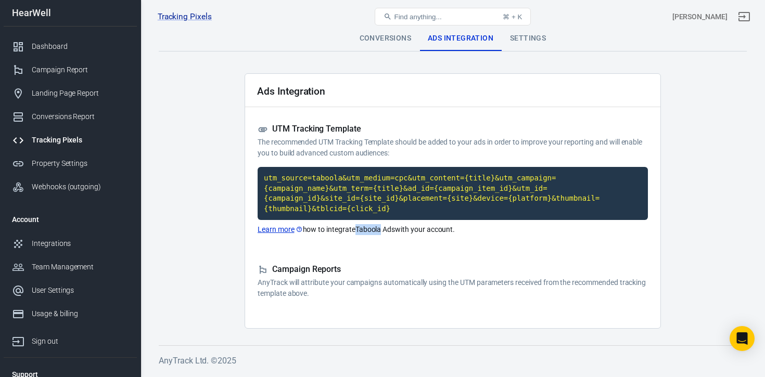
click at [376, 231] on p "Learn more how to integrate Taboola Ads with your account." at bounding box center [453, 229] width 390 height 11
click at [526, 42] on div "Settings" at bounding box center [528, 38] width 53 height 25
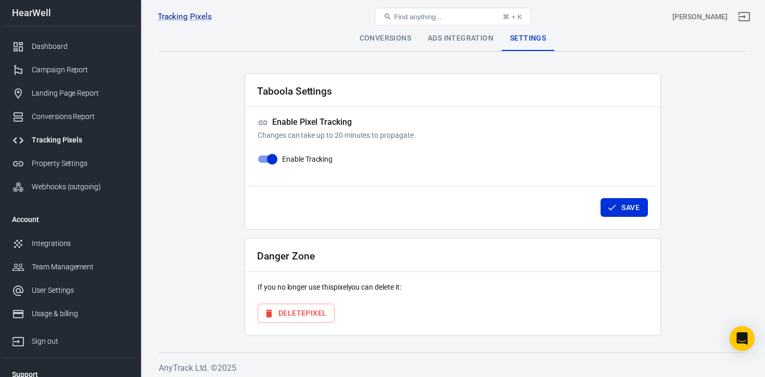
click at [391, 136] on p "Changes can take up to 20 minutes to propagate." at bounding box center [453, 135] width 390 height 11
click at [376, 41] on div "Conversions" at bounding box center [385, 38] width 68 height 25
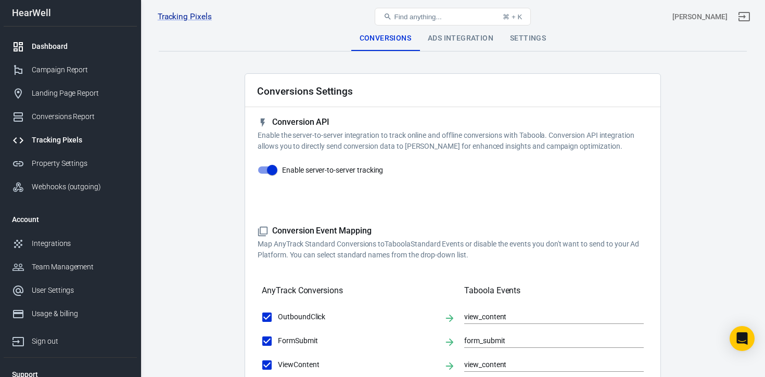
click at [53, 52] on div "Dashboard" at bounding box center [80, 46] width 97 height 11
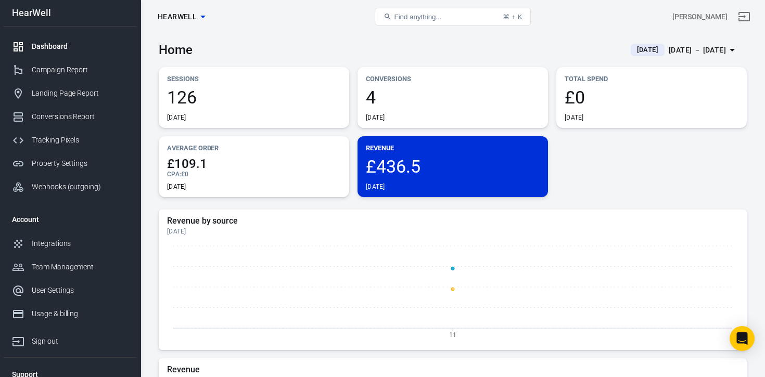
click at [55, 42] on div "Dashboard" at bounding box center [80, 46] width 97 height 11
click at [64, 87] on link "Landing Page Report" at bounding box center [70, 93] width 133 height 23
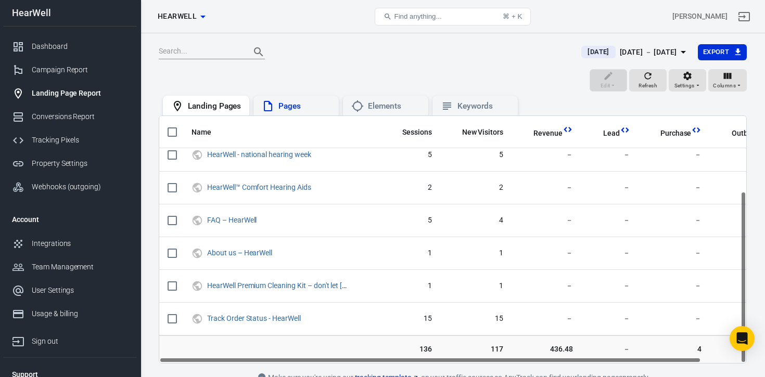
click at [289, 108] on div "Pages" at bounding box center [304, 106] width 52 height 11
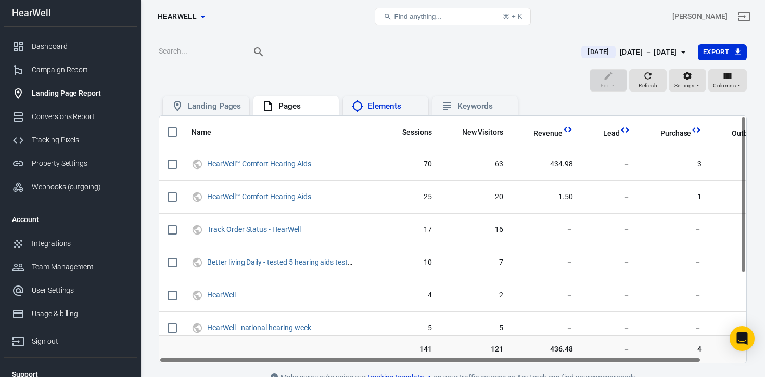
click at [383, 114] on div "Elements" at bounding box center [385, 106] width 85 height 20
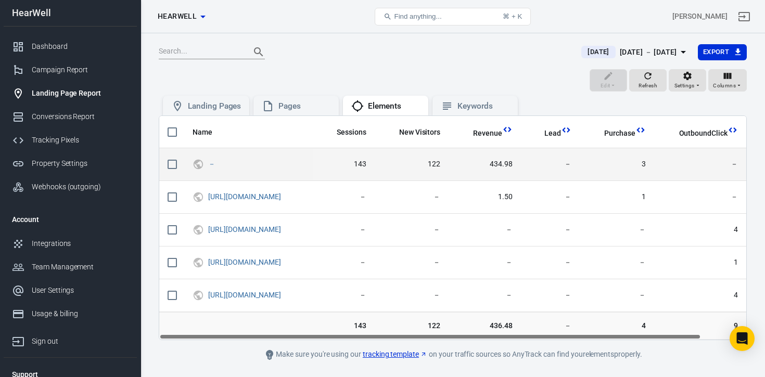
click at [366, 165] on span "143" at bounding box center [343, 164] width 45 height 10
click at [645, 163] on span "3" at bounding box center [616, 164] width 57 height 10
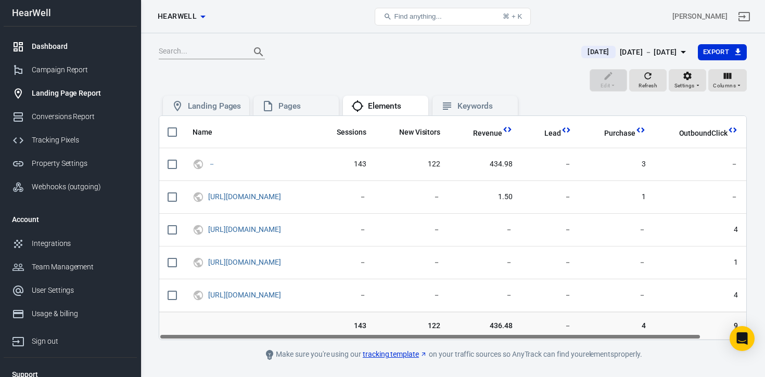
click at [56, 47] on div "Dashboard" at bounding box center [80, 46] width 97 height 11
